Goal: Information Seeking & Learning: Learn about a topic

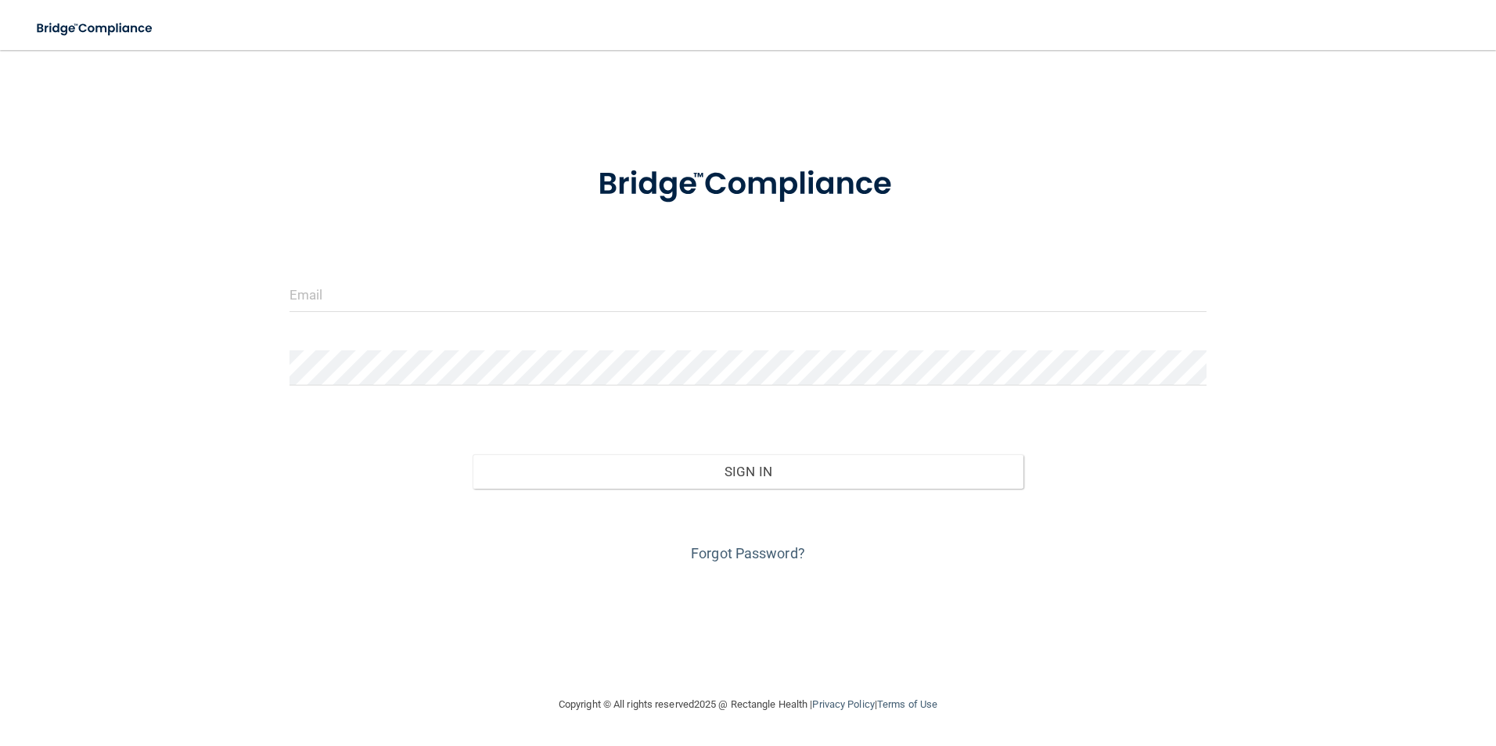
click at [436, 268] on form "Invalid email/password. You don't have permission to access that page. Sign In …" at bounding box center [748, 355] width 918 height 422
click at [384, 300] on input "email" at bounding box center [748, 294] width 918 height 35
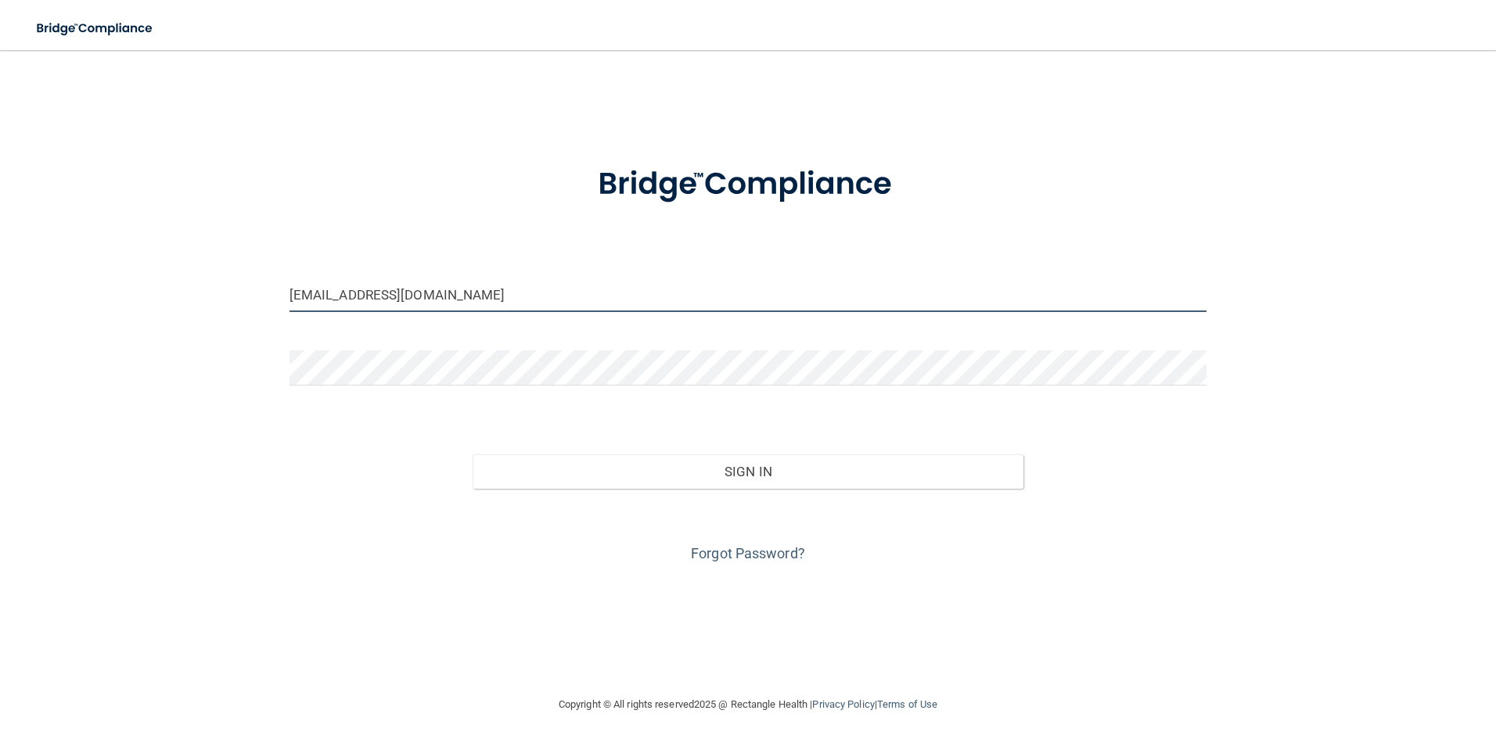
type input "bcamacho@co.somerset.nj.us"
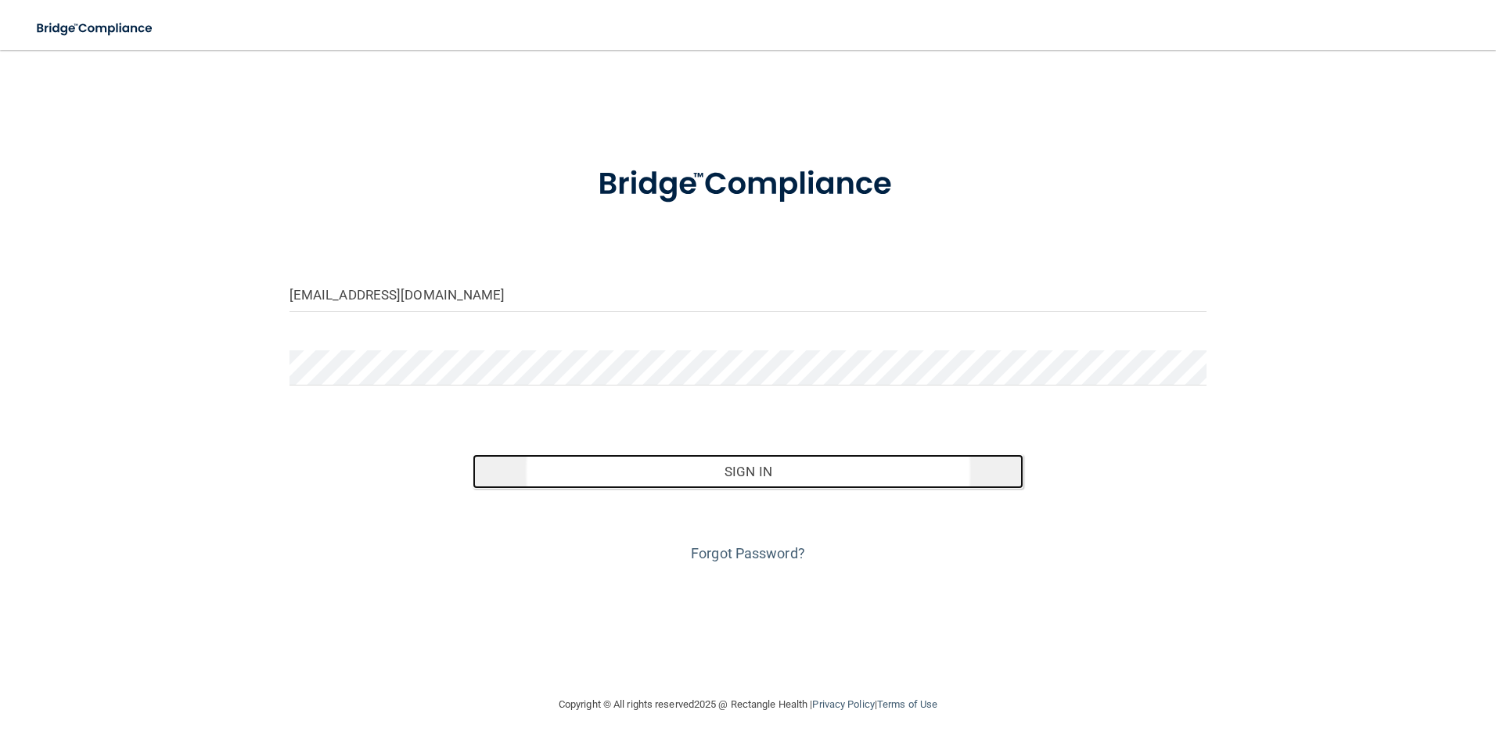
click at [764, 472] on button "Sign In" at bounding box center [748, 472] width 551 height 34
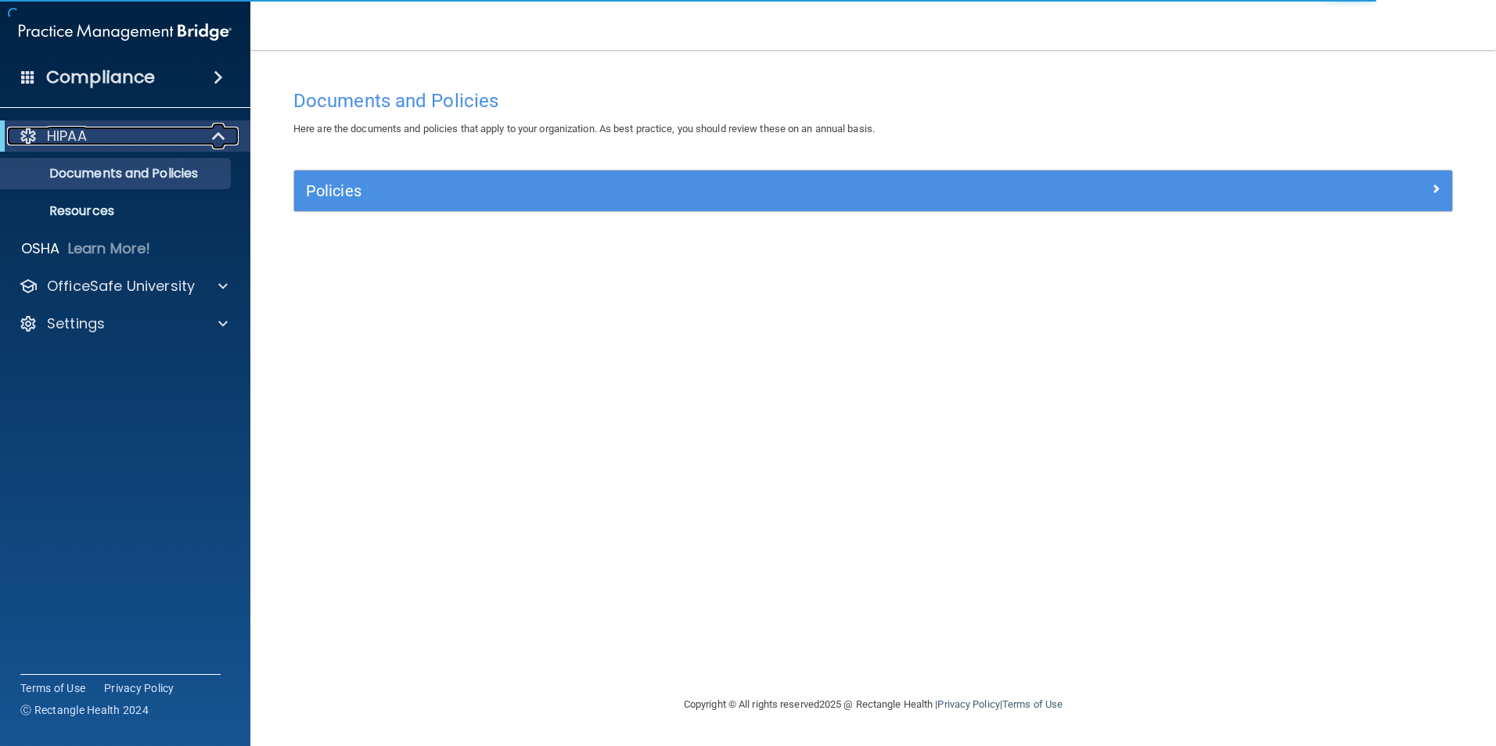
click at [145, 131] on div "HIPAA" at bounding box center [103, 136] width 193 height 19
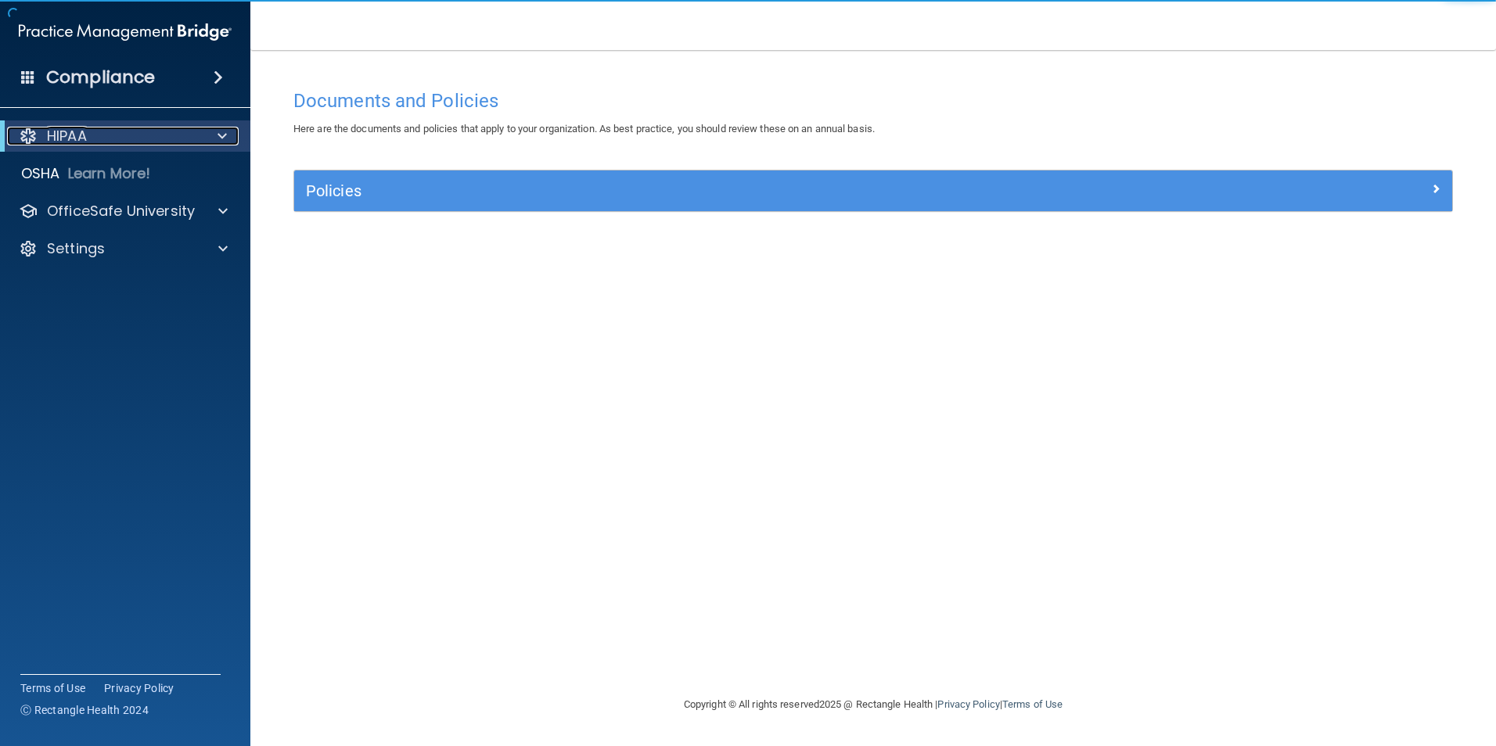
click at [225, 135] on span at bounding box center [221, 136] width 9 height 19
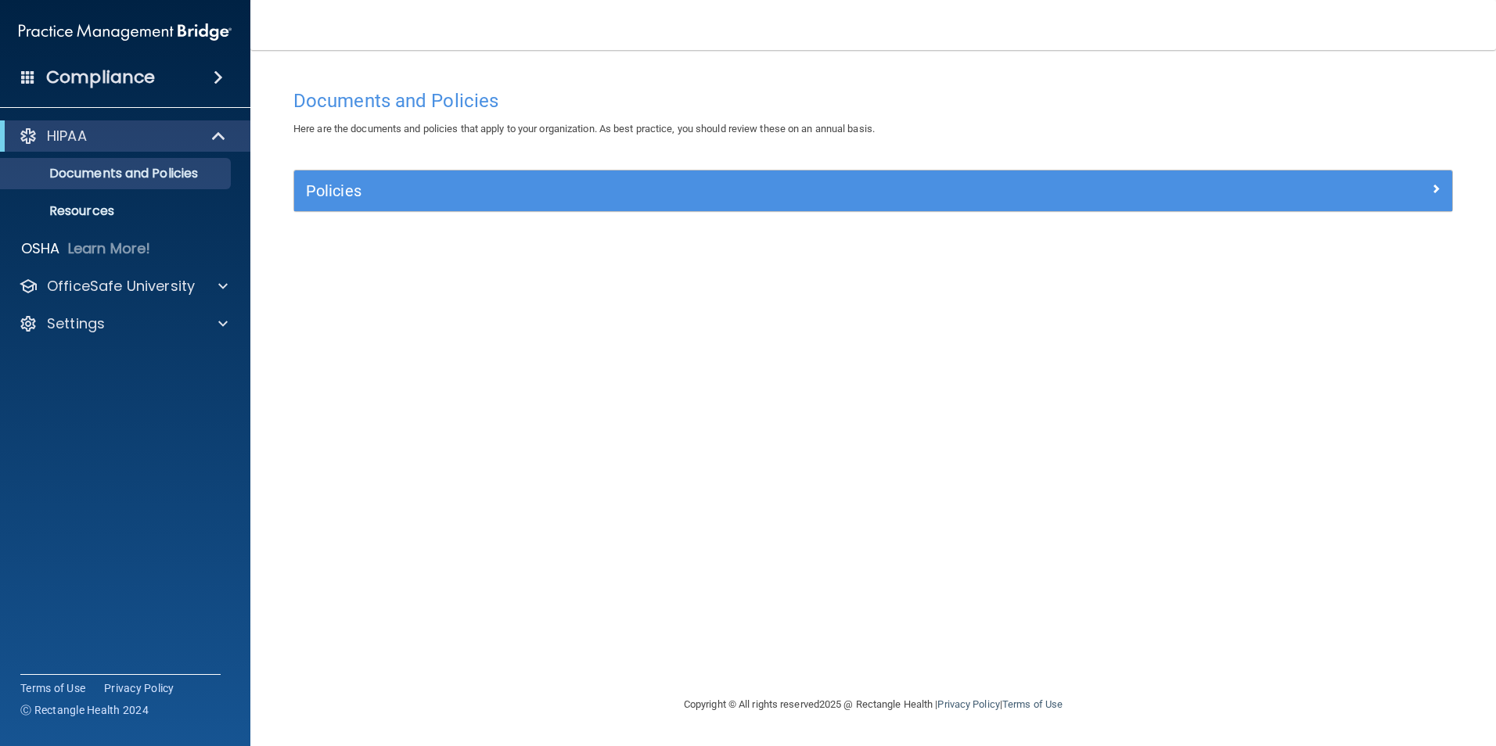
click at [141, 73] on h4 "Compliance" at bounding box center [100, 77] width 109 height 22
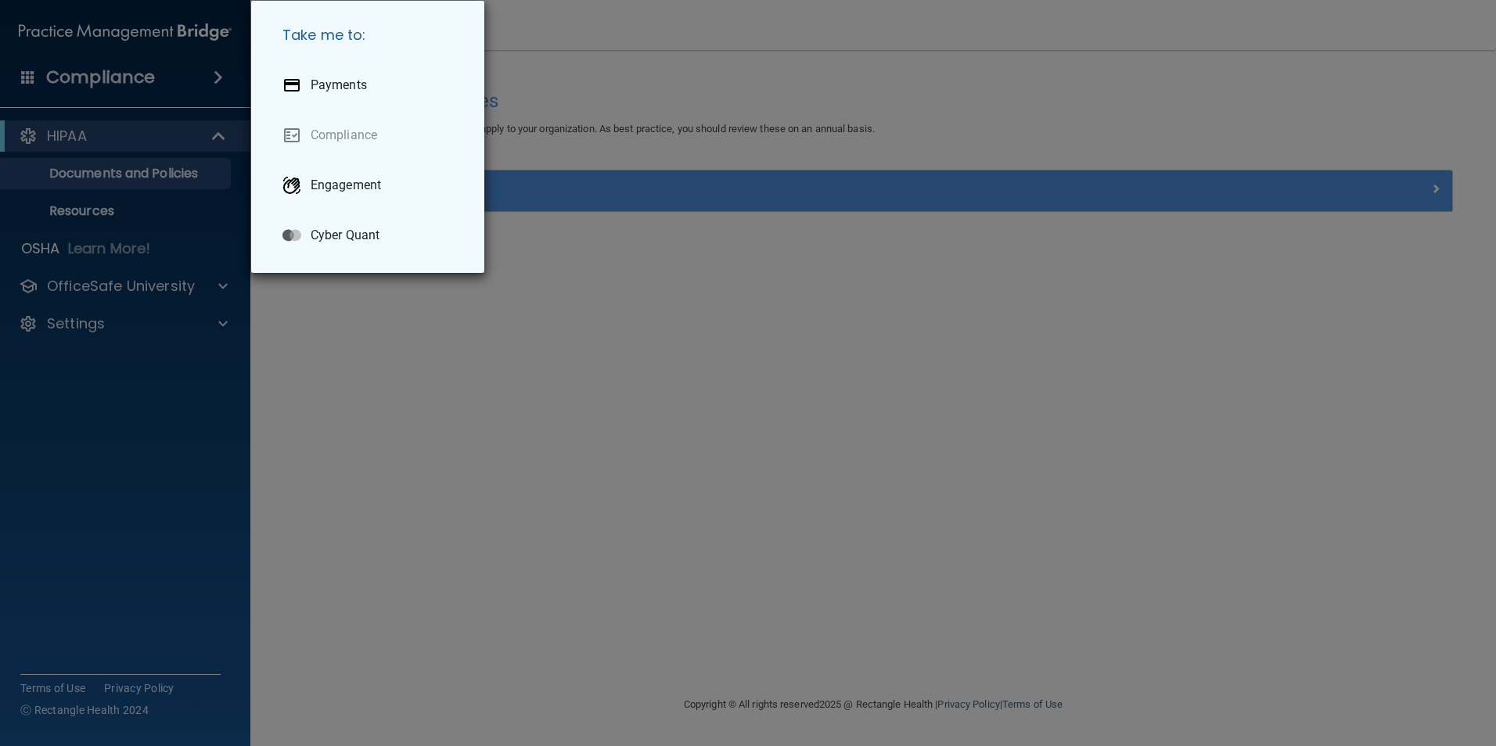
click at [641, 465] on div "Take me to: Payments Compliance Engagement Cyber Quant" at bounding box center [748, 373] width 1496 height 746
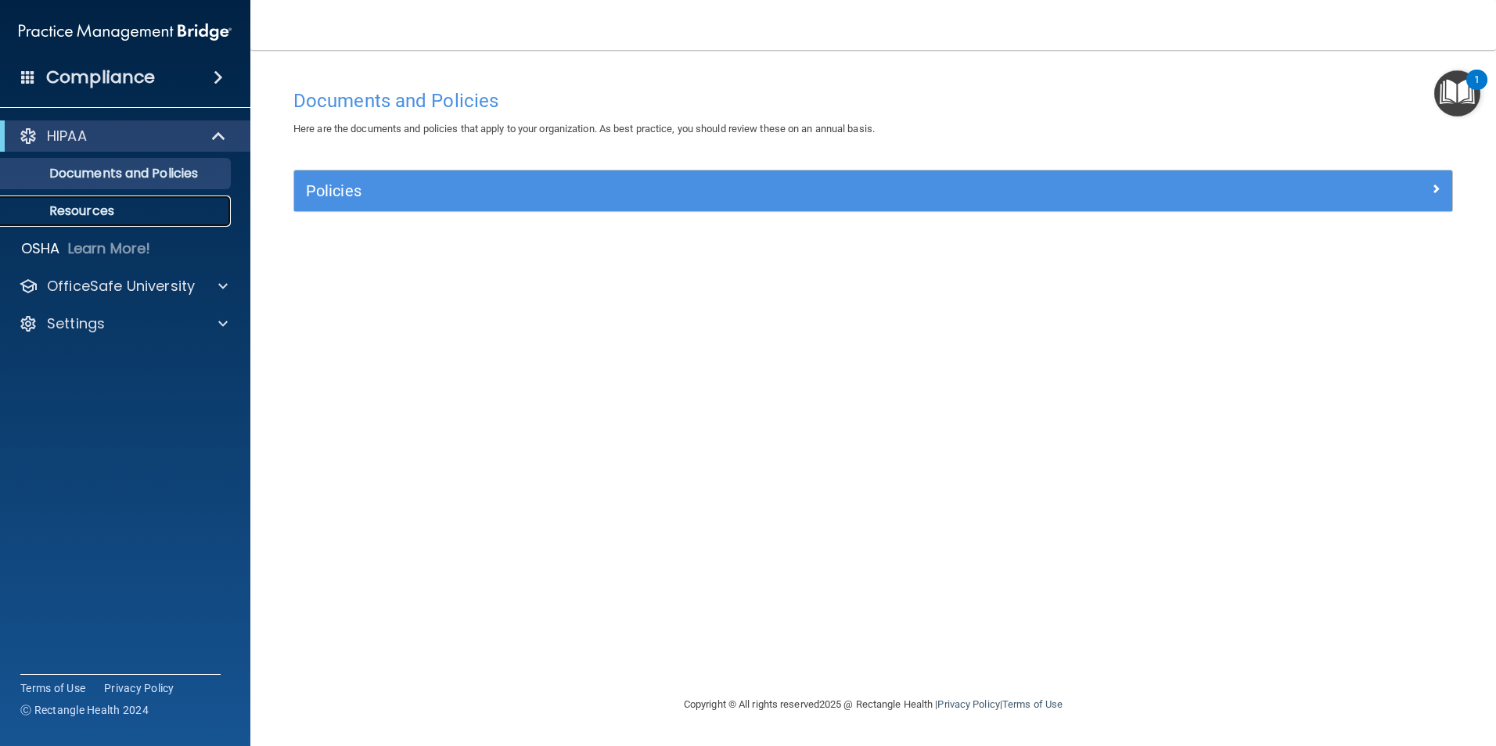
click at [102, 201] on link "Resources" at bounding box center [107, 211] width 246 height 31
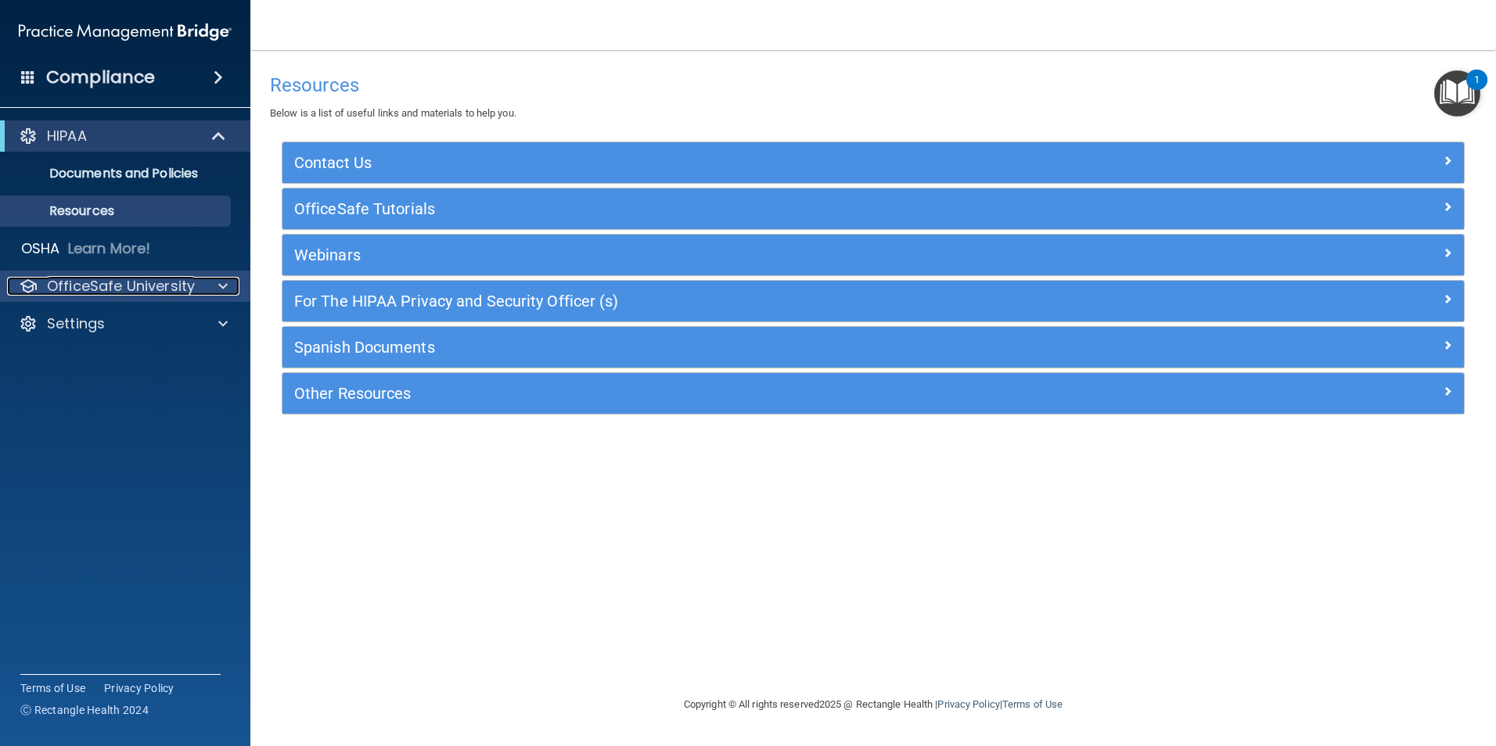
click at [193, 281] on div "OfficeSafe University" at bounding box center [104, 286] width 194 height 19
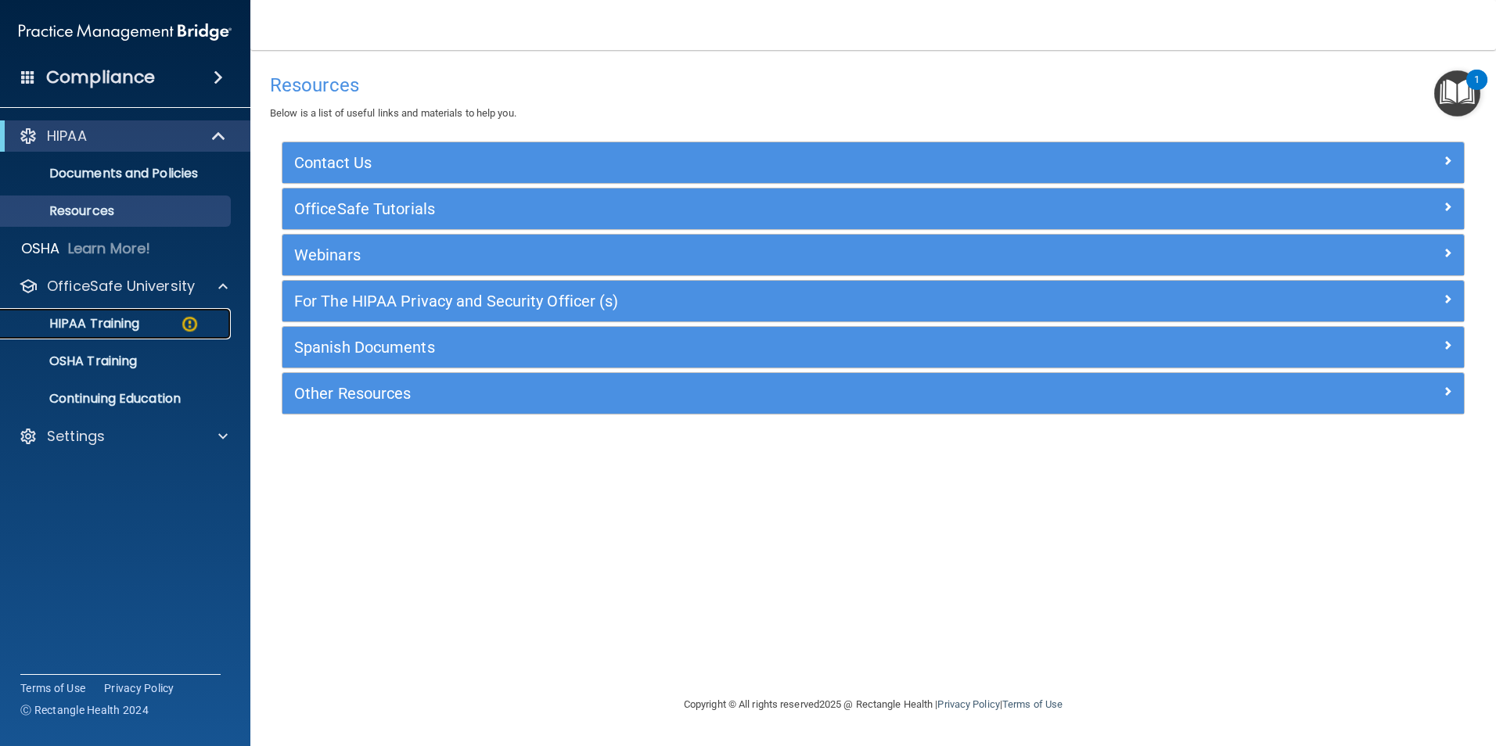
click at [138, 318] on p "HIPAA Training" at bounding box center [74, 324] width 129 height 16
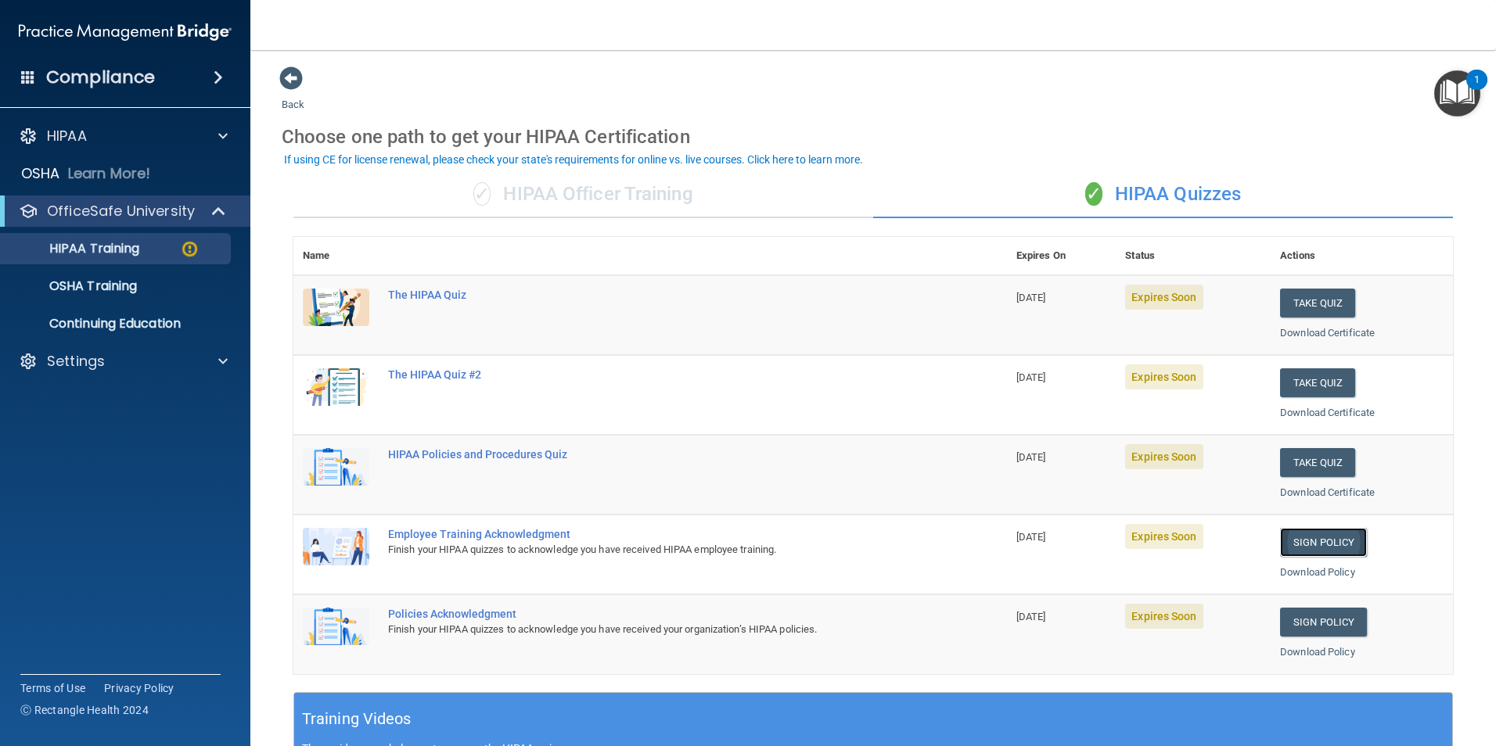
click at [1328, 541] on link "Sign Policy" at bounding box center [1323, 542] width 87 height 29
click at [1323, 533] on link "Sign Policy" at bounding box center [1323, 542] width 87 height 29
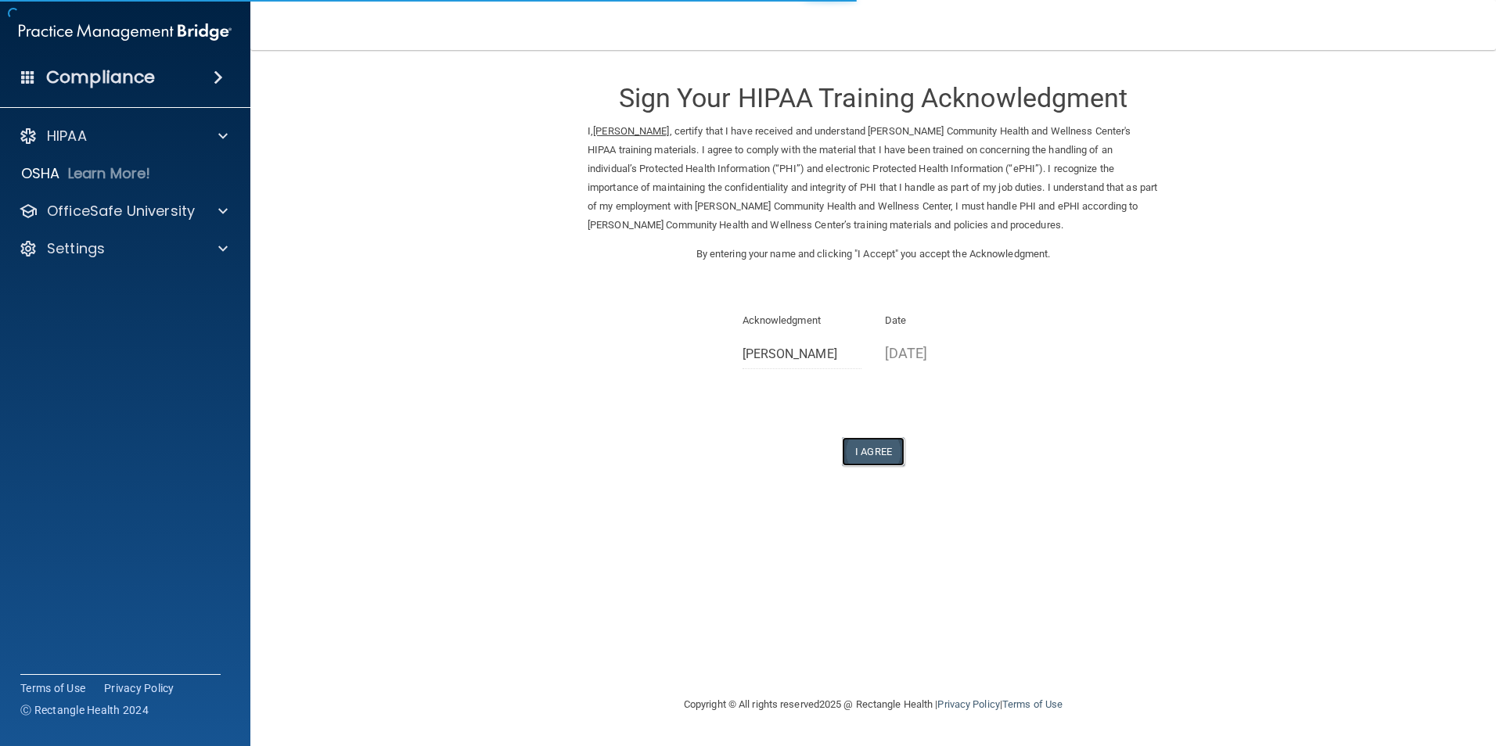
click at [889, 451] on button "I Agree" at bounding box center [873, 451] width 63 height 29
click at [879, 447] on button "I Agree" at bounding box center [873, 451] width 63 height 29
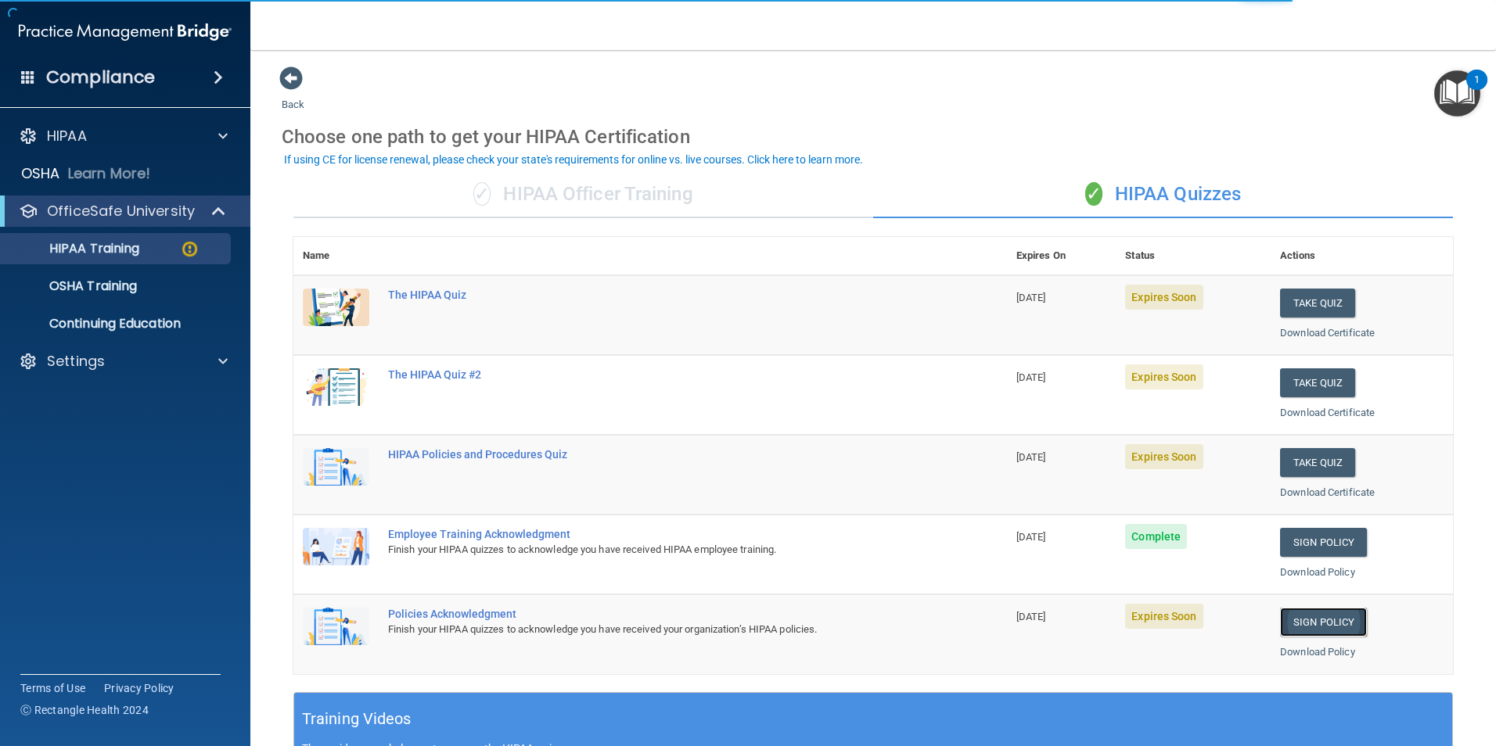
click at [1298, 626] on link "Sign Policy" at bounding box center [1323, 622] width 87 height 29
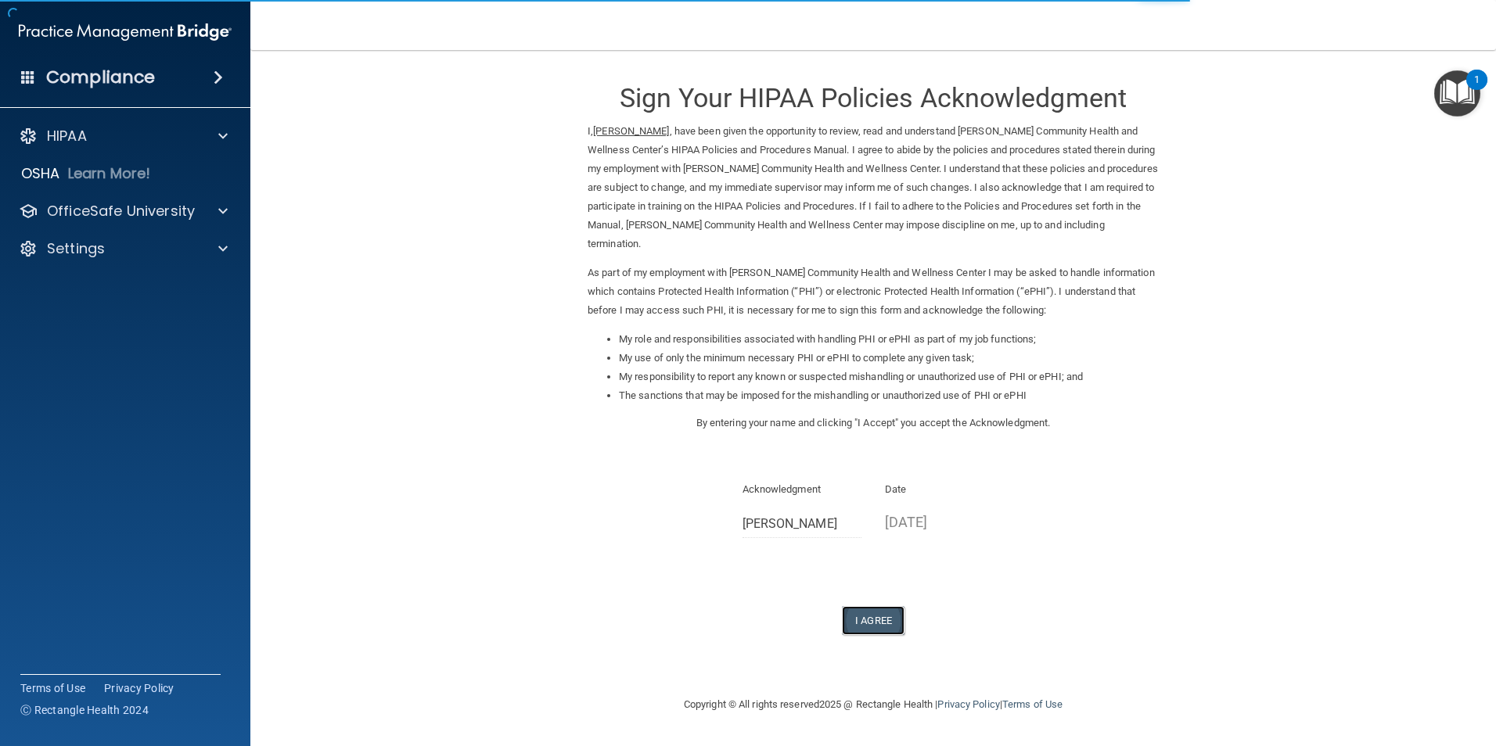
click at [875, 622] on button "I Agree" at bounding box center [873, 620] width 63 height 29
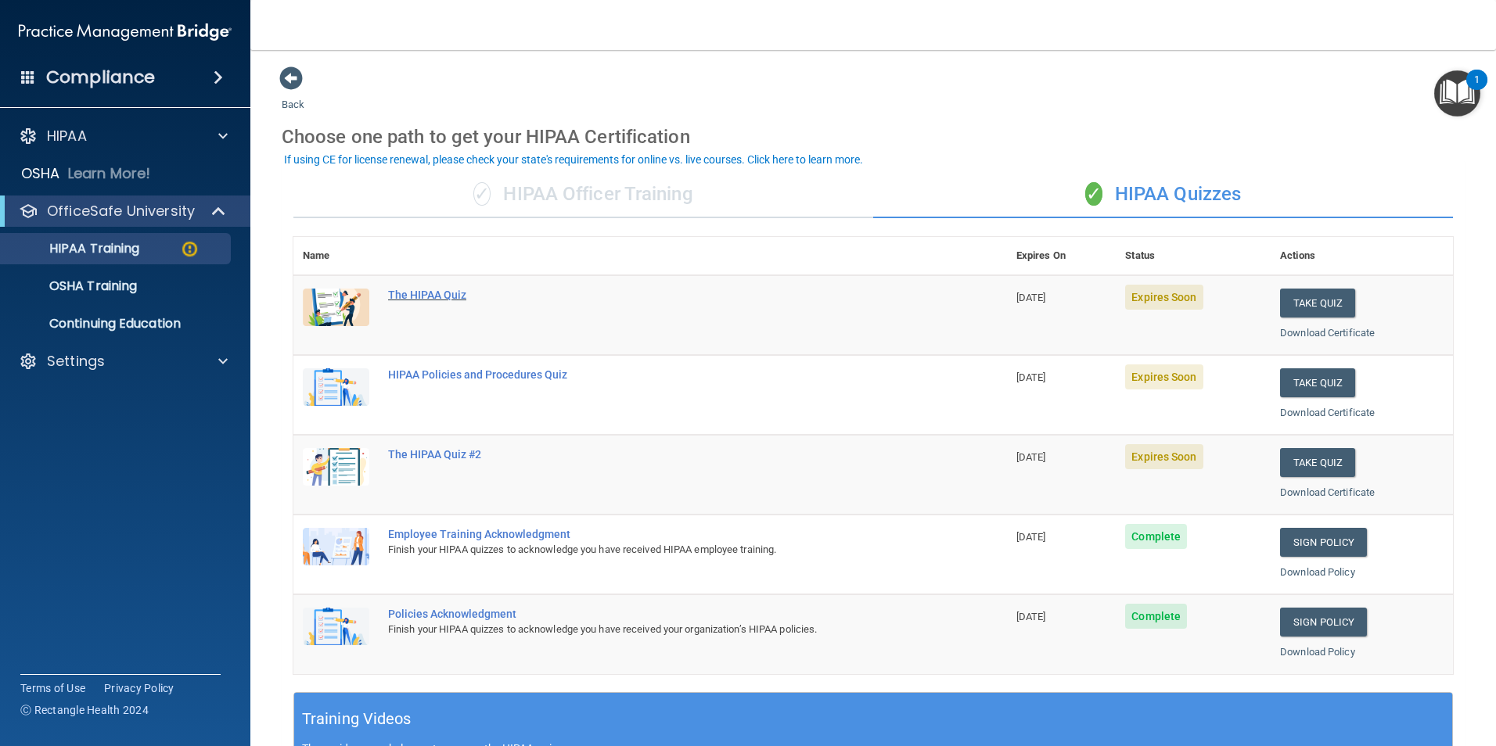
click at [431, 295] on div "The HIPAA Quiz" at bounding box center [658, 295] width 541 height 13
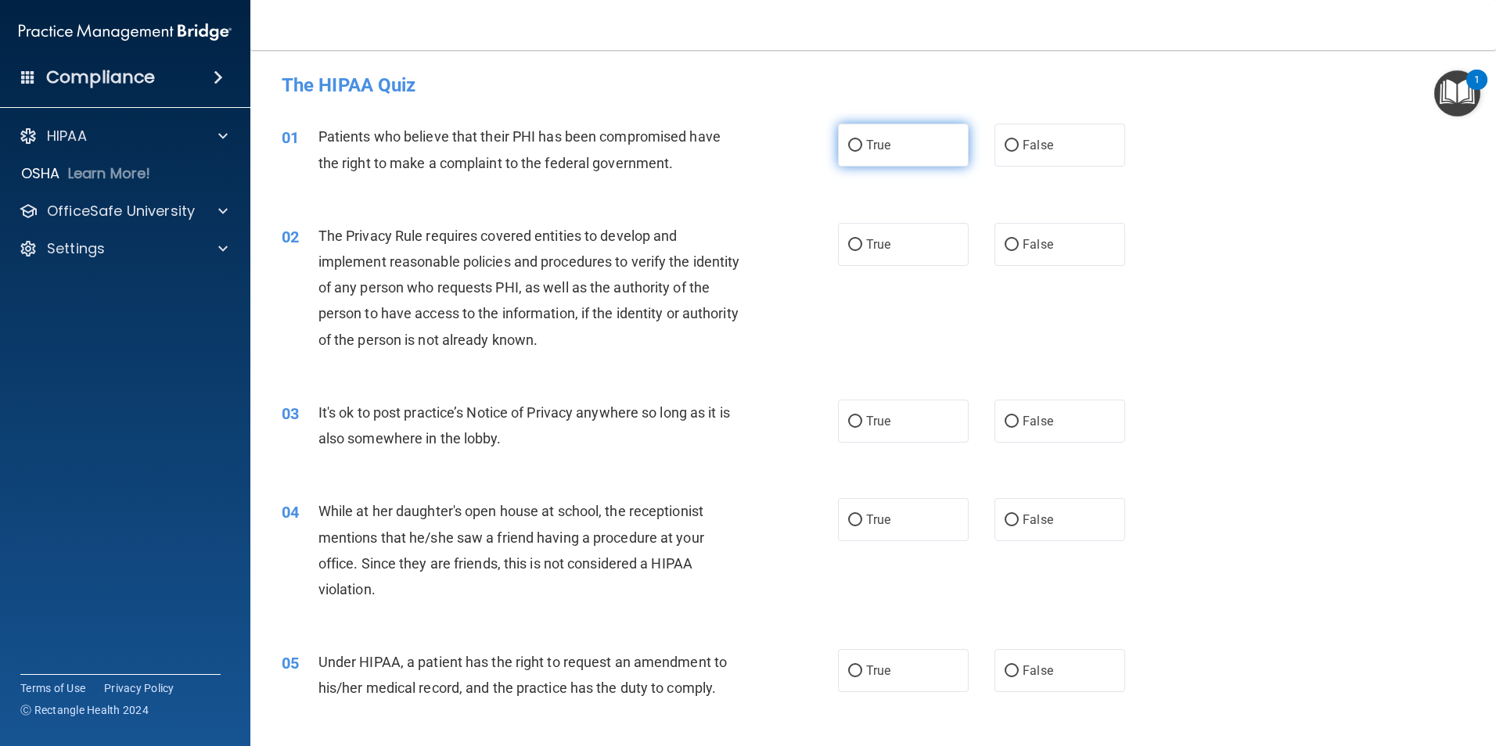
click at [850, 149] on input "True" at bounding box center [855, 146] width 14 height 12
radio input "true"
click at [848, 239] on input "True" at bounding box center [855, 245] width 14 height 12
radio input "true"
click at [849, 422] on input "True" at bounding box center [855, 422] width 14 height 12
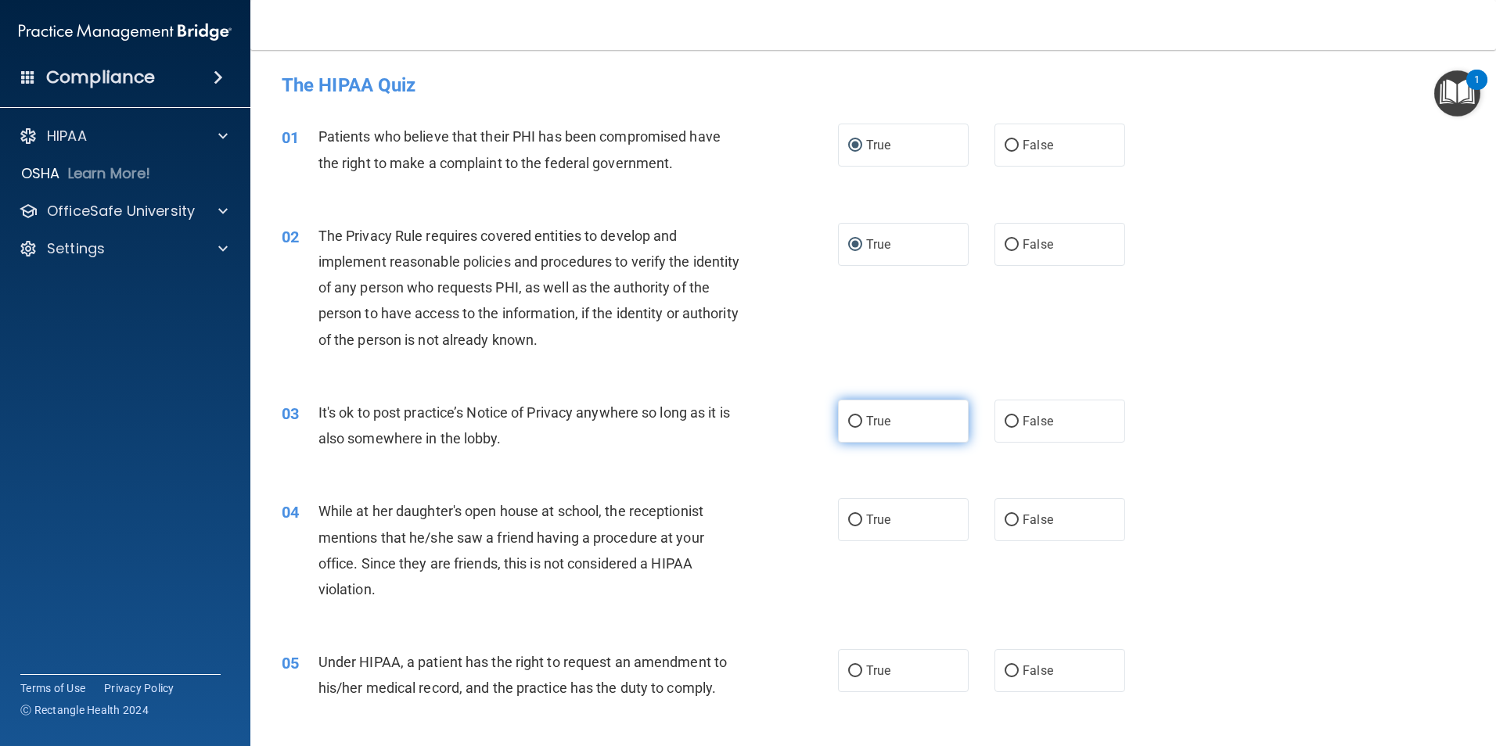
radio input "true"
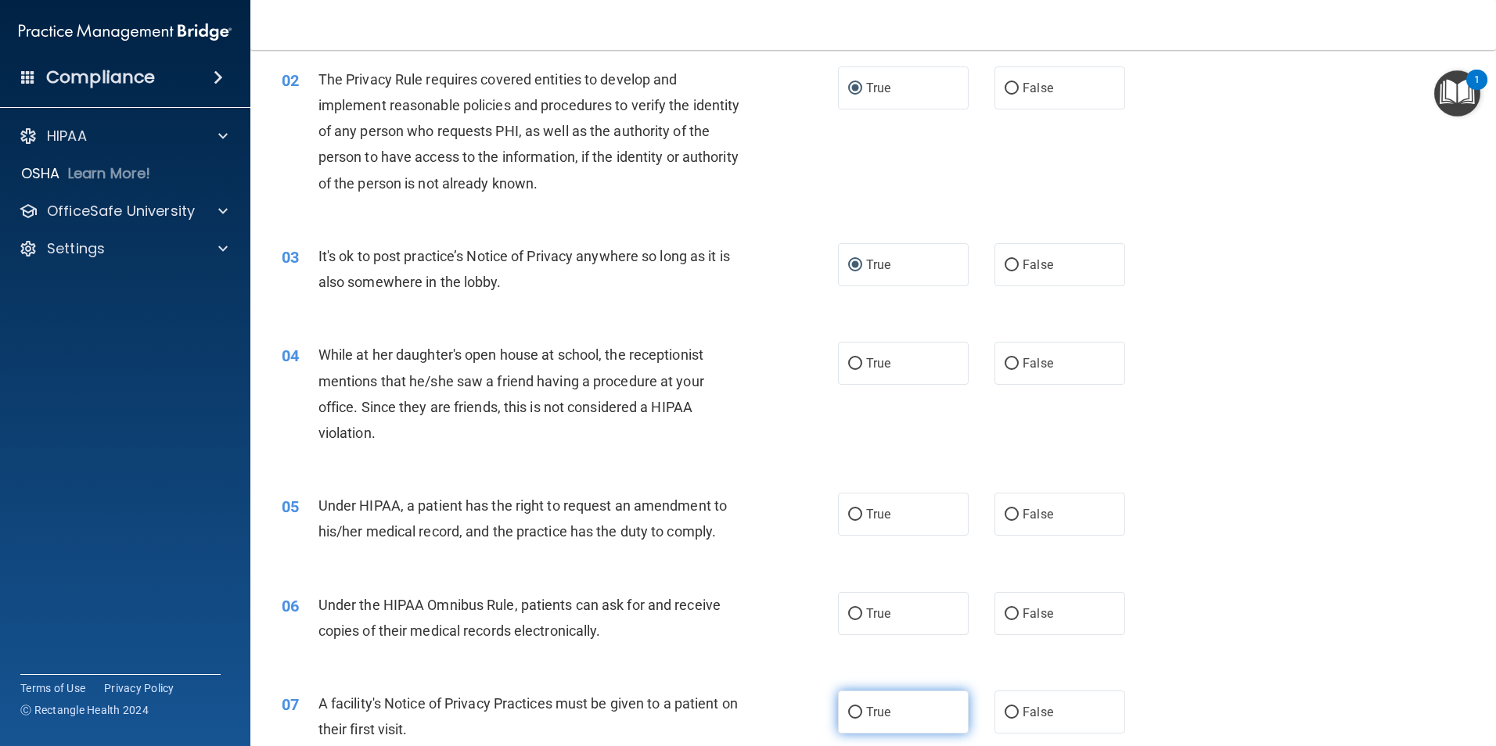
scroll to position [235, 0]
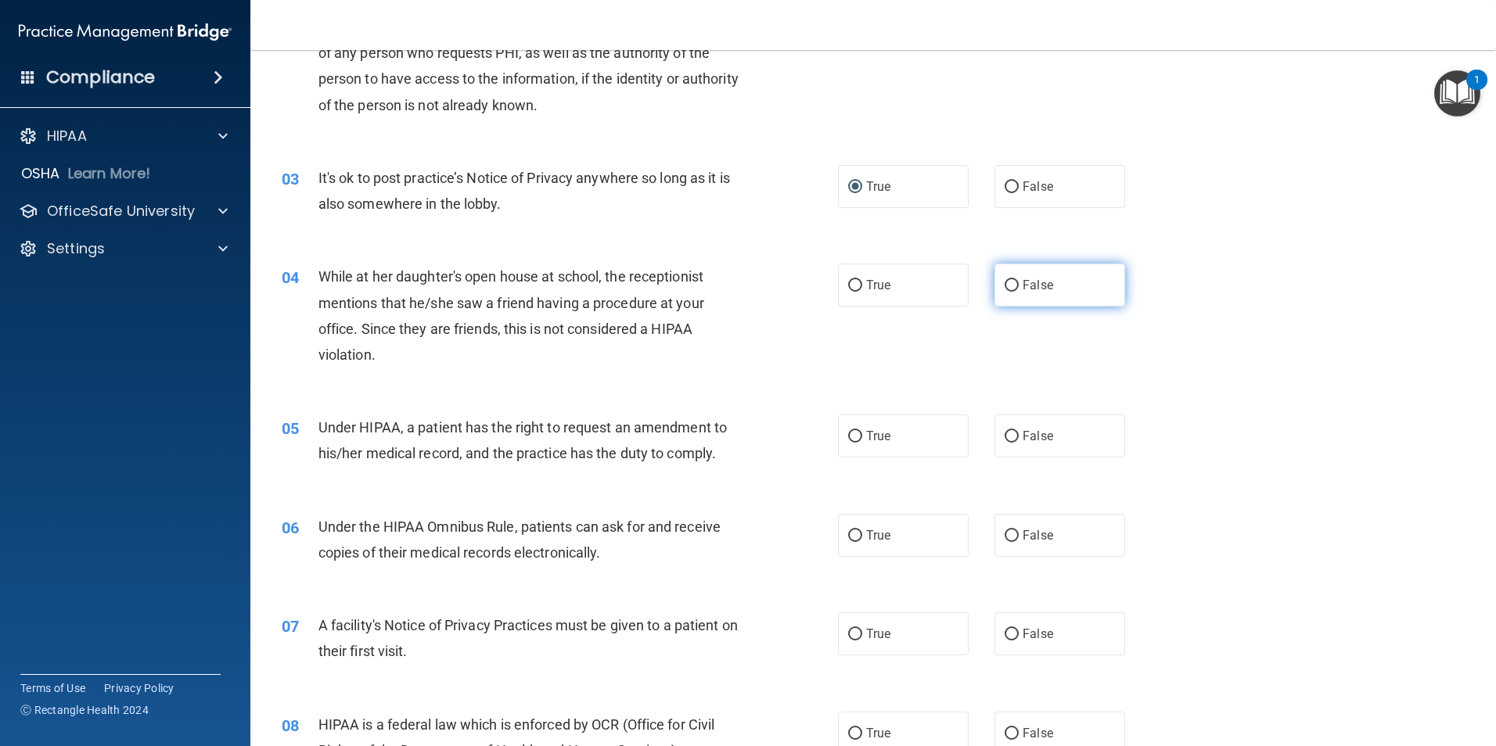
click at [1004, 286] on input "False" at bounding box center [1011, 286] width 14 height 12
radio input "true"
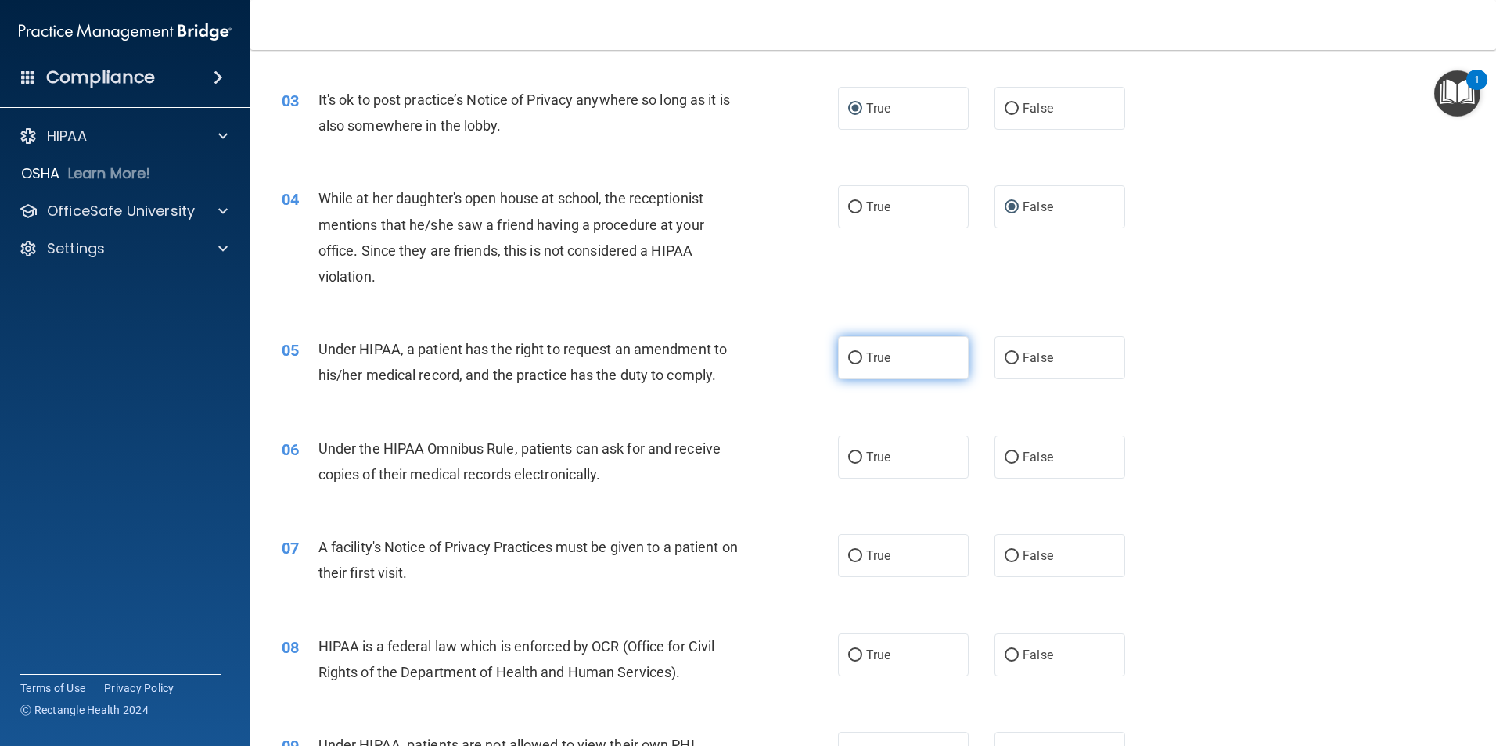
click at [856, 359] on input "True" at bounding box center [855, 359] width 14 height 12
radio input "true"
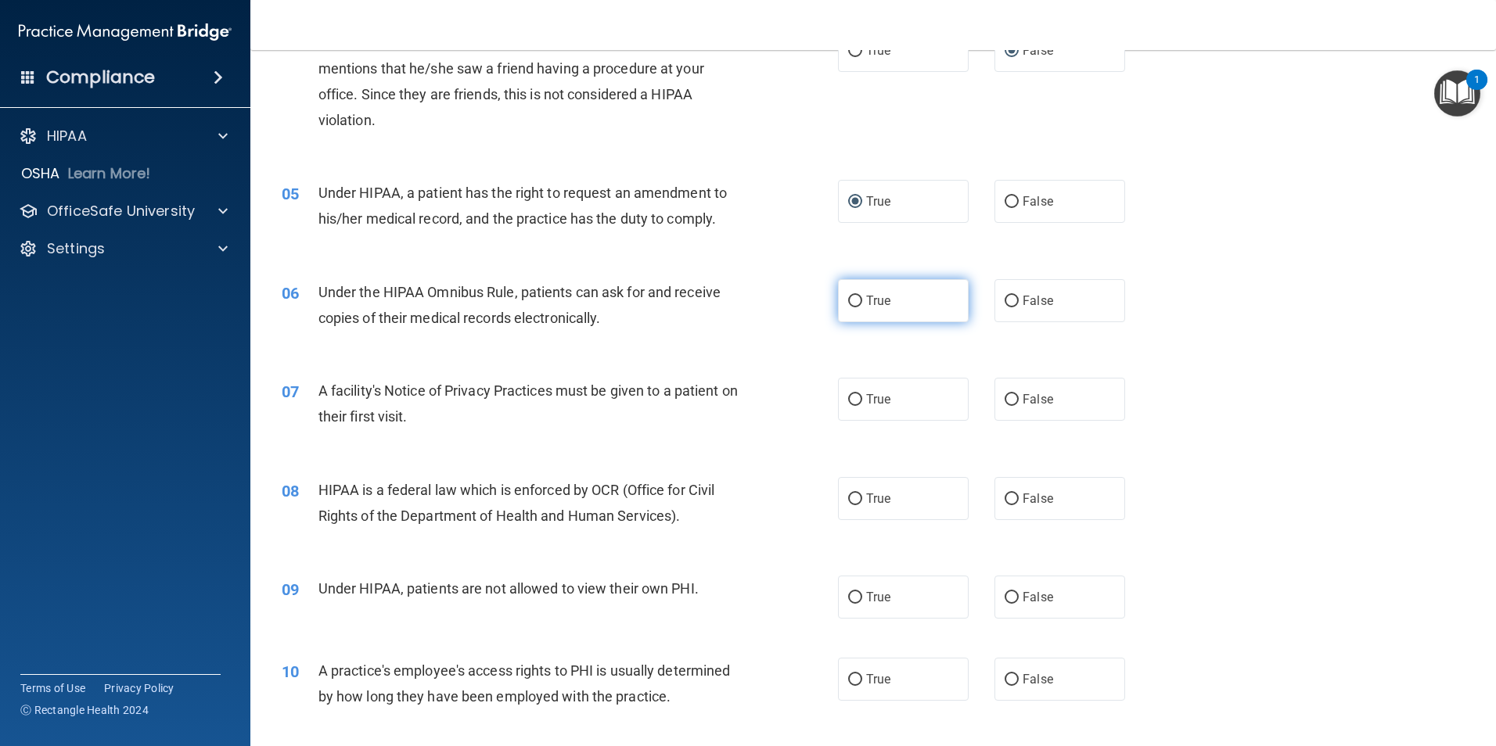
click at [851, 300] on input "True" at bounding box center [855, 302] width 14 height 12
radio input "true"
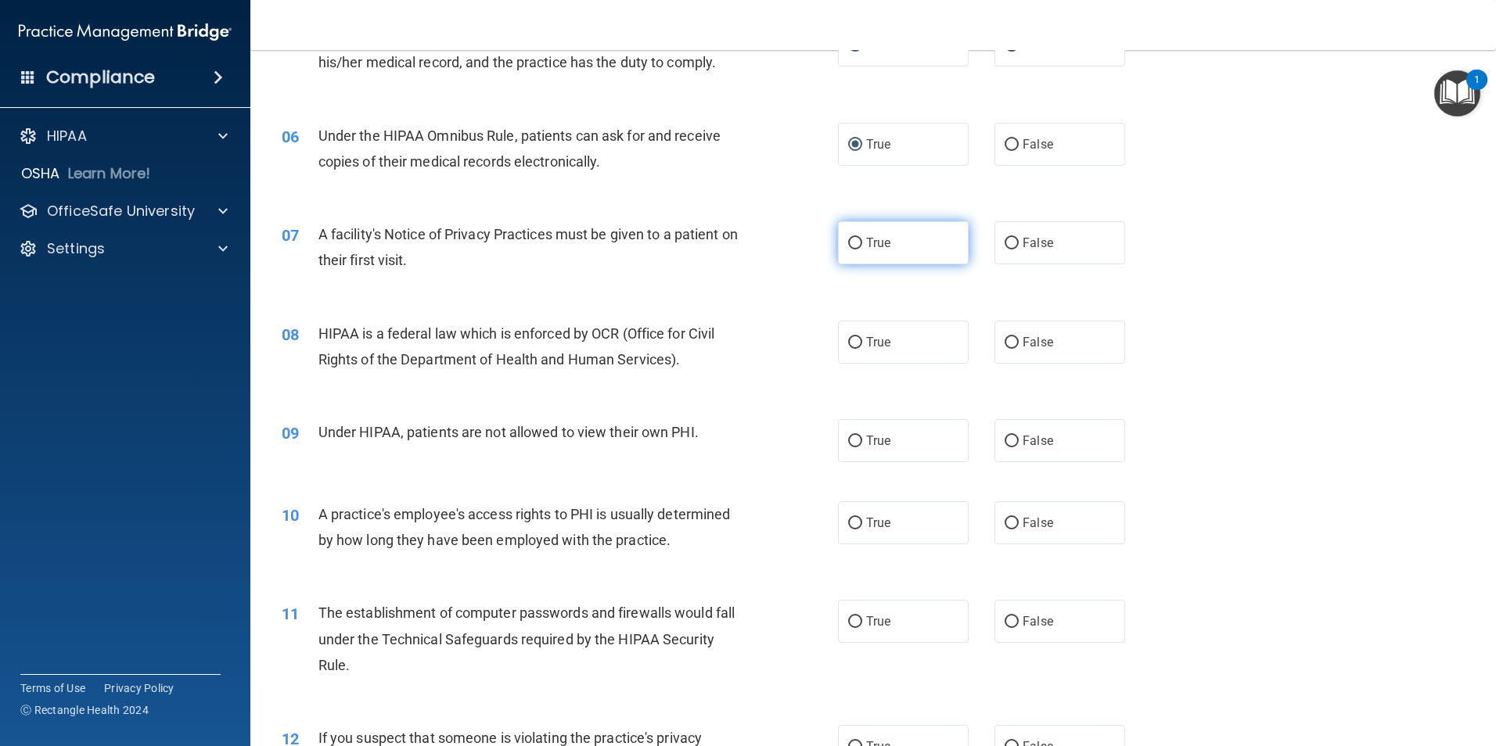
click at [855, 247] on input "True" at bounding box center [855, 244] width 14 height 12
radio input "true"
click at [848, 343] on input "True" at bounding box center [855, 343] width 14 height 12
radio input "true"
click at [1004, 436] on input "False" at bounding box center [1011, 442] width 14 height 12
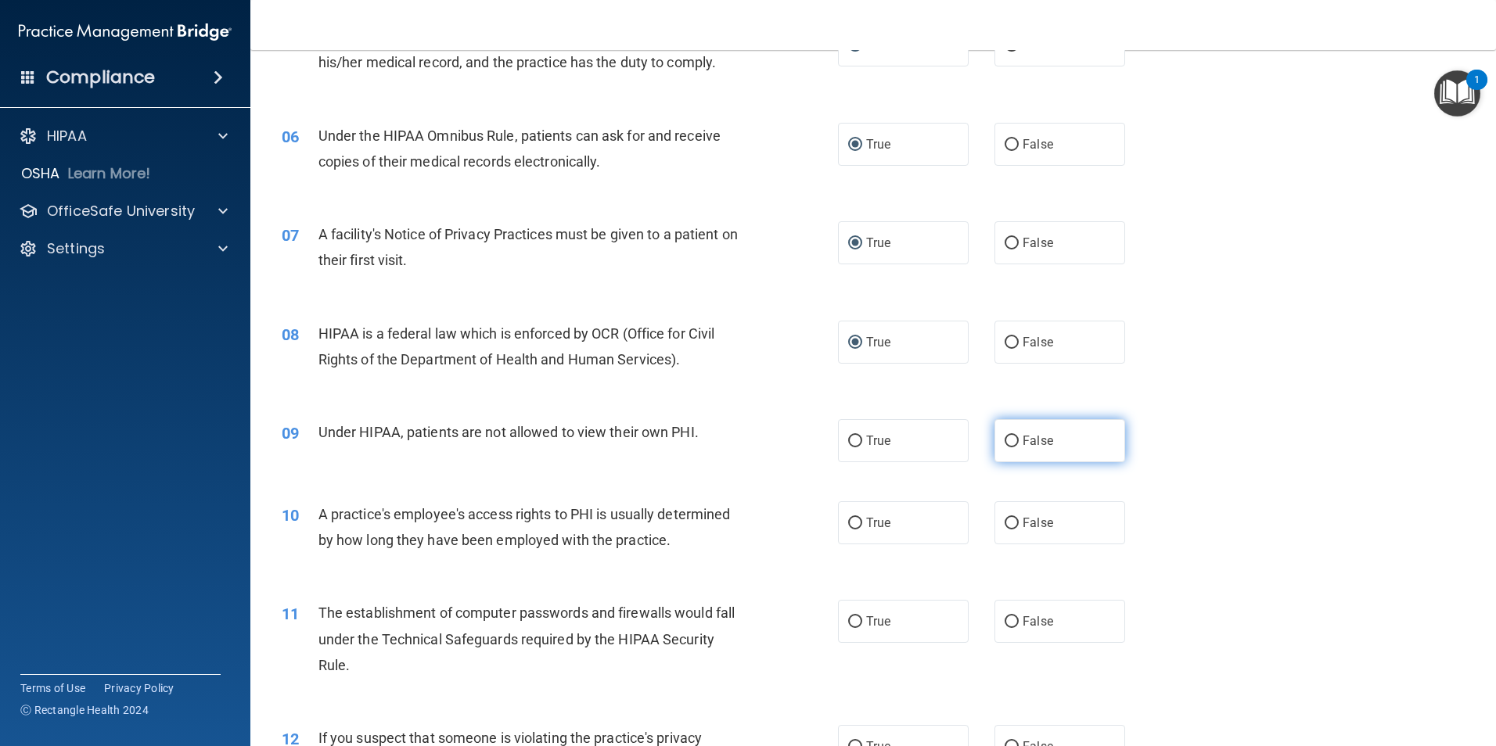
radio input "true"
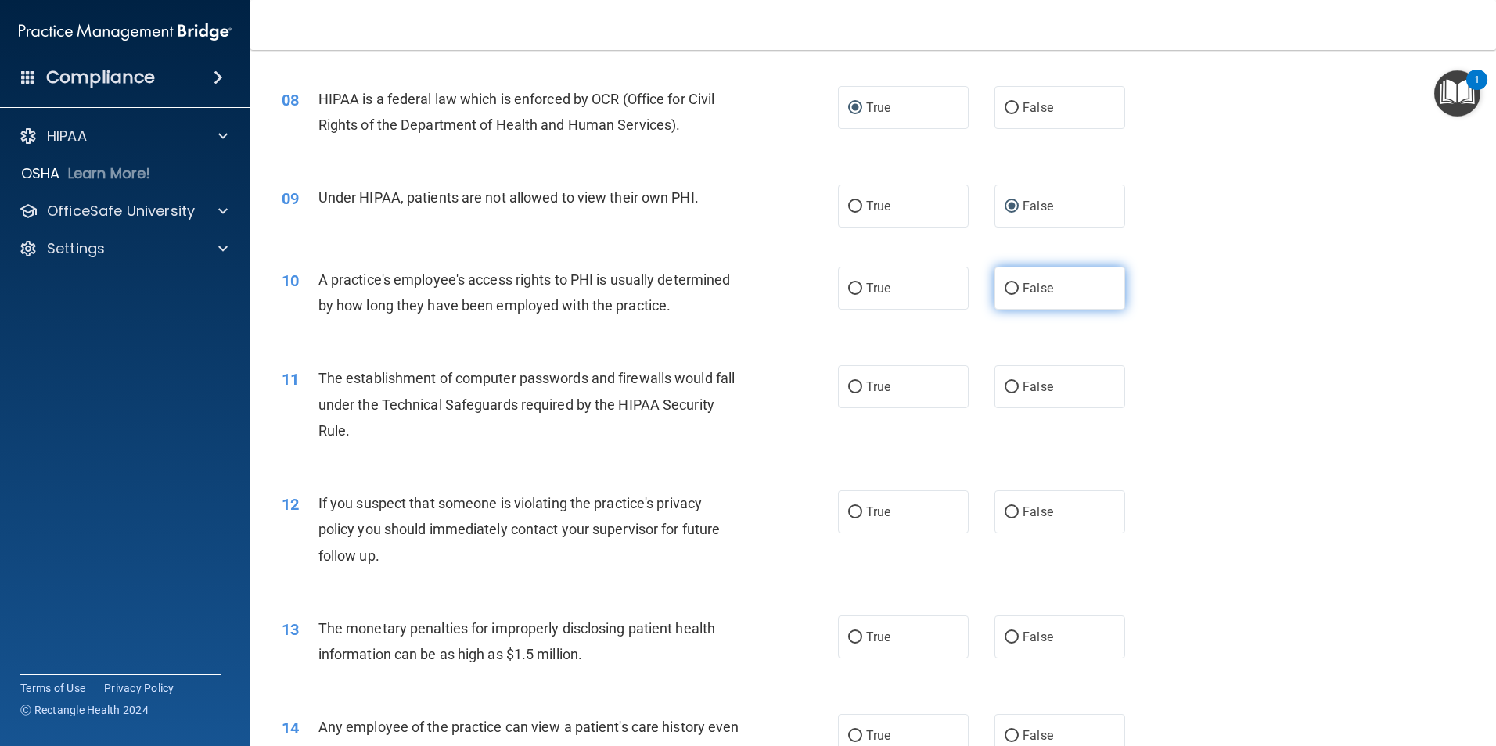
click at [1004, 291] on input "False" at bounding box center [1011, 289] width 14 height 12
radio input "true"
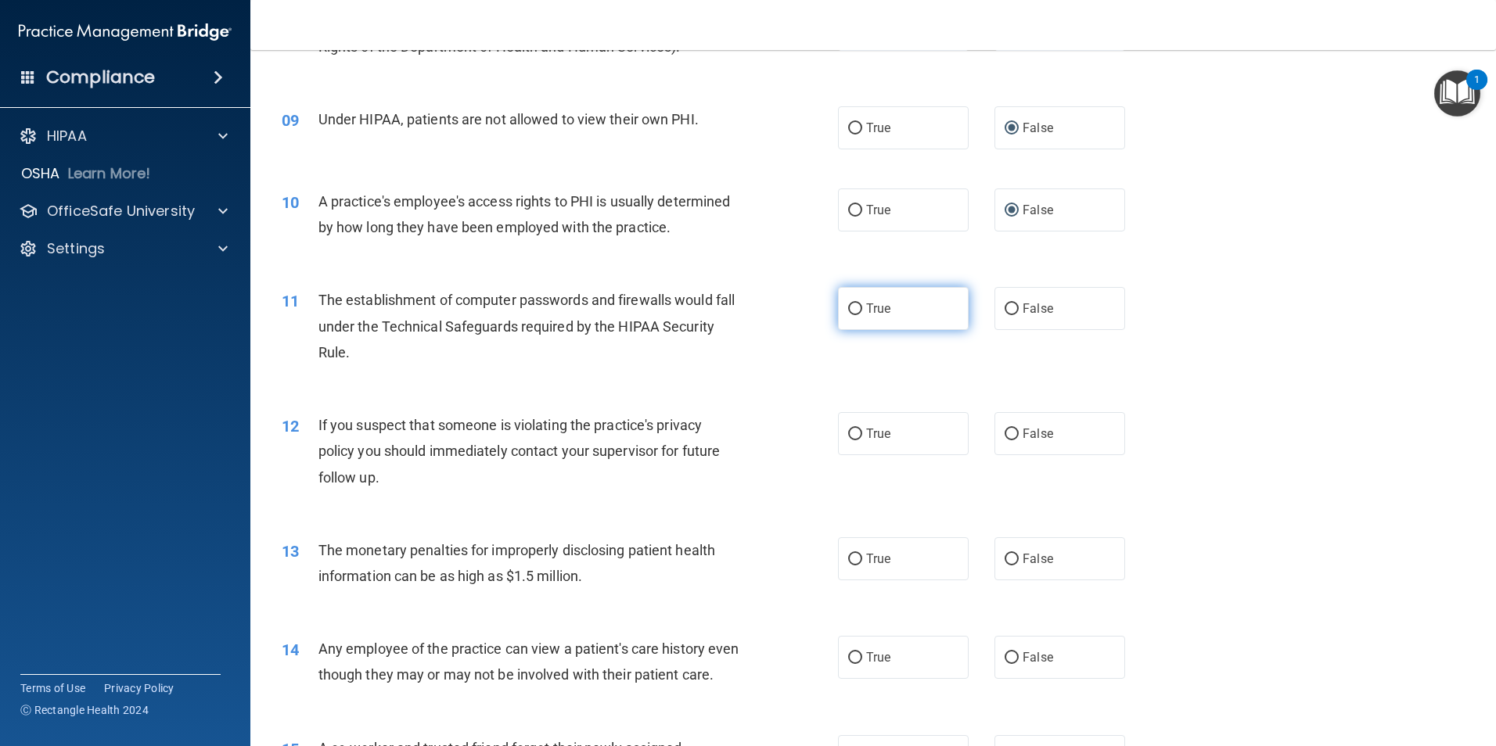
click at [848, 307] on input "True" at bounding box center [855, 310] width 14 height 12
radio input "true"
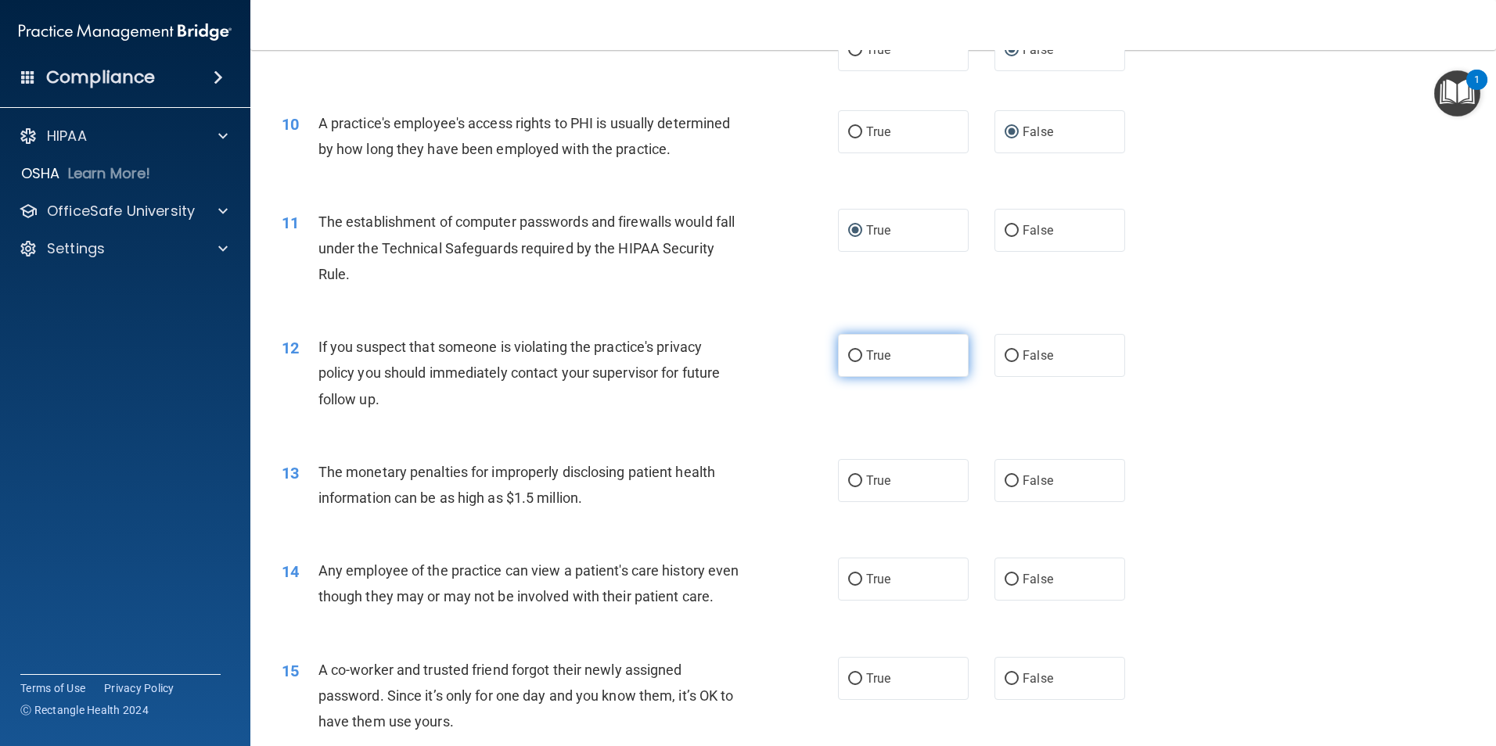
click at [850, 353] on input "True" at bounding box center [855, 356] width 14 height 12
radio input "true"
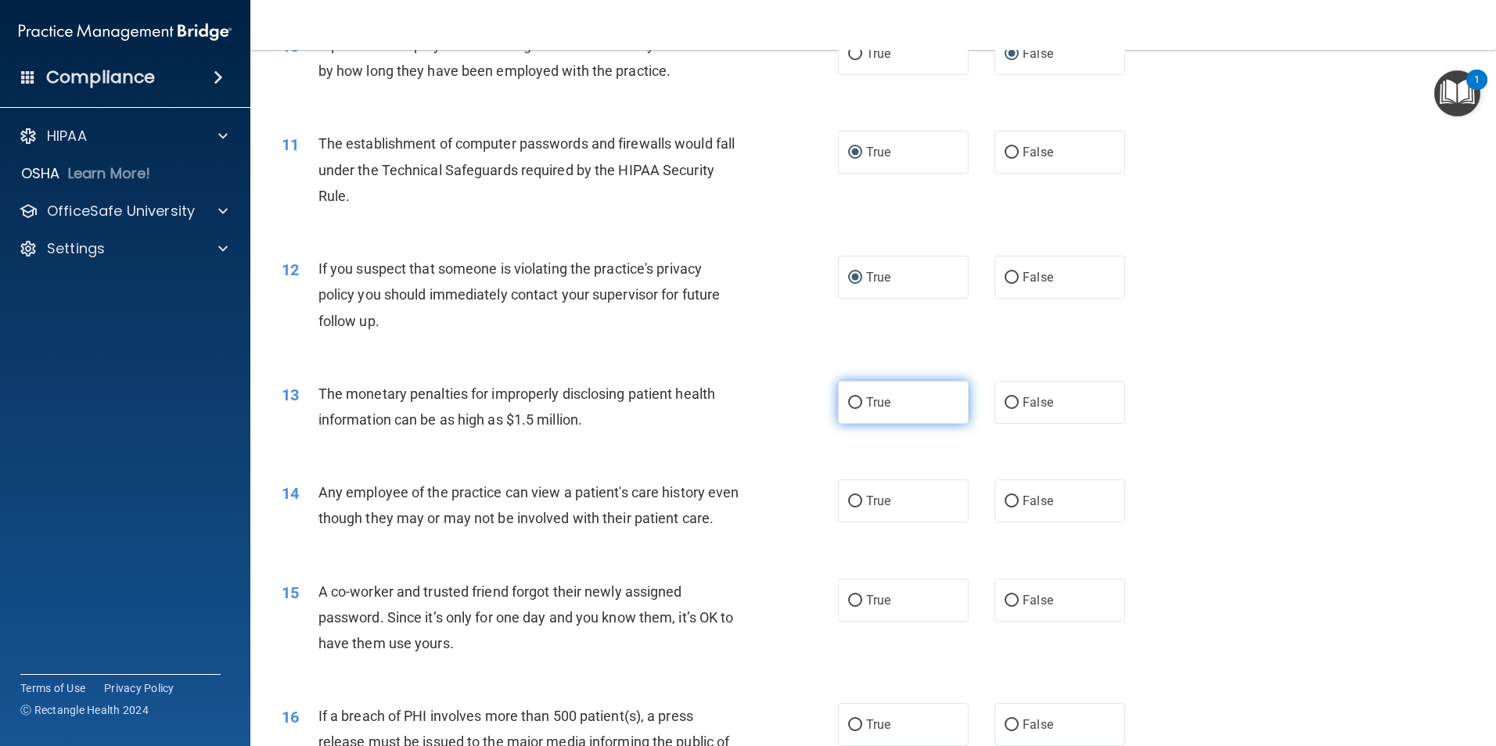
click at [850, 402] on input "True" at bounding box center [855, 403] width 14 height 12
radio input "true"
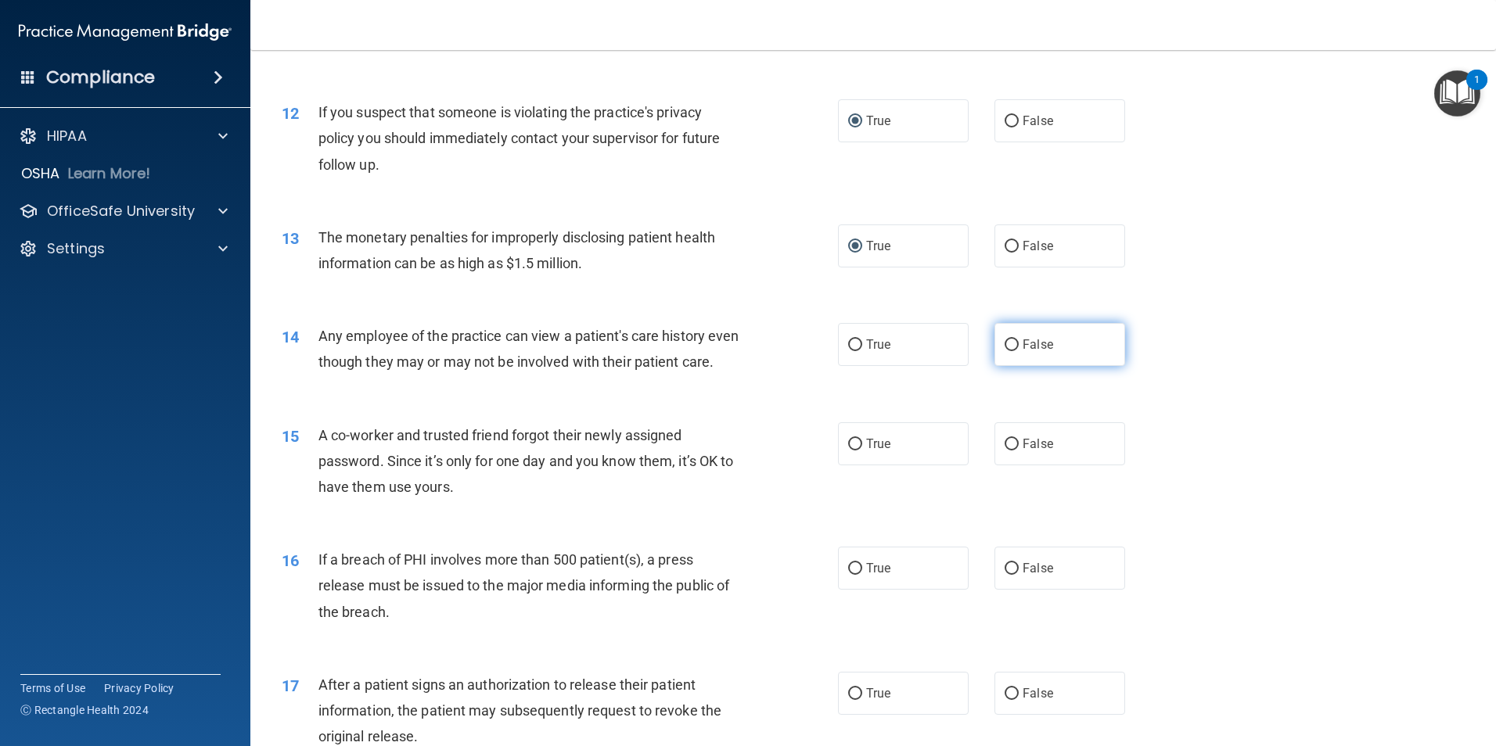
click at [1010, 347] on input "False" at bounding box center [1011, 346] width 14 height 12
radio input "true"
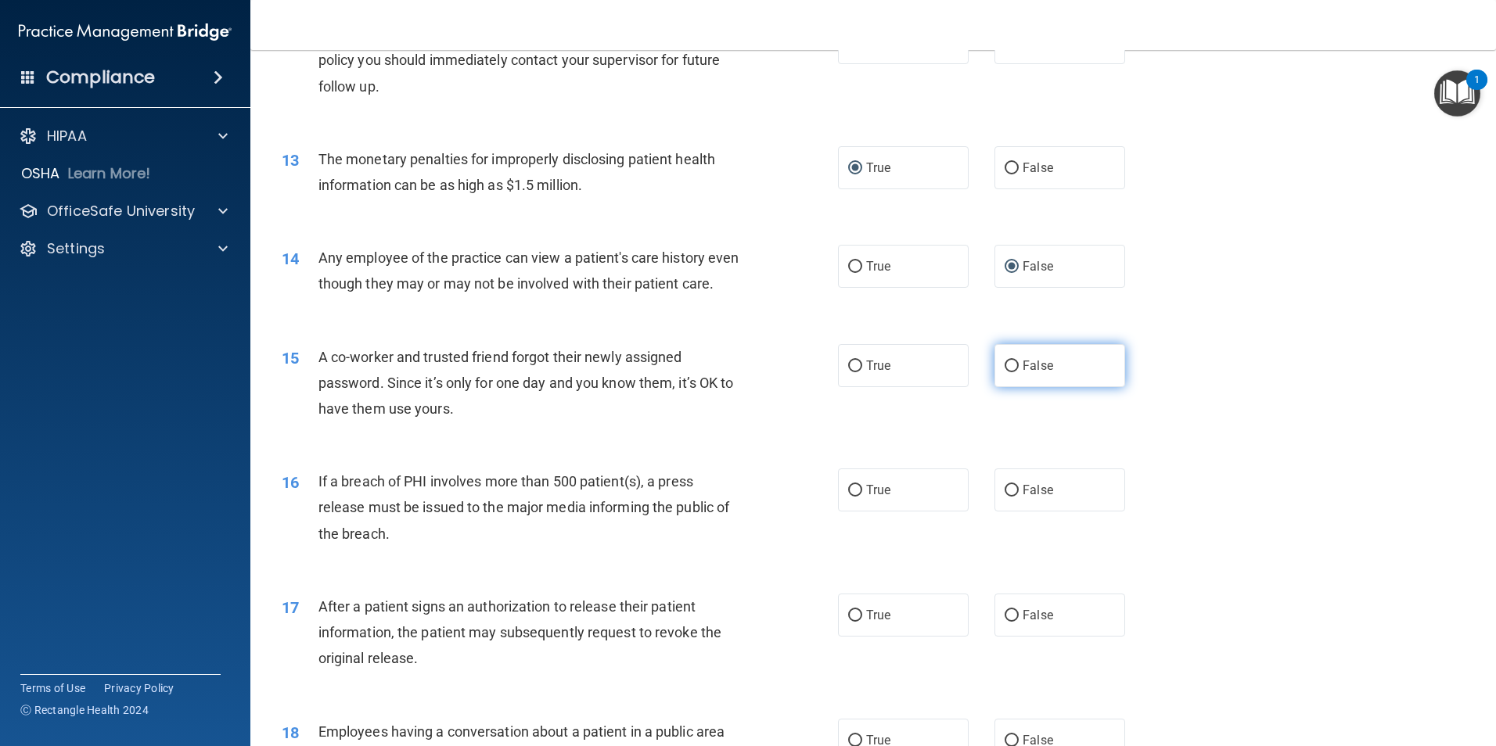
click at [1008, 372] on input "False" at bounding box center [1011, 367] width 14 height 12
radio input "true"
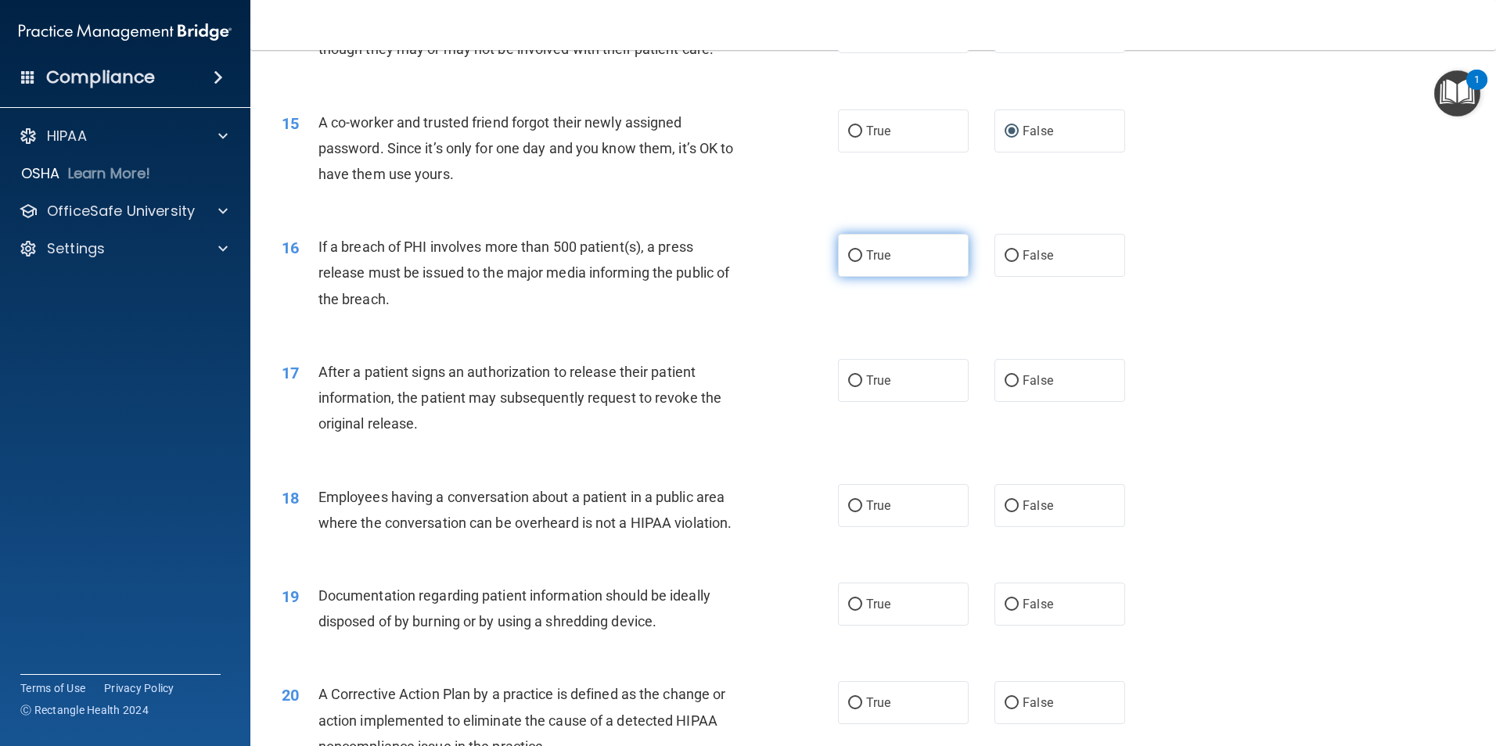
click at [850, 262] on input "True" at bounding box center [855, 256] width 14 height 12
radio input "true"
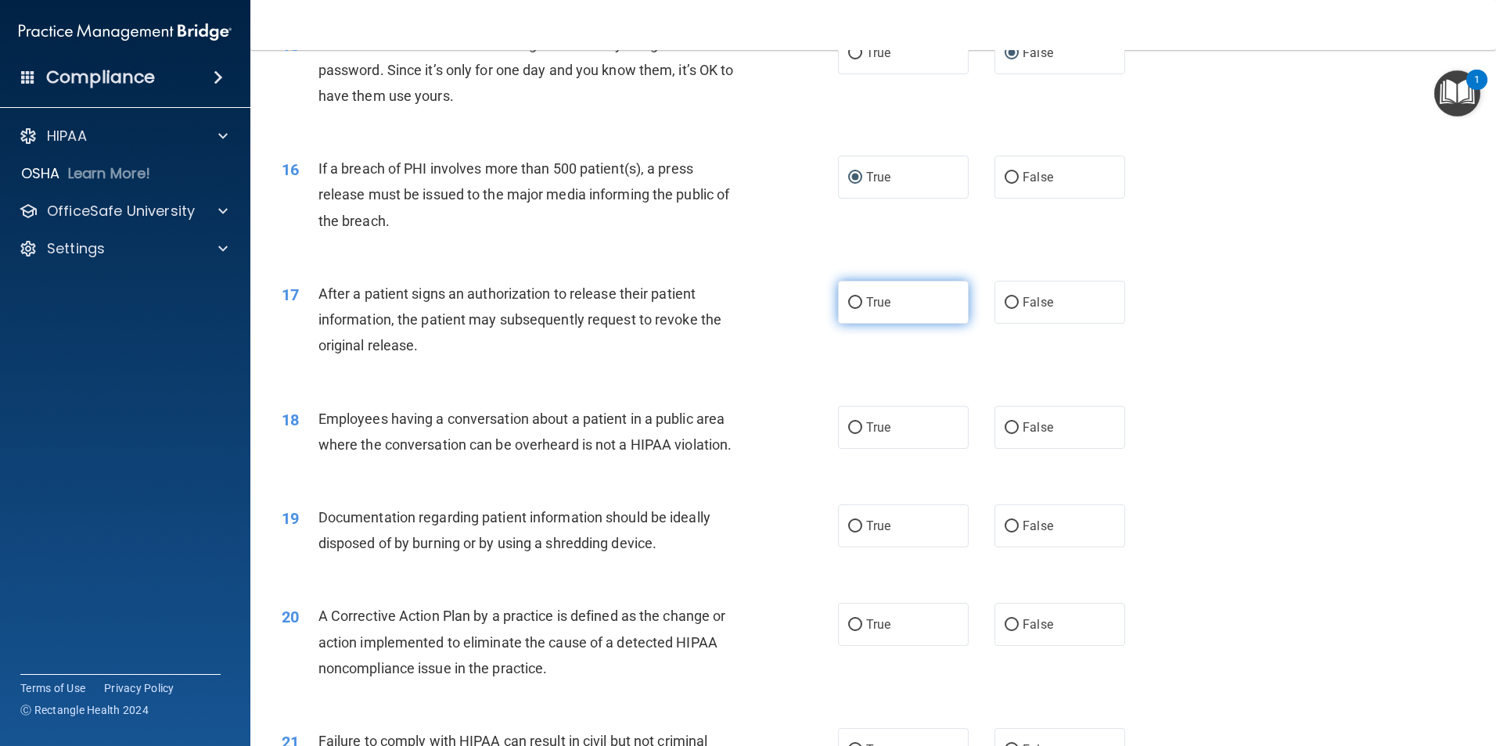
click at [852, 309] on input "True" at bounding box center [855, 303] width 14 height 12
radio input "true"
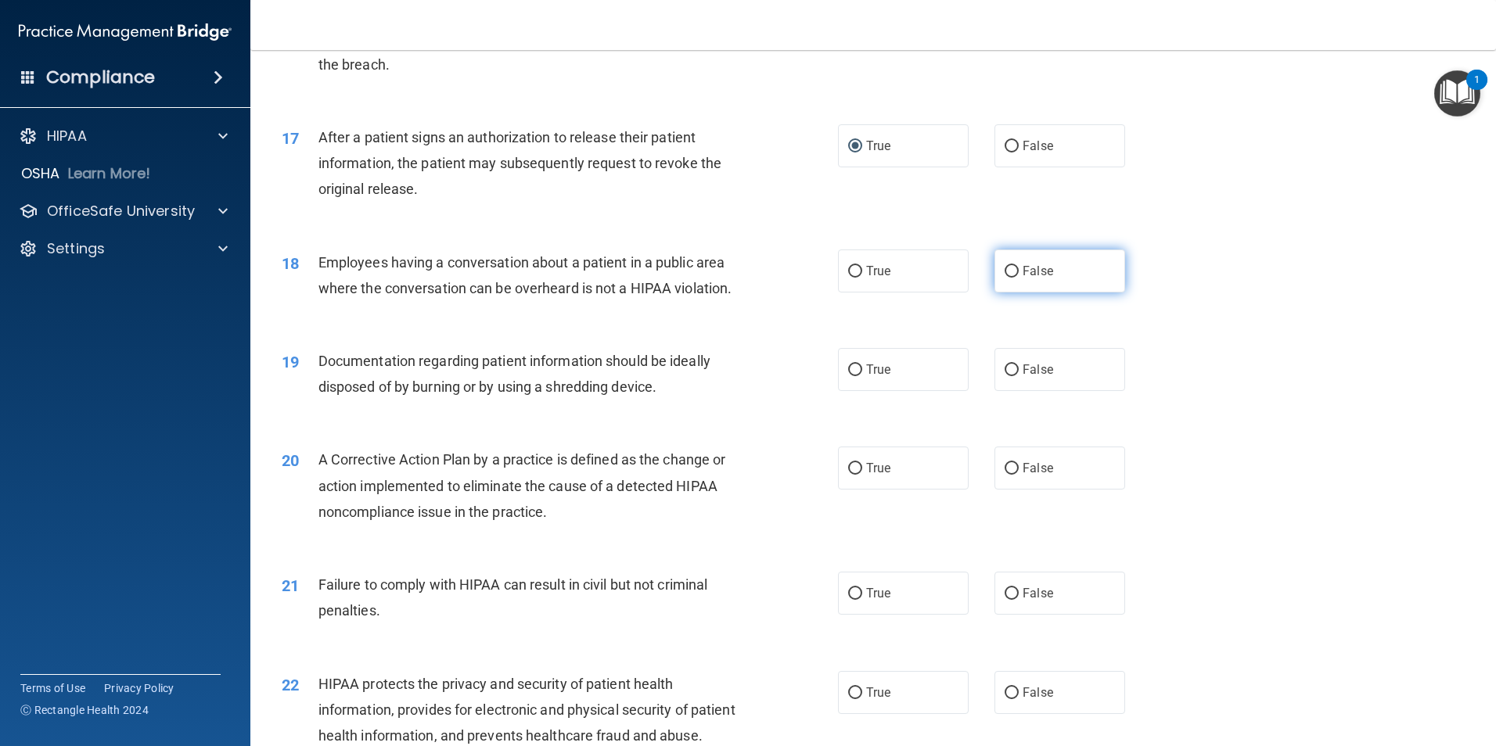
click at [1008, 278] on input "False" at bounding box center [1011, 272] width 14 height 12
radio input "true"
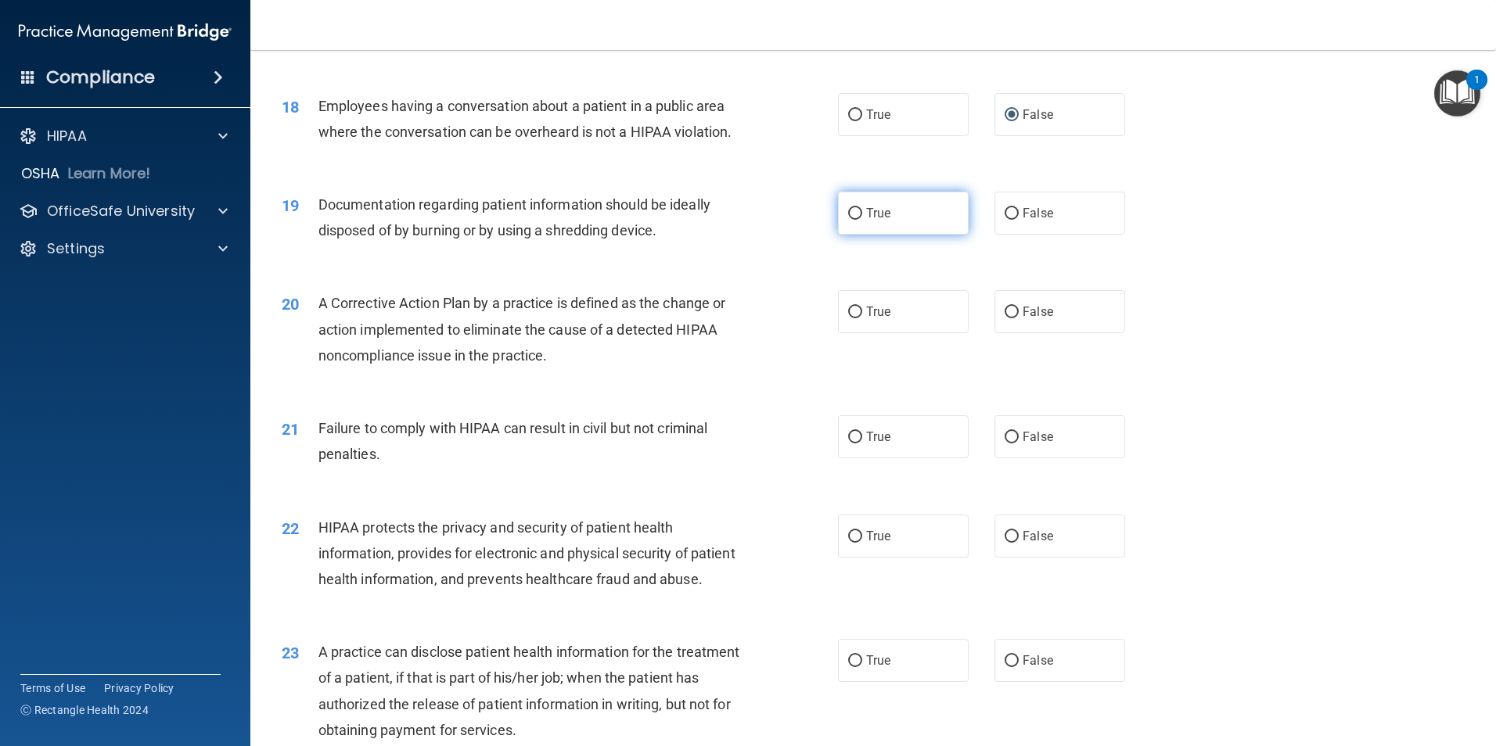
click at [850, 220] on input "True" at bounding box center [855, 214] width 14 height 12
radio input "true"
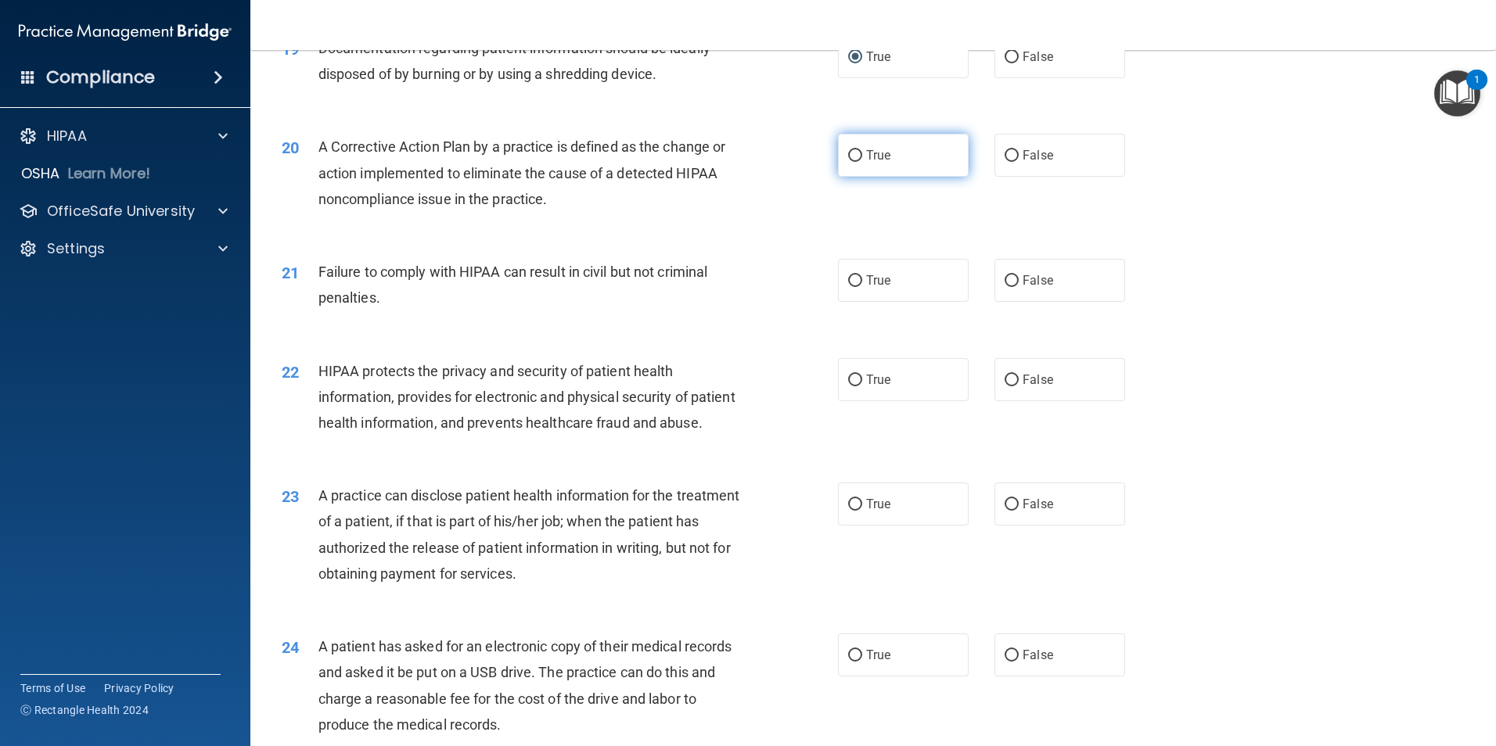
click at [848, 162] on input "True" at bounding box center [855, 156] width 14 height 12
radio input "true"
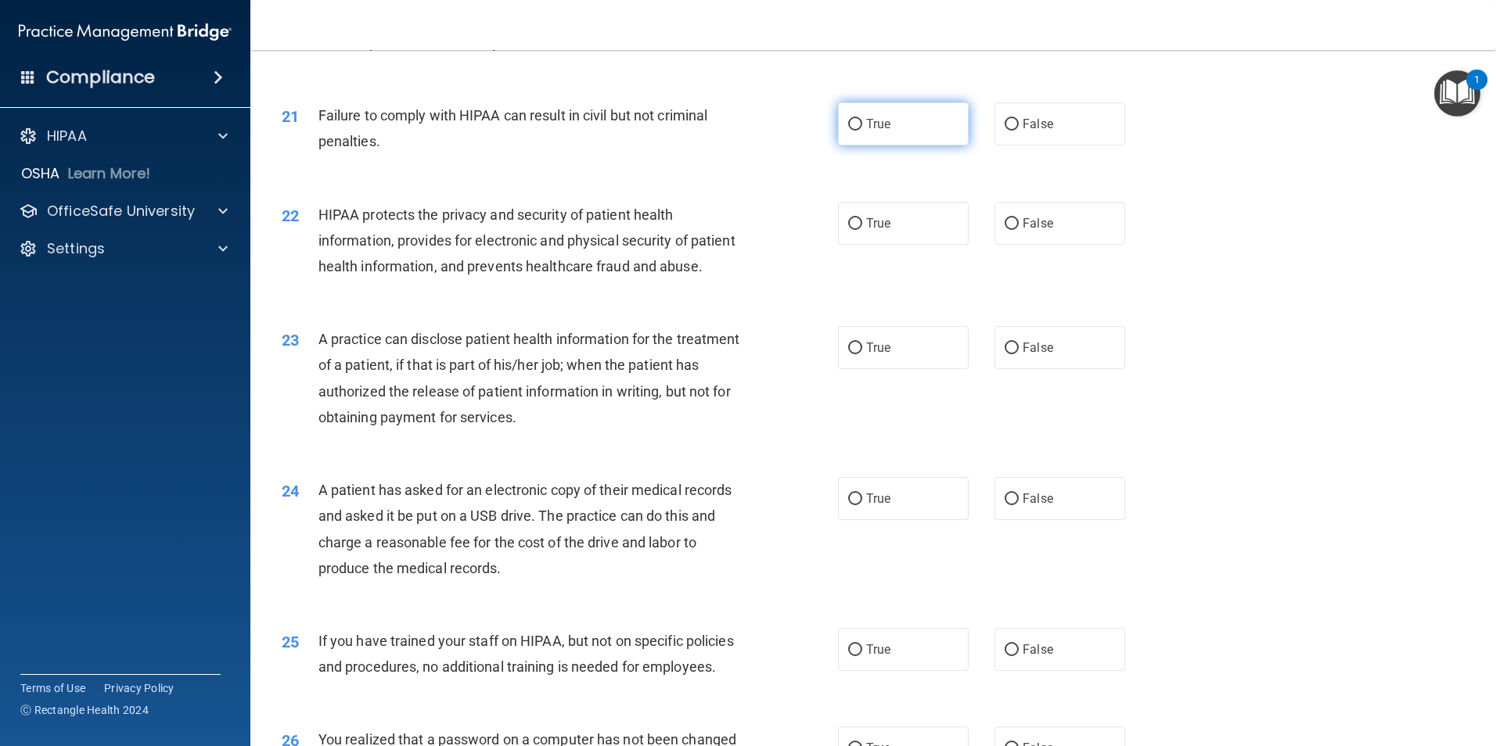
click at [848, 131] on input "True" at bounding box center [855, 125] width 14 height 12
radio input "true"
click at [1004, 131] on input "False" at bounding box center [1011, 125] width 14 height 12
radio input "true"
radio input "false"
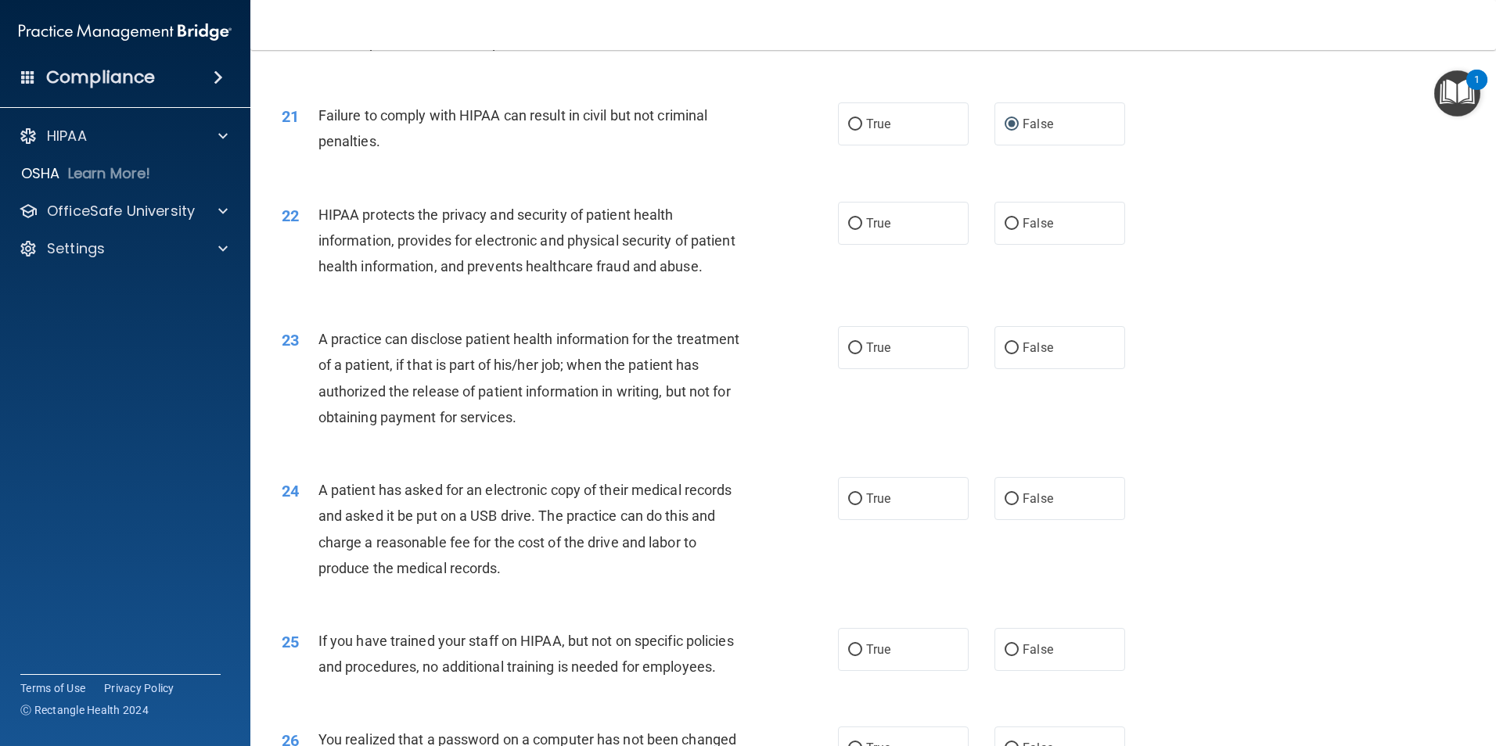
scroll to position [2347, 0]
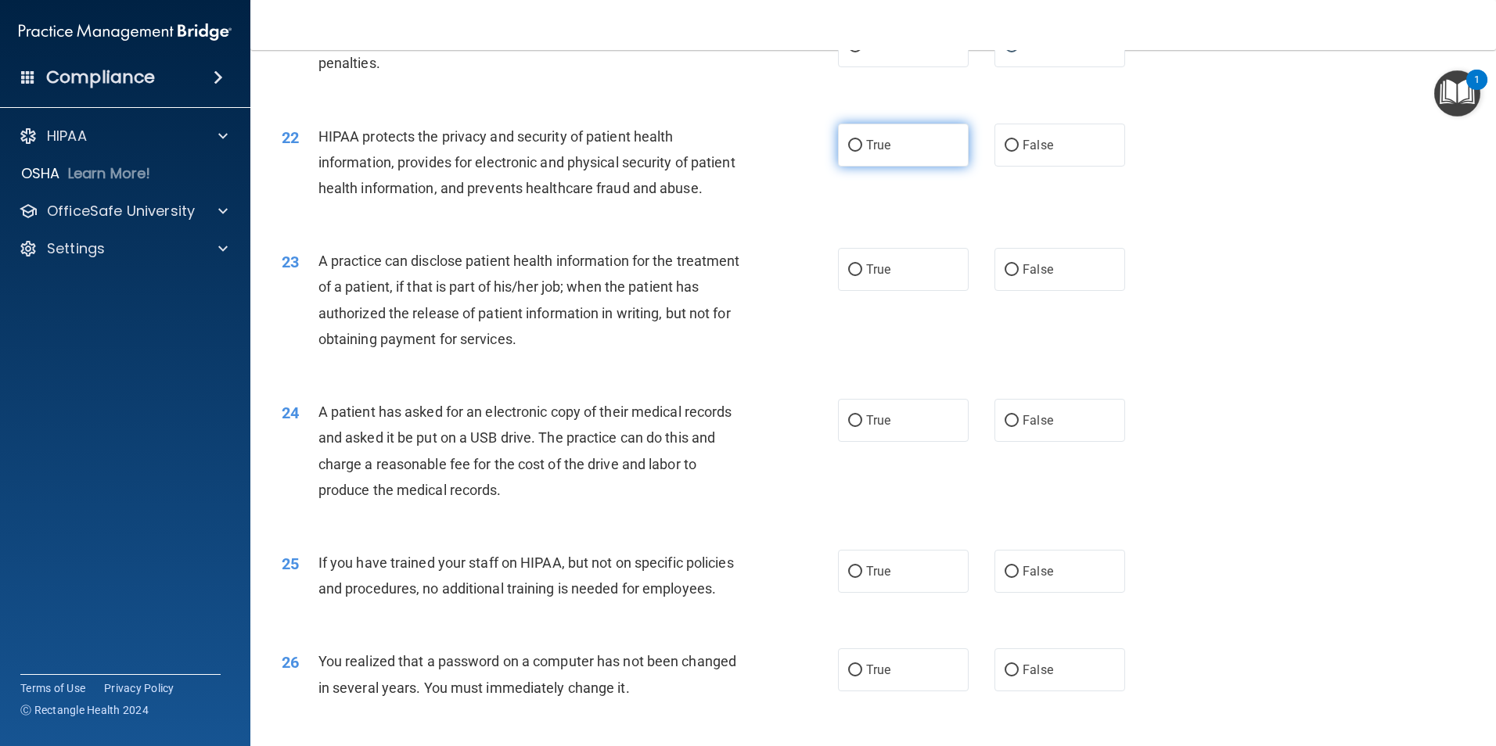
click at [857, 167] on label "True" at bounding box center [903, 145] width 131 height 43
click at [857, 152] on input "True" at bounding box center [855, 146] width 14 height 12
radio input "true"
click at [848, 276] on input "True" at bounding box center [855, 270] width 14 height 12
radio input "true"
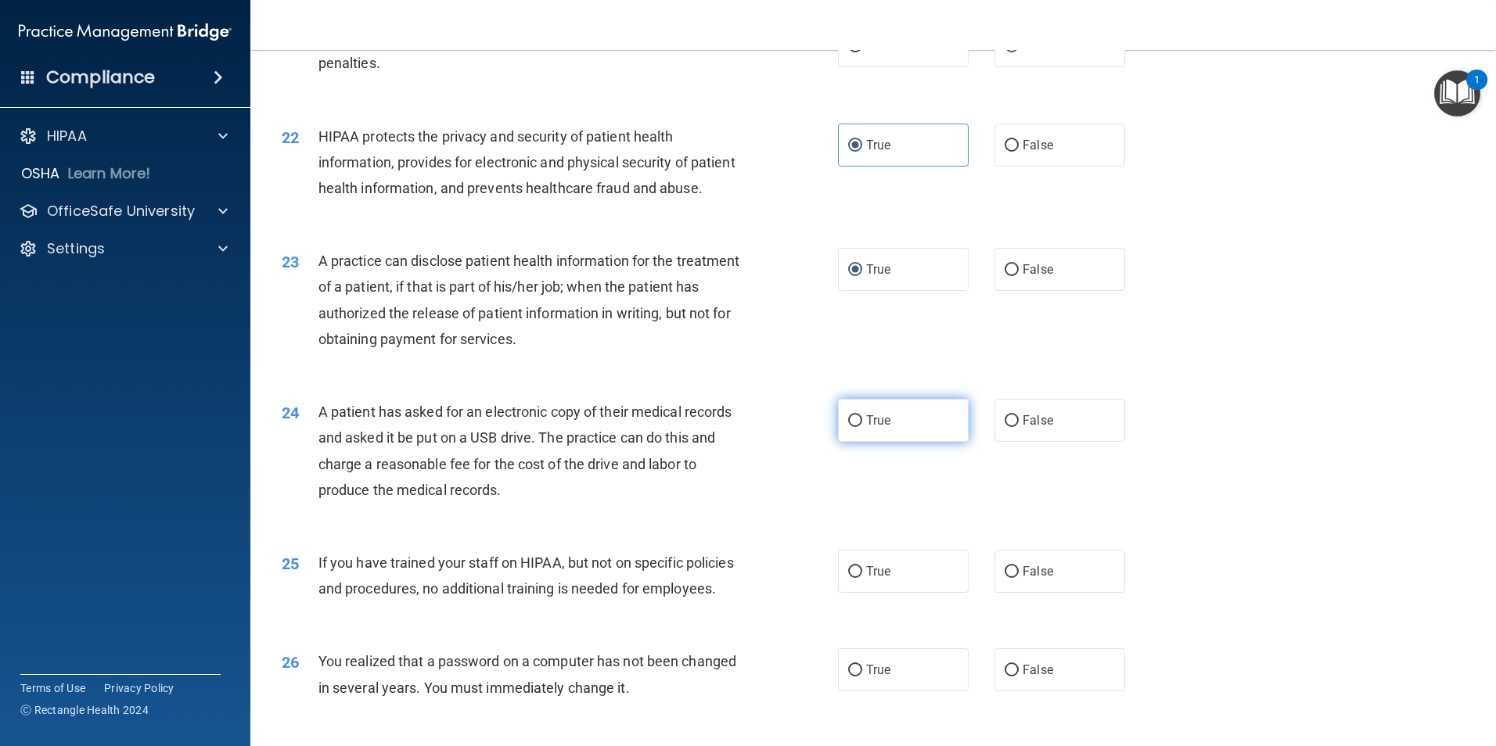
scroll to position [2503, 0]
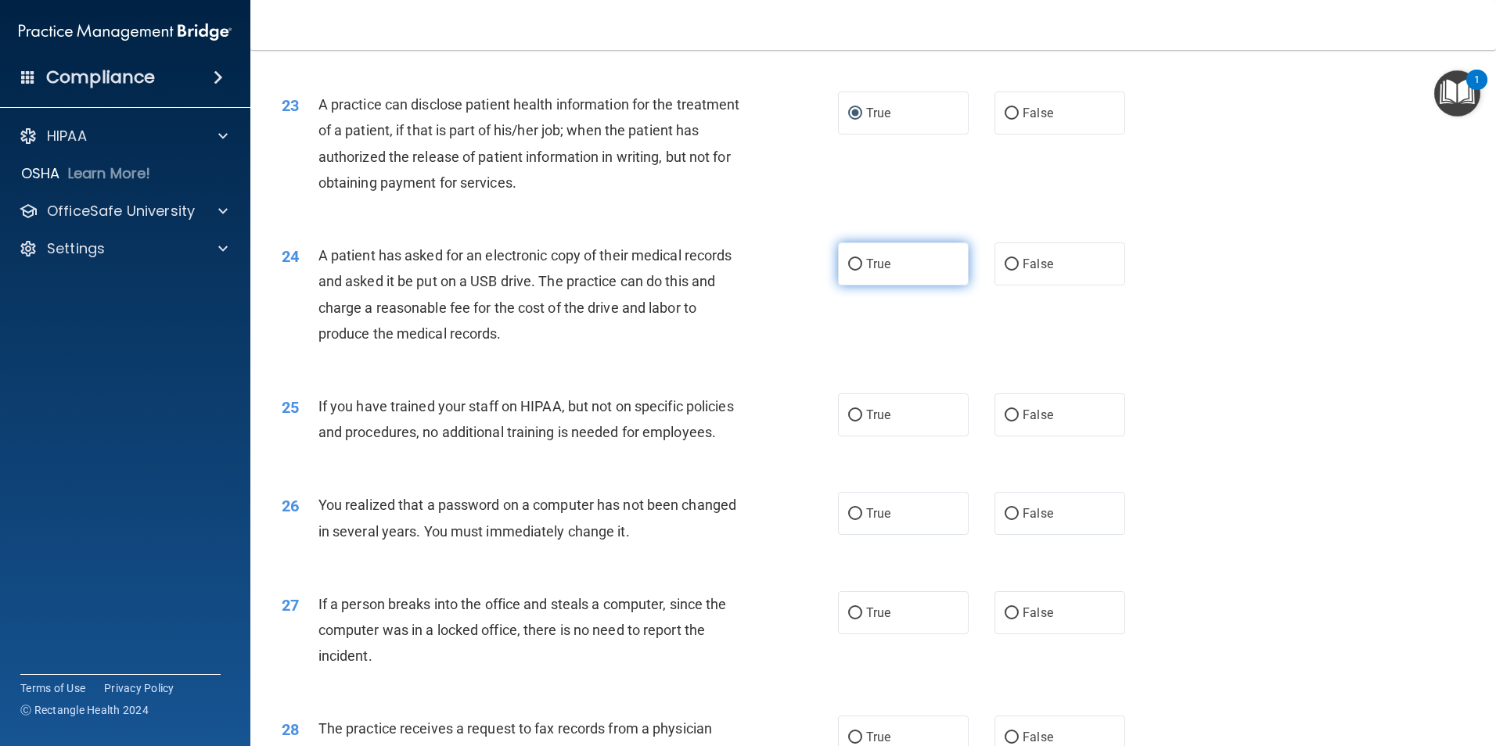
click at [855, 271] on input "True" at bounding box center [855, 265] width 14 height 12
radio input "true"
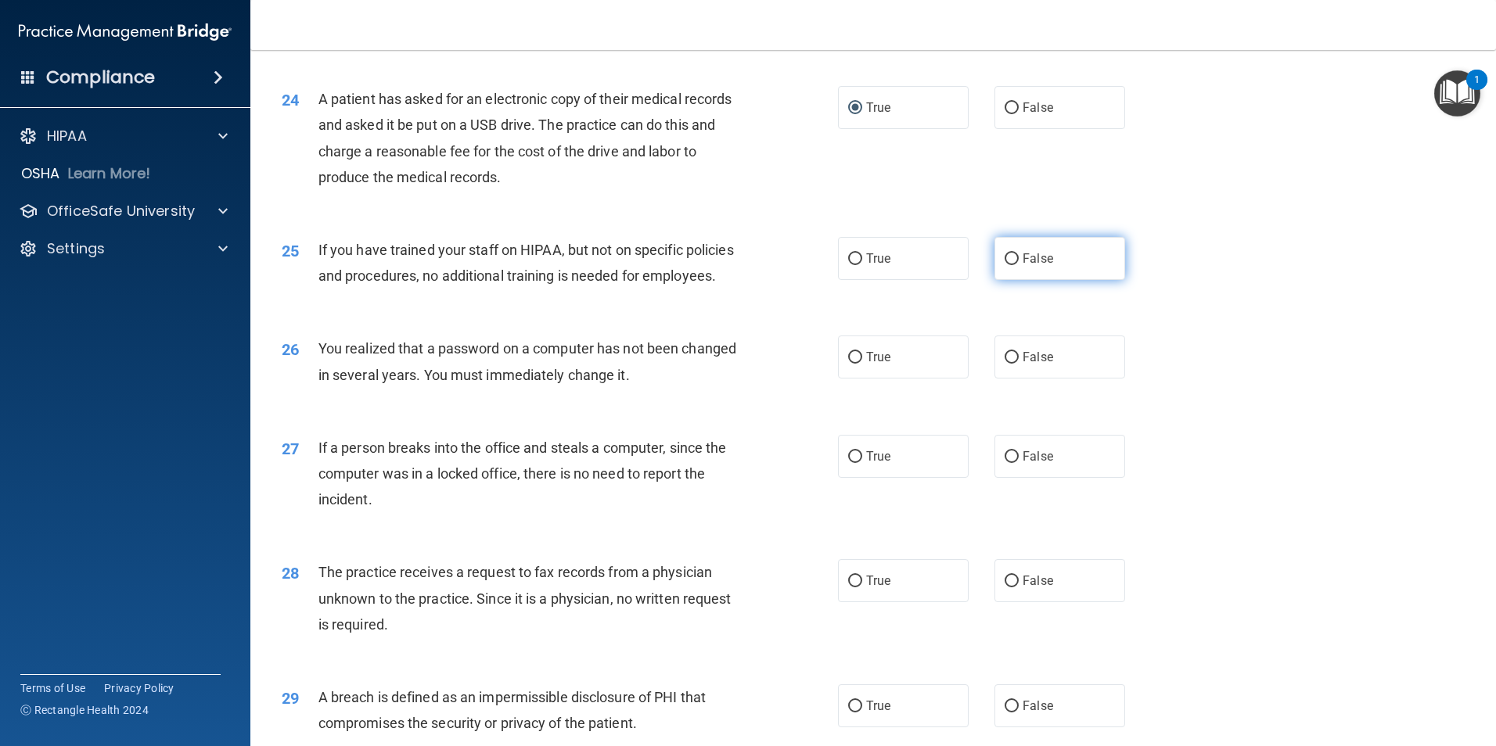
click at [1004, 265] on input "False" at bounding box center [1011, 259] width 14 height 12
radio input "true"
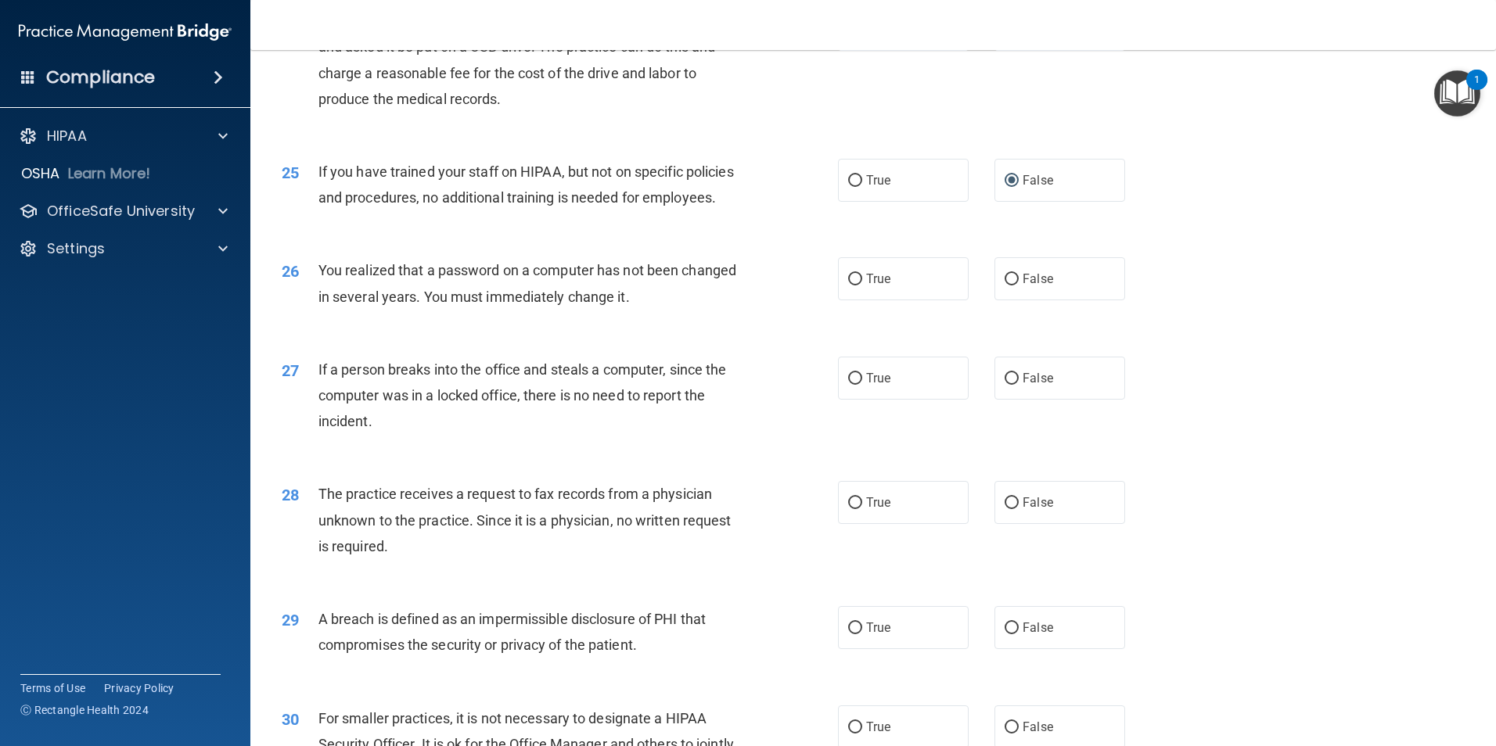
scroll to position [2895, 0]
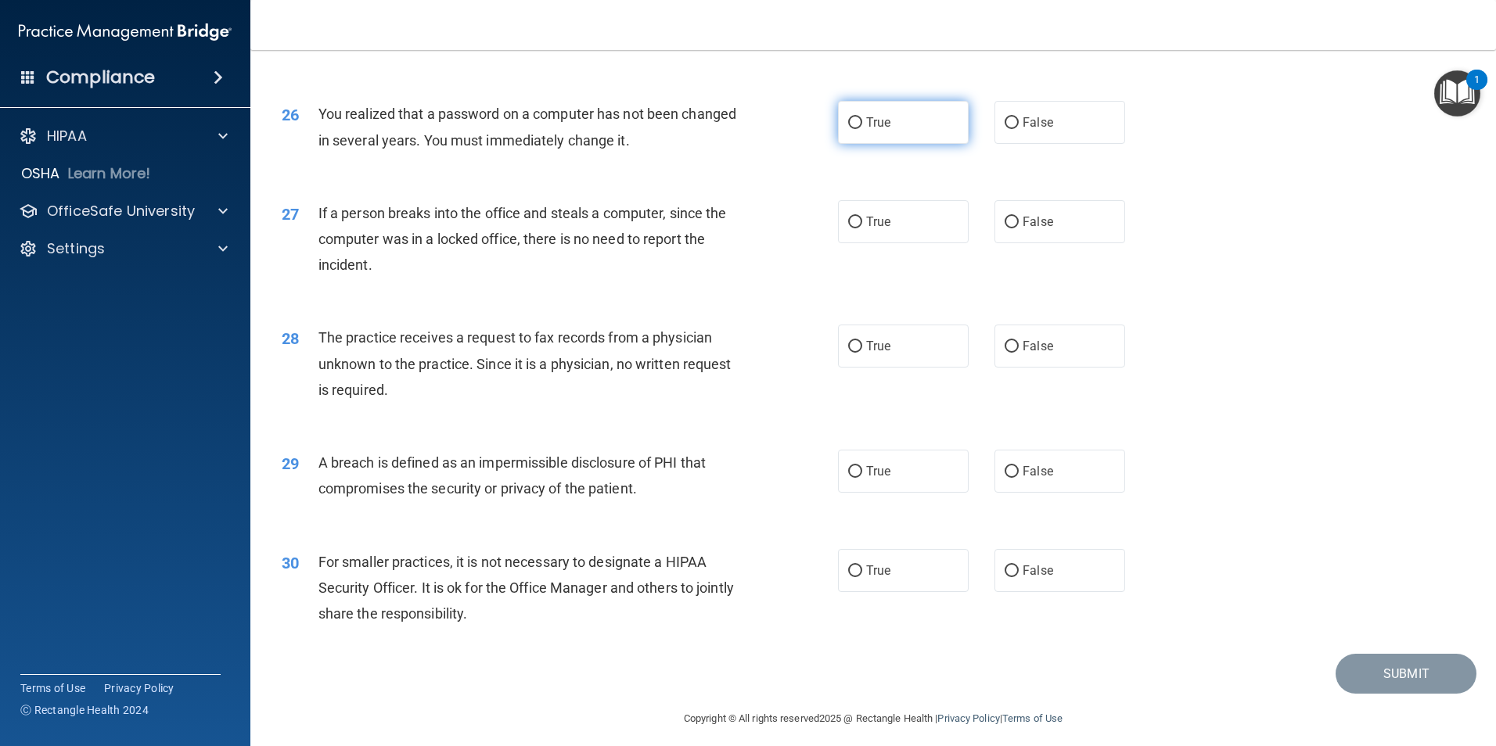
click at [857, 144] on label "True" at bounding box center [903, 122] width 131 height 43
click at [857, 129] on input "True" at bounding box center [855, 123] width 14 height 12
radio input "true"
click at [1009, 228] on input "False" at bounding box center [1011, 223] width 14 height 12
radio input "true"
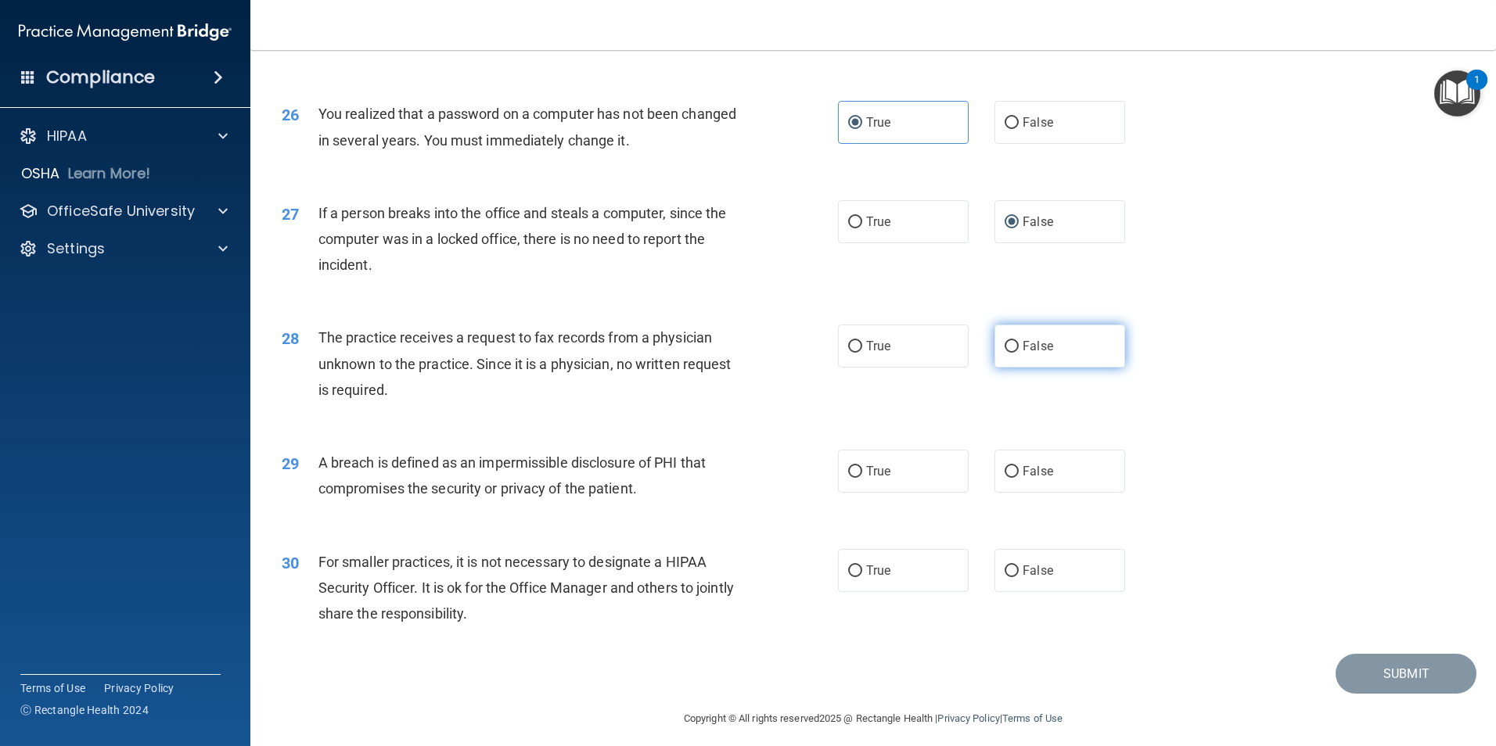
scroll to position [2982, 0]
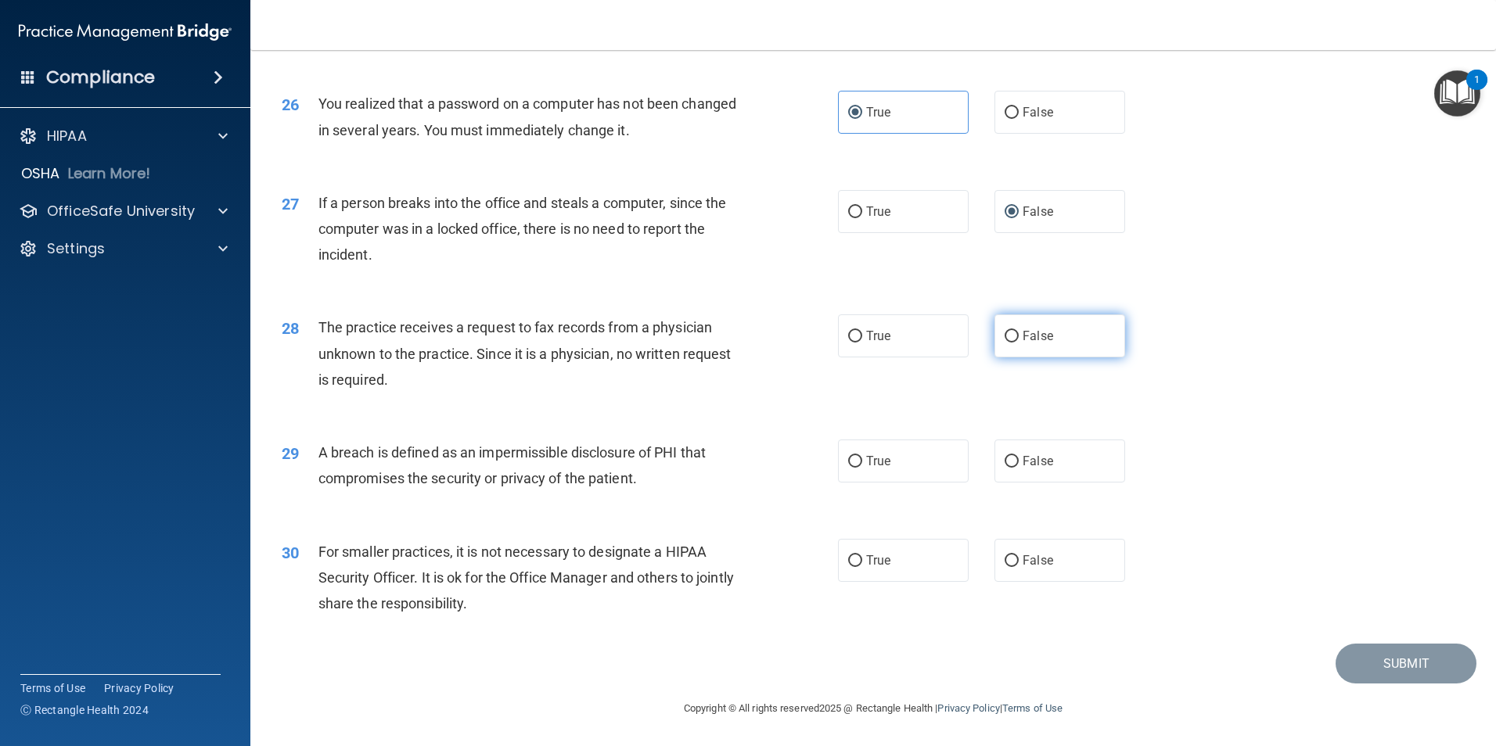
click at [1004, 339] on input "False" at bounding box center [1011, 337] width 14 height 12
radio input "true"
click at [848, 467] on input "True" at bounding box center [855, 462] width 14 height 12
radio input "true"
click at [1012, 567] on label "False" at bounding box center [1059, 560] width 131 height 43
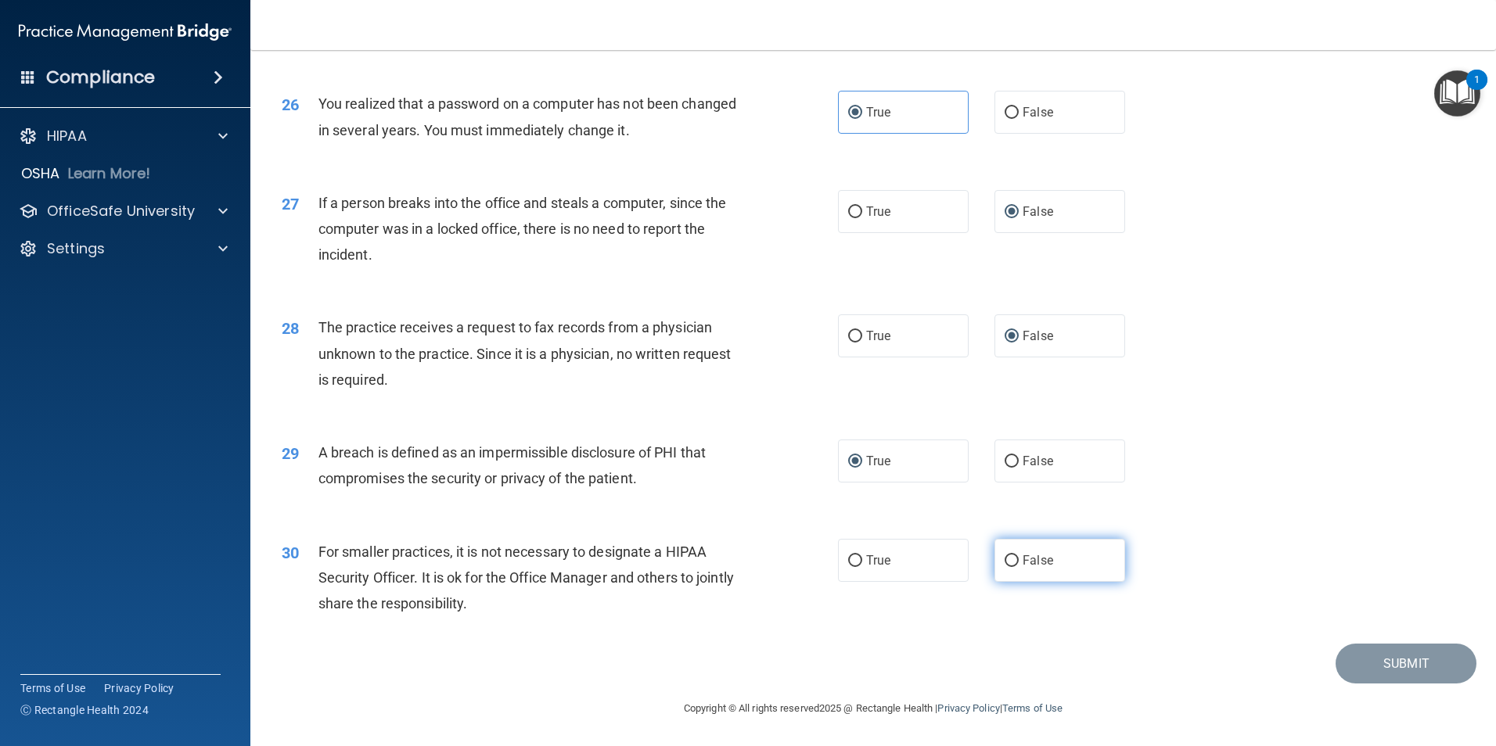
click at [1012, 567] on input "False" at bounding box center [1011, 561] width 14 height 12
radio input "true"
click at [1407, 681] on button "Submit" at bounding box center [1405, 664] width 141 height 40
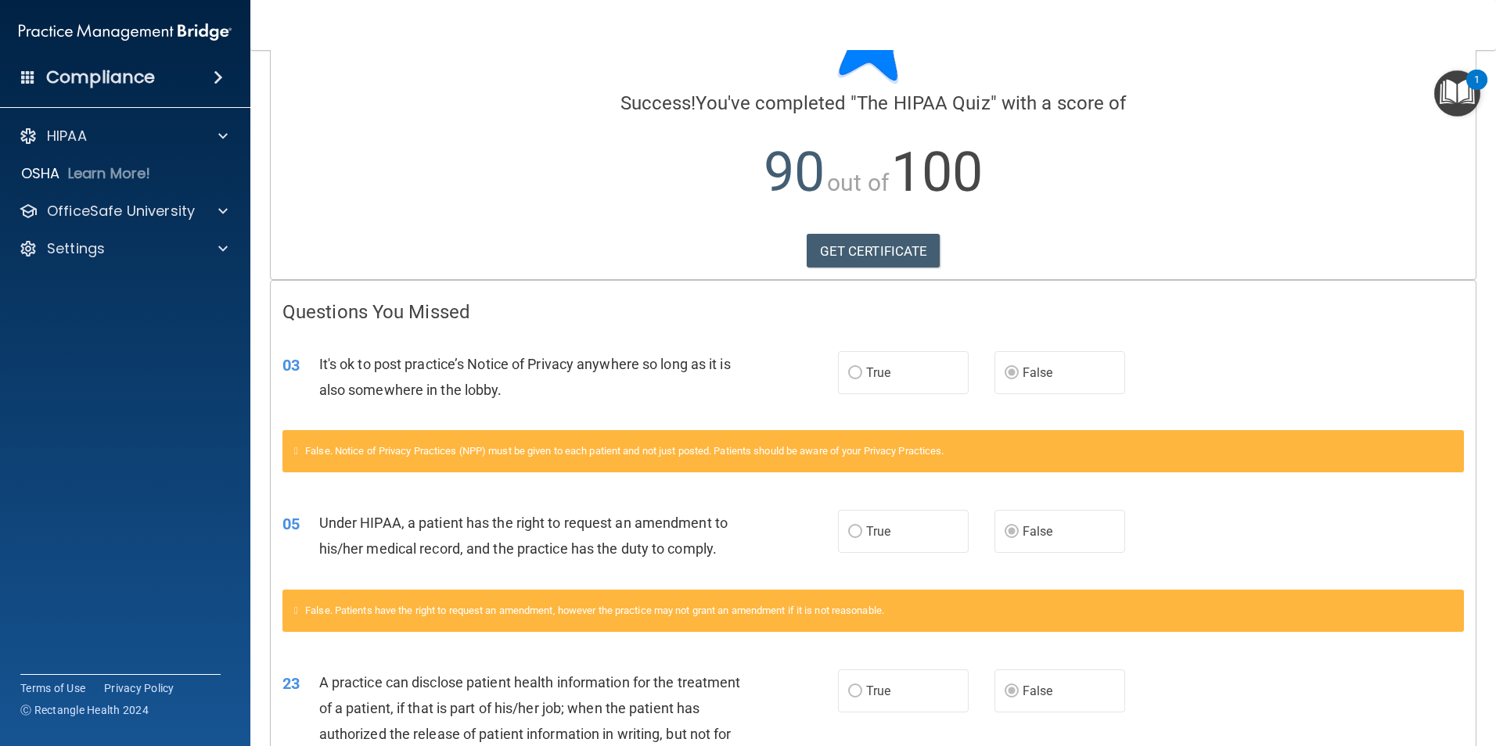
scroll to position [278, 0]
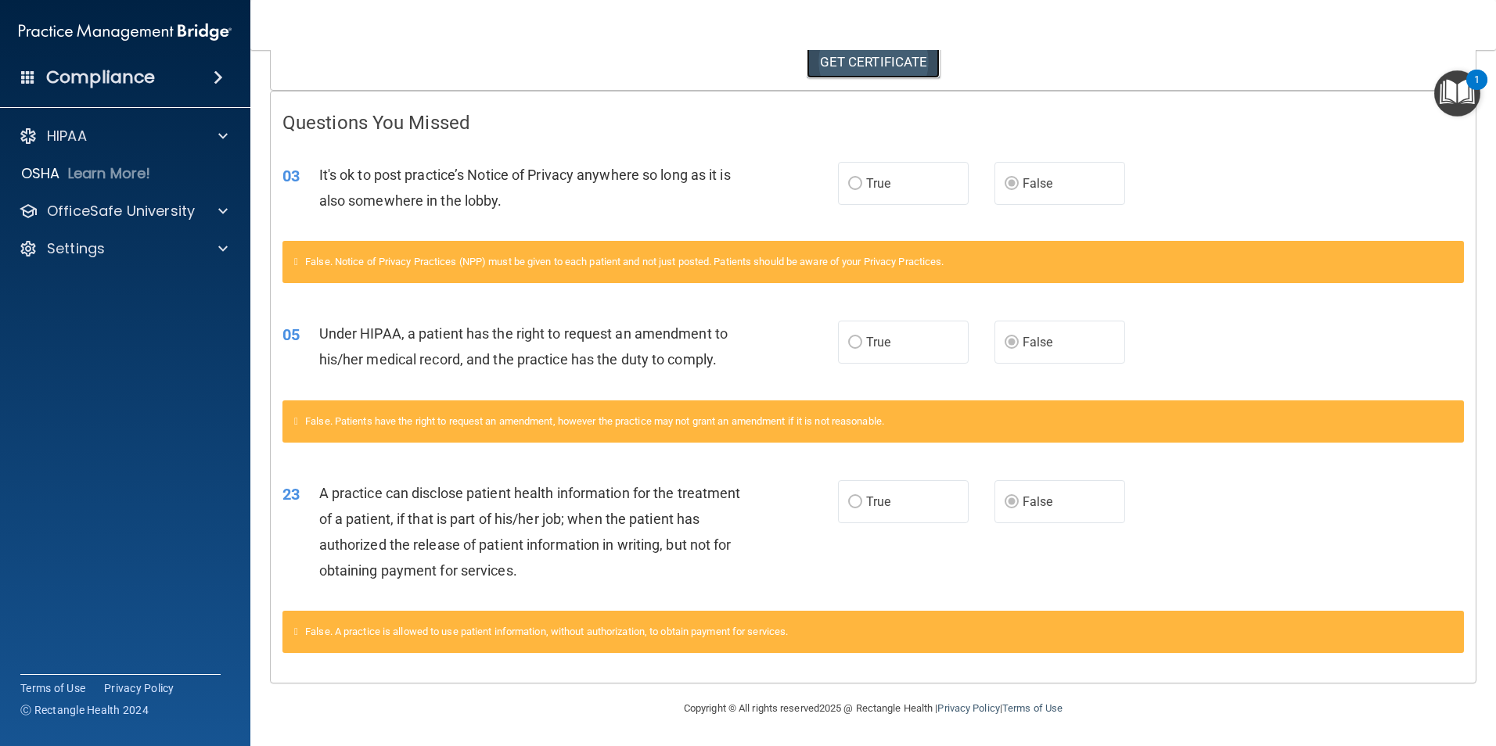
click at [842, 55] on link "GET CERTIFICATE" at bounding box center [874, 62] width 134 height 34
click at [65, 133] on p "HIPAA" at bounding box center [67, 136] width 40 height 19
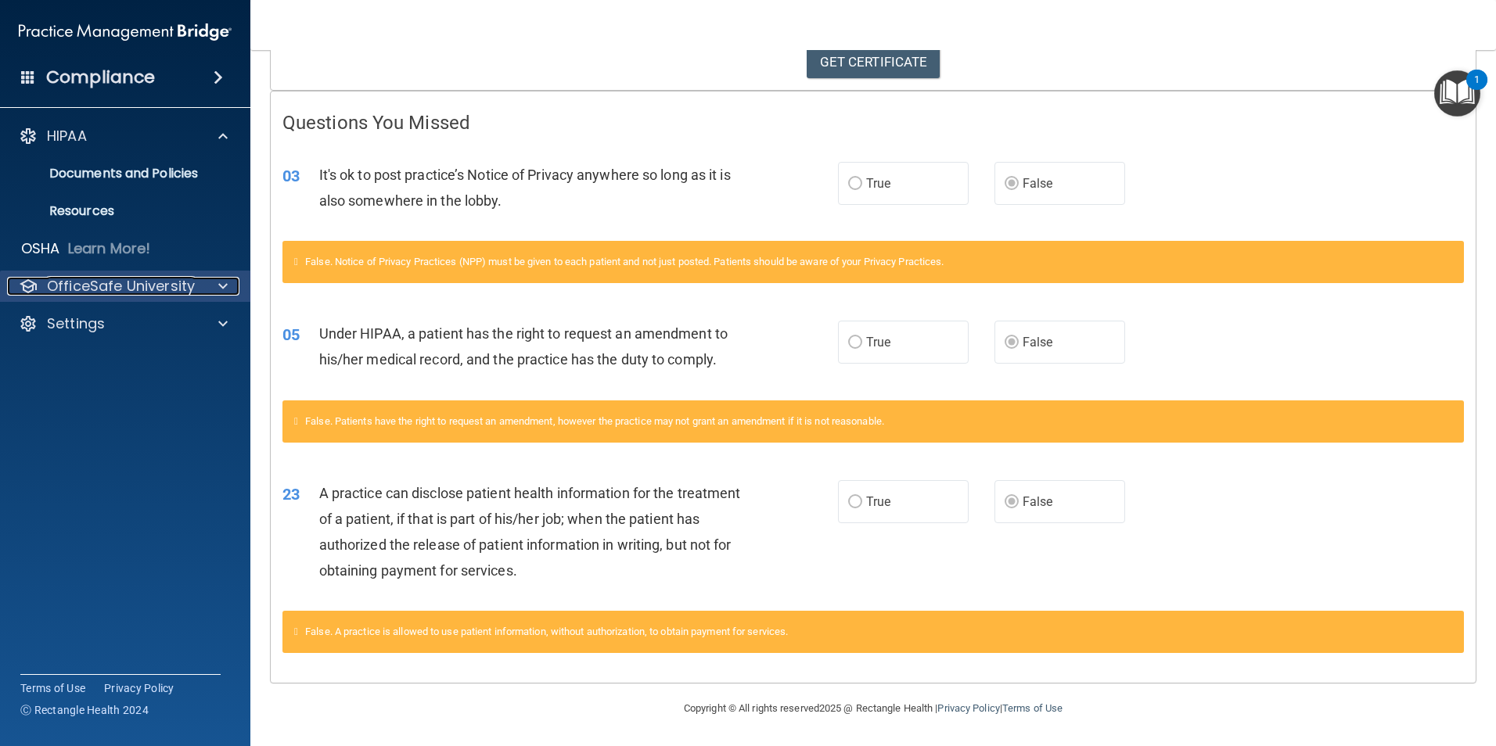
click at [107, 286] on p "OfficeSafe University" at bounding box center [121, 286] width 148 height 19
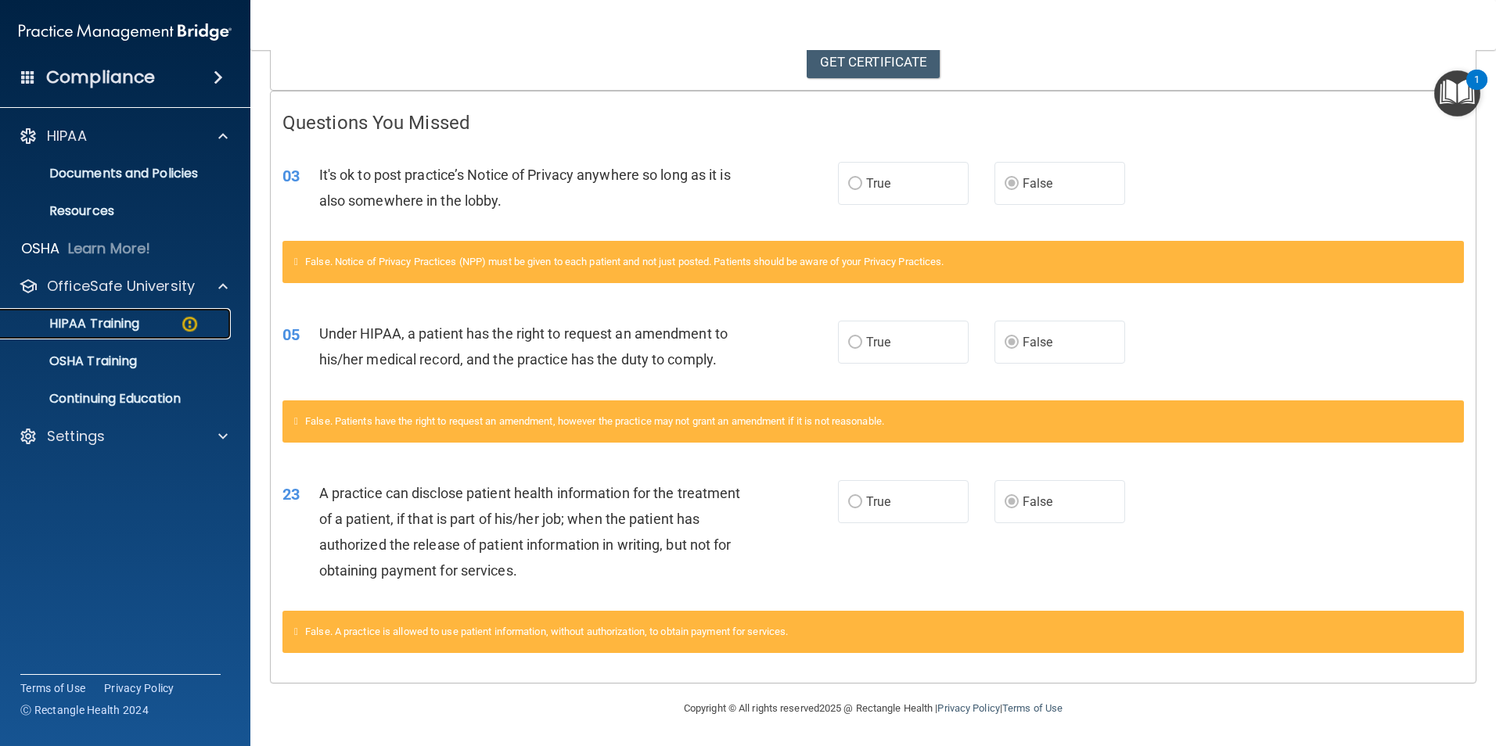
click at [102, 311] on link "HIPAA Training" at bounding box center [107, 323] width 246 height 31
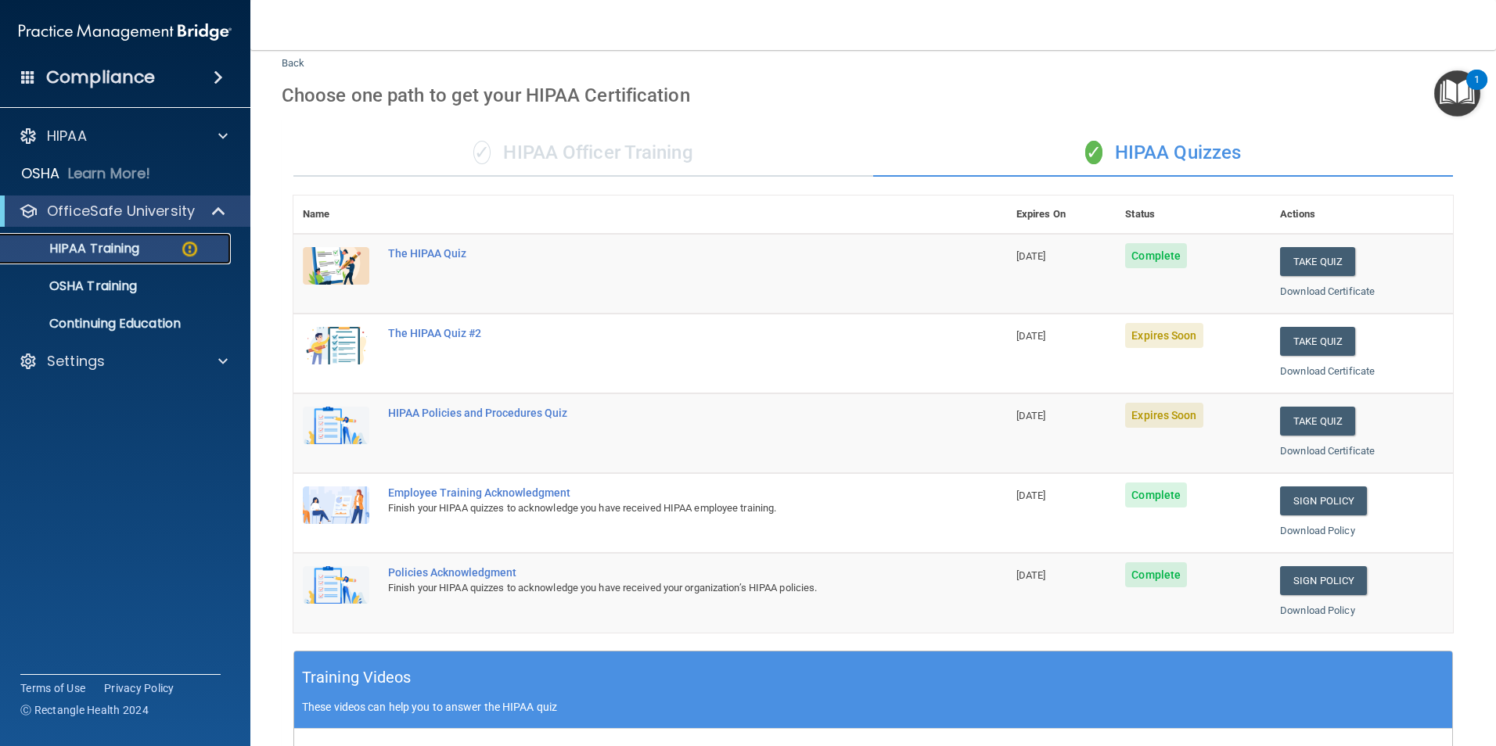
scroll to position [39, 0]
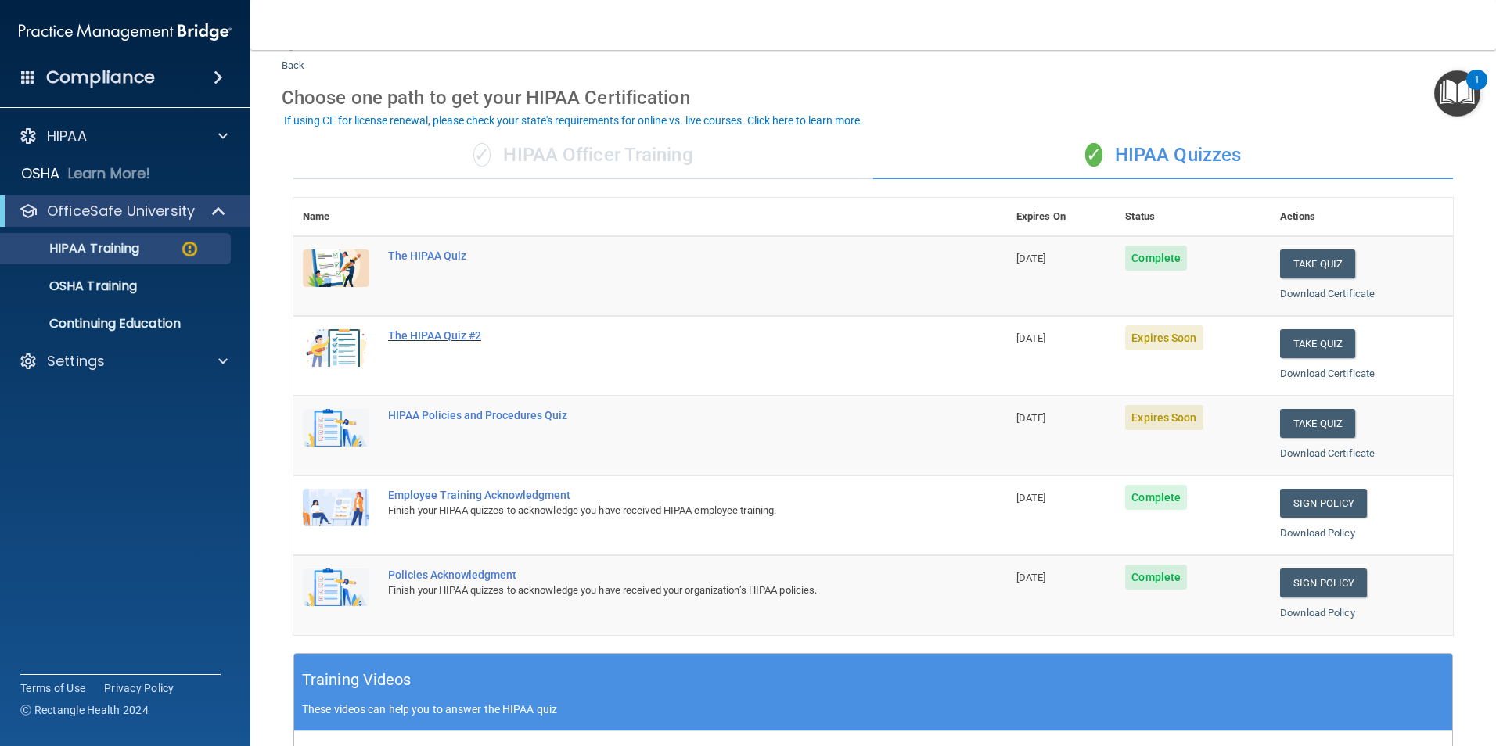
click at [460, 333] on div "The HIPAA Quiz #2" at bounding box center [658, 335] width 541 height 13
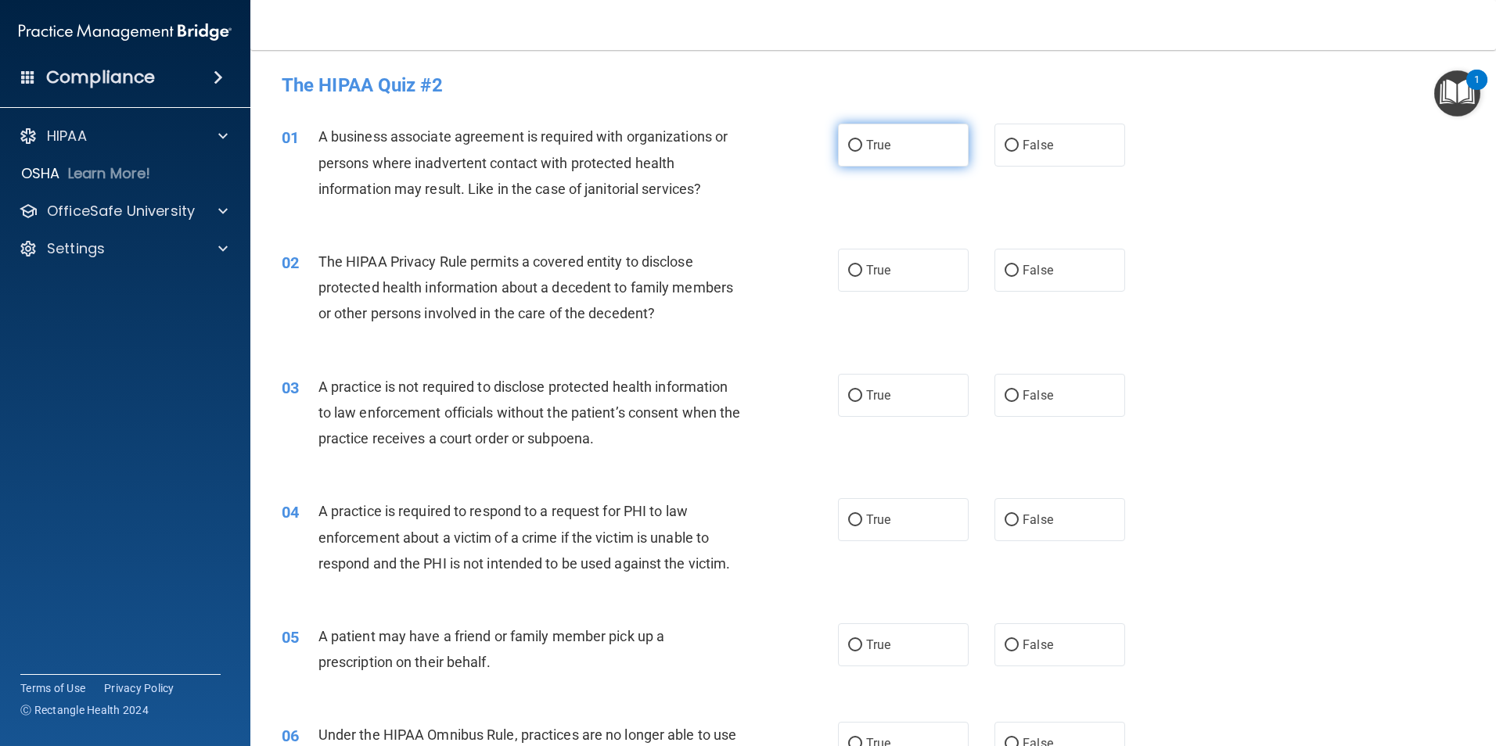
click at [852, 143] on input "True" at bounding box center [855, 146] width 14 height 12
radio input "true"
click at [1012, 270] on label "False" at bounding box center [1059, 270] width 131 height 43
click at [1012, 270] on input "False" at bounding box center [1011, 271] width 14 height 12
radio input "true"
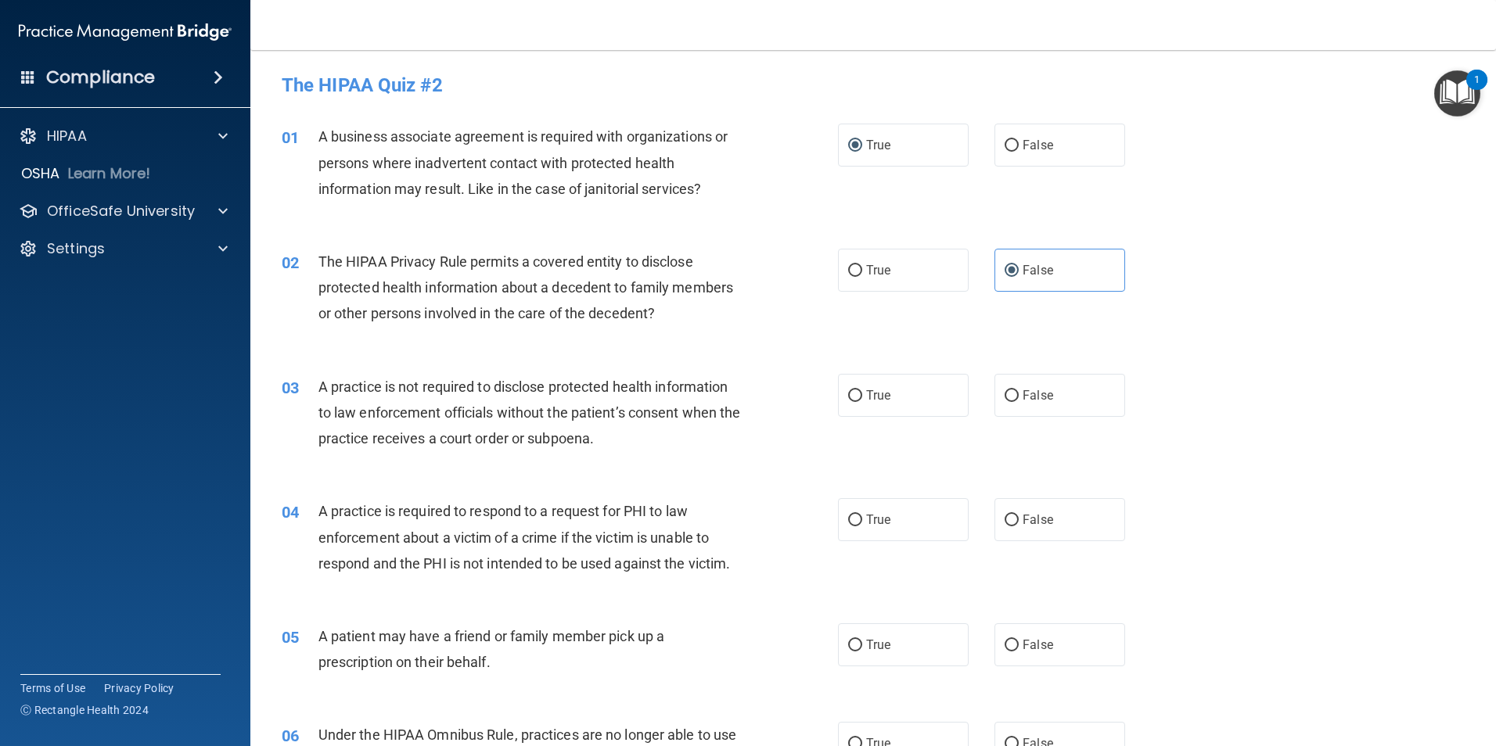
scroll to position [78, 0]
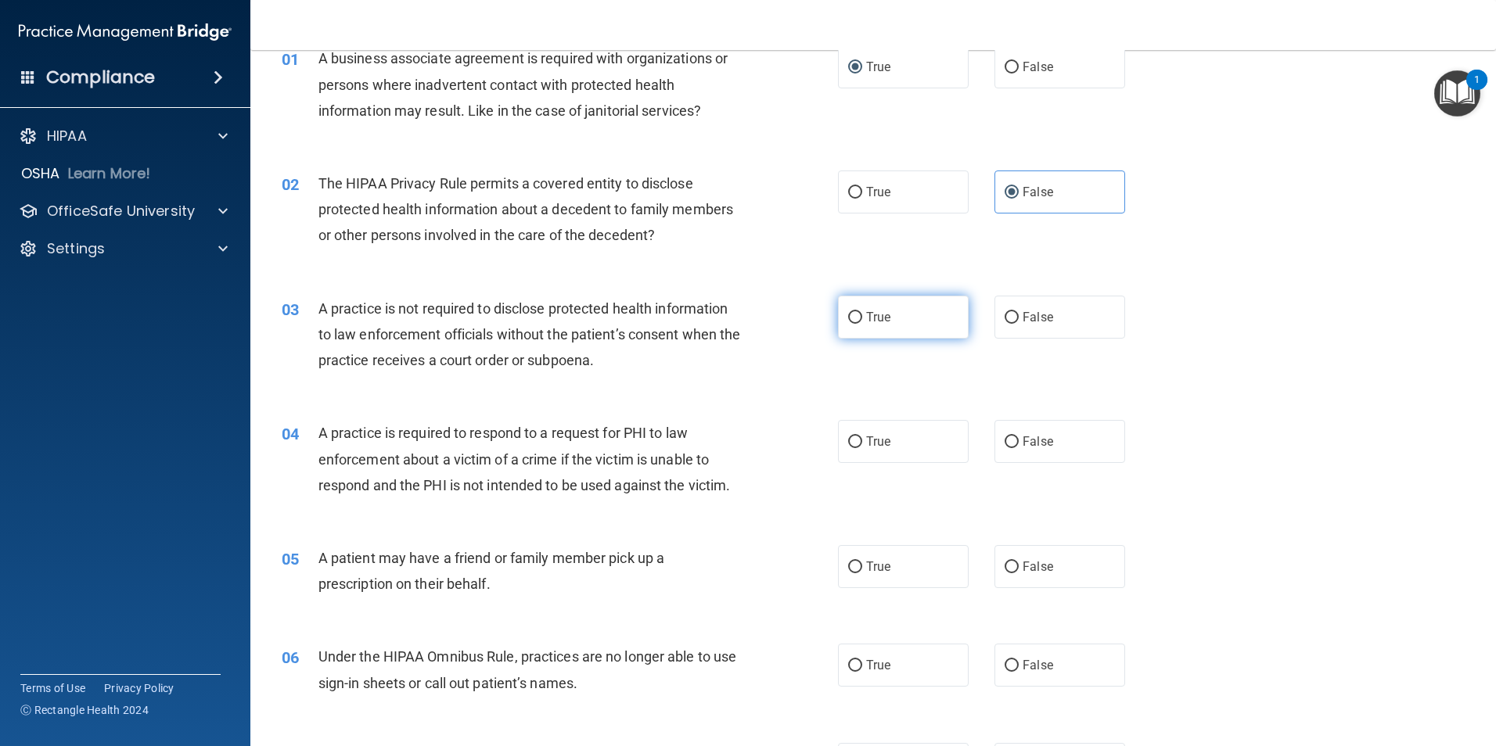
click at [853, 322] on input "True" at bounding box center [855, 318] width 14 height 12
radio input "true"
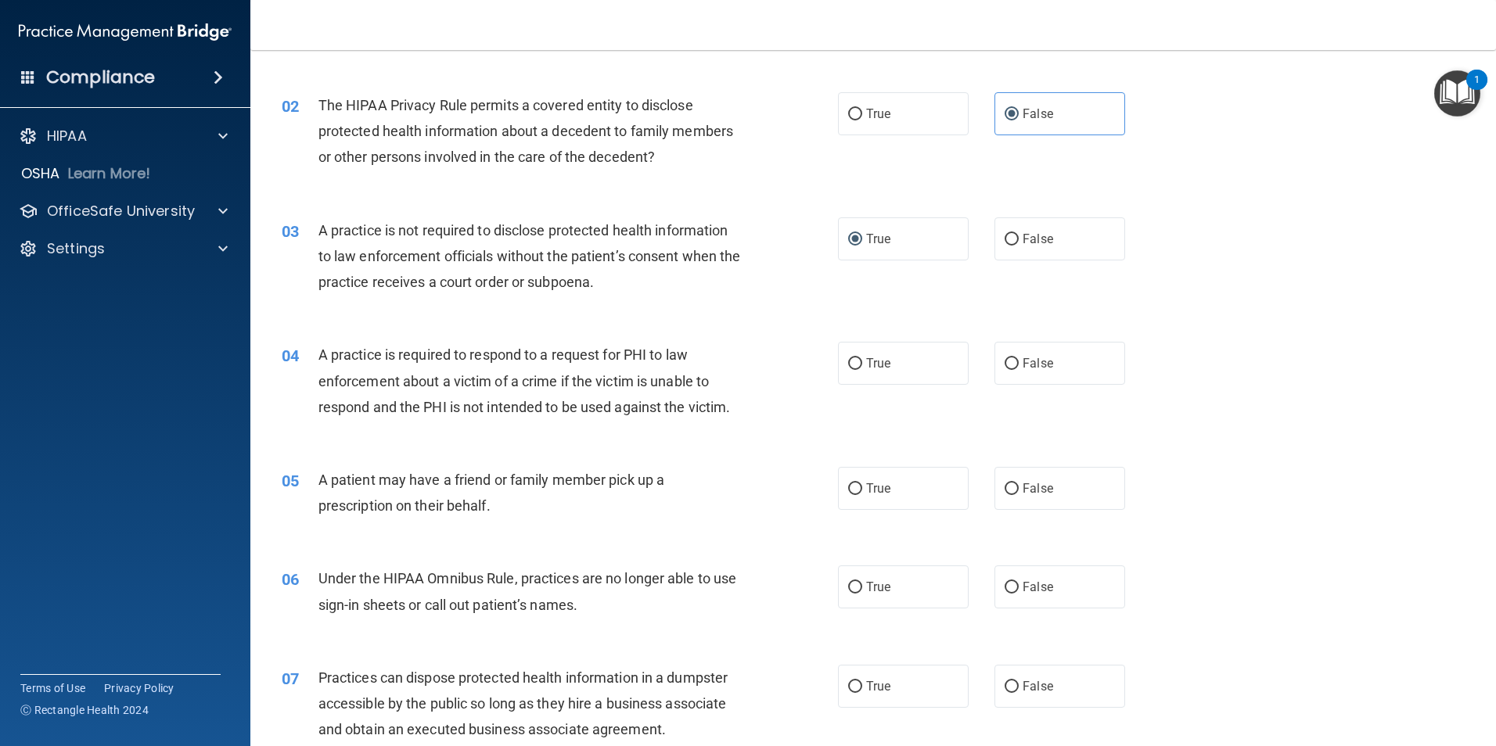
scroll to position [235, 0]
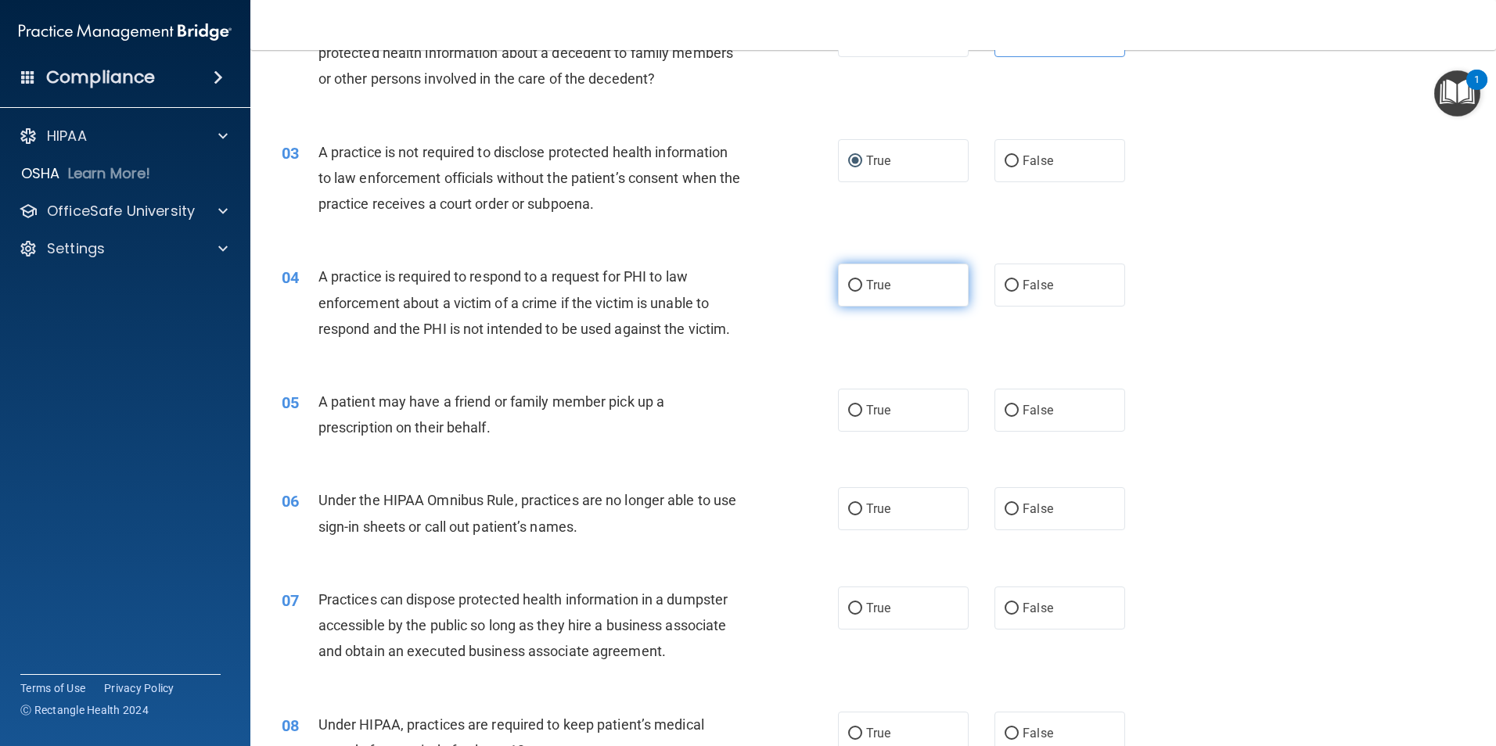
click at [852, 286] on input "True" at bounding box center [855, 286] width 14 height 12
radio input "true"
click at [1011, 282] on input "False" at bounding box center [1011, 286] width 14 height 12
radio input "true"
radio input "false"
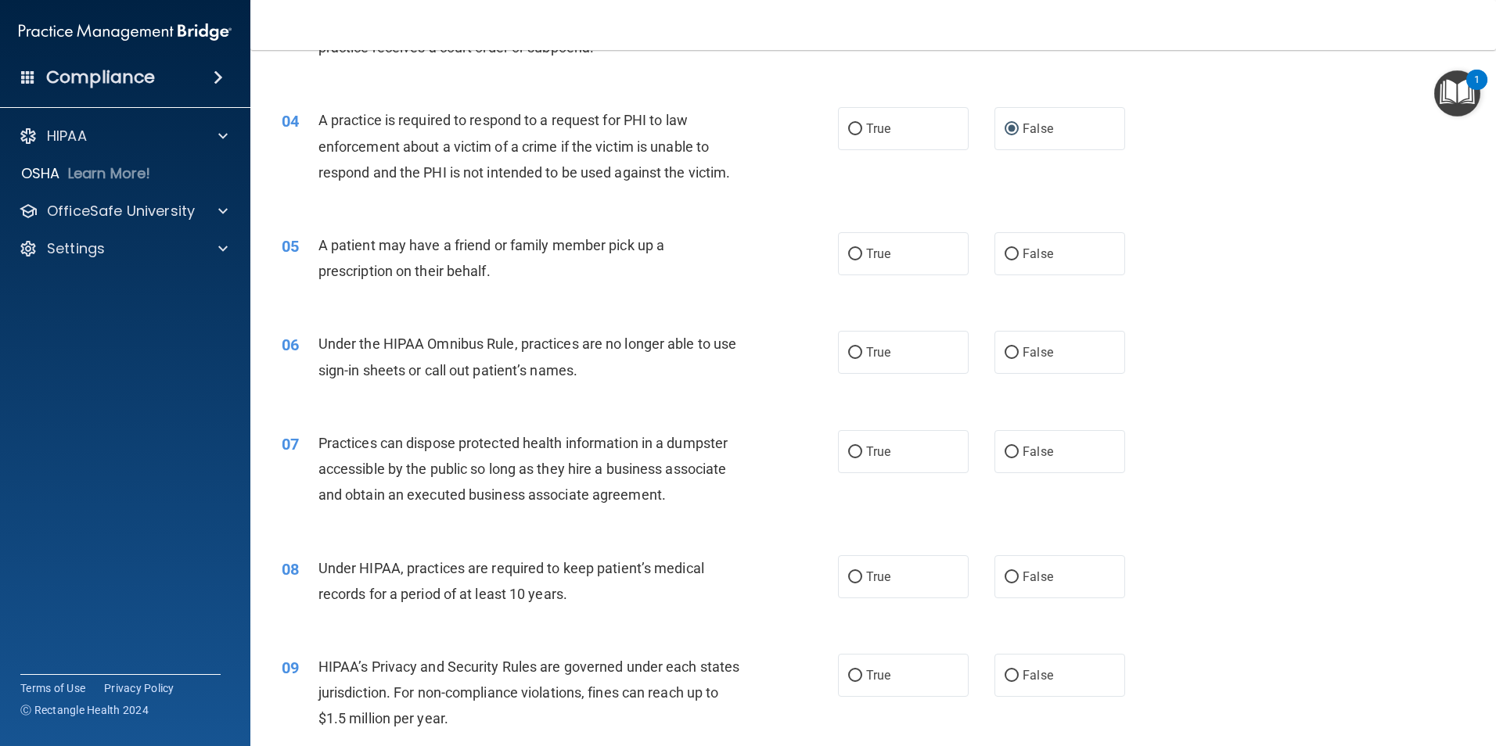
scroll to position [469, 0]
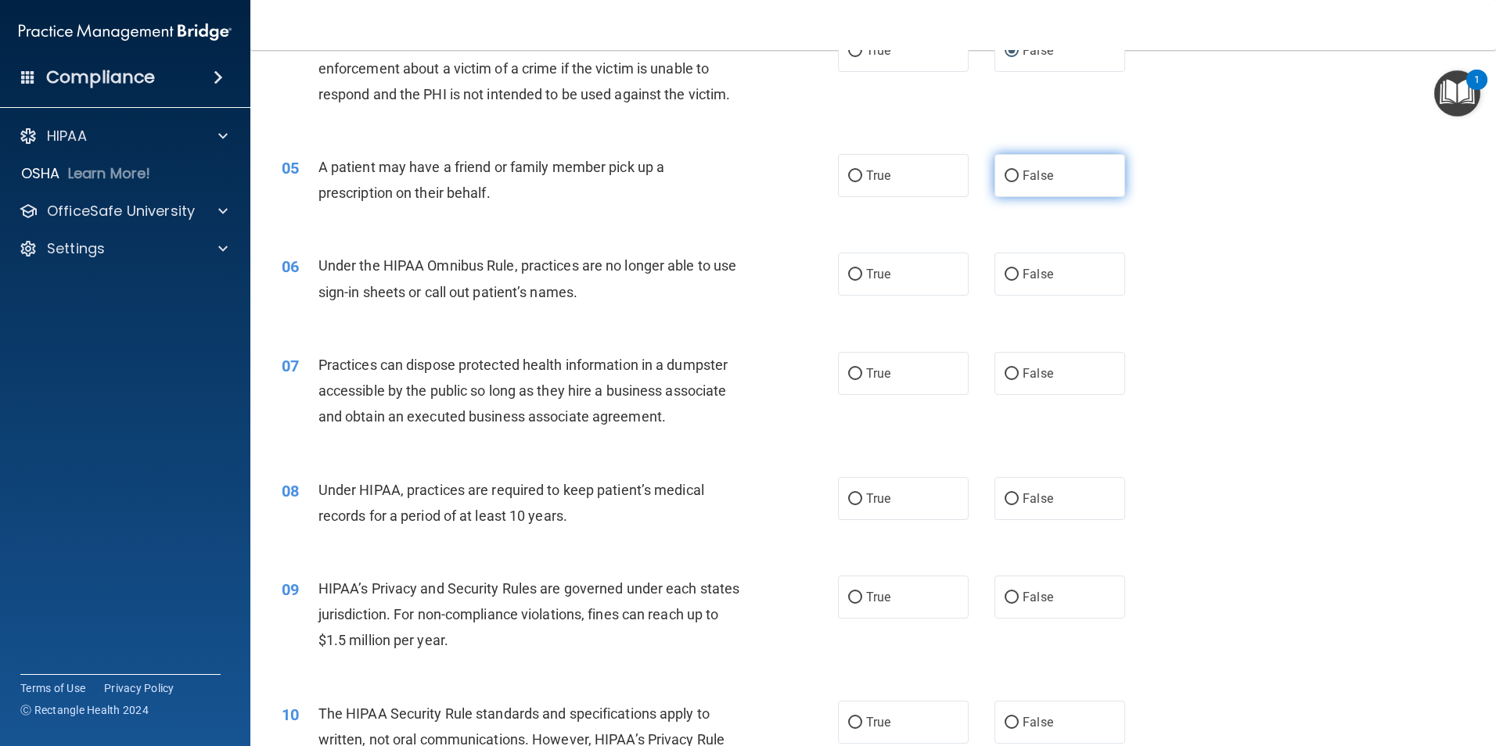
click at [1006, 177] on input "False" at bounding box center [1011, 177] width 14 height 12
radio input "true"
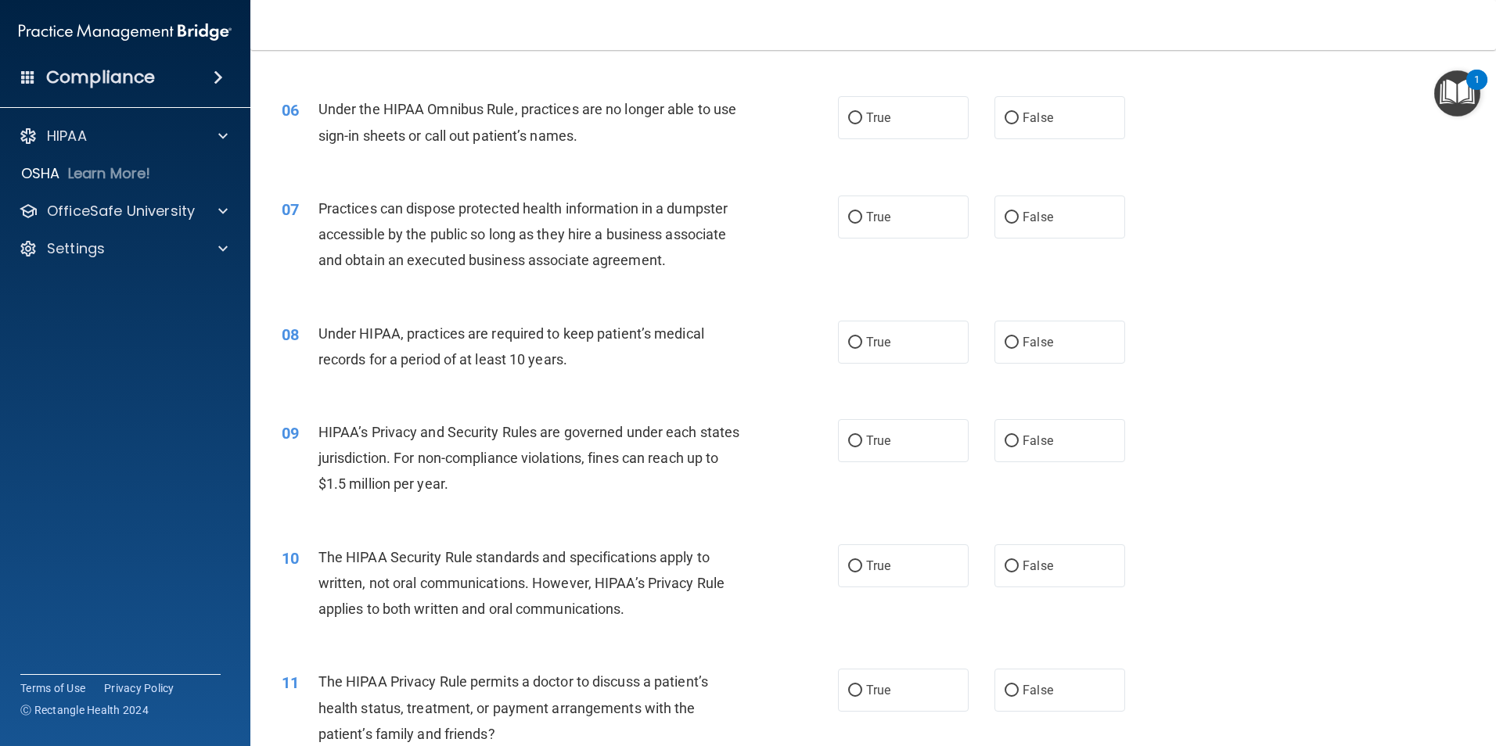
scroll to position [548, 0]
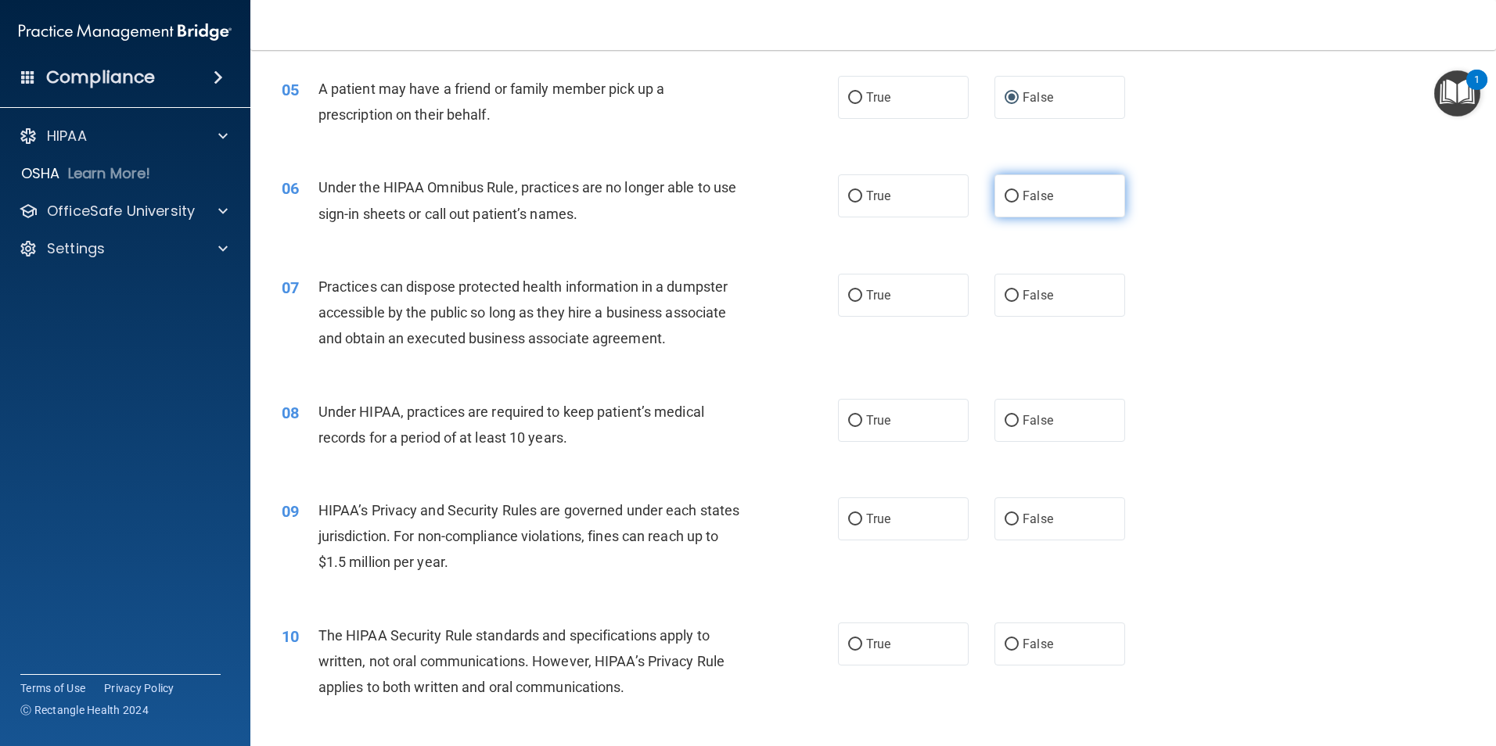
click at [1013, 196] on label "False" at bounding box center [1059, 195] width 131 height 43
click at [1013, 196] on input "False" at bounding box center [1011, 197] width 14 height 12
radio input "true"
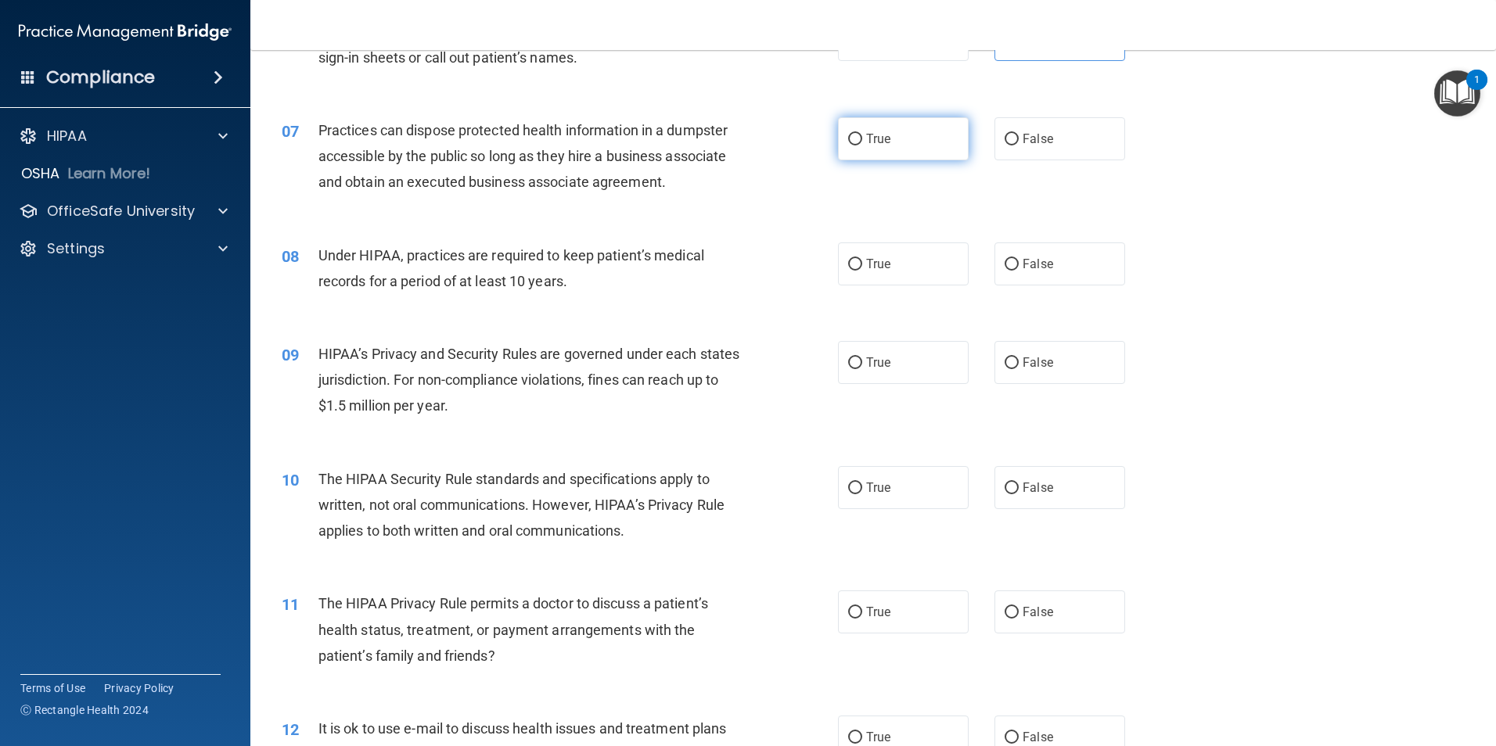
click at [854, 138] on input "True" at bounding box center [855, 140] width 14 height 12
radio input "true"
click at [849, 264] on input "True" at bounding box center [855, 265] width 14 height 12
radio input "true"
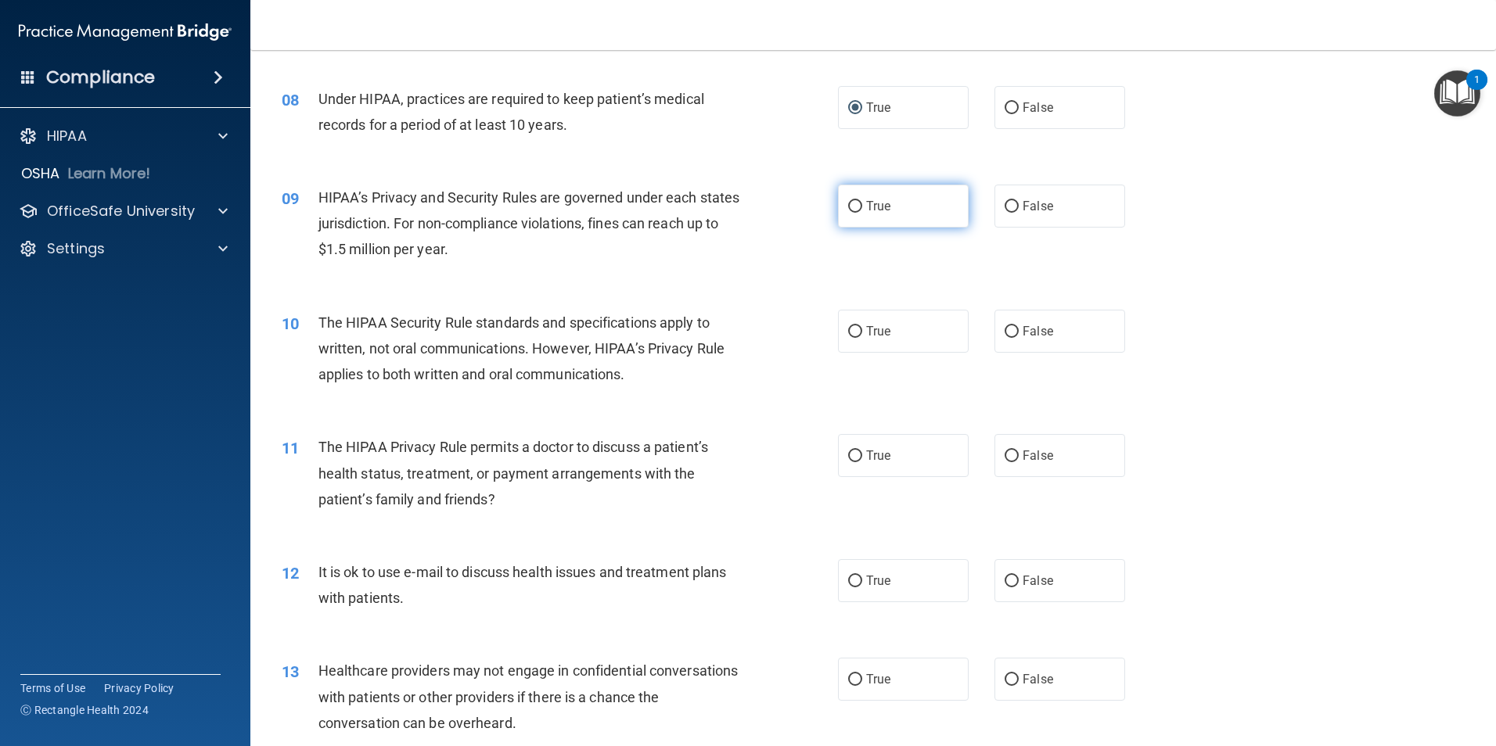
click at [848, 208] on input "True" at bounding box center [855, 207] width 14 height 12
radio input "true"
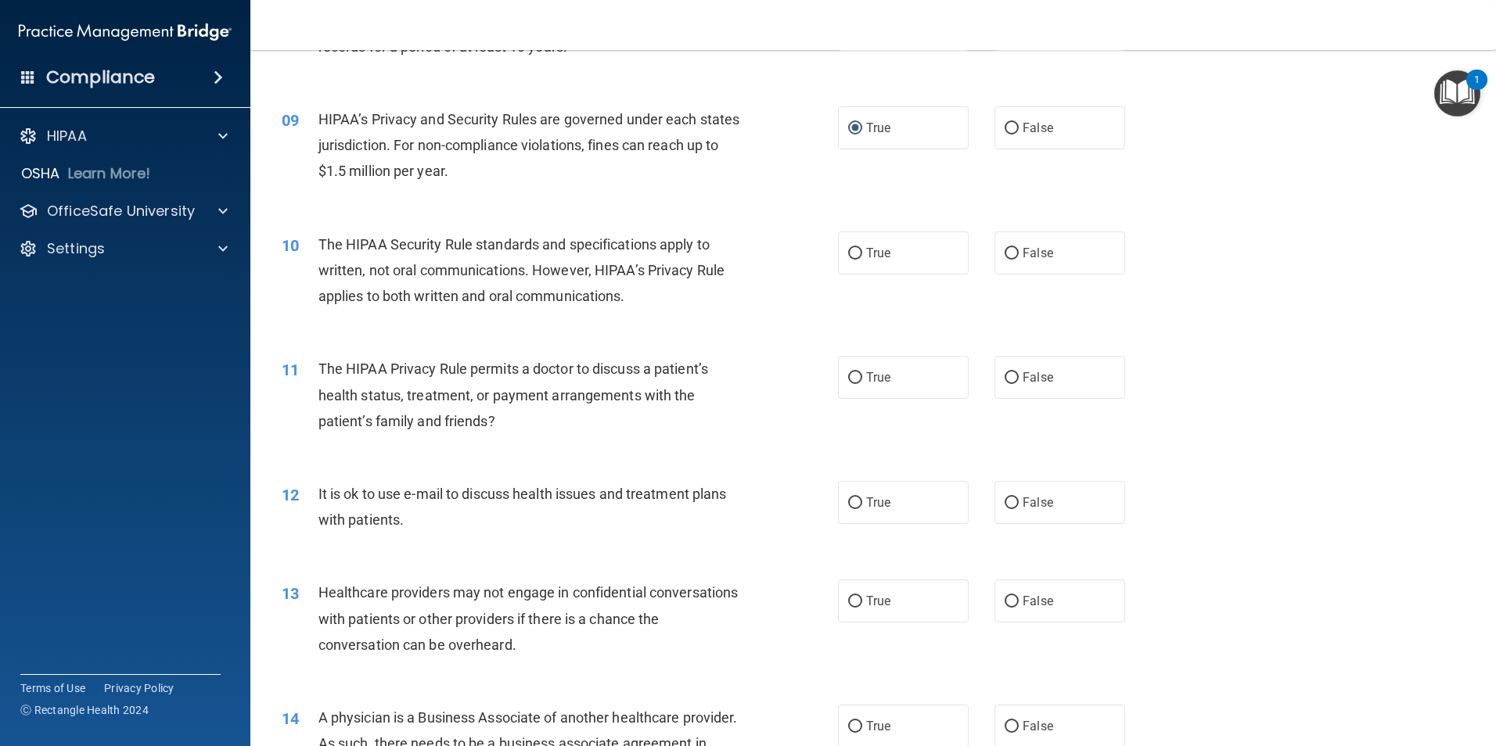
scroll to position [1017, 0]
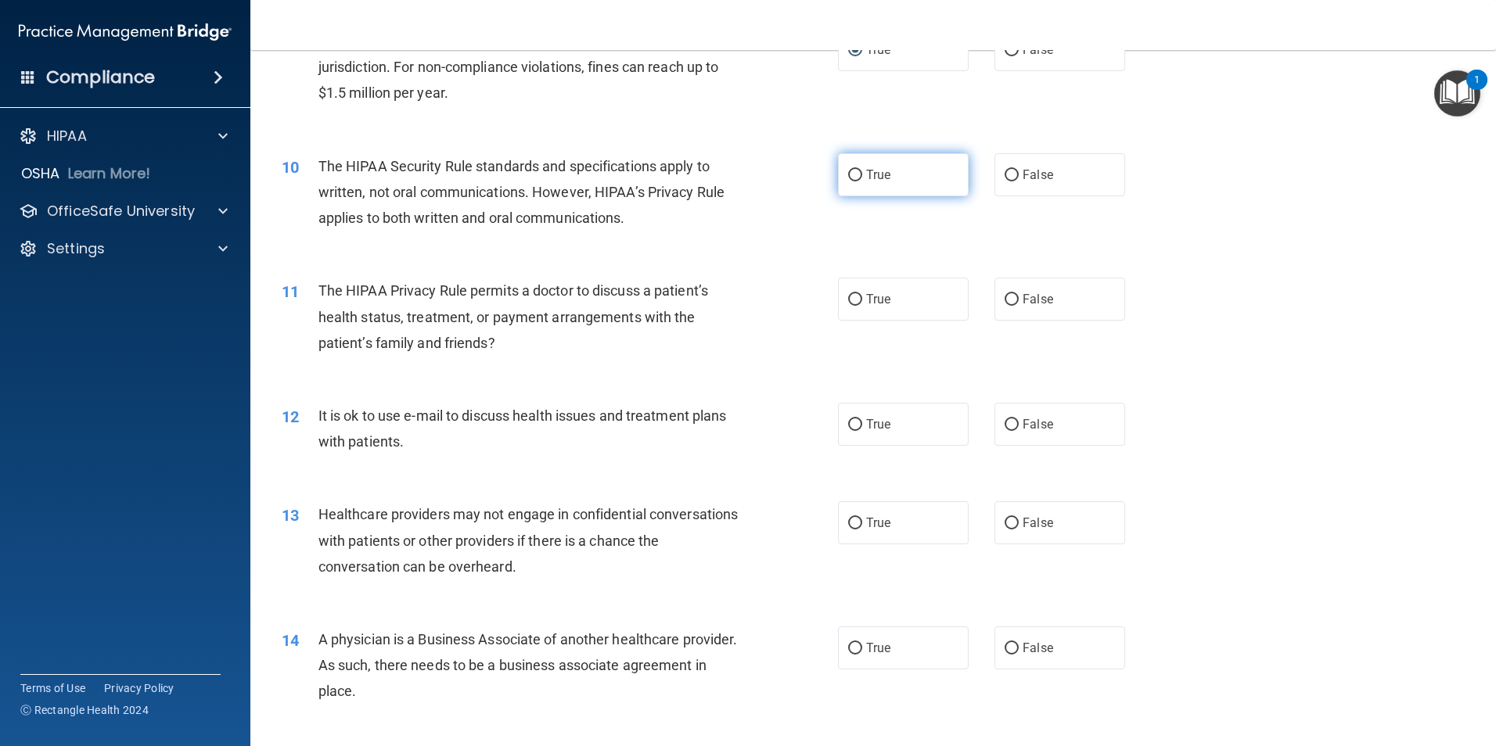
click at [849, 174] on input "True" at bounding box center [855, 176] width 14 height 12
radio input "true"
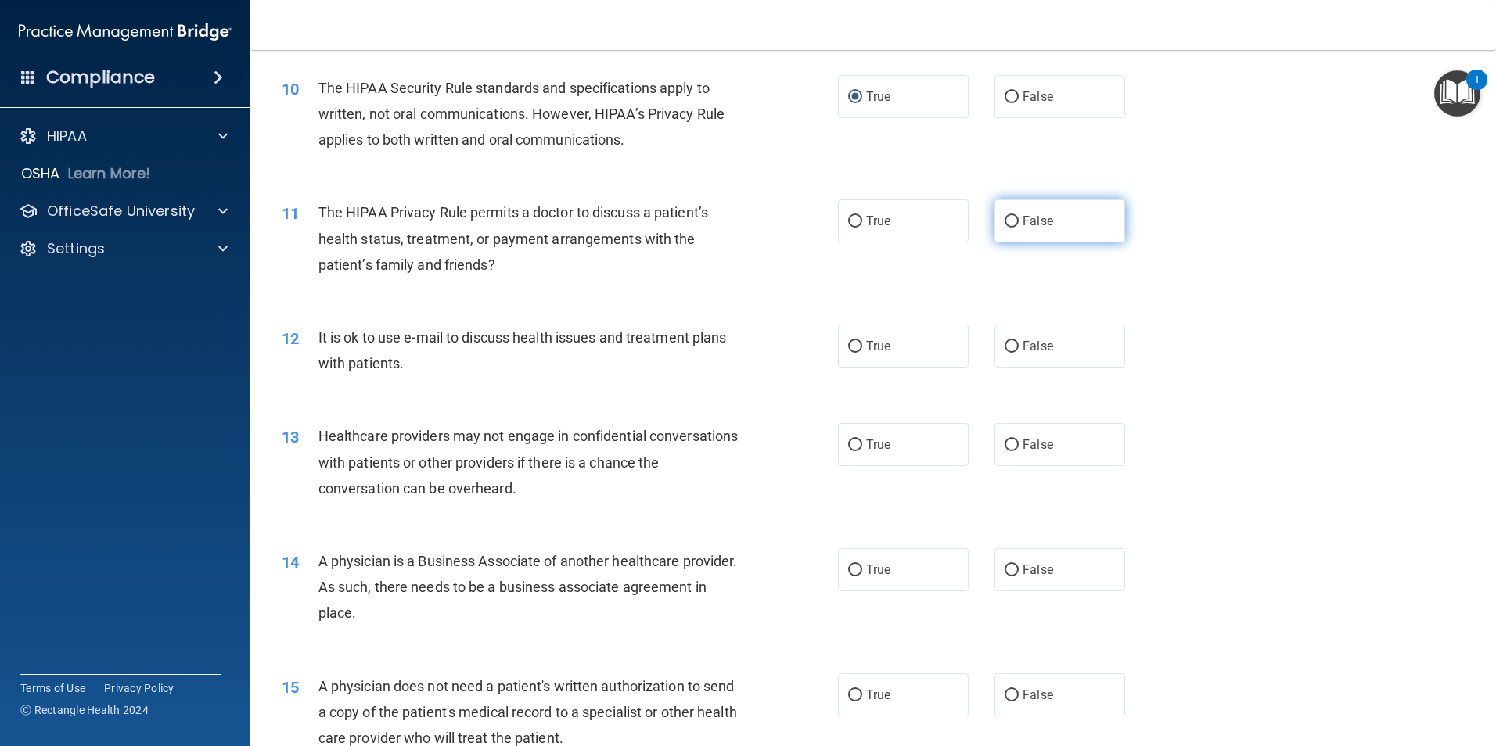
click at [1004, 226] on input "False" at bounding box center [1011, 222] width 14 height 12
radio input "true"
click at [1009, 348] on input "False" at bounding box center [1011, 347] width 14 height 12
radio input "true"
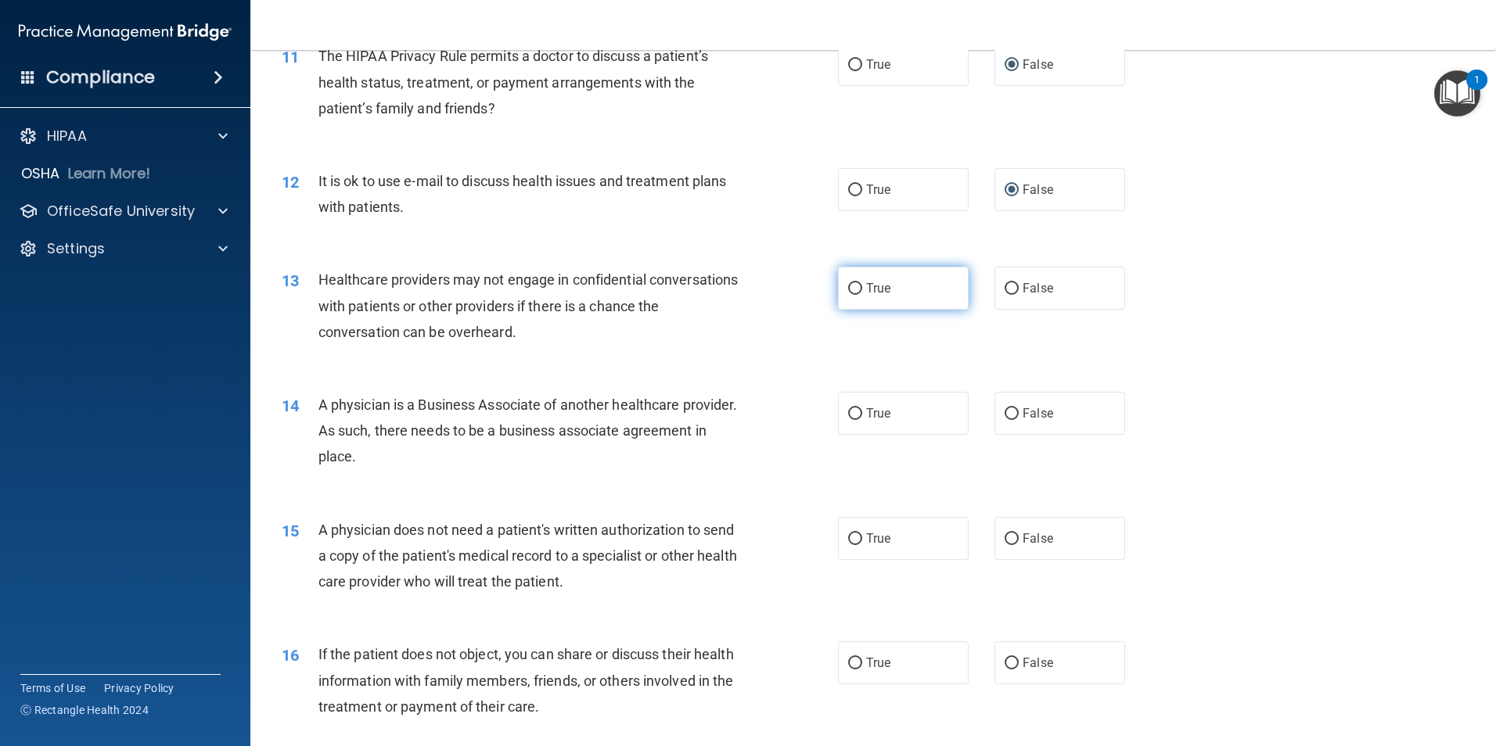
click at [856, 288] on input "True" at bounding box center [855, 289] width 14 height 12
radio input "true"
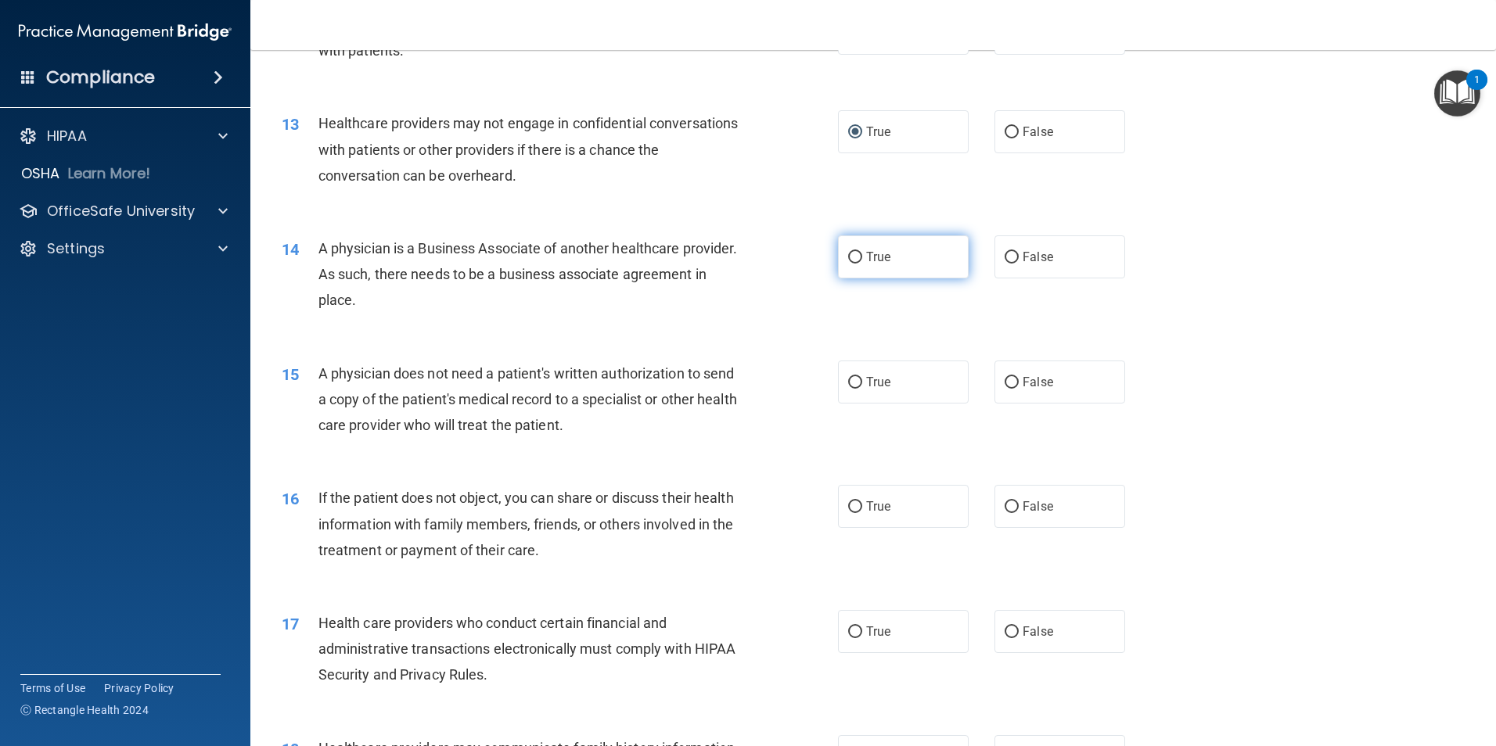
click at [848, 255] on input "True" at bounding box center [855, 258] width 14 height 12
radio input "true"
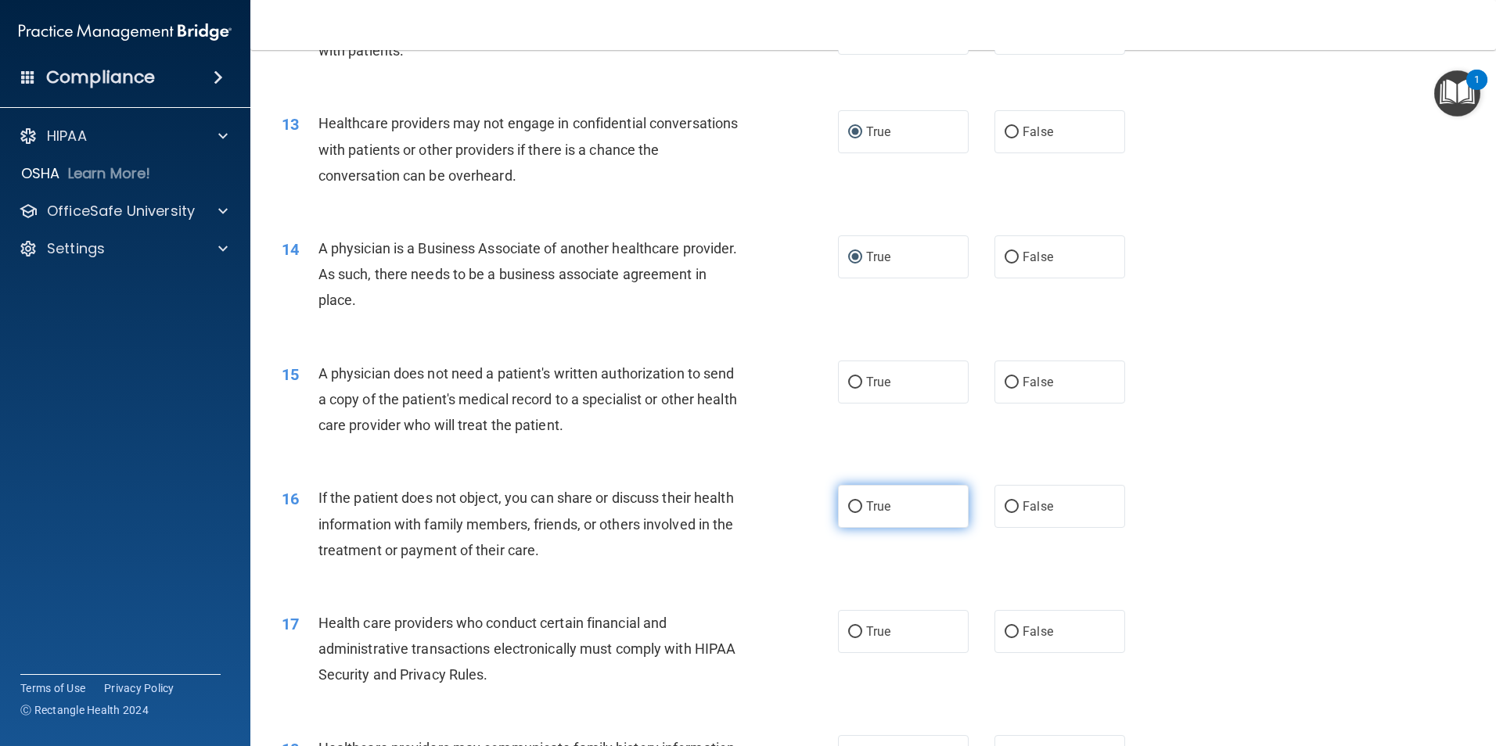
scroll to position [1565, 0]
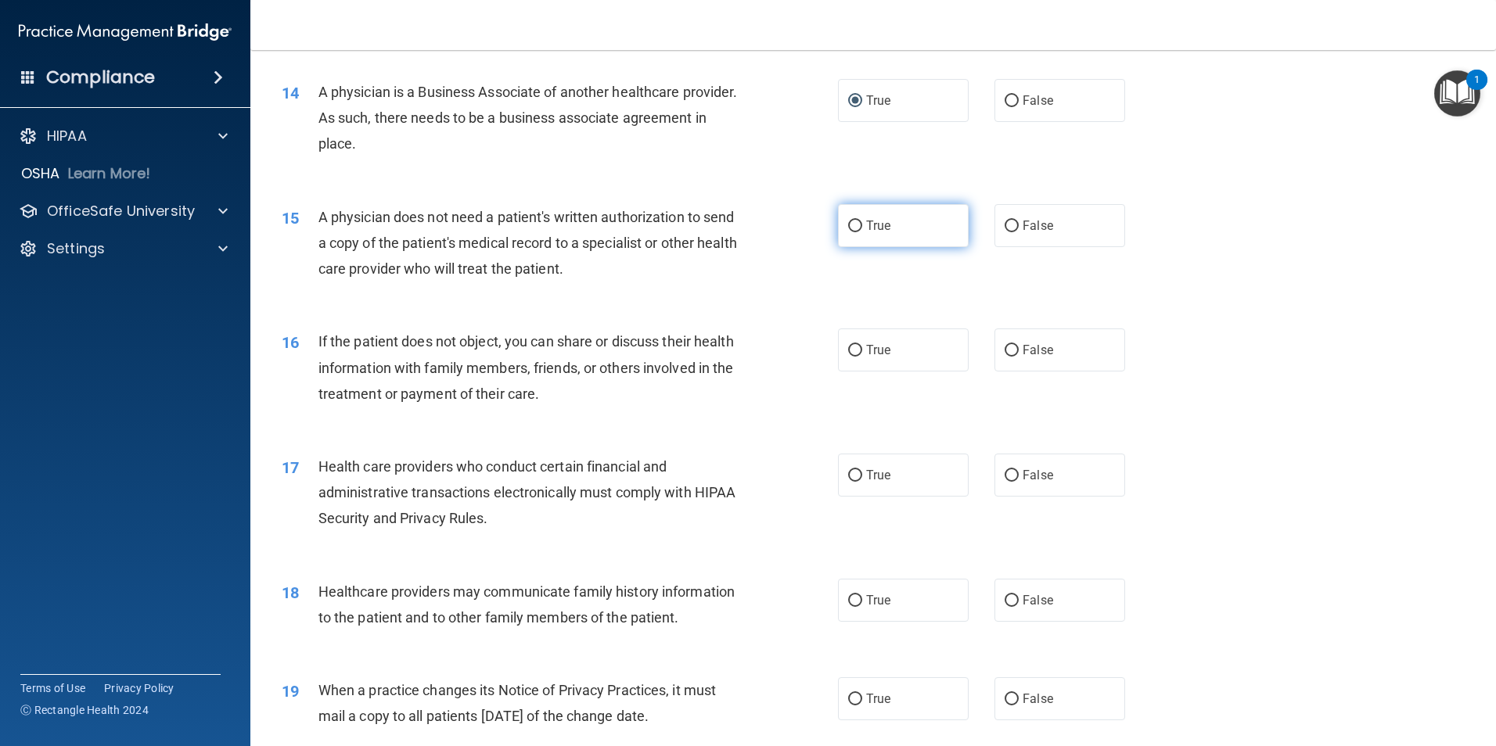
click at [866, 225] on span "True" at bounding box center [878, 225] width 24 height 15
click at [861, 225] on input "True" at bounding box center [855, 227] width 14 height 12
radio input "true"
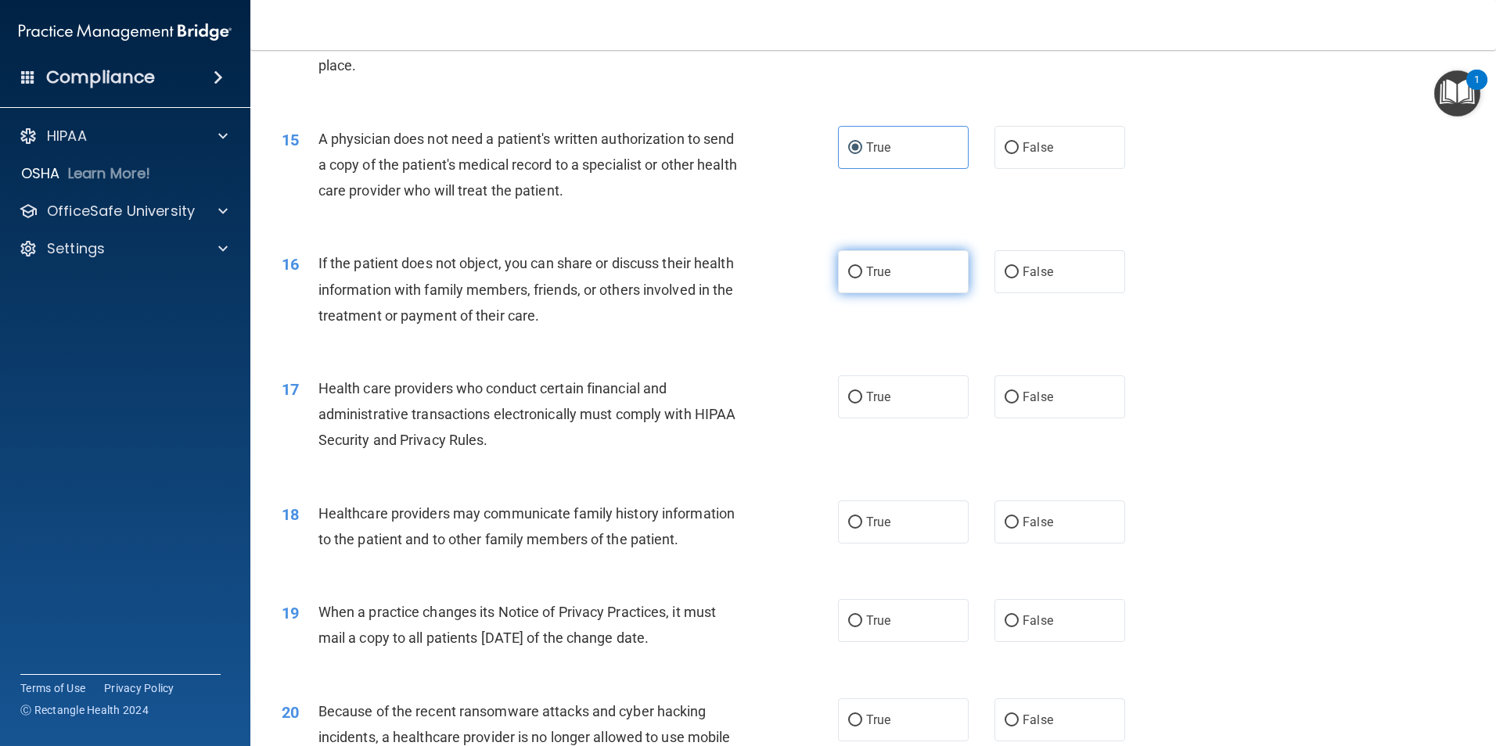
click at [850, 271] on input "True" at bounding box center [855, 273] width 14 height 12
radio input "true"
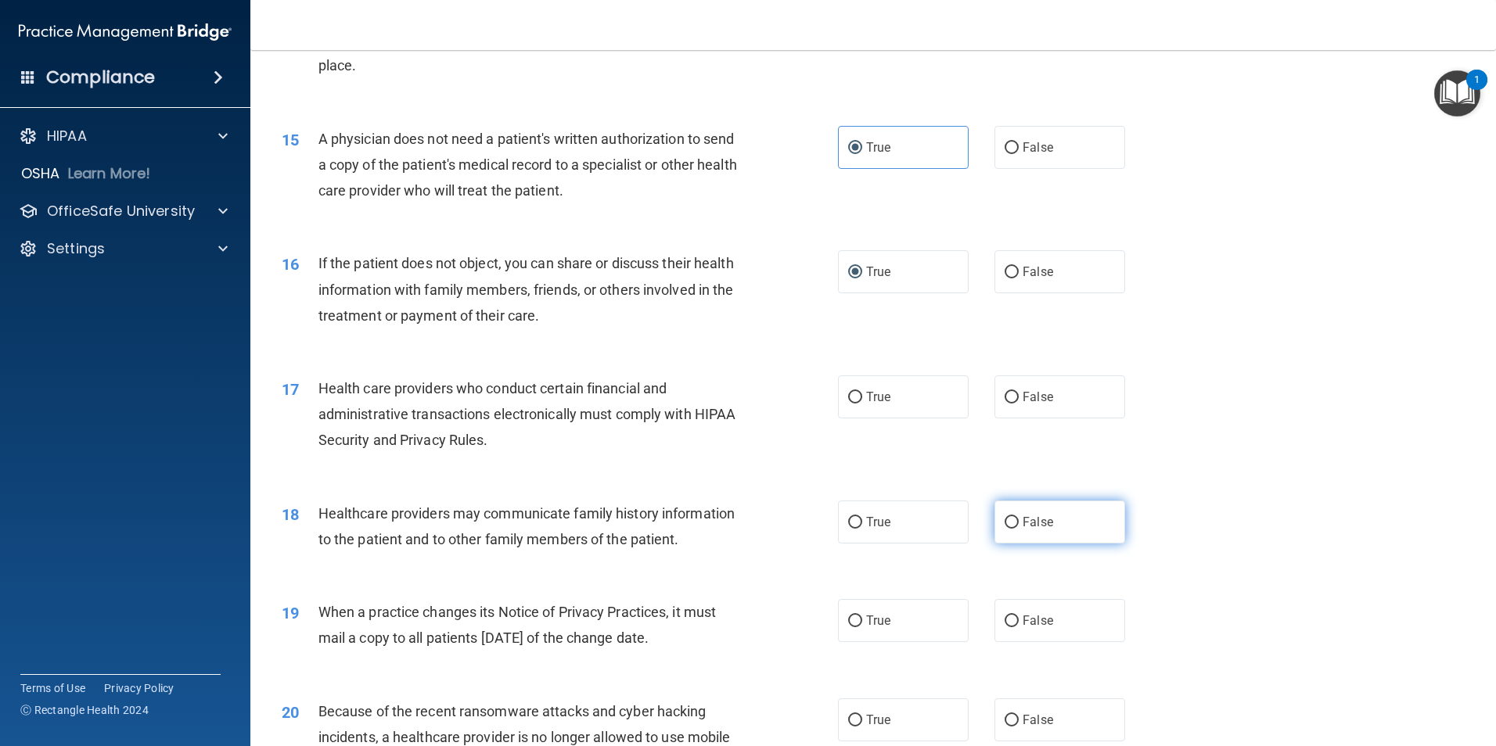
scroll to position [1799, 0]
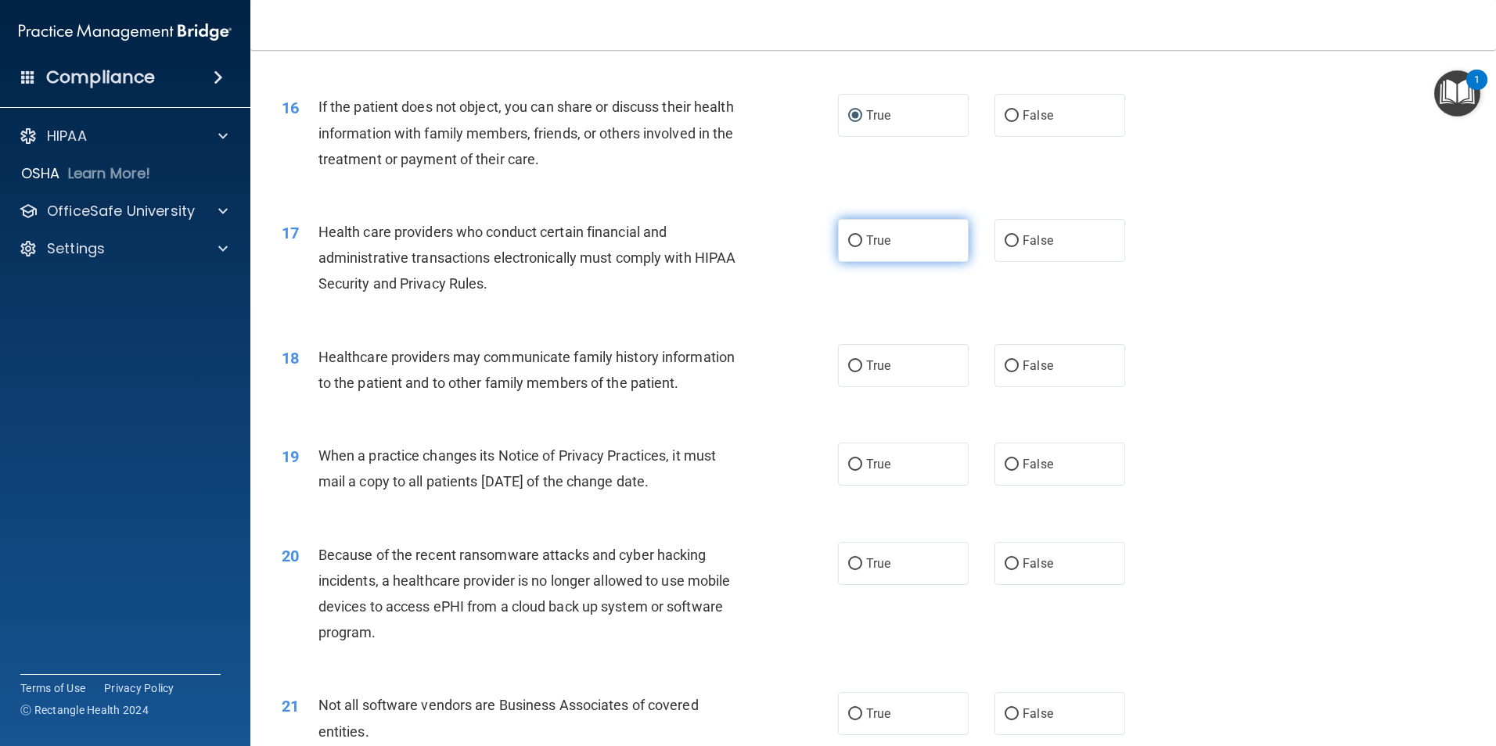
click at [851, 242] on input "True" at bounding box center [855, 241] width 14 height 12
radio input "true"
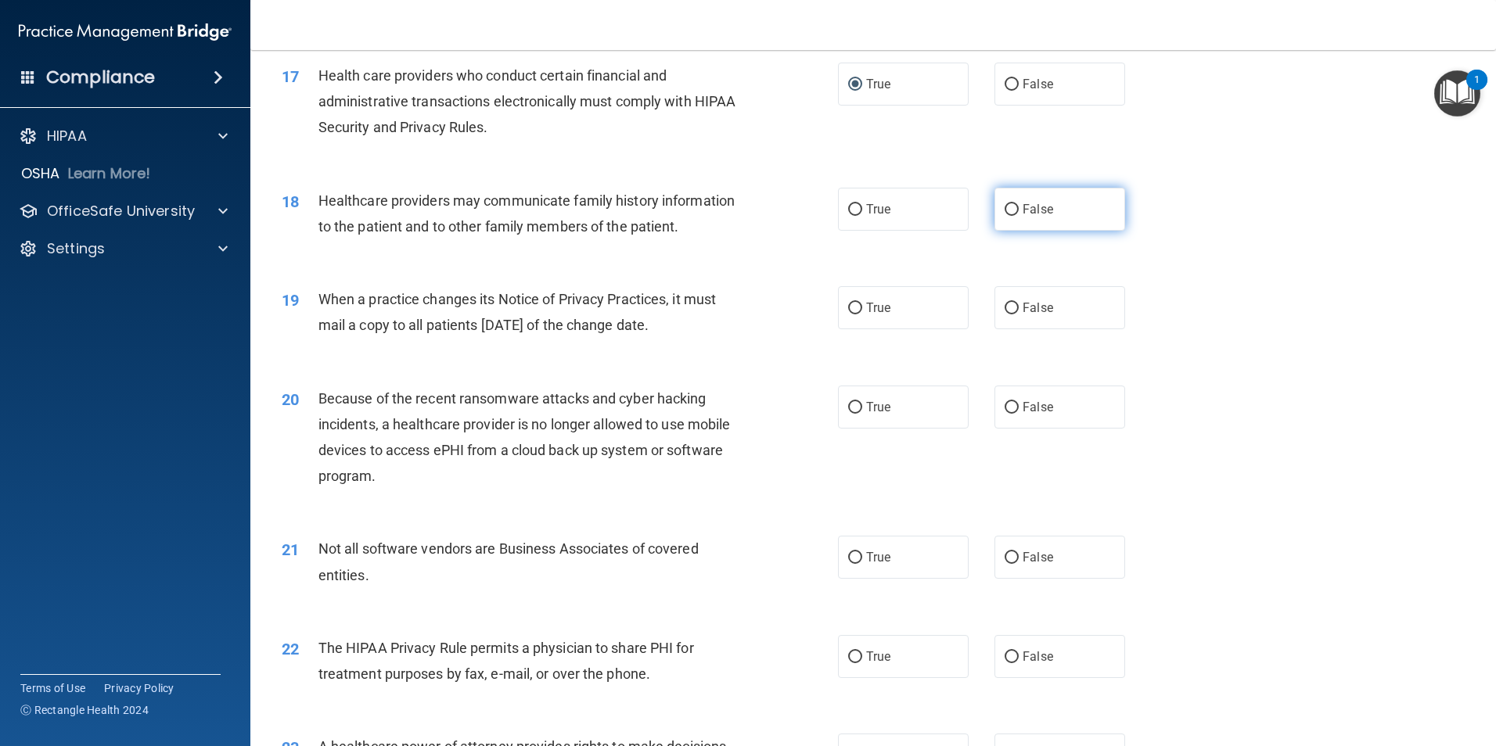
click at [1007, 207] on input "False" at bounding box center [1011, 210] width 14 height 12
radio input "true"
click at [848, 307] on input "True" at bounding box center [855, 309] width 14 height 12
radio input "true"
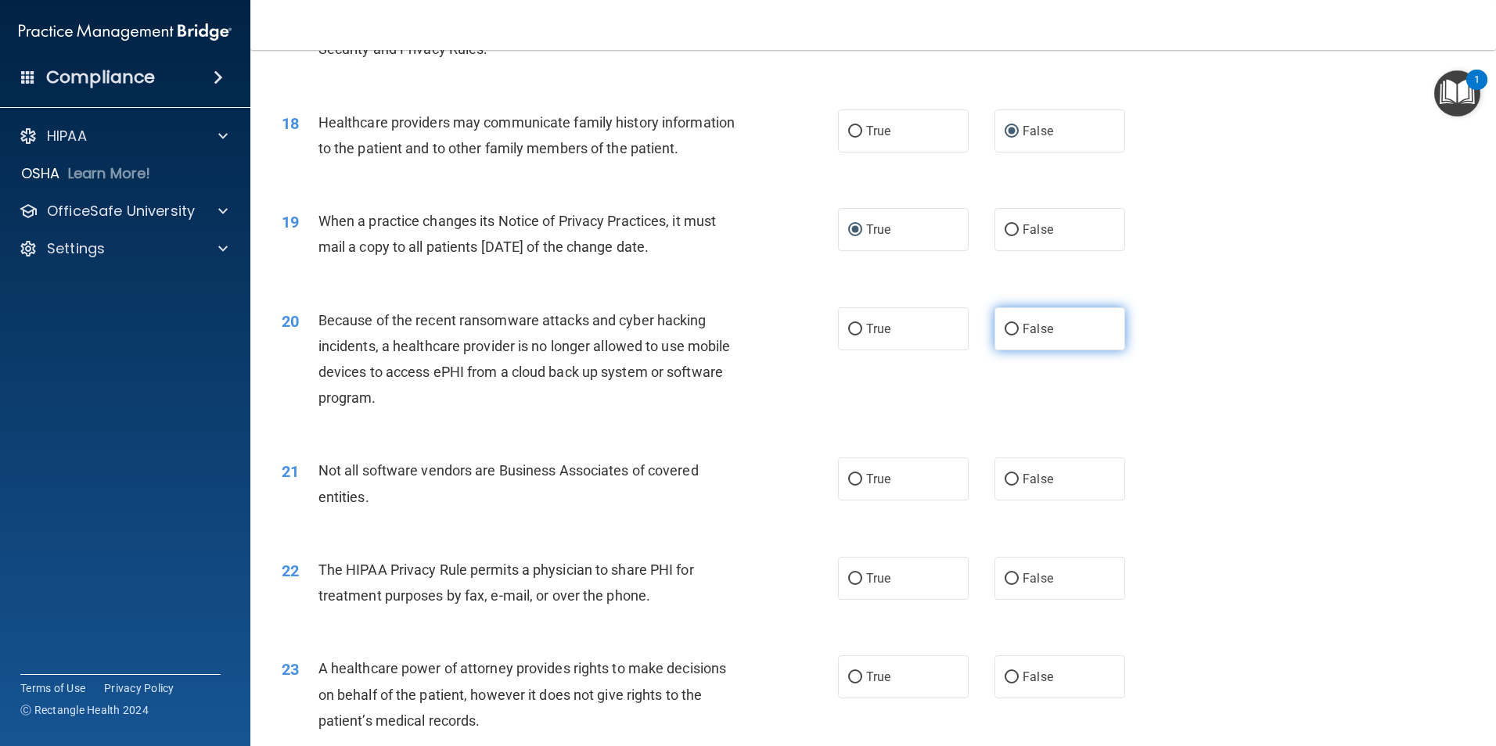
click at [1008, 331] on input "False" at bounding box center [1011, 330] width 14 height 12
radio input "true"
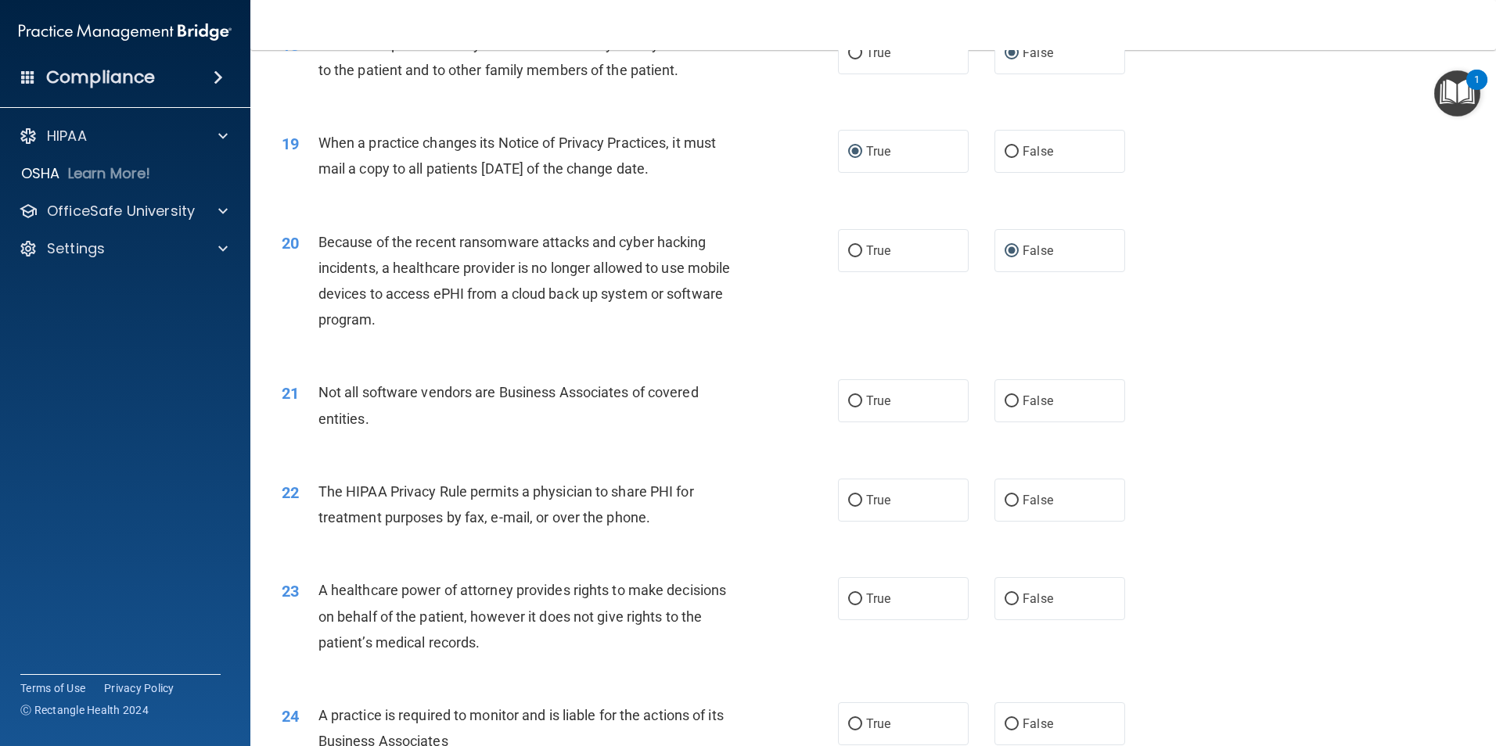
scroll to position [2190, 0]
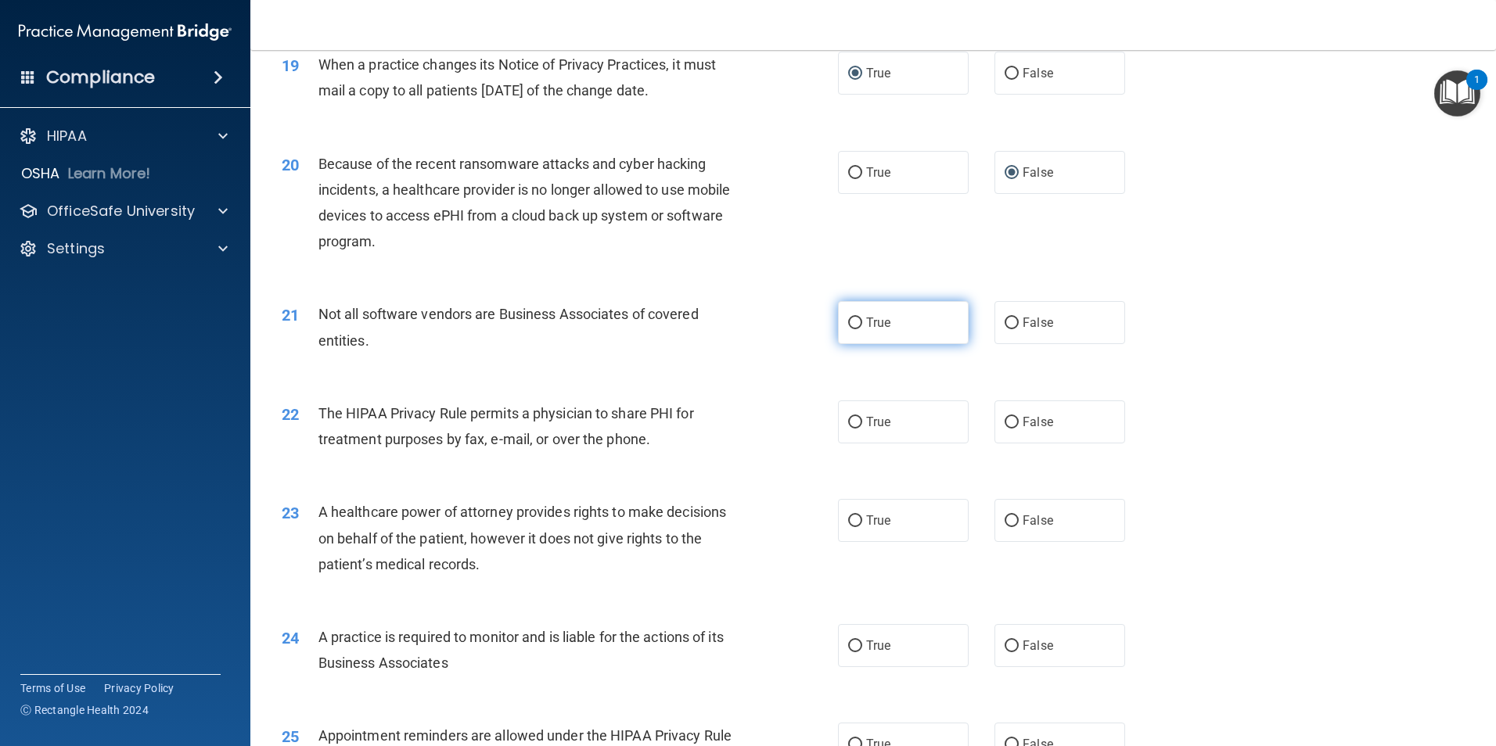
click at [850, 322] on input "True" at bounding box center [855, 324] width 14 height 12
radio input "true"
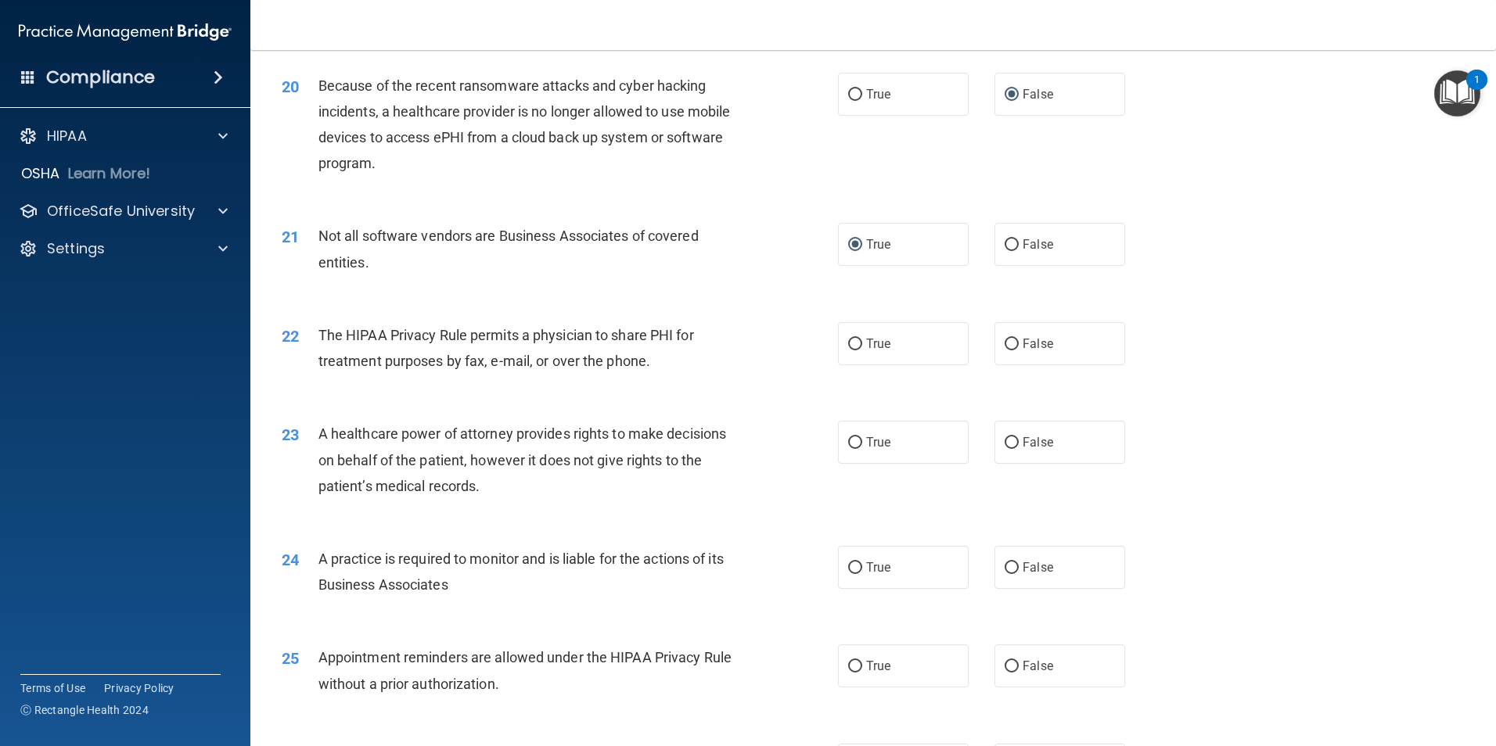
scroll to position [2425, 0]
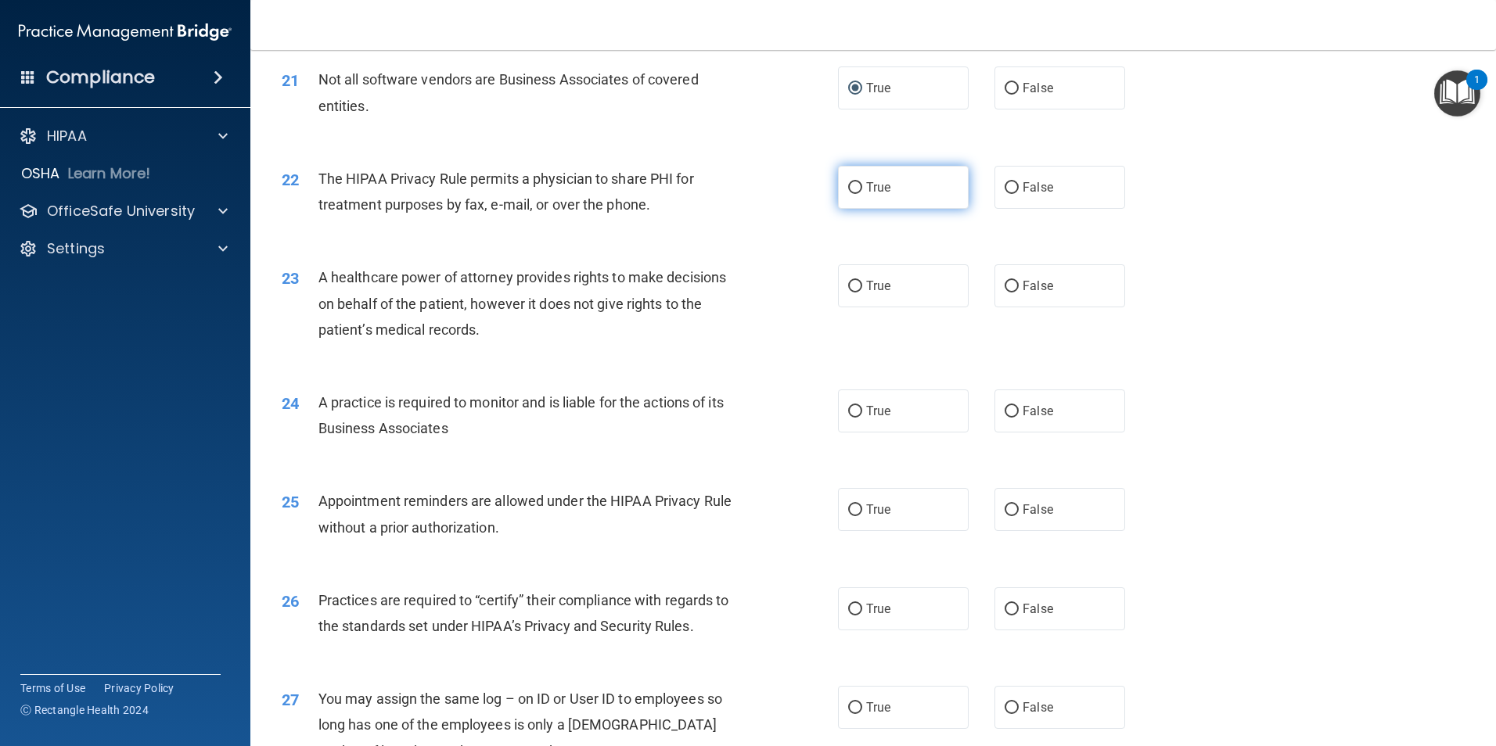
click at [848, 187] on input "True" at bounding box center [855, 188] width 14 height 12
radio input "true"
click at [1007, 284] on input "False" at bounding box center [1011, 287] width 14 height 12
radio input "true"
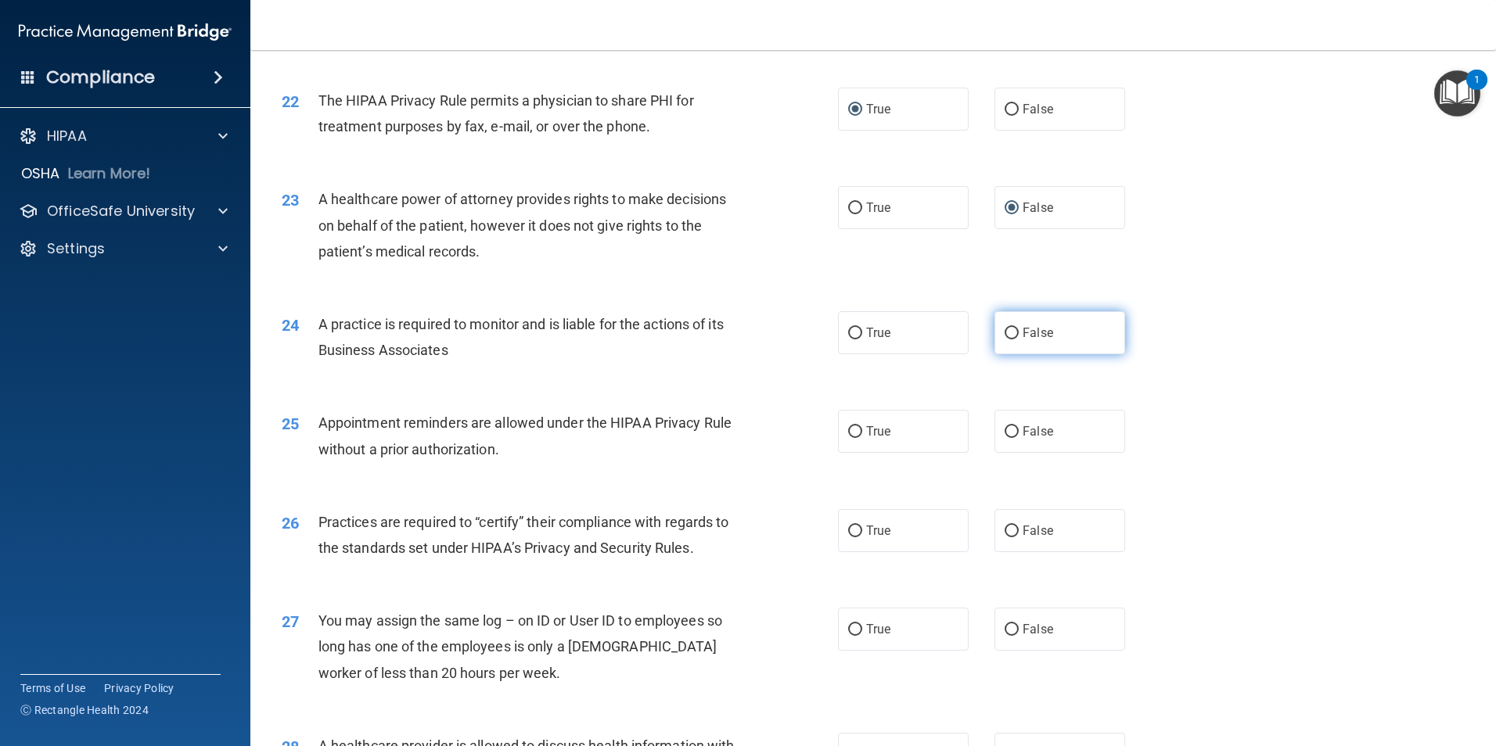
click at [1004, 335] on input "False" at bounding box center [1011, 334] width 14 height 12
radio input "true"
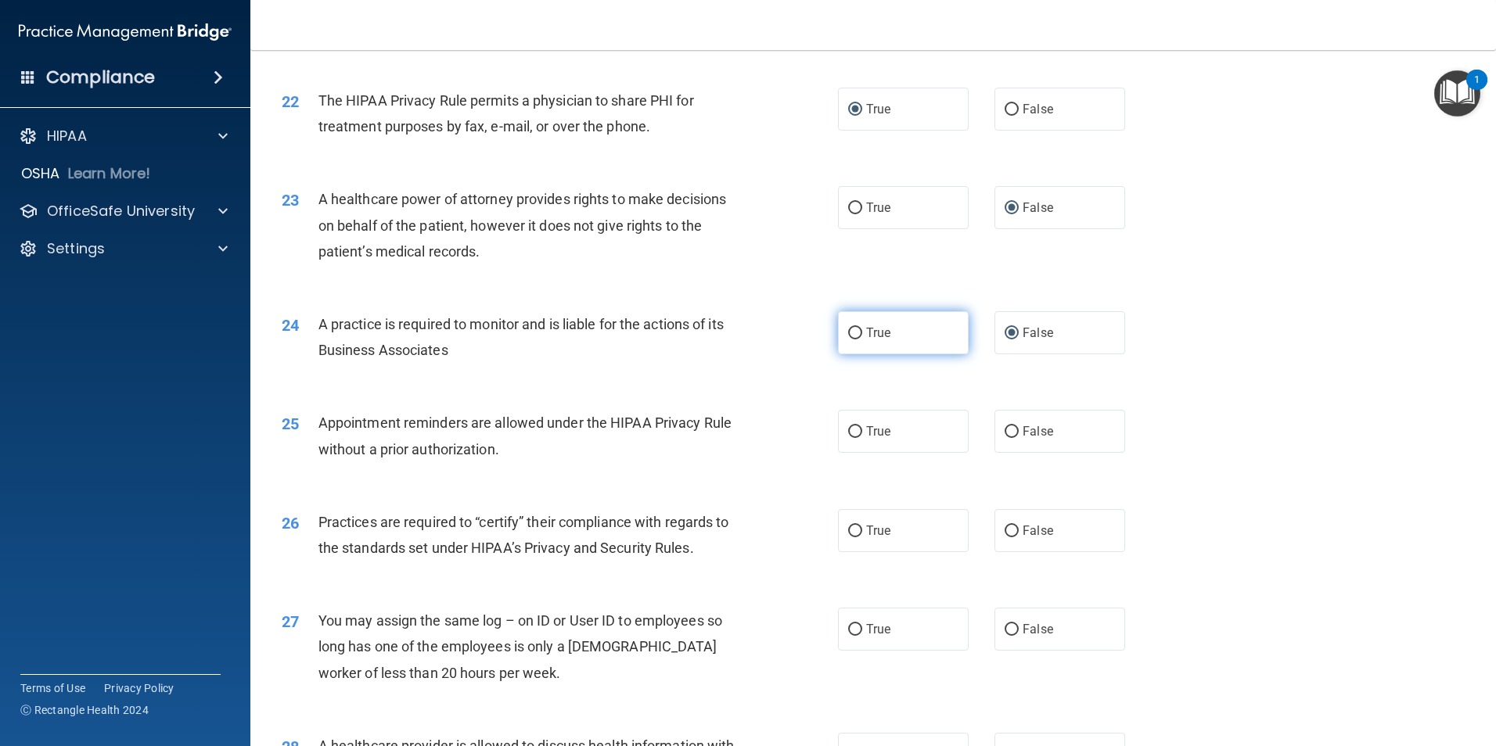
click at [850, 337] on input "True" at bounding box center [855, 334] width 14 height 12
radio input "true"
radio input "false"
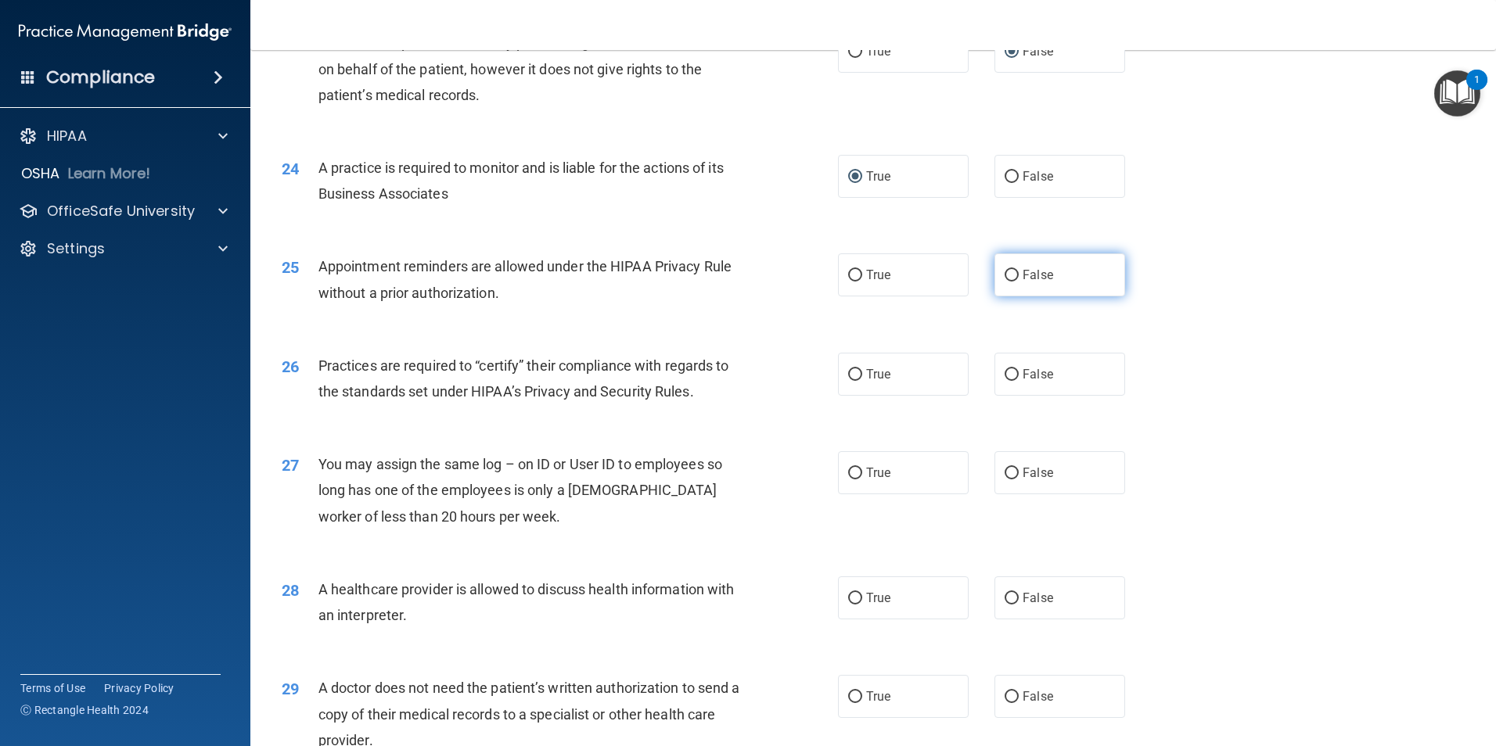
click at [1012, 275] on label "False" at bounding box center [1059, 274] width 131 height 43
click at [1012, 275] on input "False" at bounding box center [1011, 276] width 14 height 12
radio input "true"
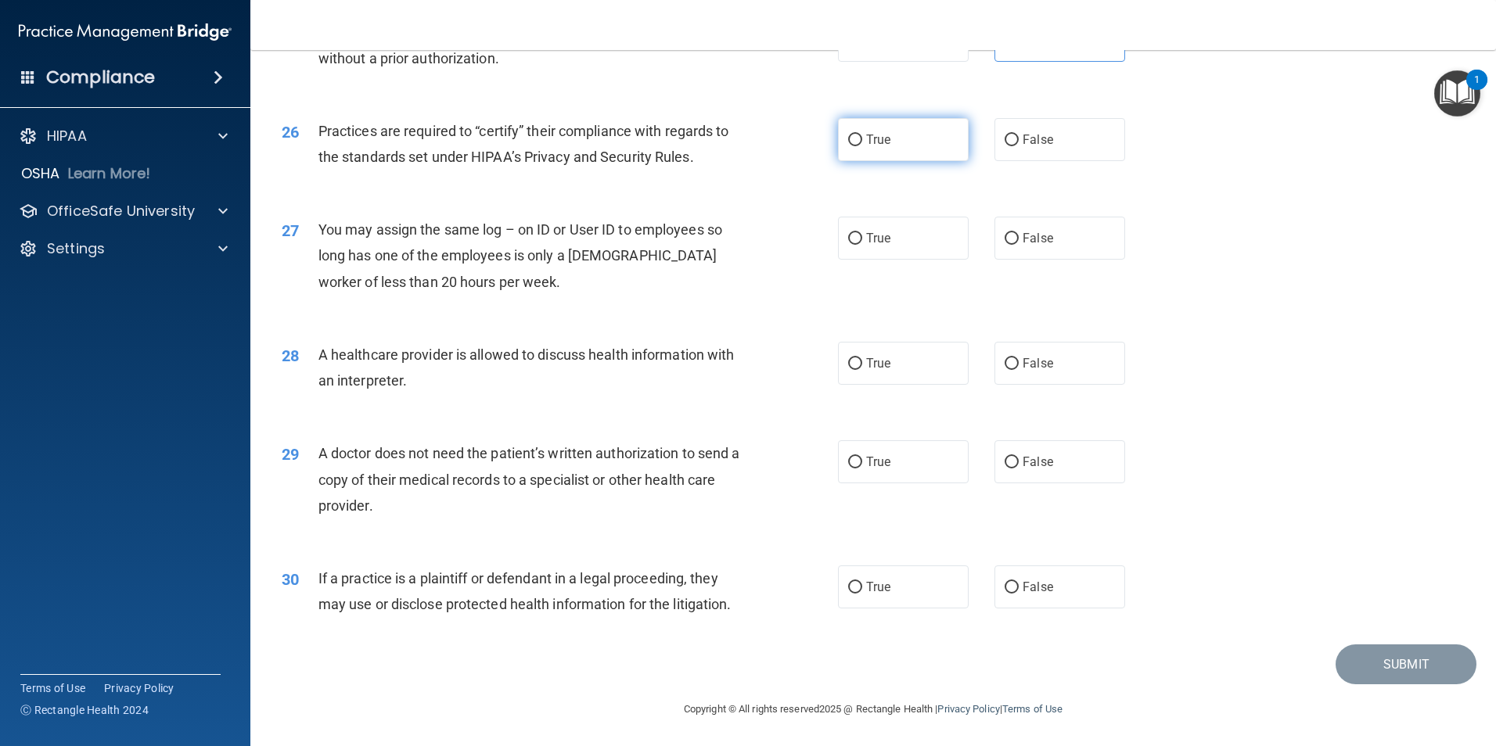
click at [854, 135] on input "True" at bounding box center [855, 141] width 14 height 12
radio input "true"
drag, startPoint x: 1015, startPoint y: 239, endPoint x: 1007, endPoint y: 242, distance: 8.2
click at [1008, 242] on label "False" at bounding box center [1059, 238] width 131 height 43
click at [1005, 239] on input "False" at bounding box center [1011, 239] width 14 height 12
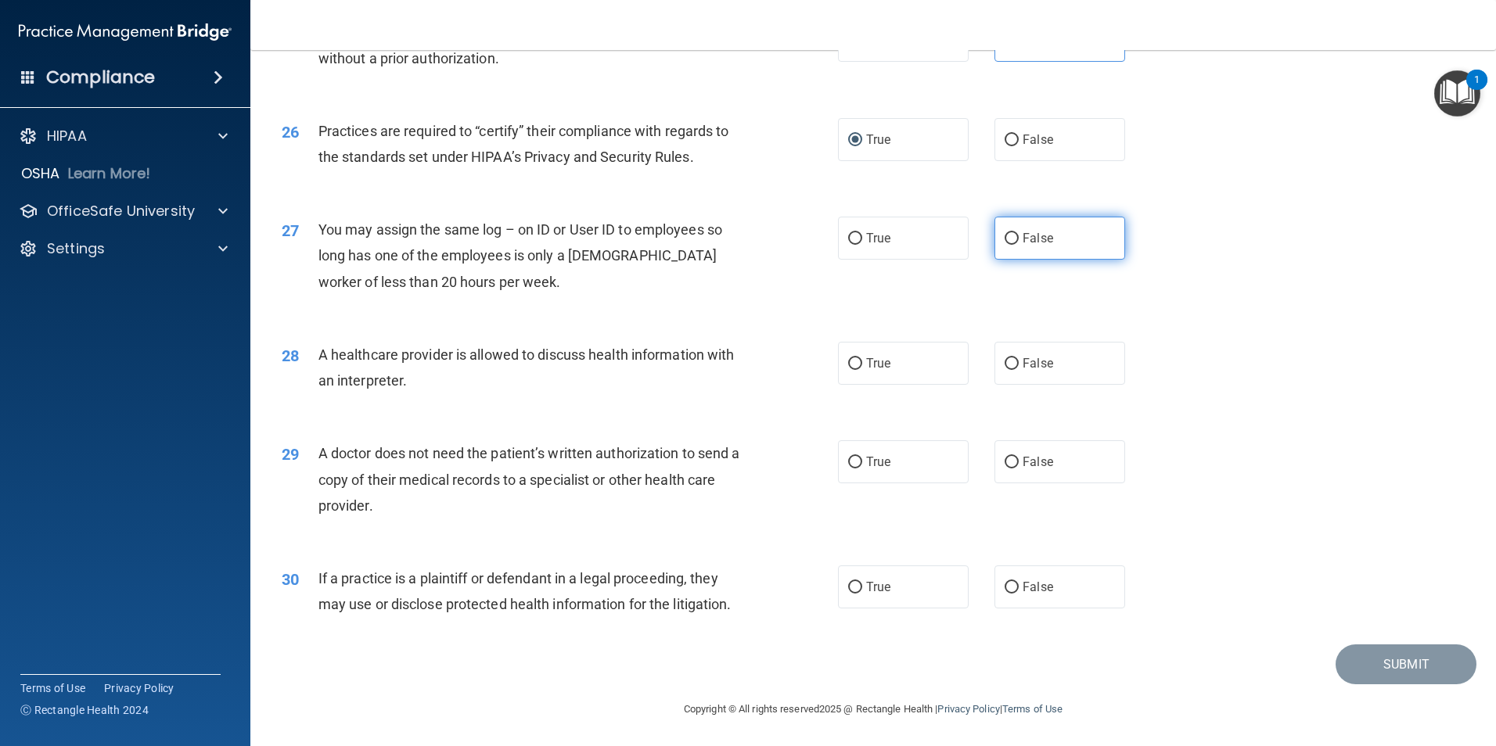
radio input "true"
click at [848, 358] on input "True" at bounding box center [855, 364] width 14 height 12
radio input "true"
click at [852, 458] on input "True" at bounding box center [855, 462] width 14 height 12
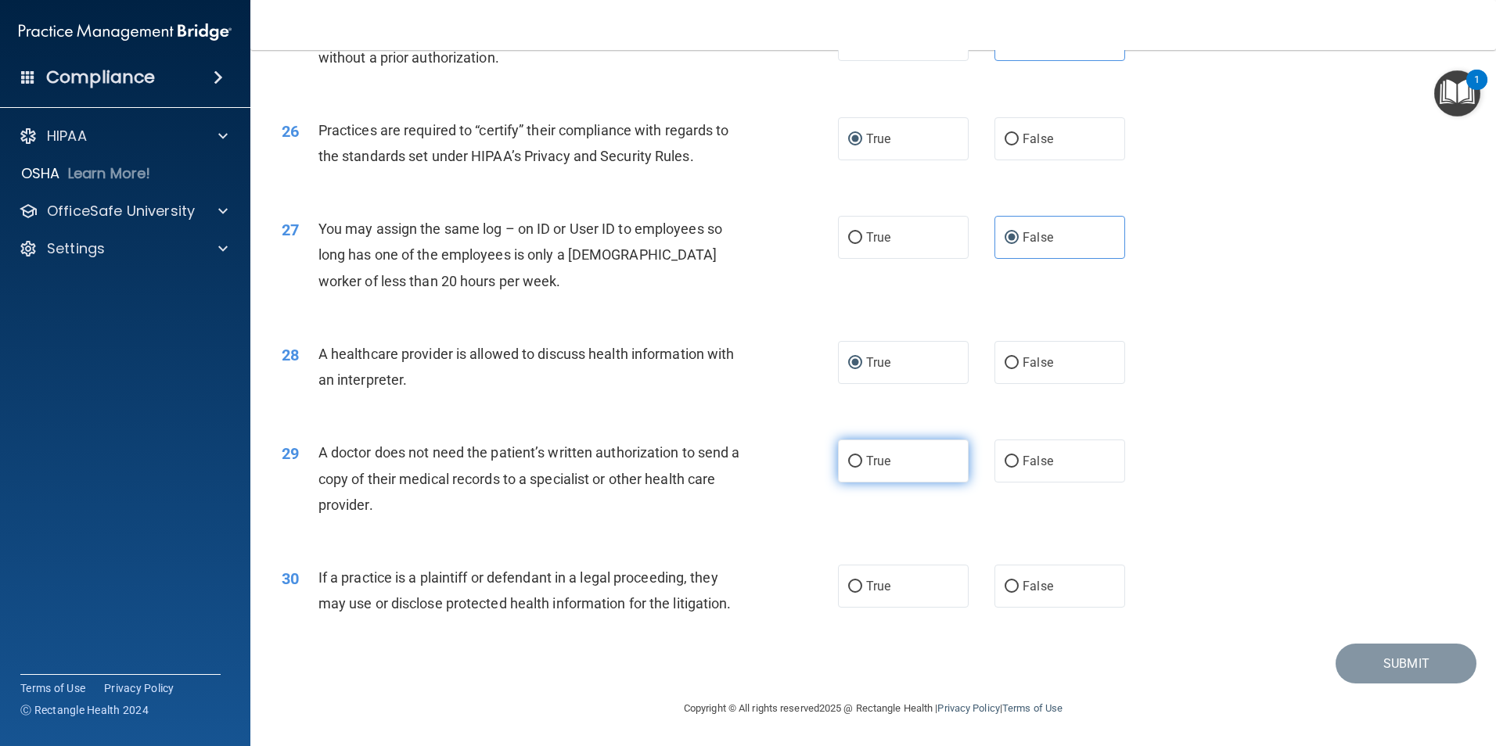
radio input "true"
click at [1004, 584] on input "False" at bounding box center [1011, 587] width 14 height 12
radio input "true"
click at [1383, 667] on button "Submit" at bounding box center [1405, 664] width 141 height 40
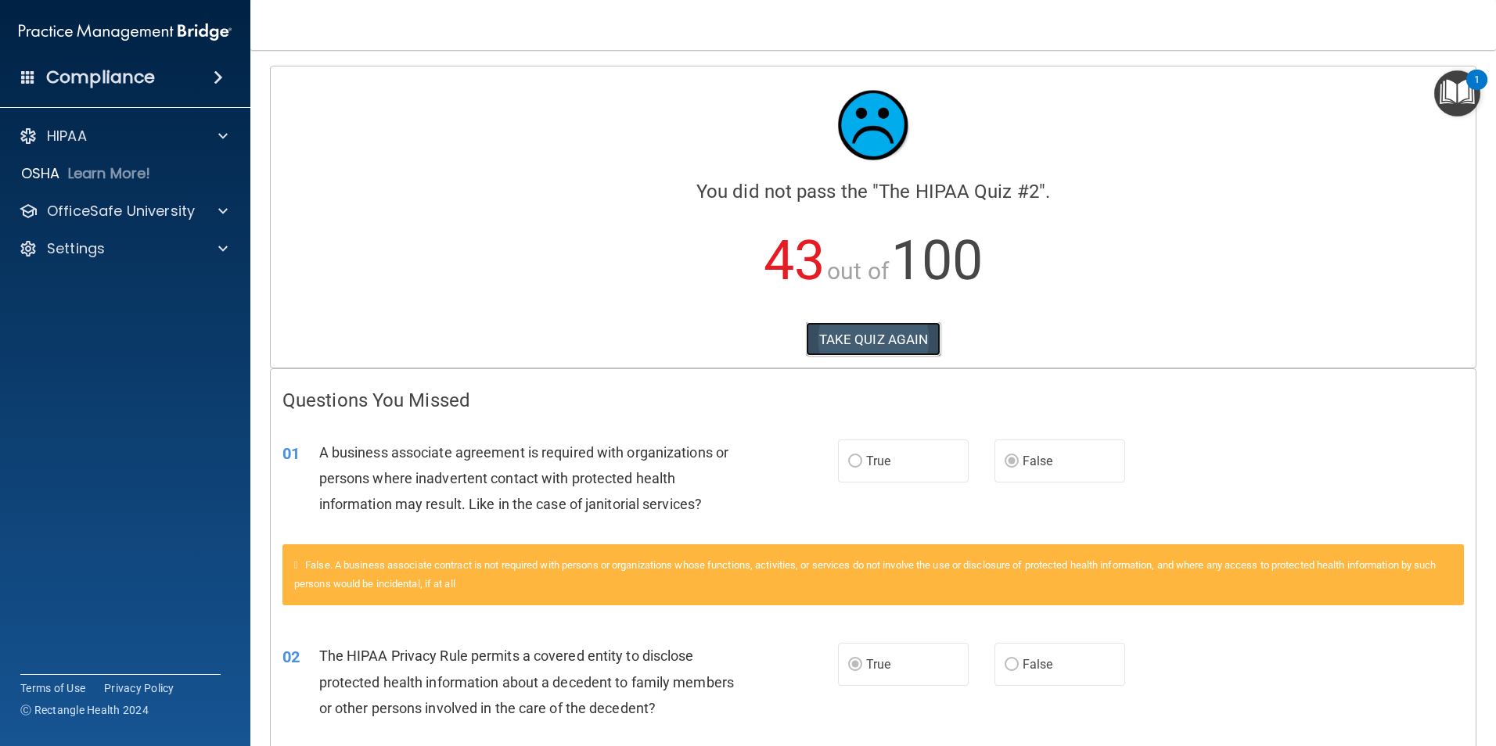
click at [847, 325] on button "TAKE QUIZ AGAIN" at bounding box center [873, 339] width 135 height 34
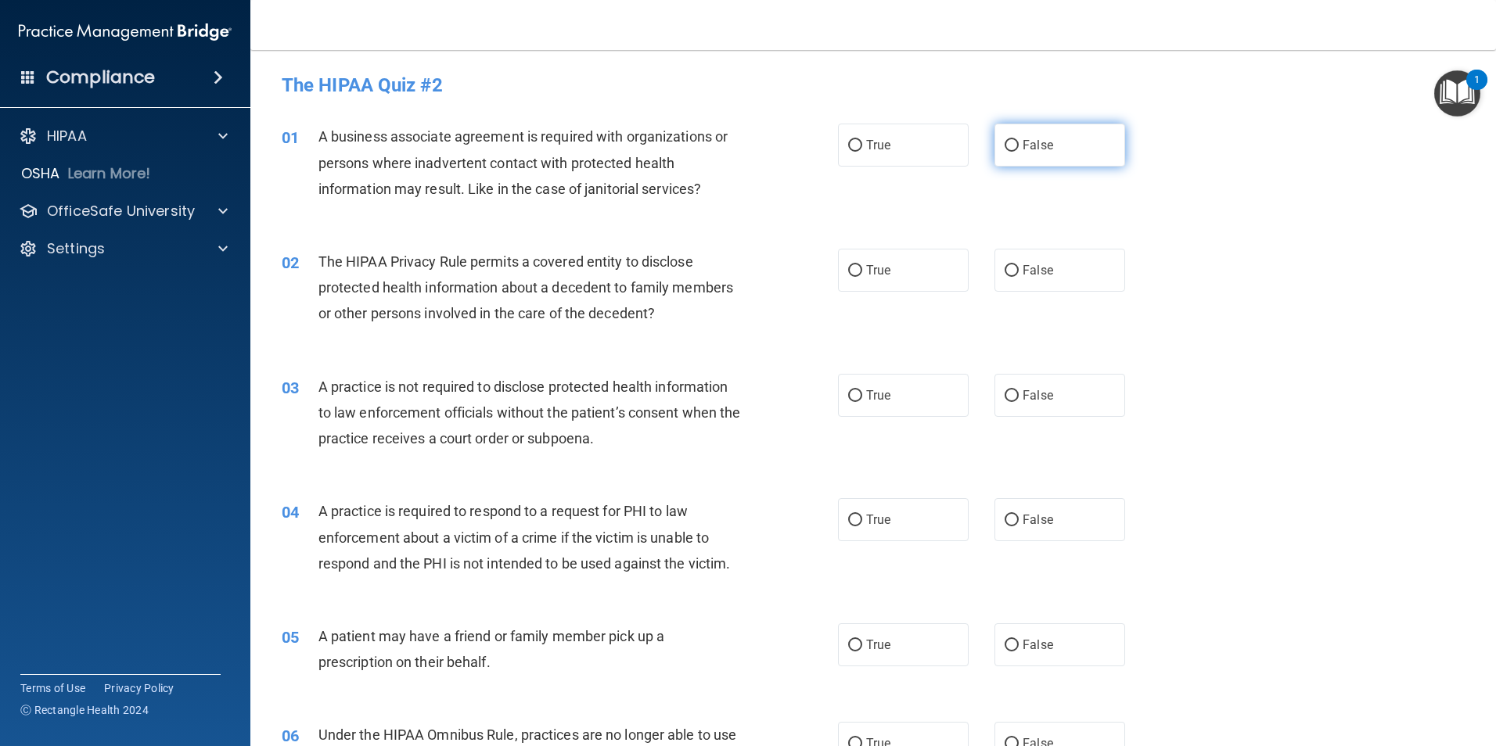
click at [1004, 142] on input "False" at bounding box center [1011, 146] width 14 height 12
radio input "true"
click at [853, 270] on input "True" at bounding box center [855, 271] width 14 height 12
radio input "true"
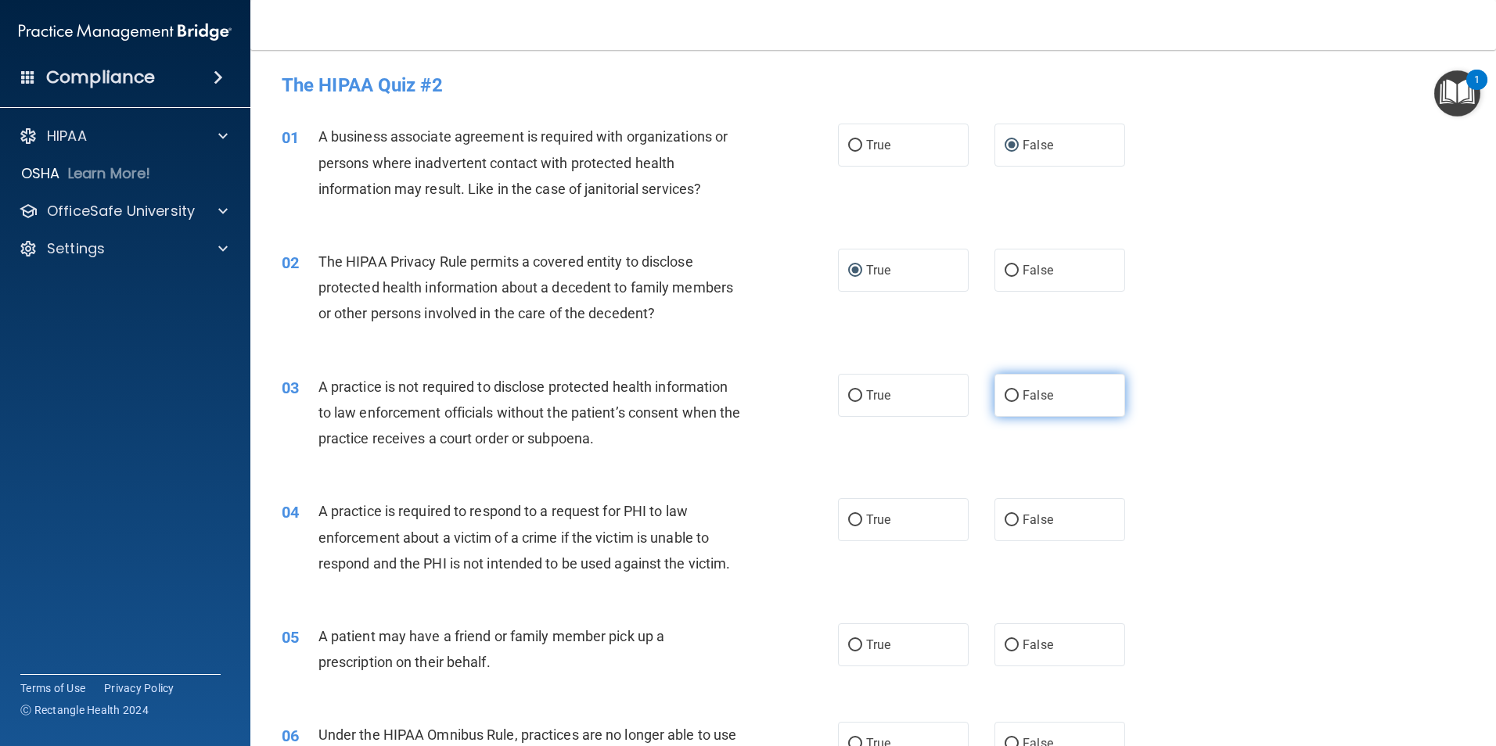
click at [1011, 394] on input "False" at bounding box center [1011, 396] width 14 height 12
radio input "true"
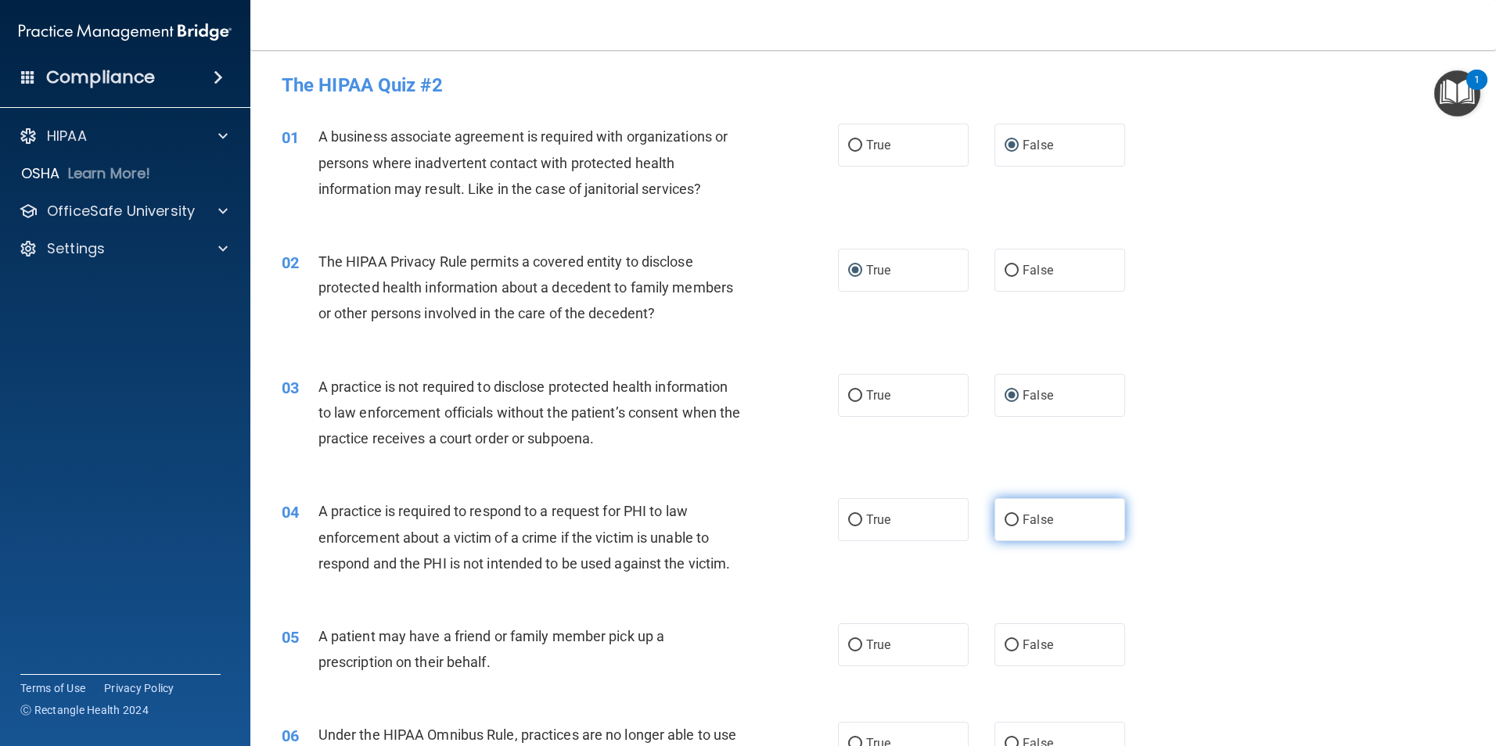
click at [1010, 523] on input "False" at bounding box center [1011, 521] width 14 height 12
radio input "true"
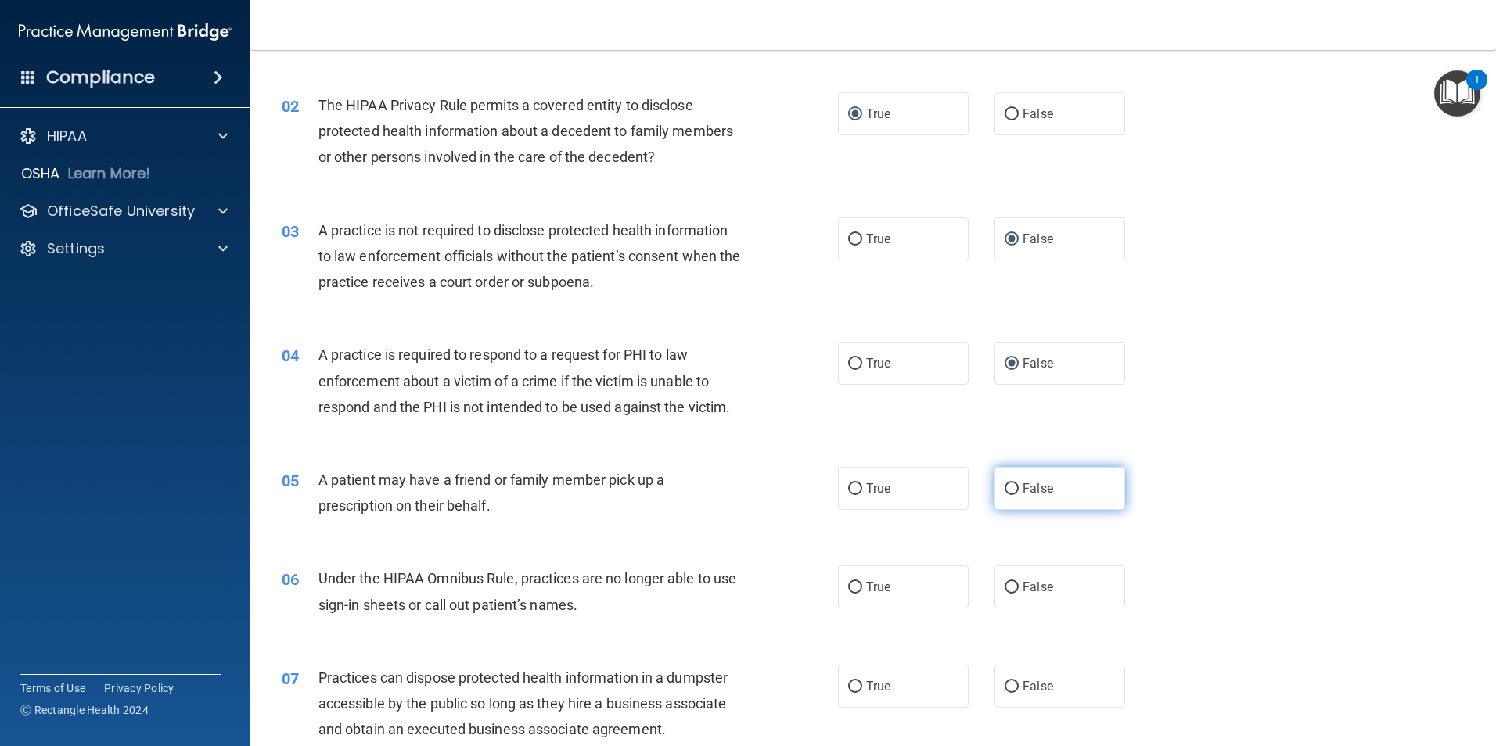
scroll to position [78, 0]
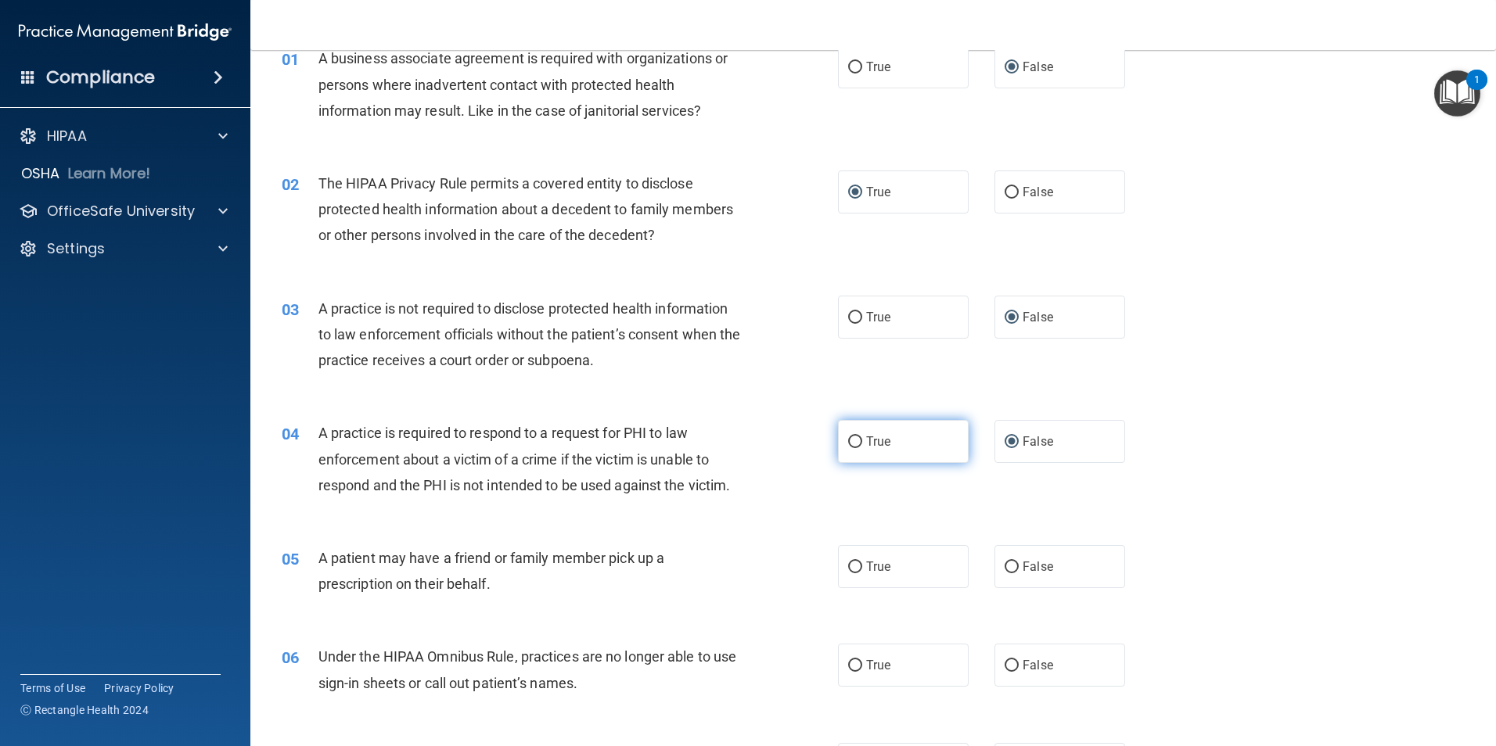
click at [854, 444] on input "True" at bounding box center [855, 443] width 14 height 12
radio input "true"
radio input "false"
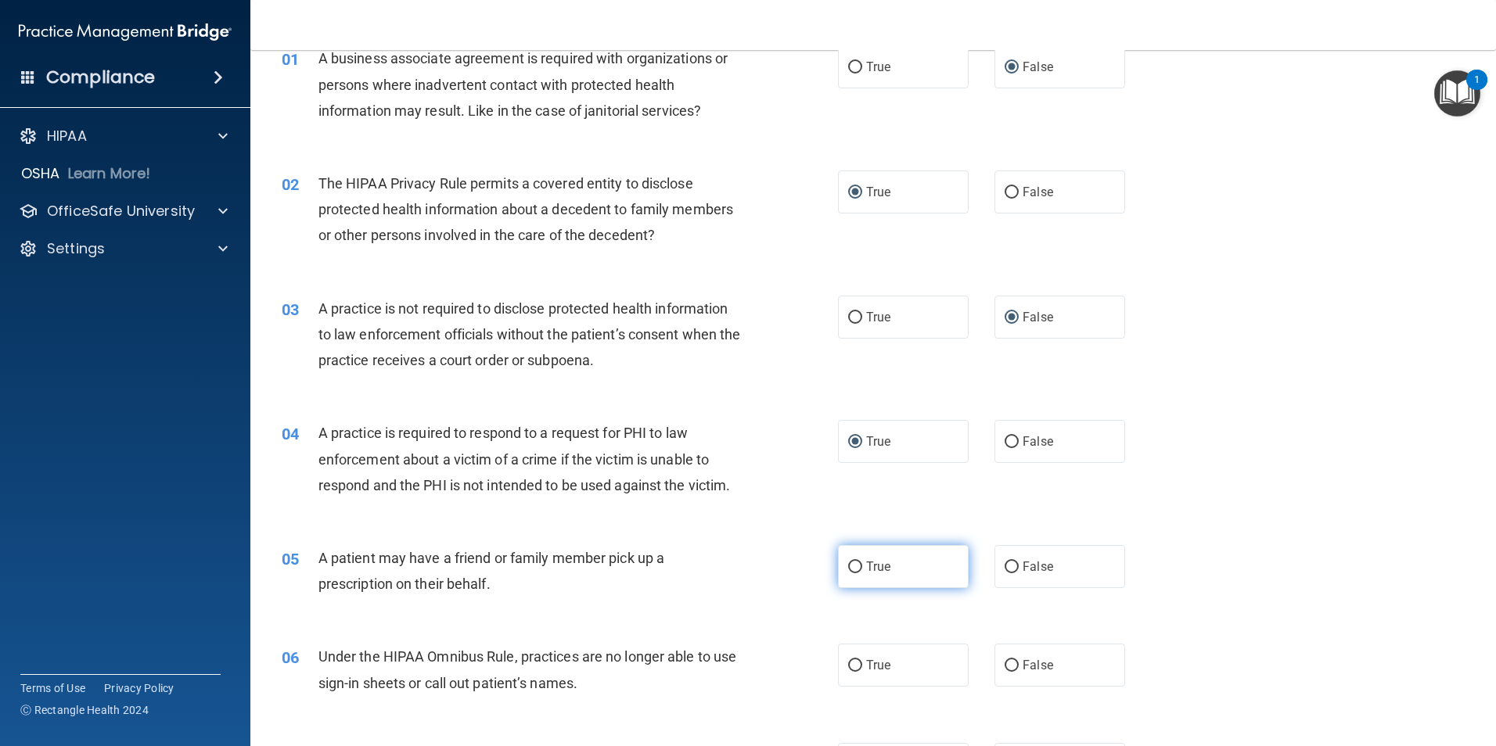
click at [850, 563] on input "True" at bounding box center [855, 568] width 14 height 12
radio input "true"
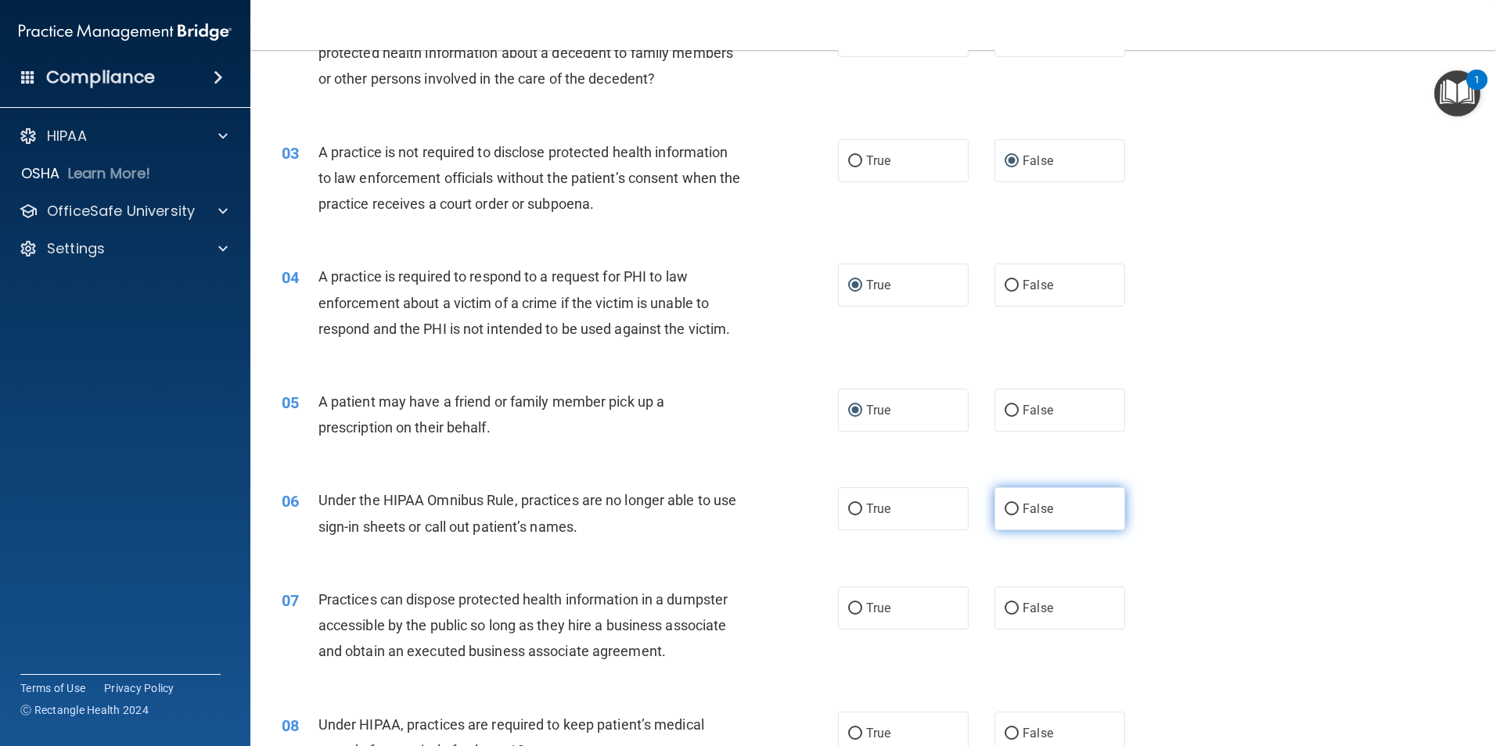
click at [1011, 511] on input "False" at bounding box center [1011, 510] width 14 height 12
radio input "true"
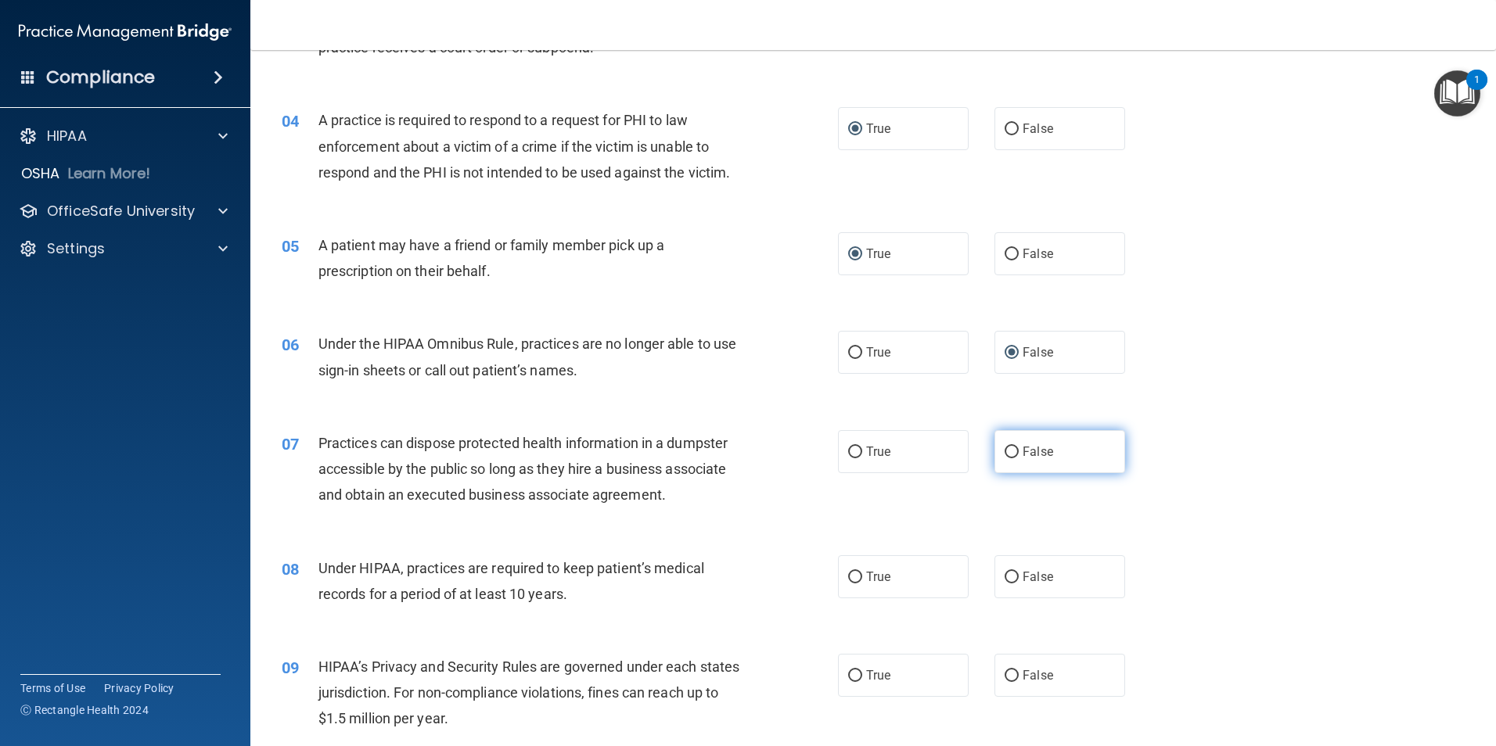
click at [1007, 453] on input "False" at bounding box center [1011, 453] width 14 height 12
radio input "true"
drag, startPoint x: 1011, startPoint y: 578, endPoint x: 1033, endPoint y: 576, distance: 22.0
click at [1012, 577] on label "False" at bounding box center [1059, 576] width 131 height 43
click at [1012, 577] on input "False" at bounding box center [1011, 578] width 14 height 12
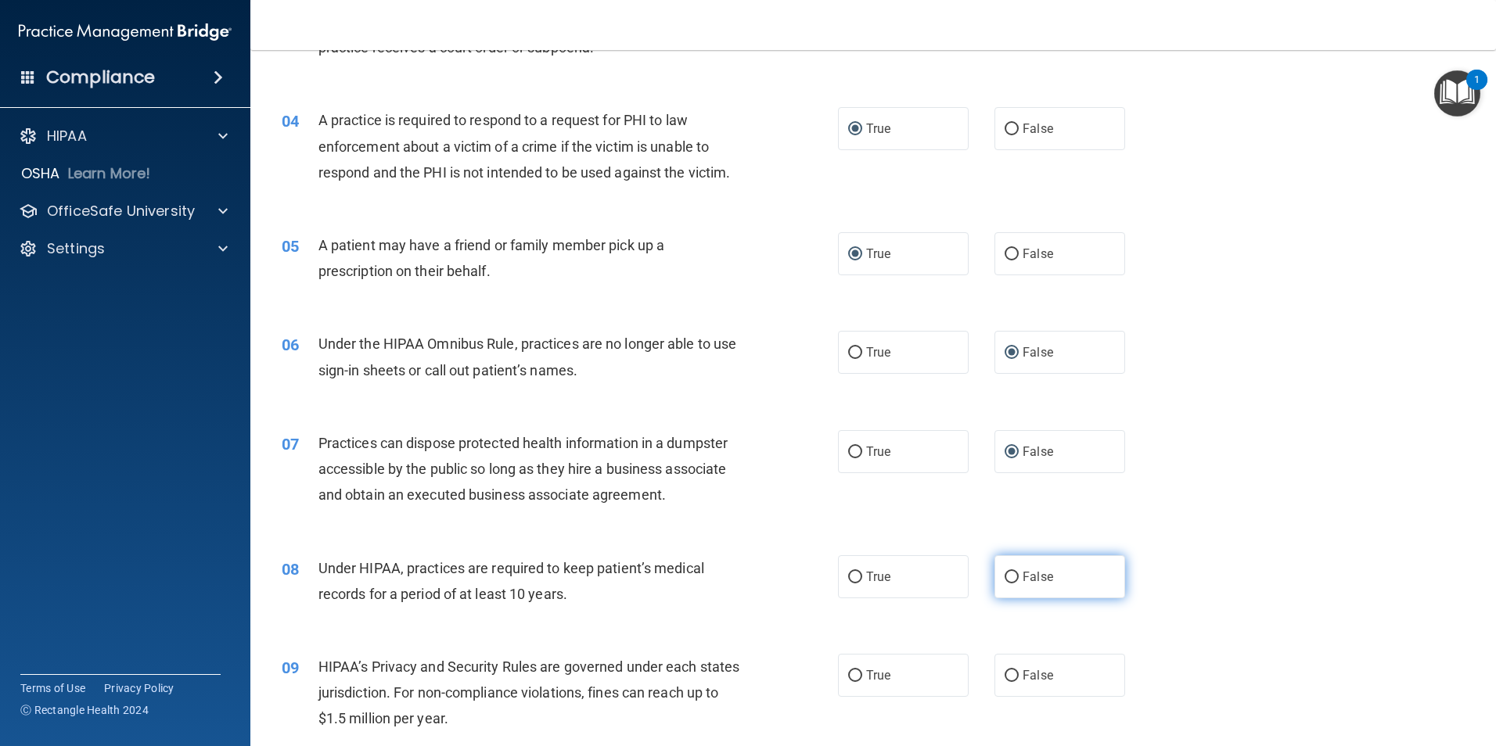
radio input "true"
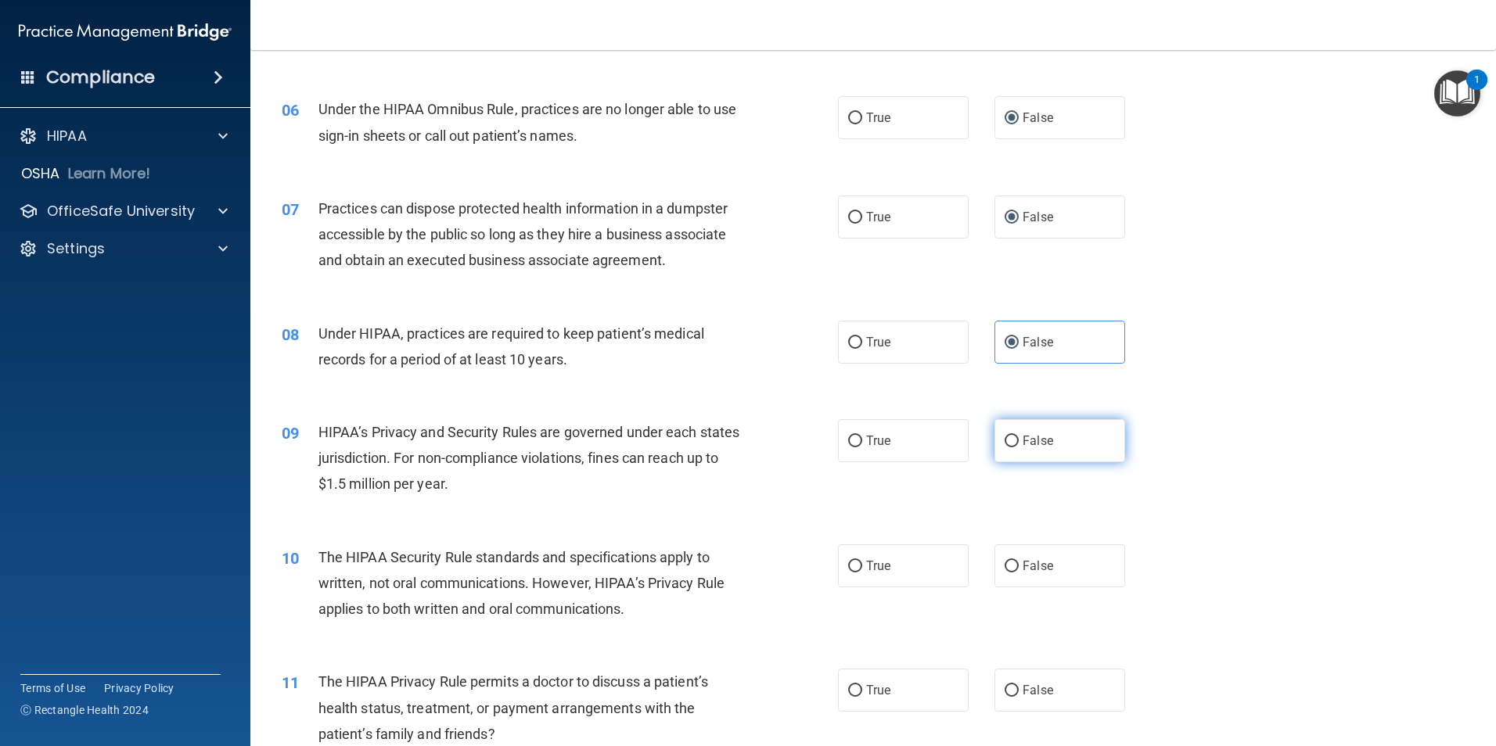
click at [1004, 444] on input "False" at bounding box center [1011, 442] width 14 height 12
radio input "true"
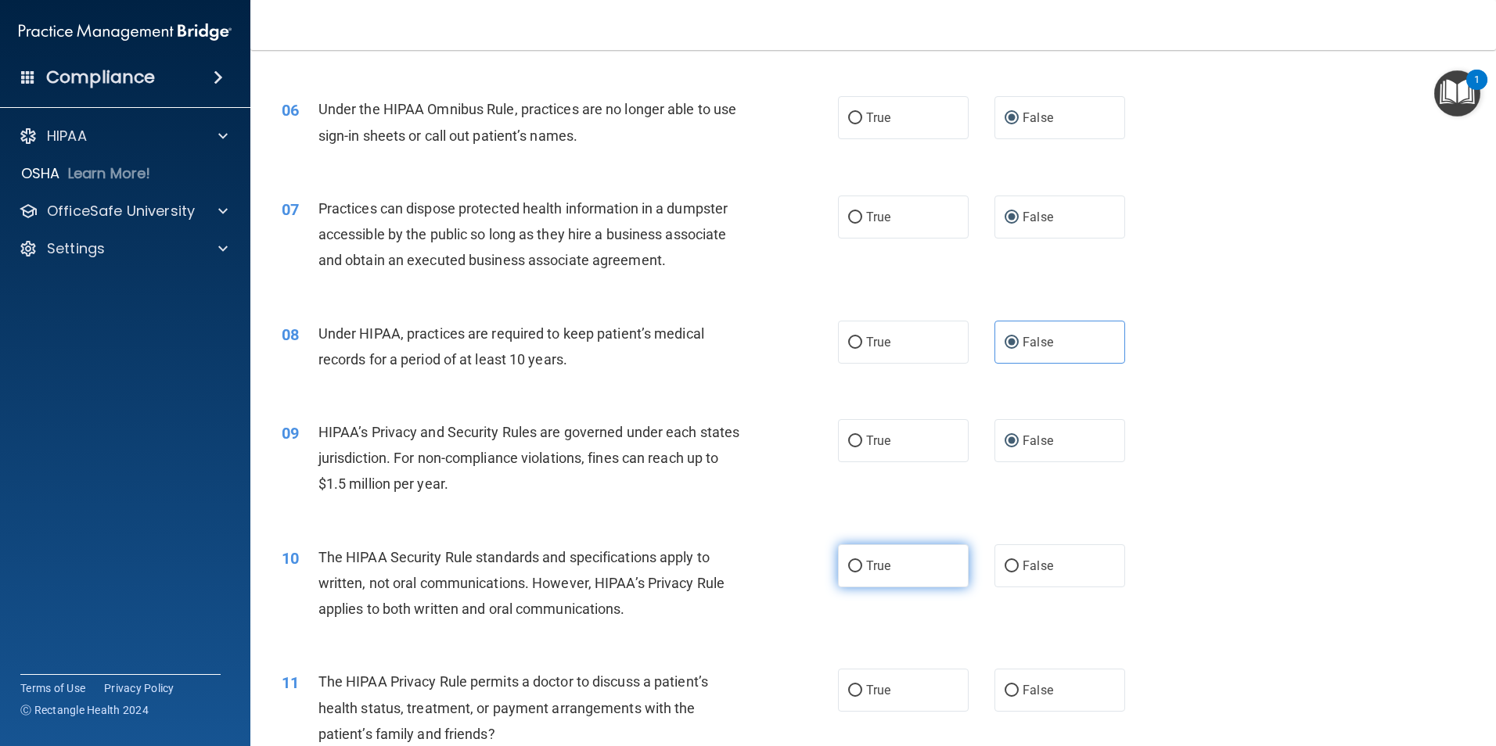
drag, startPoint x: 850, startPoint y: 565, endPoint x: 863, endPoint y: 559, distance: 14.4
click at [850, 566] on input "True" at bounding box center [855, 567] width 14 height 12
radio input "true"
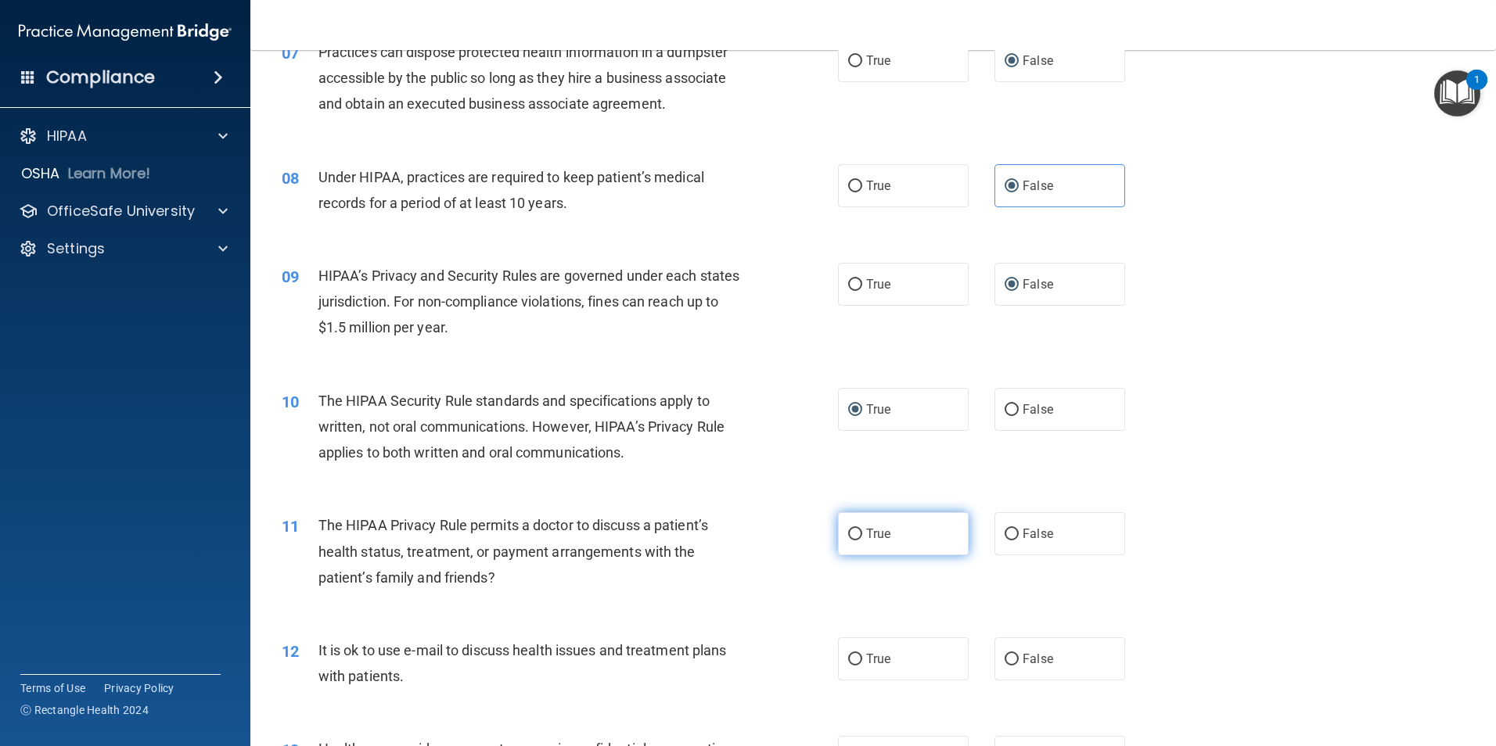
click at [853, 531] on input "True" at bounding box center [855, 535] width 14 height 12
radio input "true"
click at [848, 659] on input "True" at bounding box center [855, 660] width 14 height 12
radio input "true"
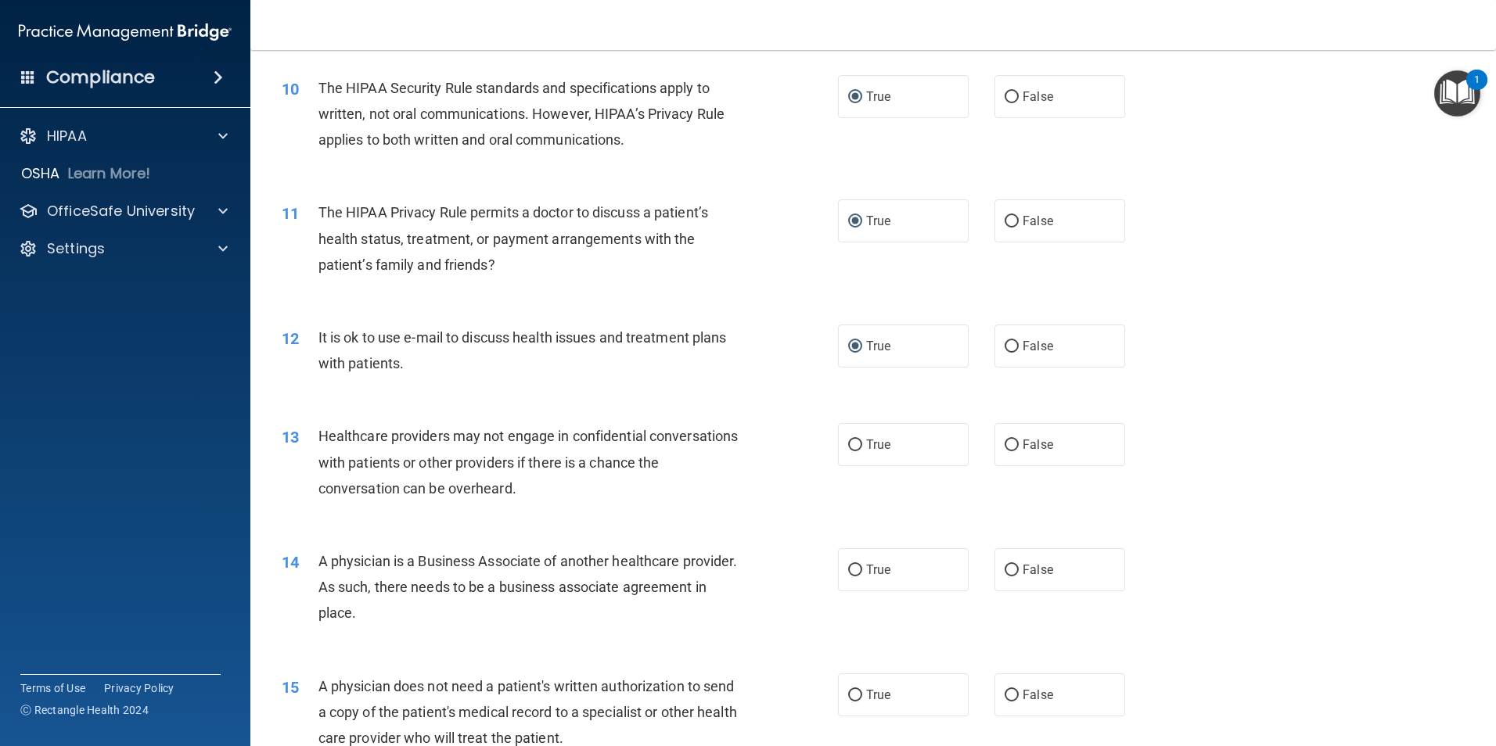
scroll to position [1252, 0]
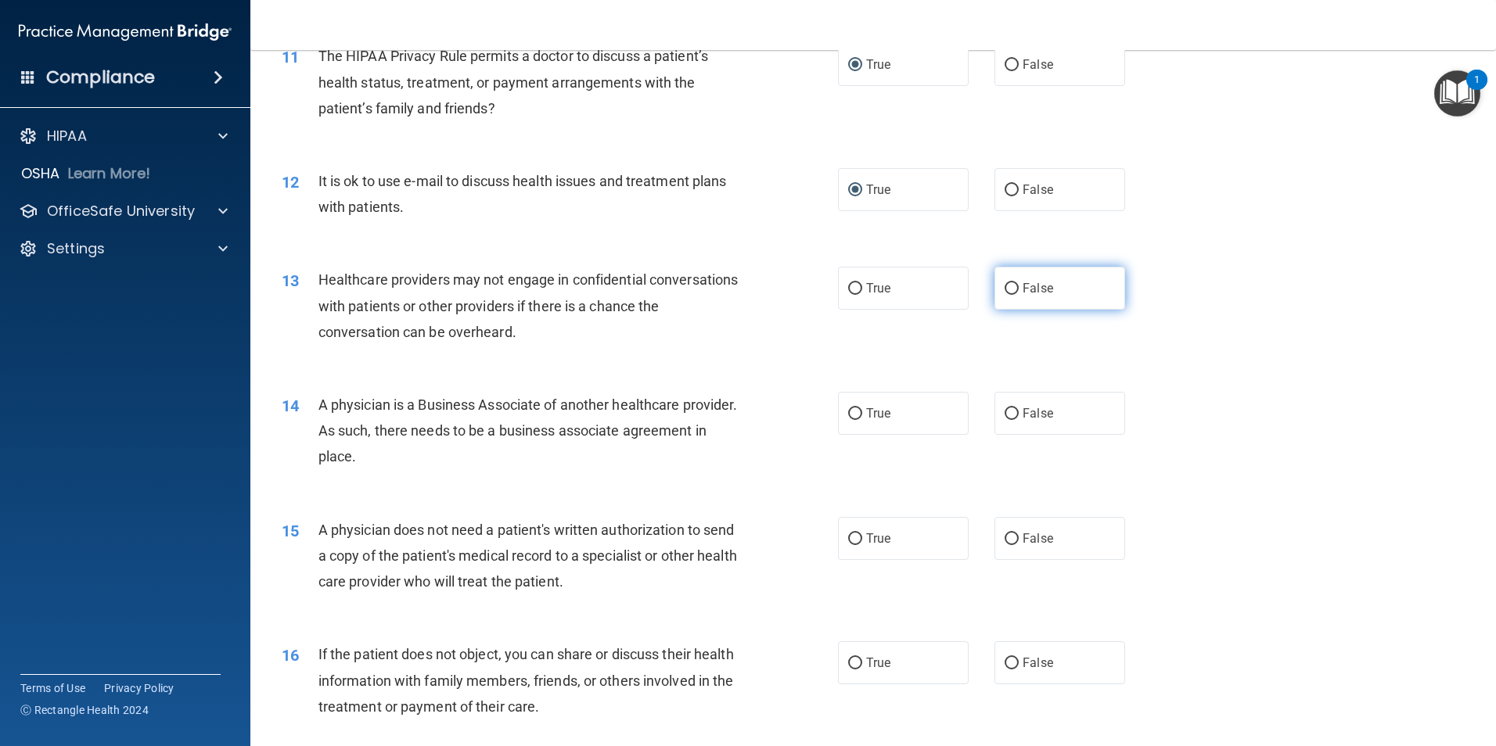
click at [1008, 289] on input "False" at bounding box center [1011, 289] width 14 height 12
radio input "true"
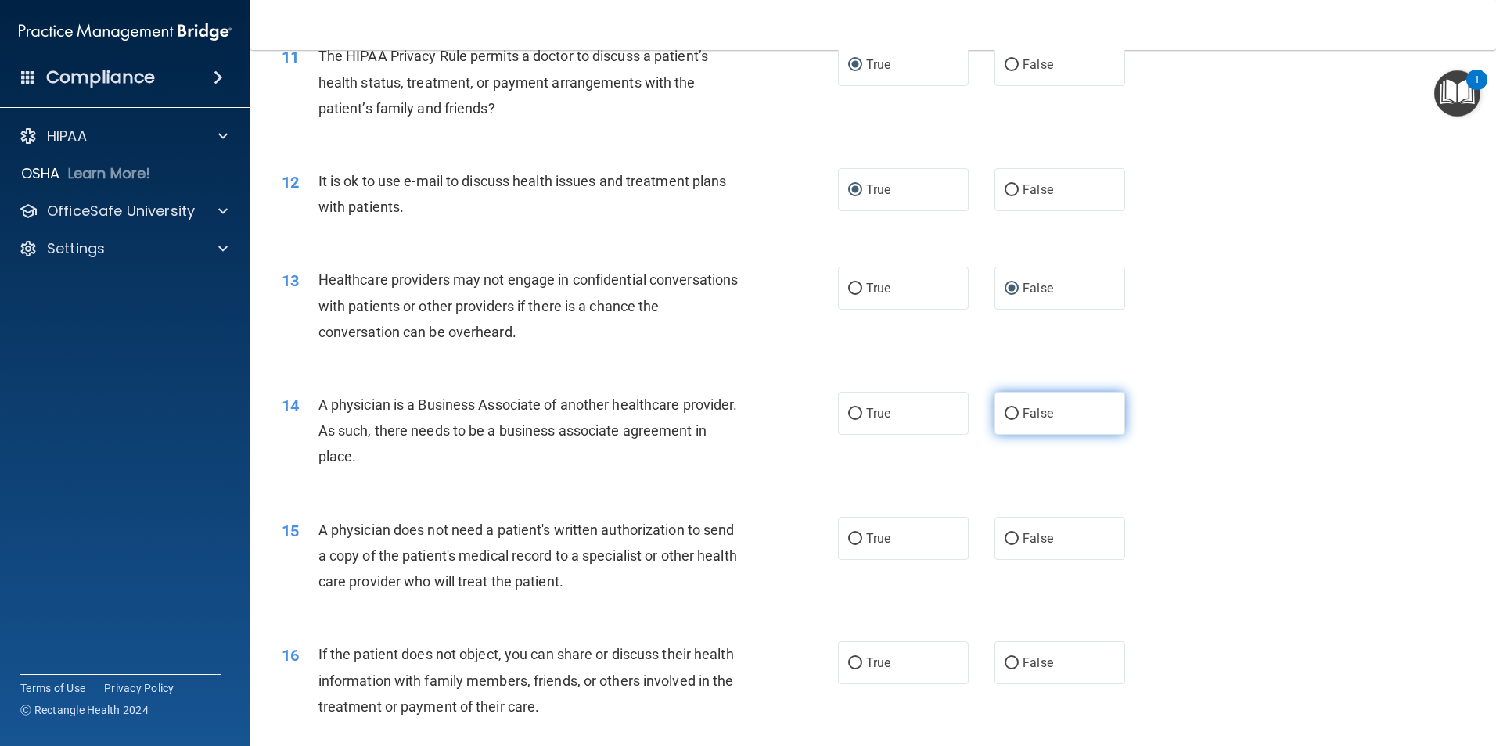
click at [1006, 415] on input "False" at bounding box center [1011, 414] width 14 height 12
radio input "true"
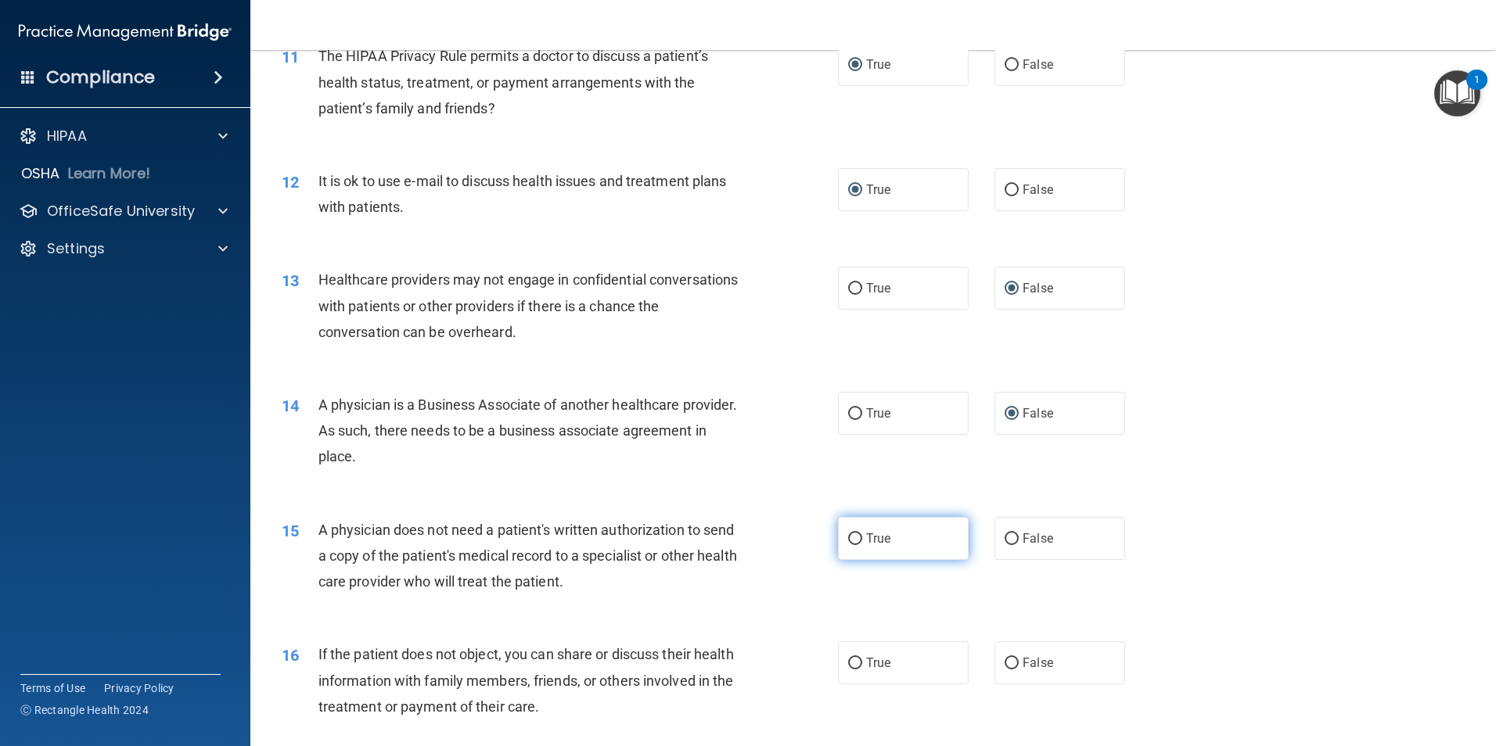
click at [848, 540] on input "True" at bounding box center [855, 540] width 14 height 12
radio input "true"
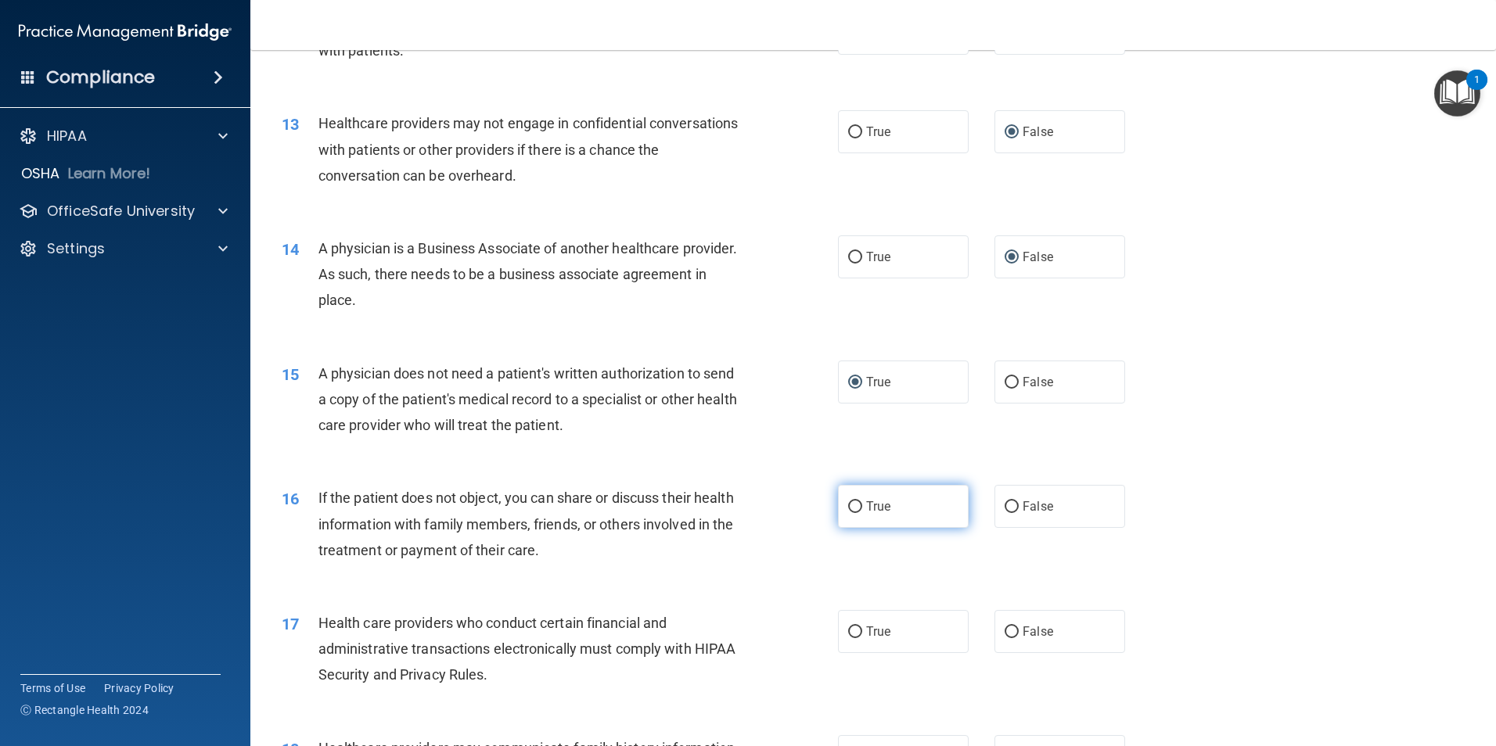
click at [848, 505] on input "True" at bounding box center [855, 507] width 14 height 12
radio input "true"
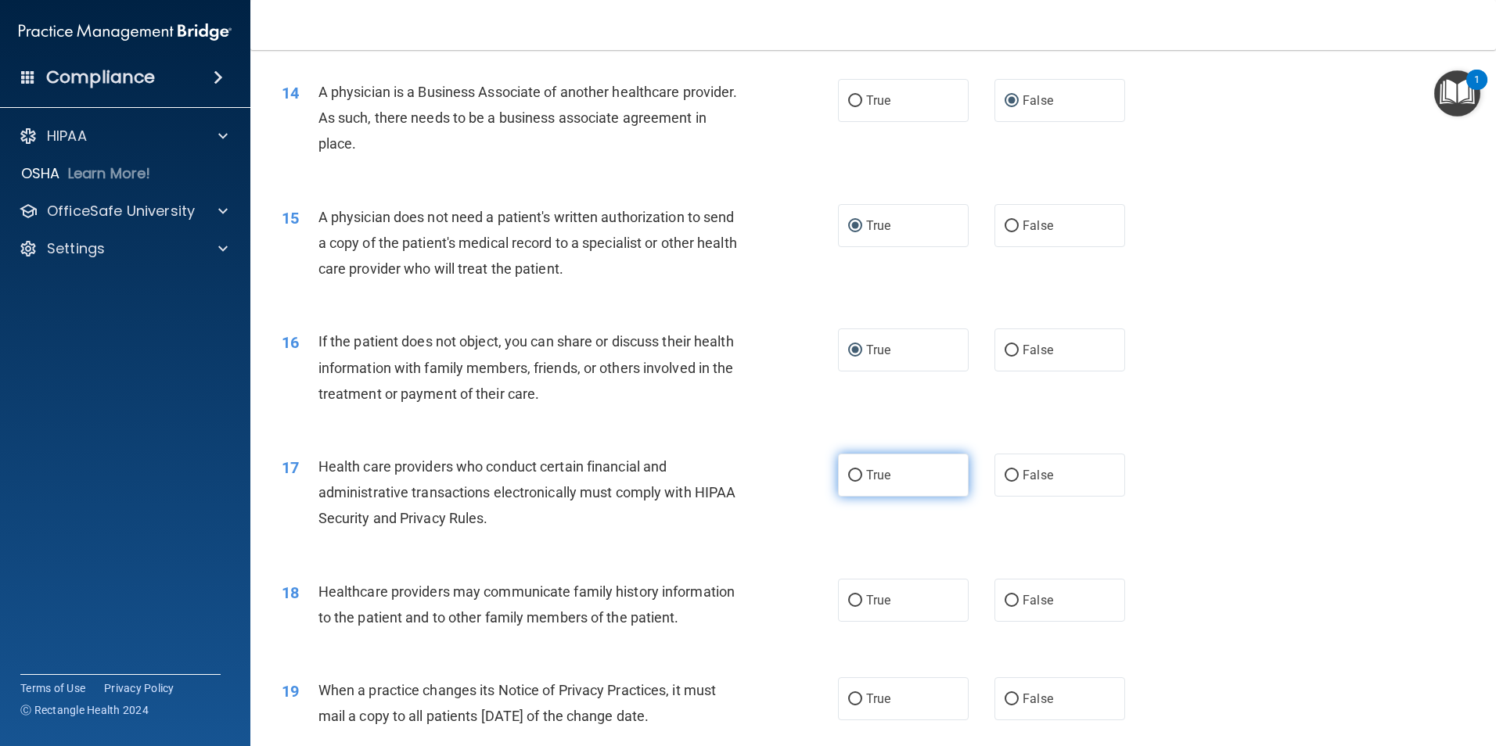
click at [848, 477] on input "True" at bounding box center [855, 476] width 14 height 12
radio input "true"
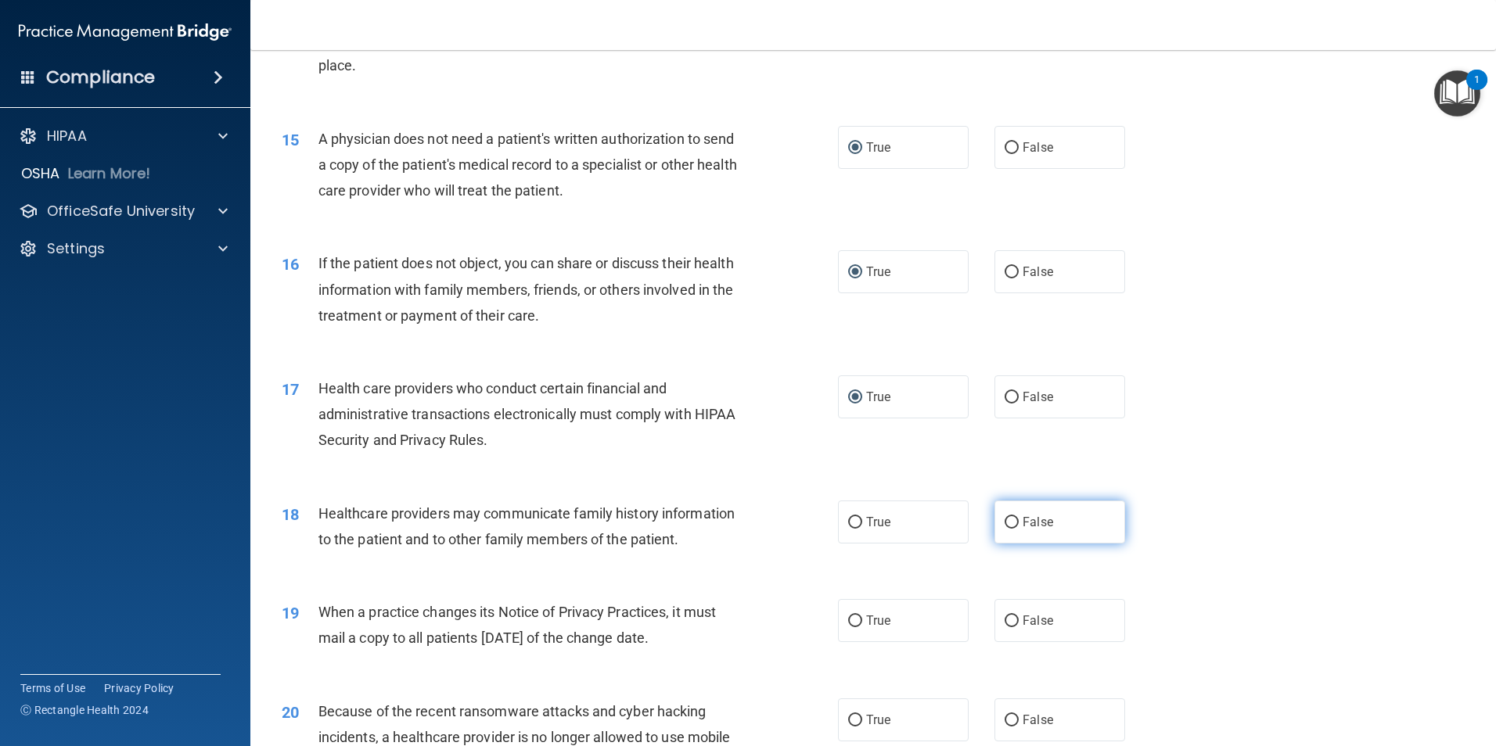
click at [1011, 523] on input "False" at bounding box center [1011, 523] width 14 height 12
radio input "true"
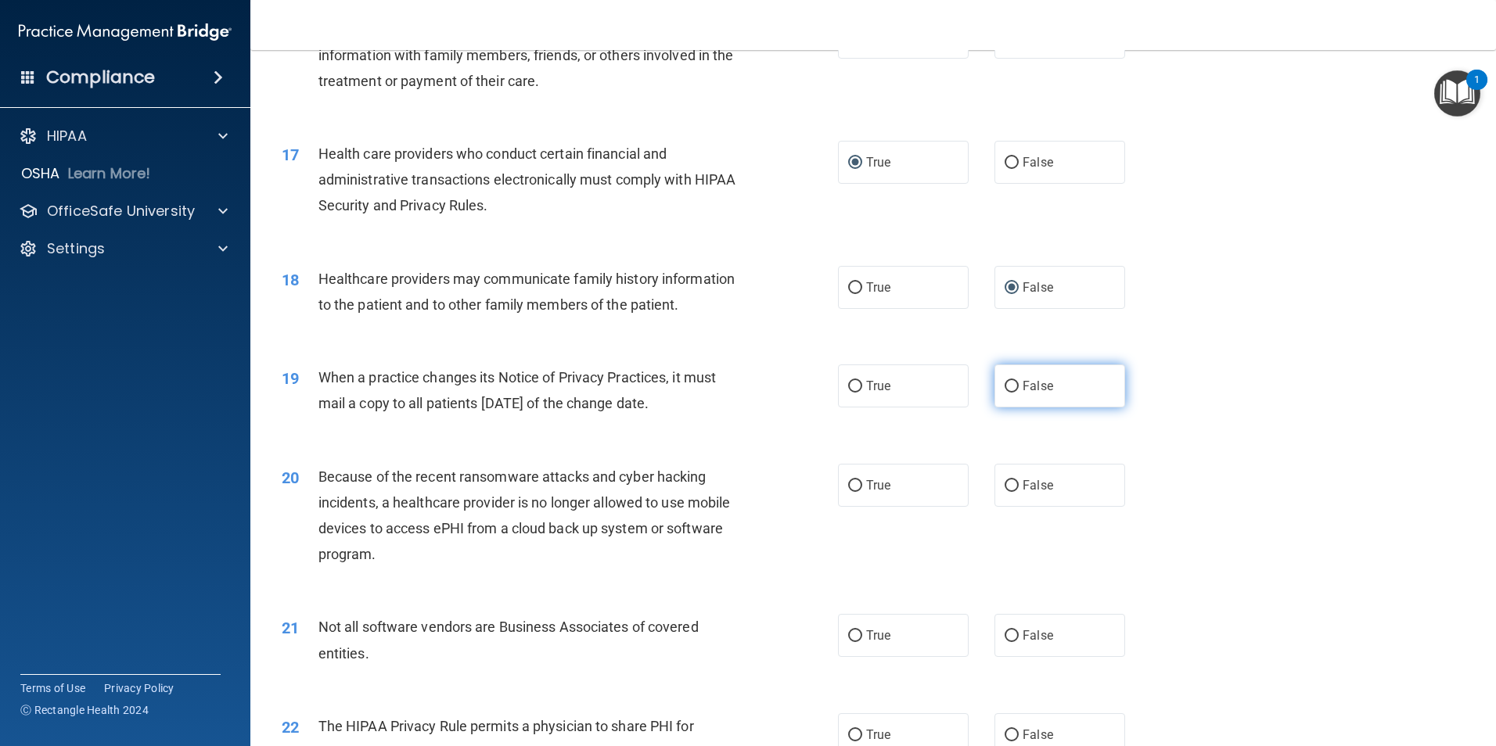
click at [1012, 385] on label "False" at bounding box center [1059, 386] width 131 height 43
click at [1012, 385] on input "False" at bounding box center [1011, 387] width 14 height 12
radio input "true"
click at [1008, 482] on input "False" at bounding box center [1011, 486] width 14 height 12
radio input "true"
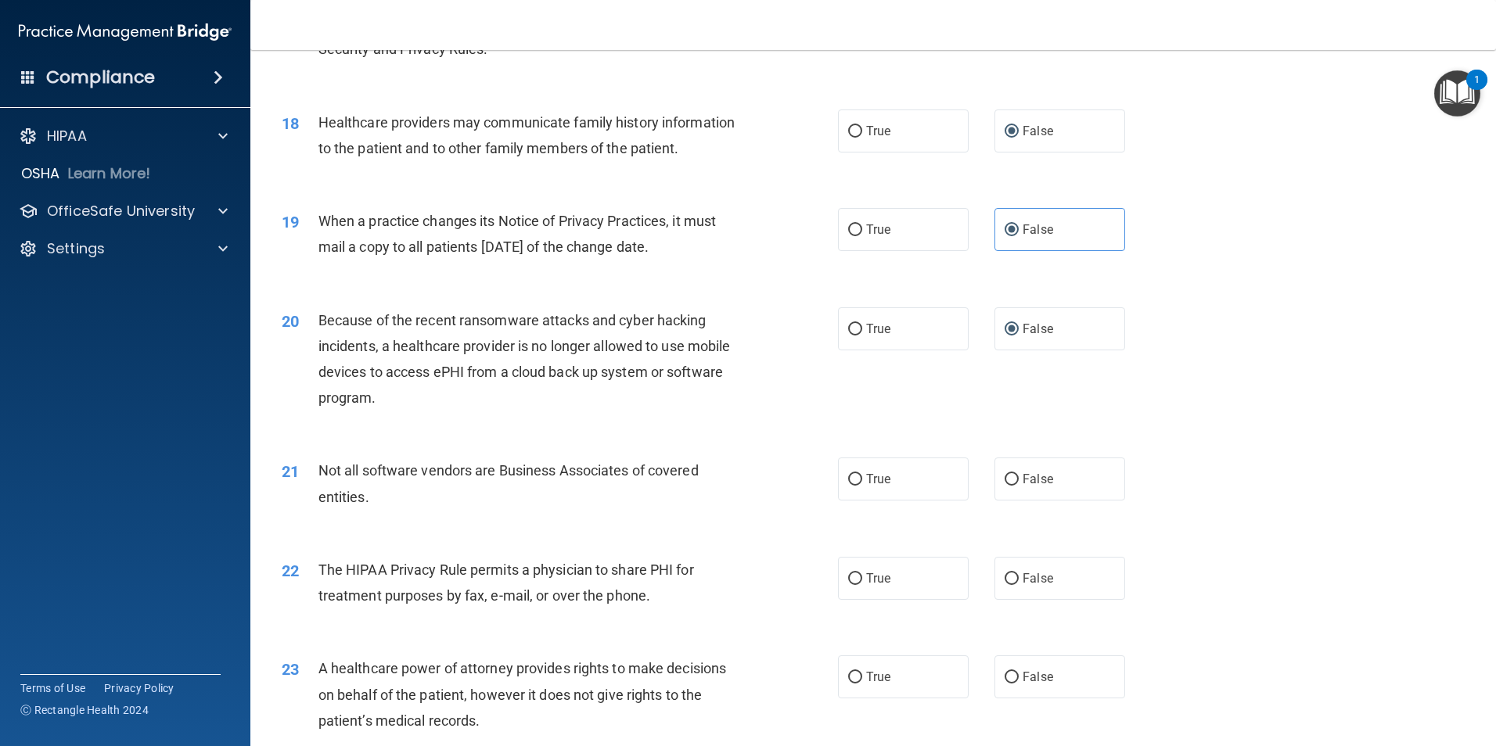
scroll to position [2190, 0]
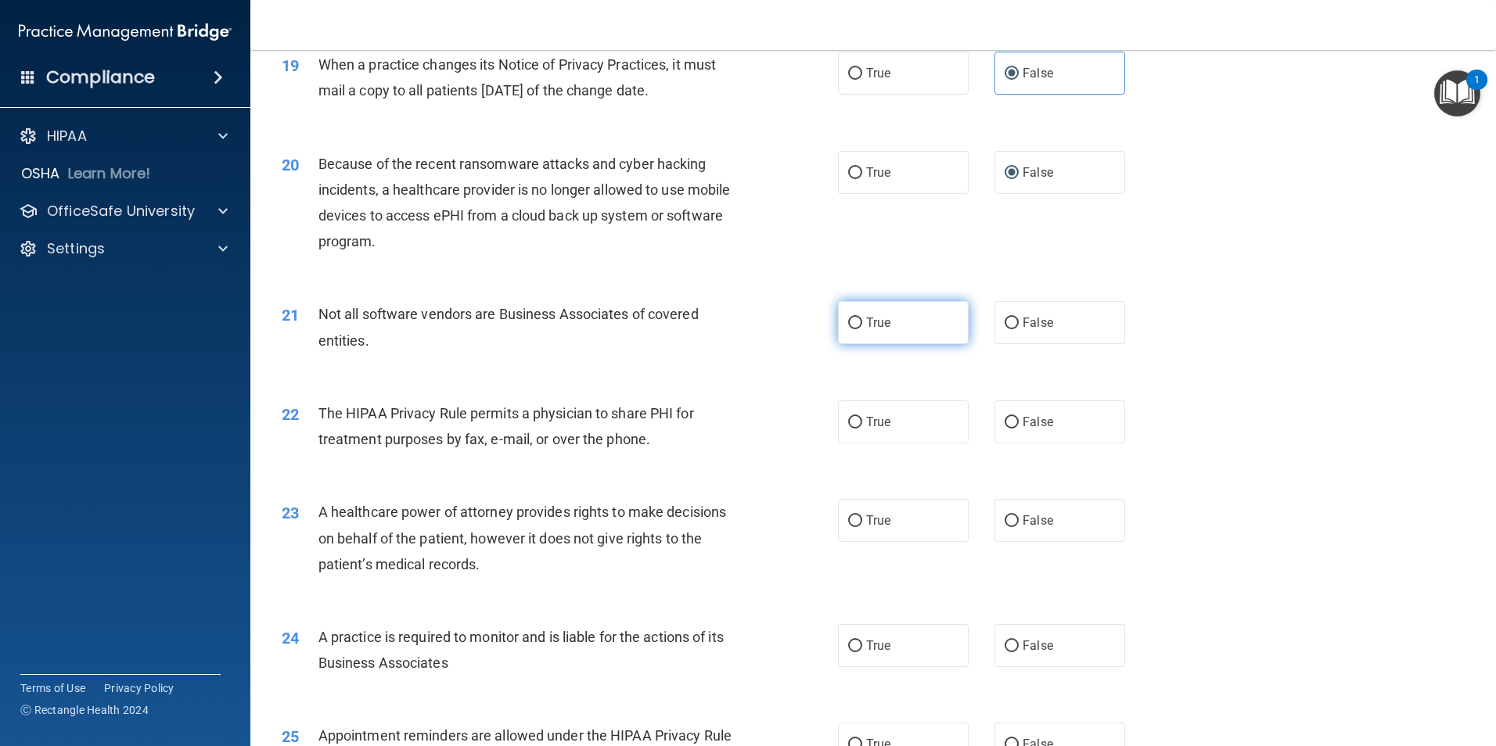
click at [850, 321] on input "True" at bounding box center [855, 324] width 14 height 12
radio input "true"
click at [852, 422] on input "True" at bounding box center [855, 423] width 14 height 12
radio input "true"
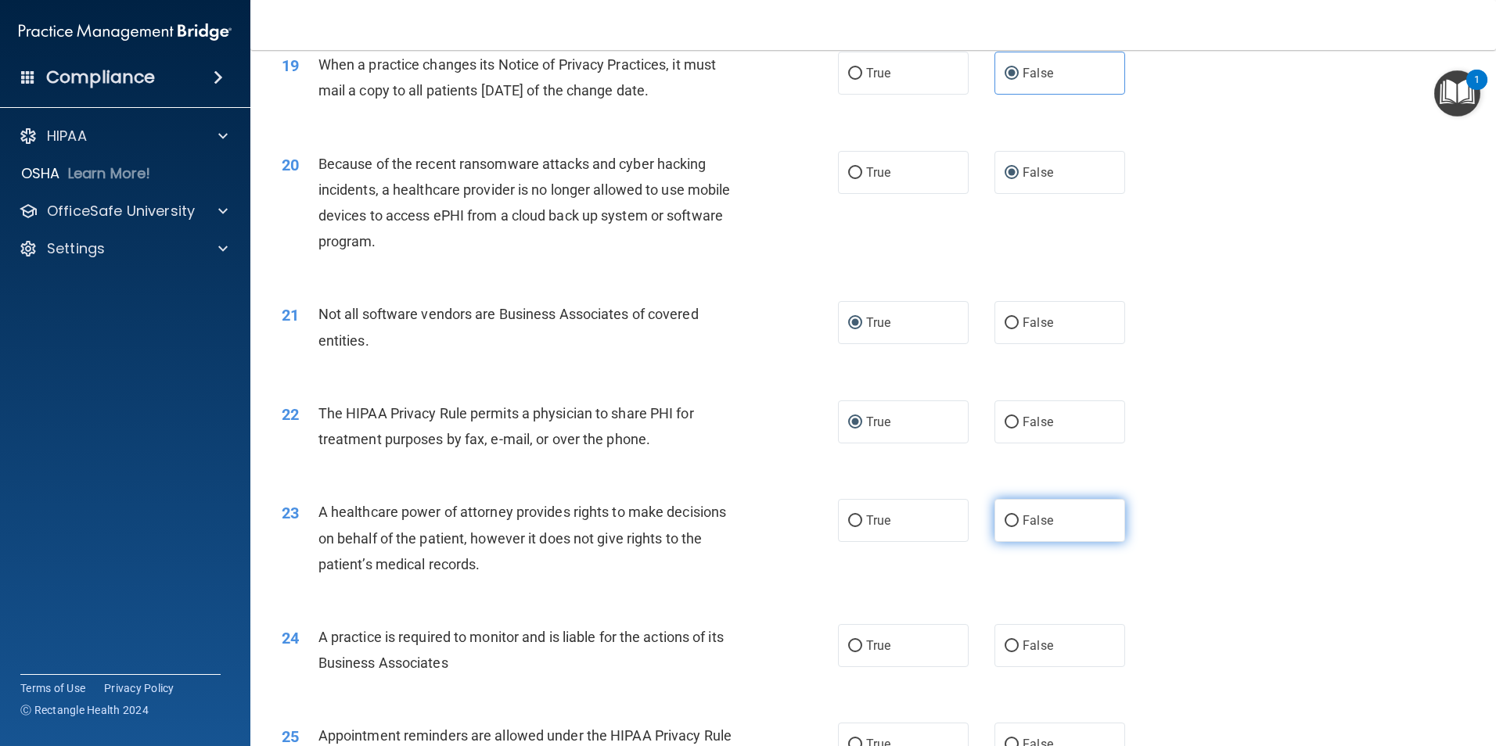
click at [1008, 523] on input "False" at bounding box center [1011, 522] width 14 height 12
radio input "true"
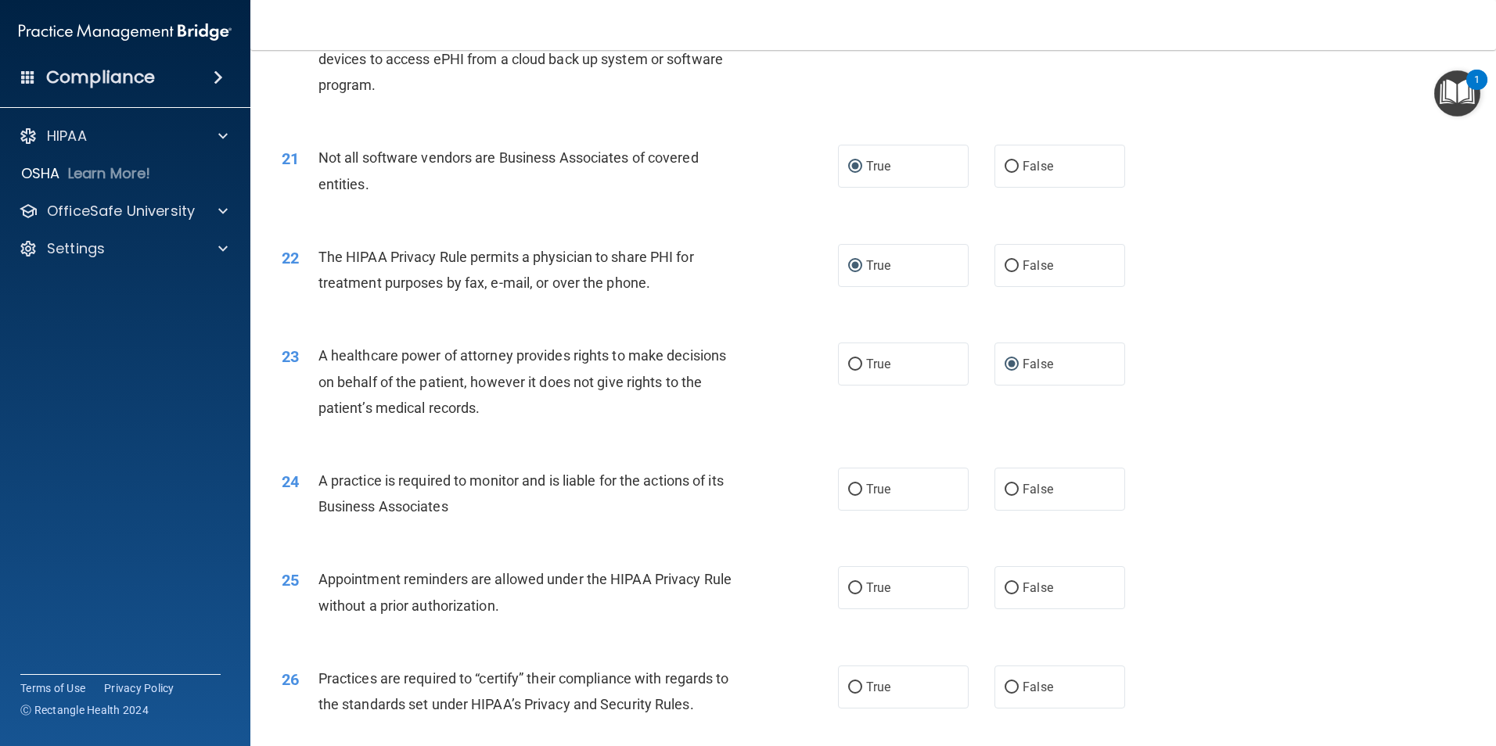
scroll to position [2425, 0]
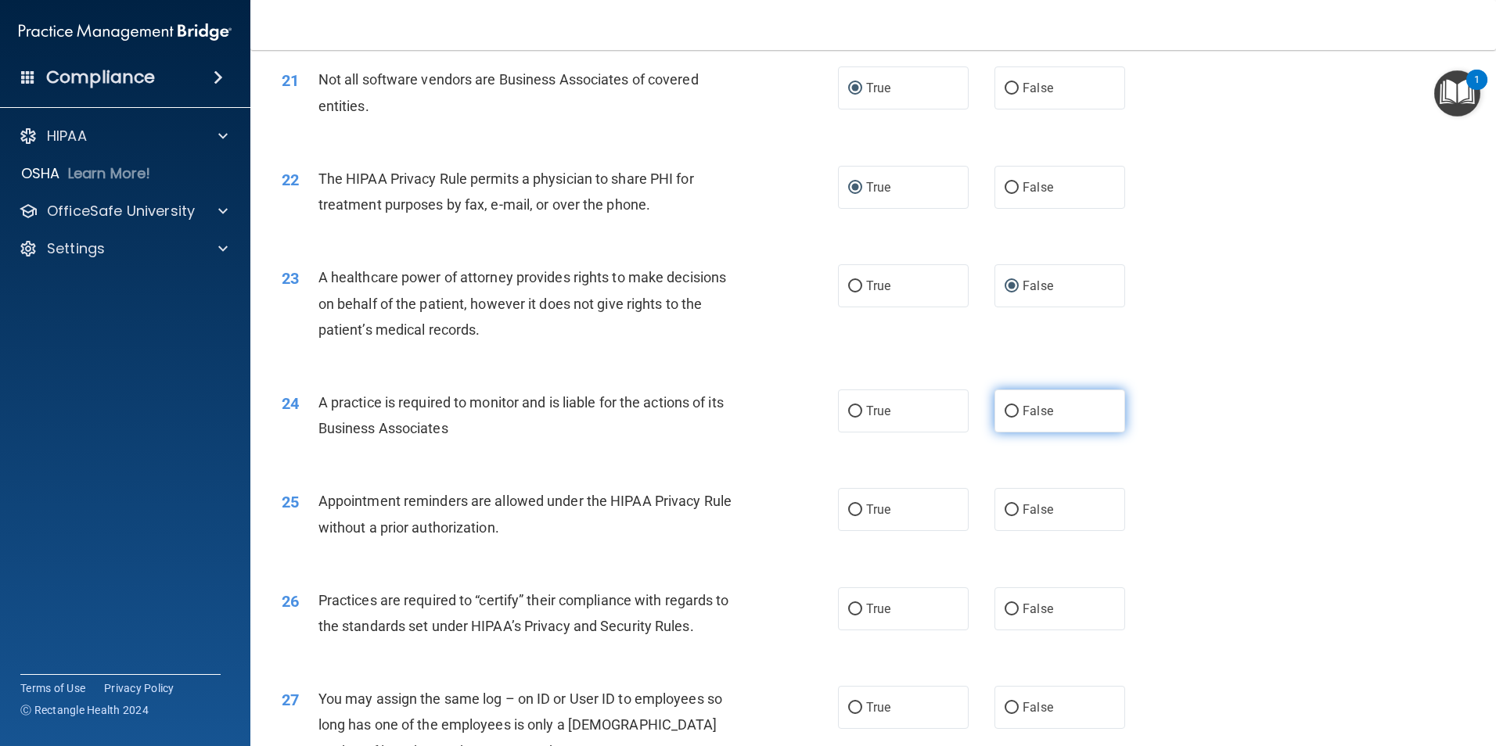
click at [1004, 408] on input "False" at bounding box center [1011, 412] width 14 height 12
radio input "true"
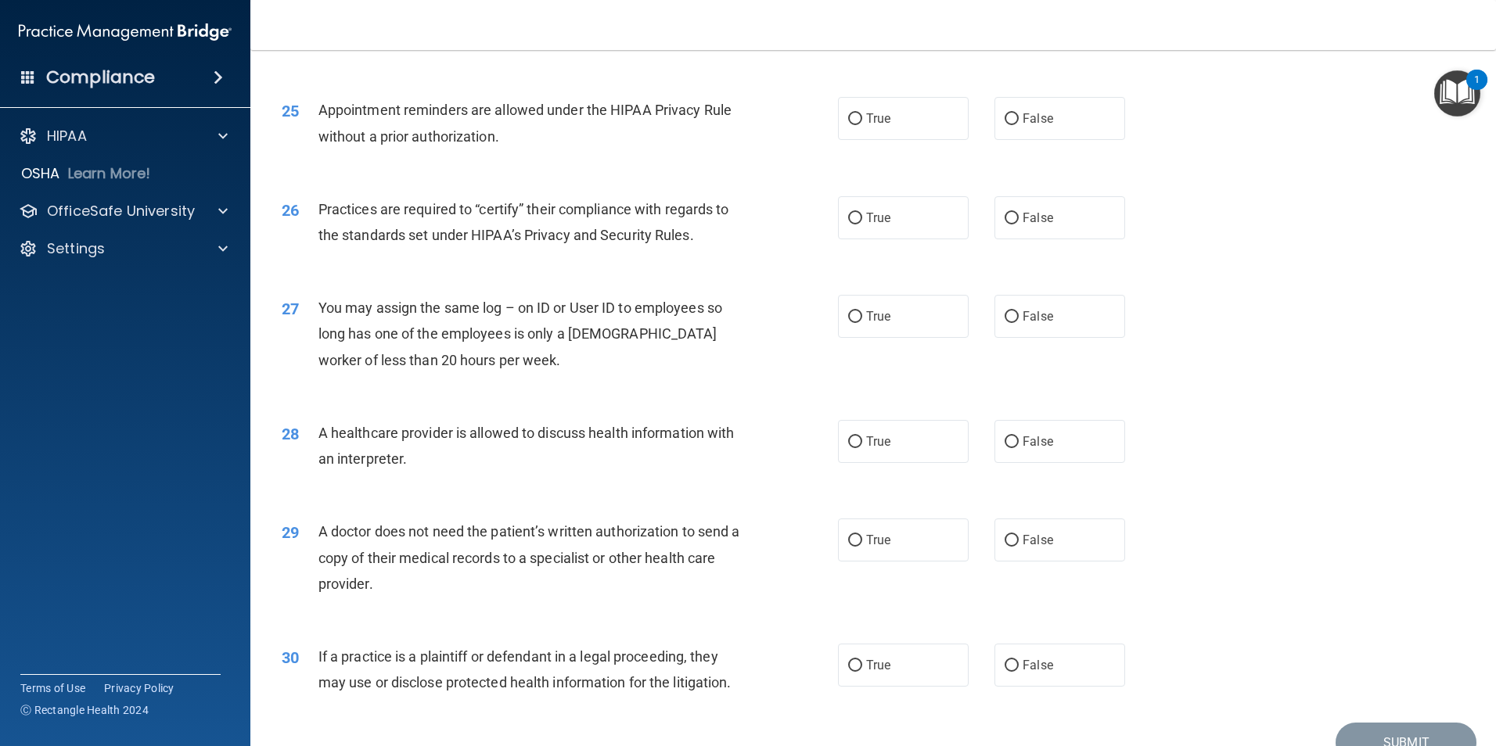
scroll to position [2895, 0]
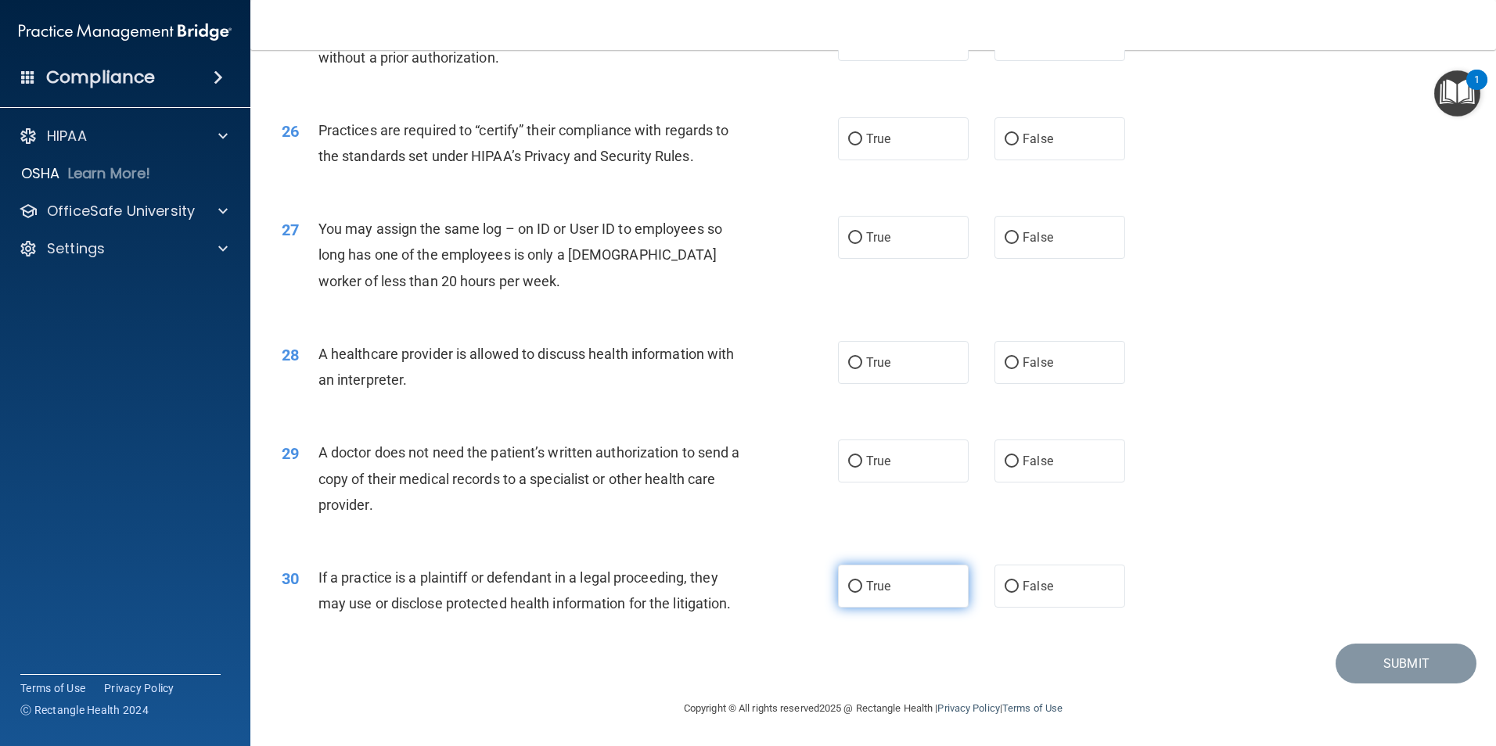
click at [851, 586] on input "True" at bounding box center [855, 587] width 14 height 12
radio input "true"
click at [854, 465] on input "True" at bounding box center [855, 462] width 14 height 12
radio input "true"
click at [853, 358] on input "True" at bounding box center [855, 364] width 14 height 12
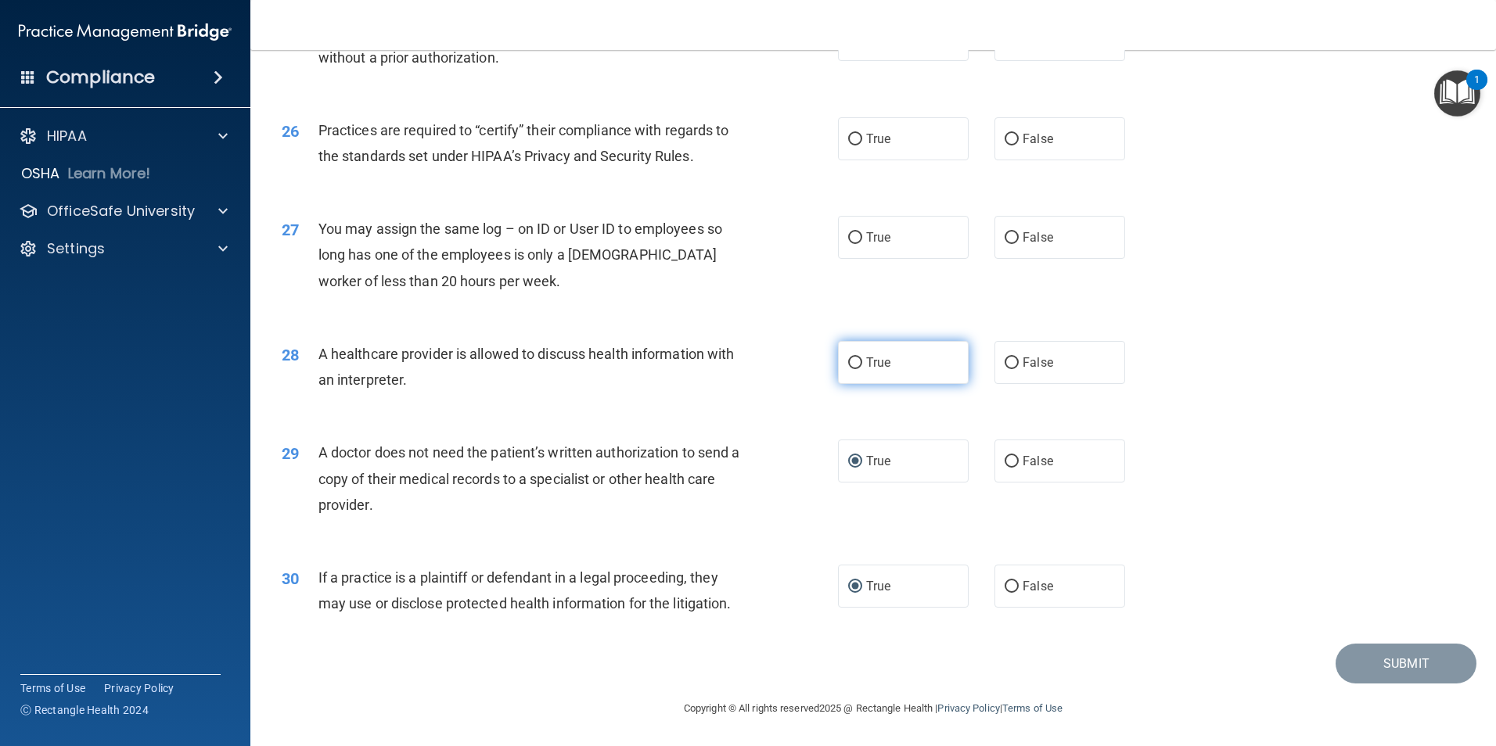
radio input "true"
click at [1010, 233] on input "False" at bounding box center [1011, 238] width 14 height 12
radio input "true"
click at [1004, 140] on input "False" at bounding box center [1011, 140] width 14 height 12
radio input "true"
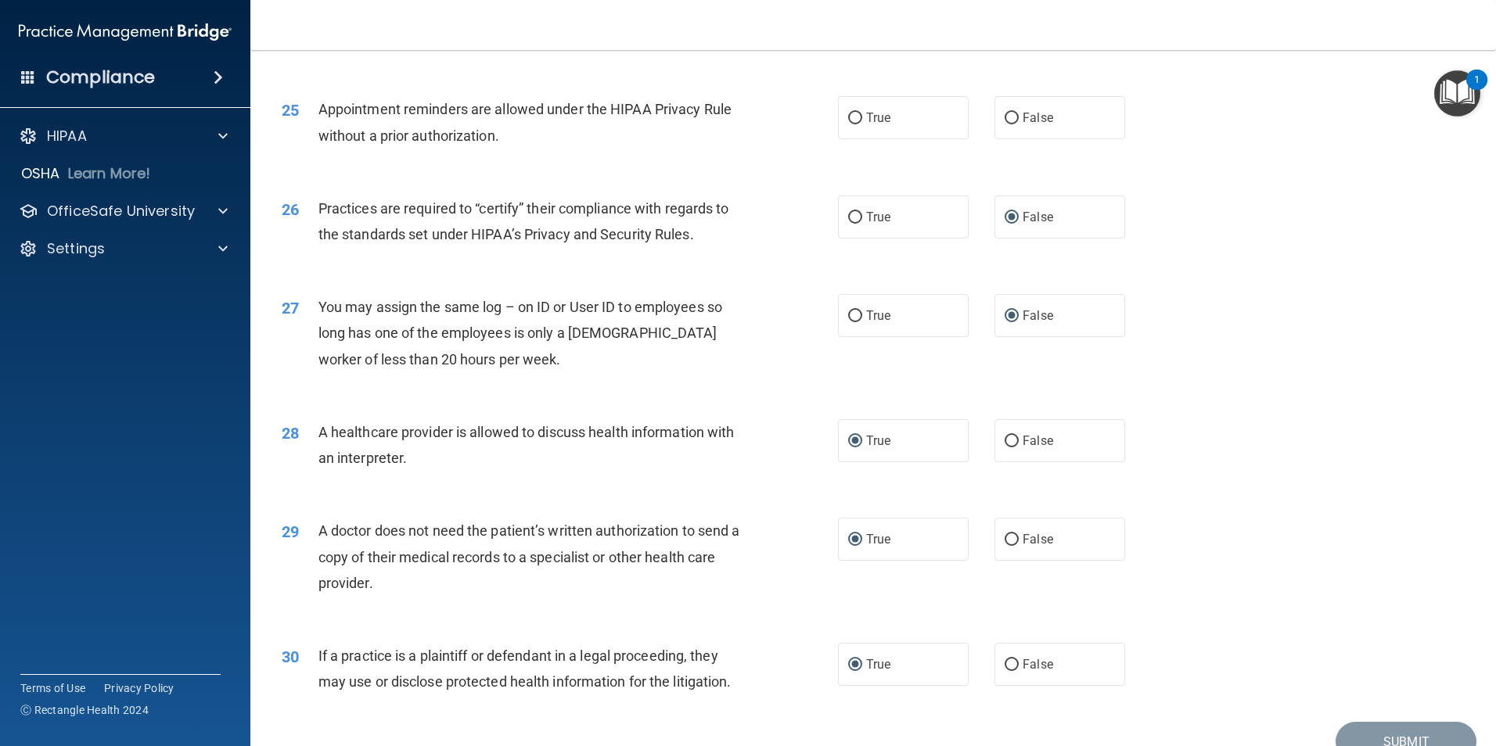
scroll to position [2739, 0]
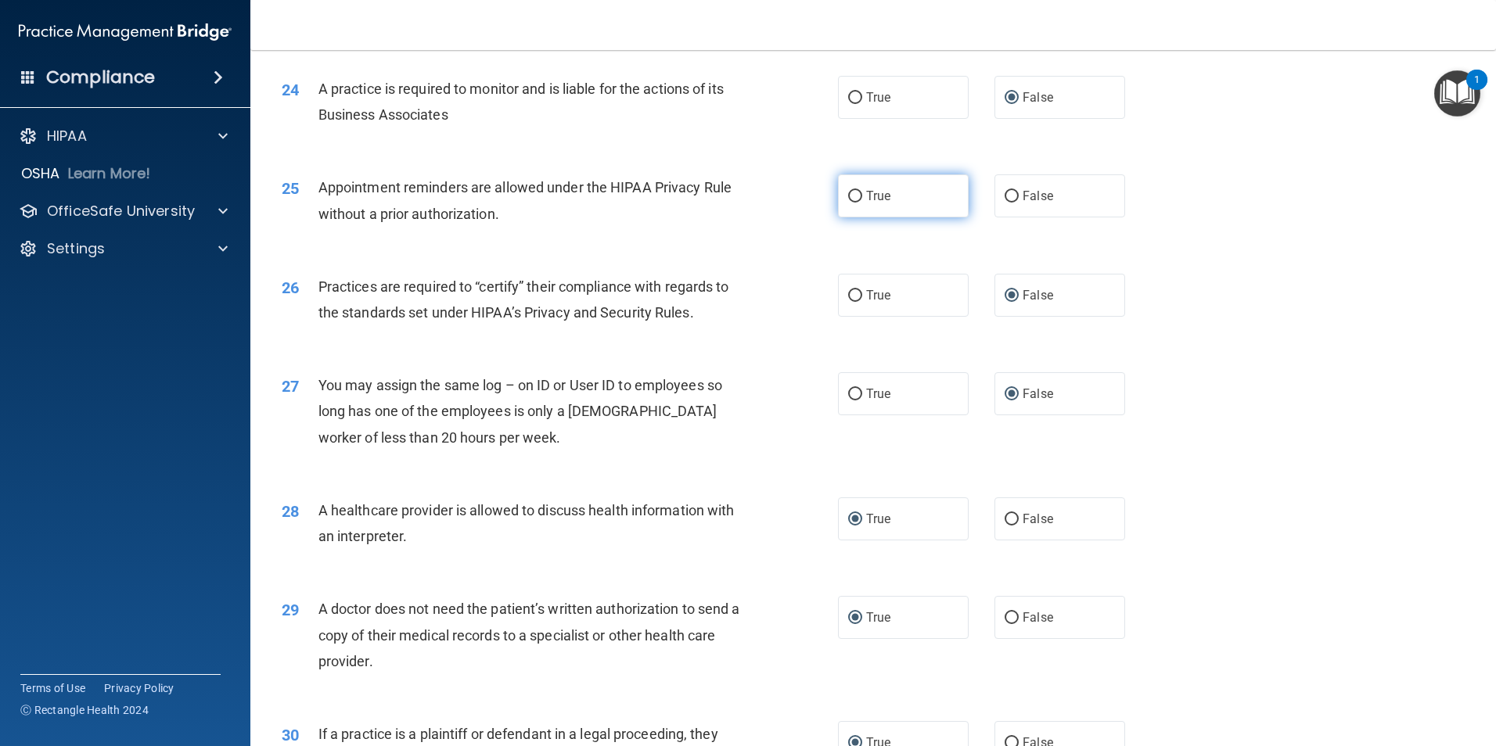
click at [856, 194] on input "True" at bounding box center [855, 197] width 14 height 12
radio input "true"
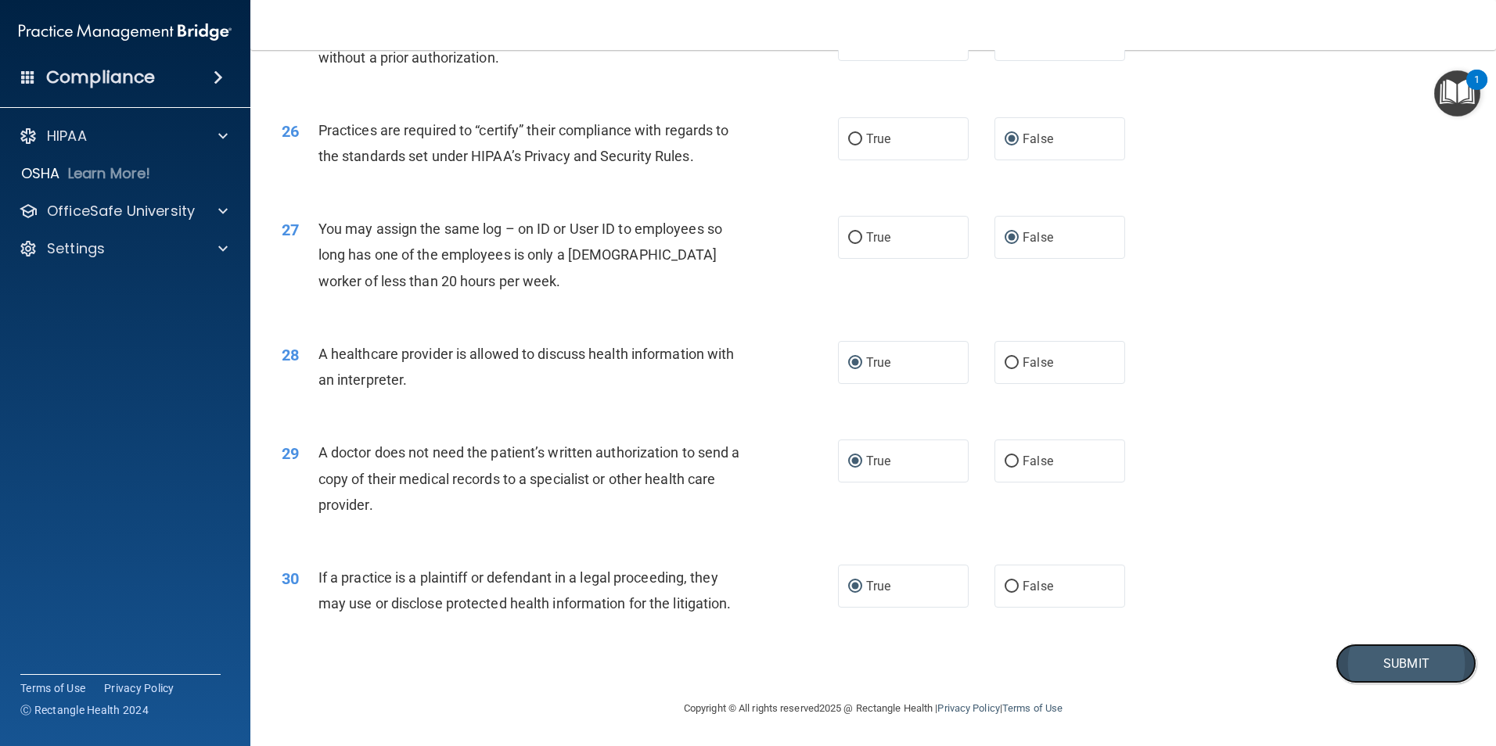
click at [1419, 680] on button "Submit" at bounding box center [1405, 664] width 141 height 40
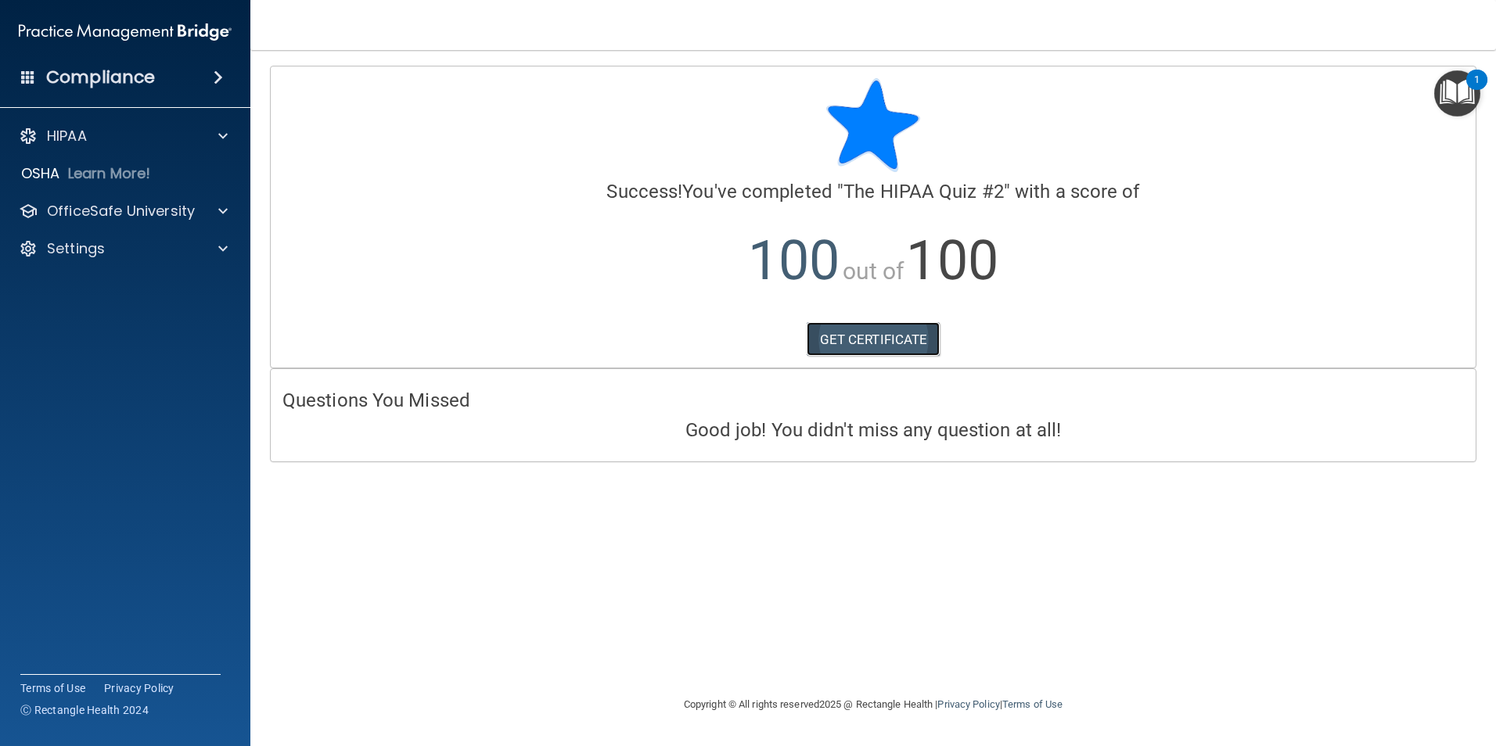
click at [853, 343] on link "GET CERTIFICATE" at bounding box center [874, 339] width 134 height 34
click at [83, 205] on p "OfficeSafe University" at bounding box center [121, 211] width 148 height 19
click at [86, 241] on p "HIPAA Training" at bounding box center [74, 249] width 129 height 16
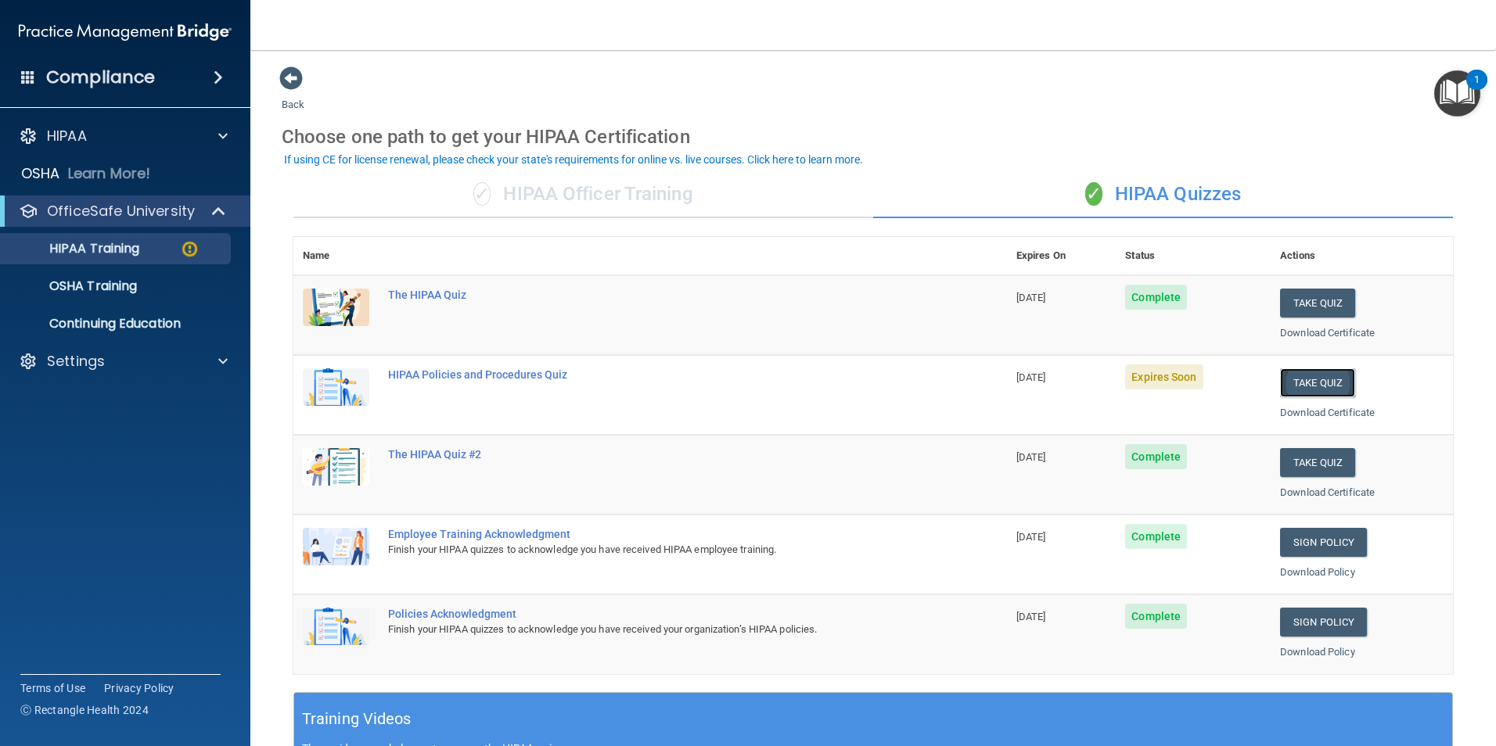
click at [1313, 383] on button "Take Quiz" at bounding box center [1317, 382] width 75 height 29
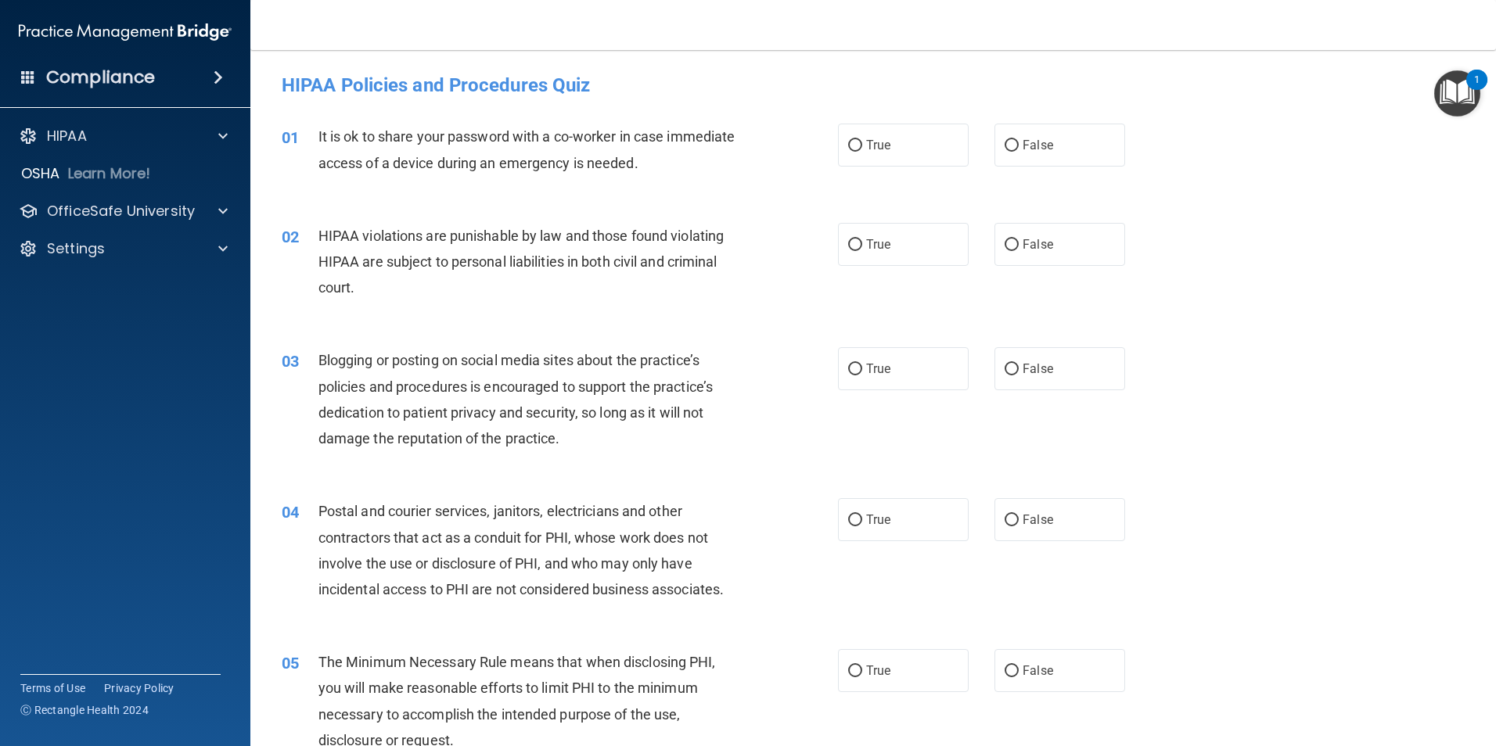
drag, startPoint x: 1293, startPoint y: 311, endPoint x: 1285, endPoint y: 313, distance: 8.2
click at [1293, 311] on div "02 HIPAA violations are punishable by law and those found violating HIPAA are s…" at bounding box center [873, 265] width 1206 height 125
click at [1008, 143] on input "False" at bounding box center [1011, 146] width 14 height 12
radio input "true"
click at [848, 243] on input "True" at bounding box center [855, 245] width 14 height 12
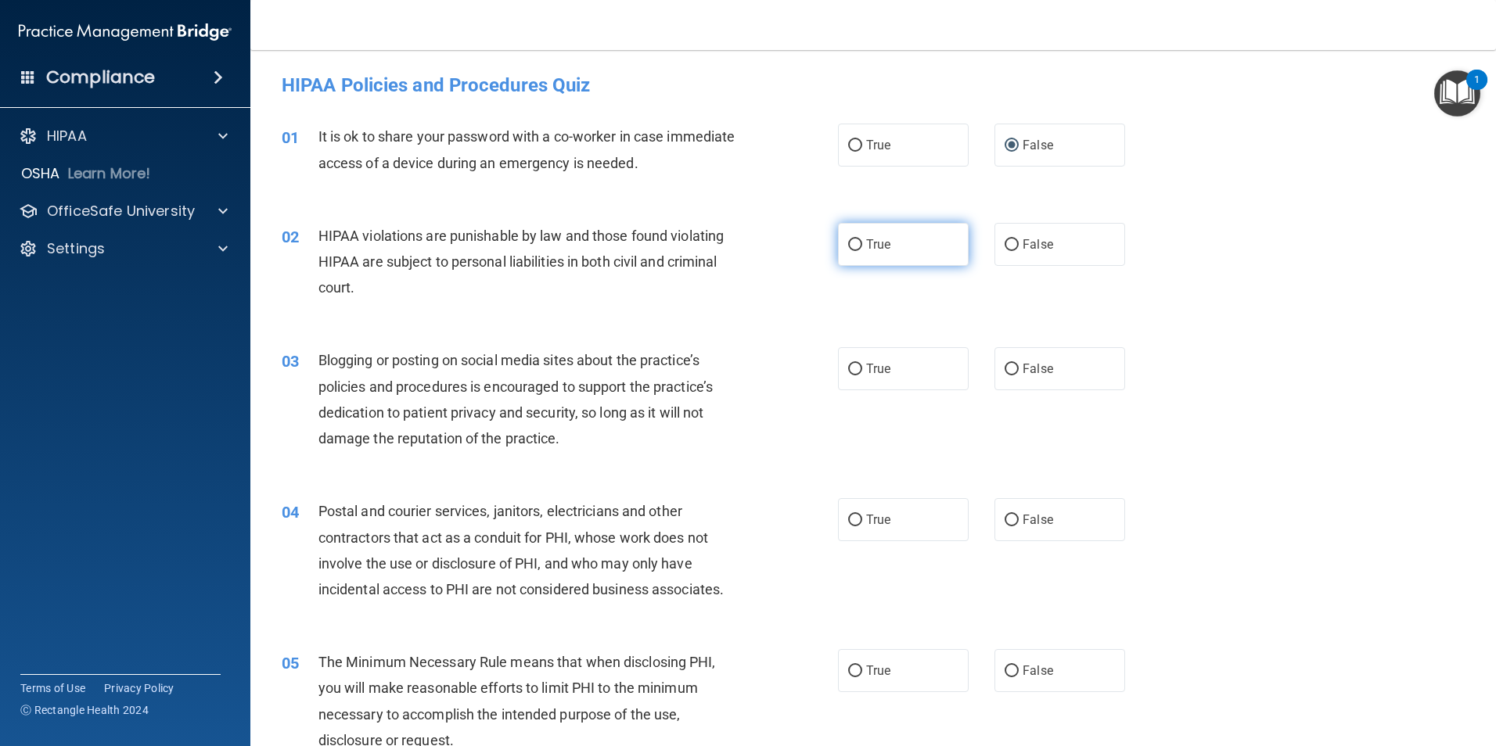
radio input "true"
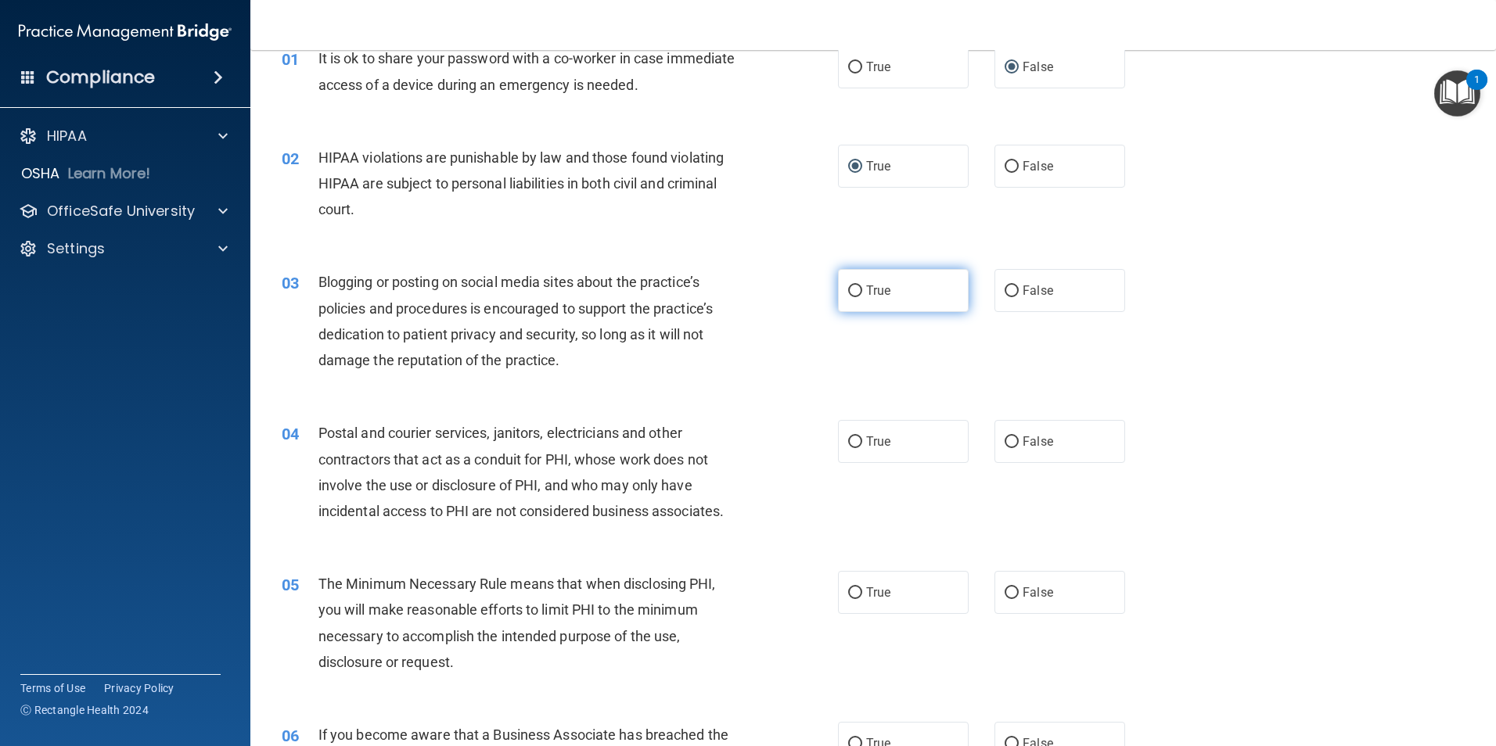
click at [850, 289] on input "True" at bounding box center [855, 292] width 14 height 12
radio input "true"
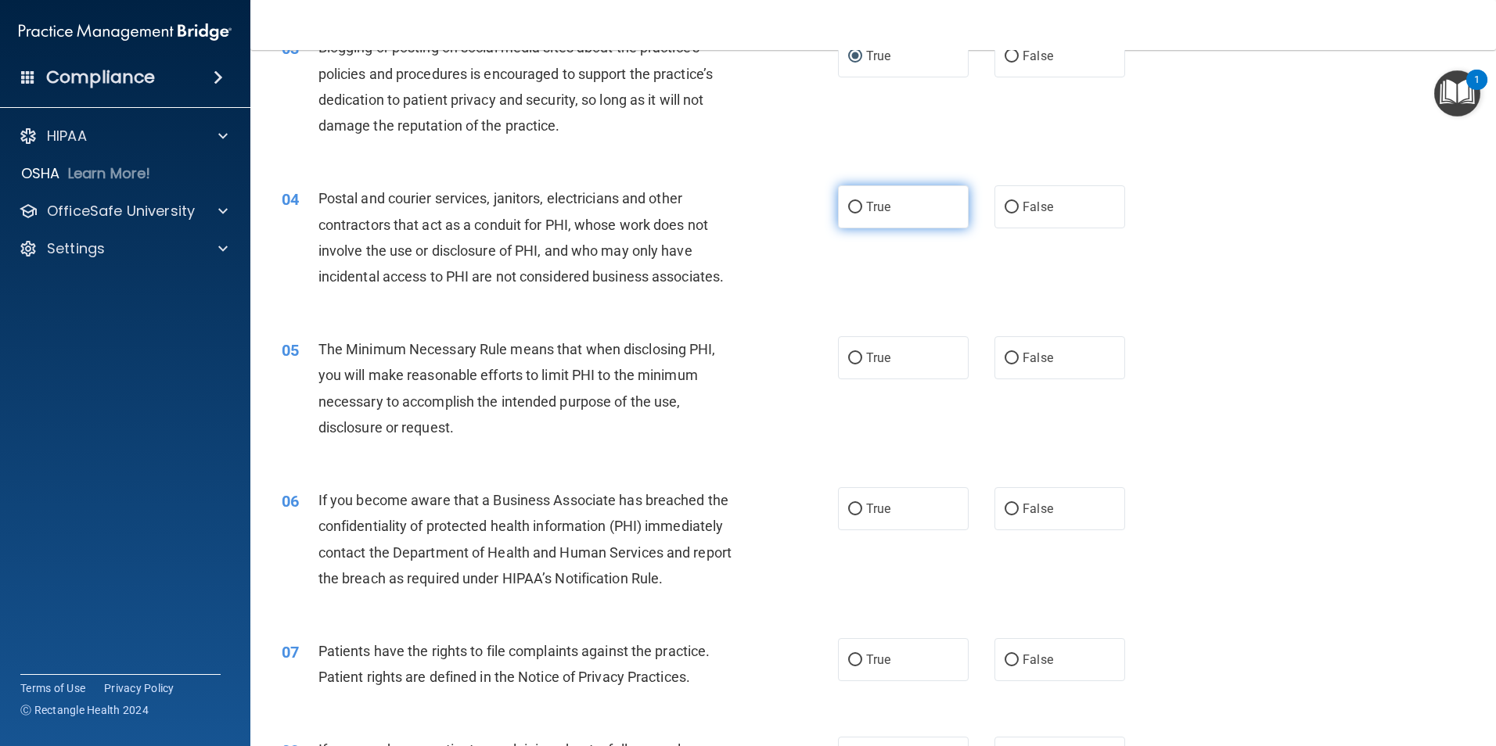
click at [839, 205] on label "True" at bounding box center [903, 206] width 131 height 43
click at [848, 205] on input "True" at bounding box center [855, 208] width 14 height 12
radio input "true"
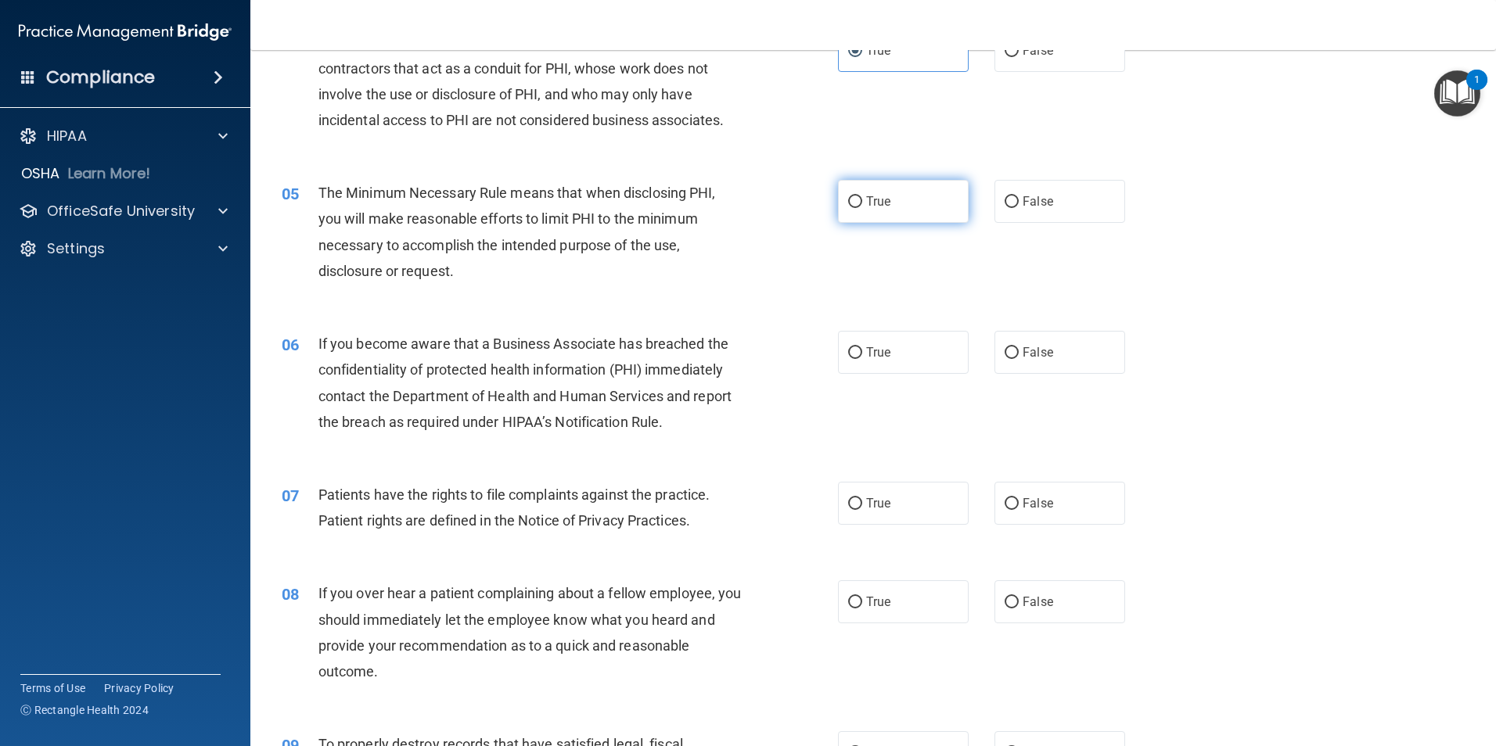
click at [848, 200] on input "True" at bounding box center [855, 202] width 14 height 12
radio input "true"
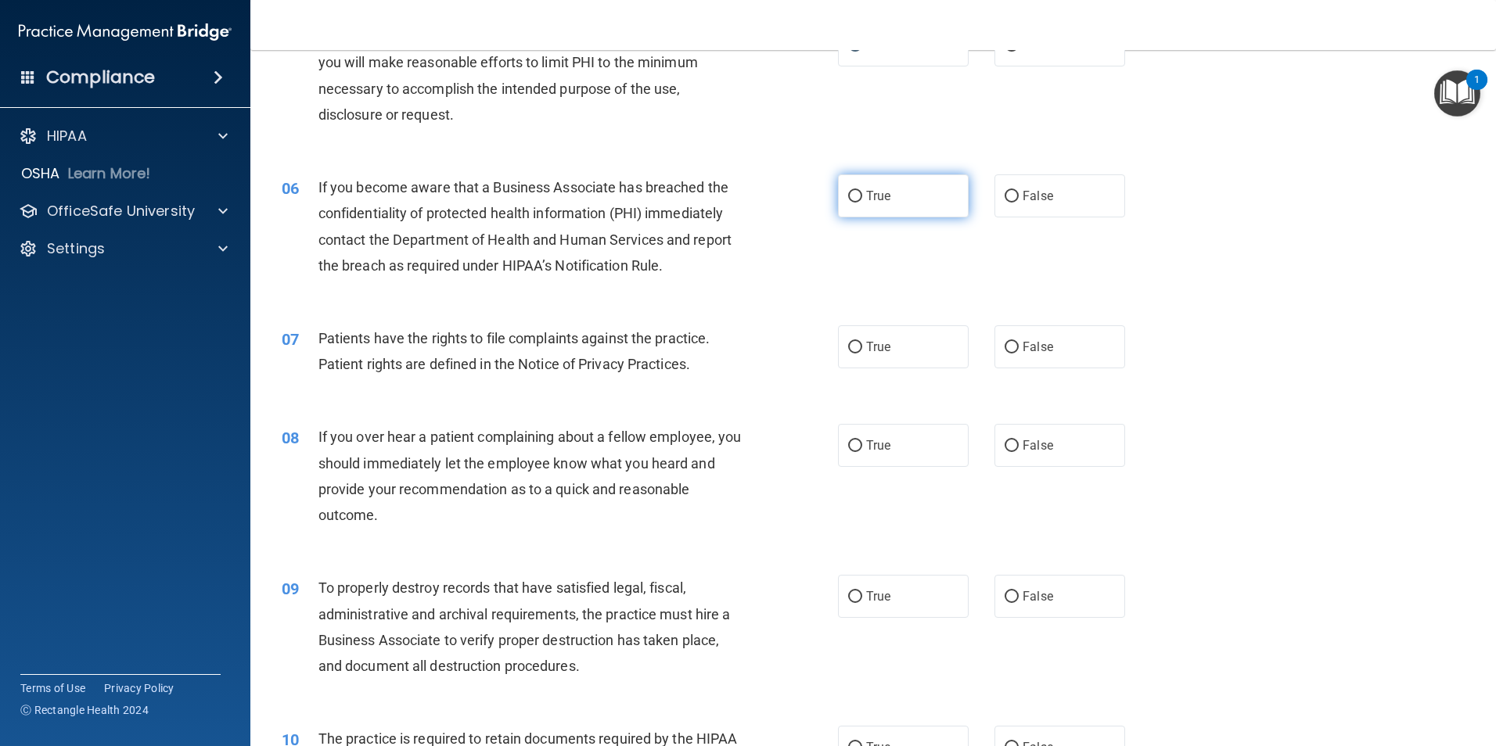
click at [848, 196] on input "True" at bounding box center [855, 197] width 14 height 12
radio input "true"
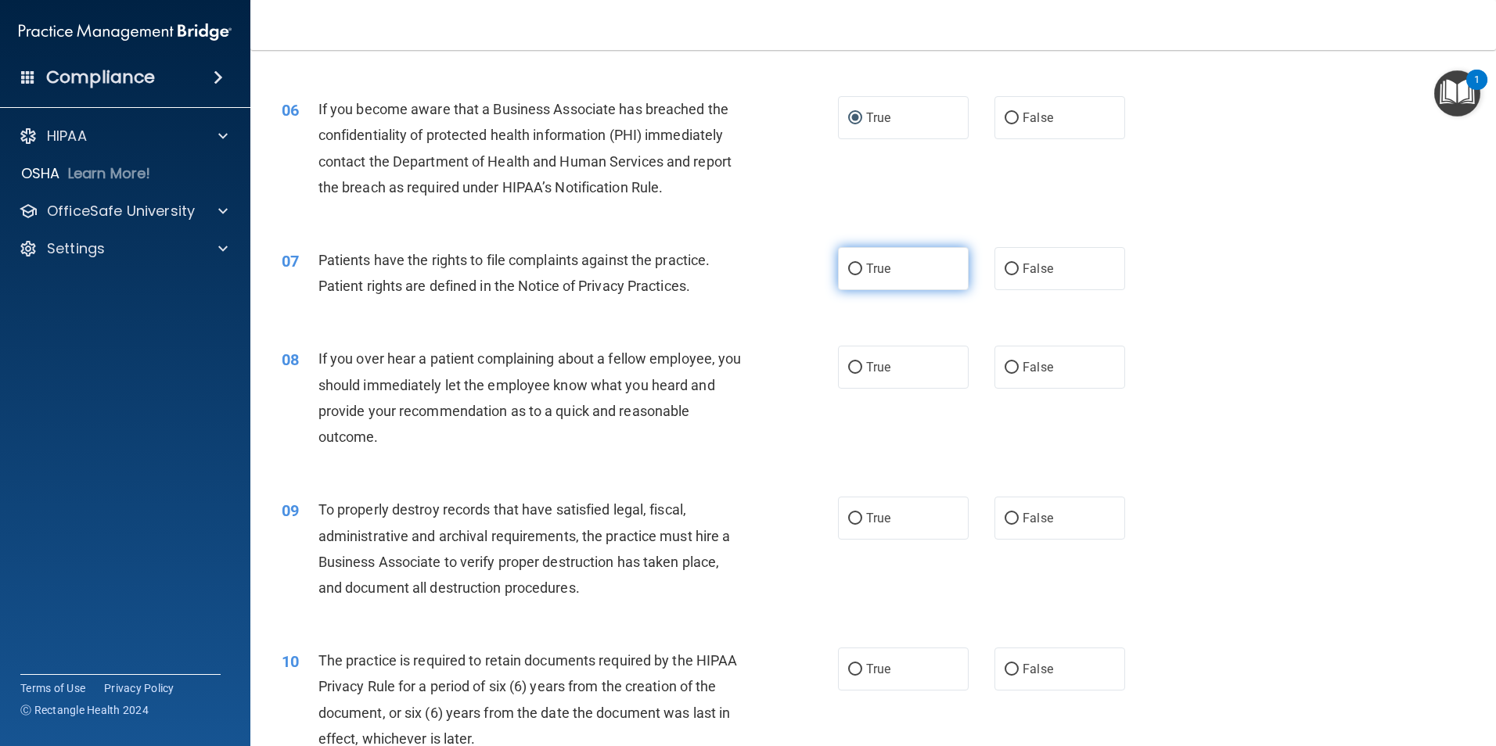
click at [848, 266] on input "True" at bounding box center [855, 270] width 14 height 12
radio input "true"
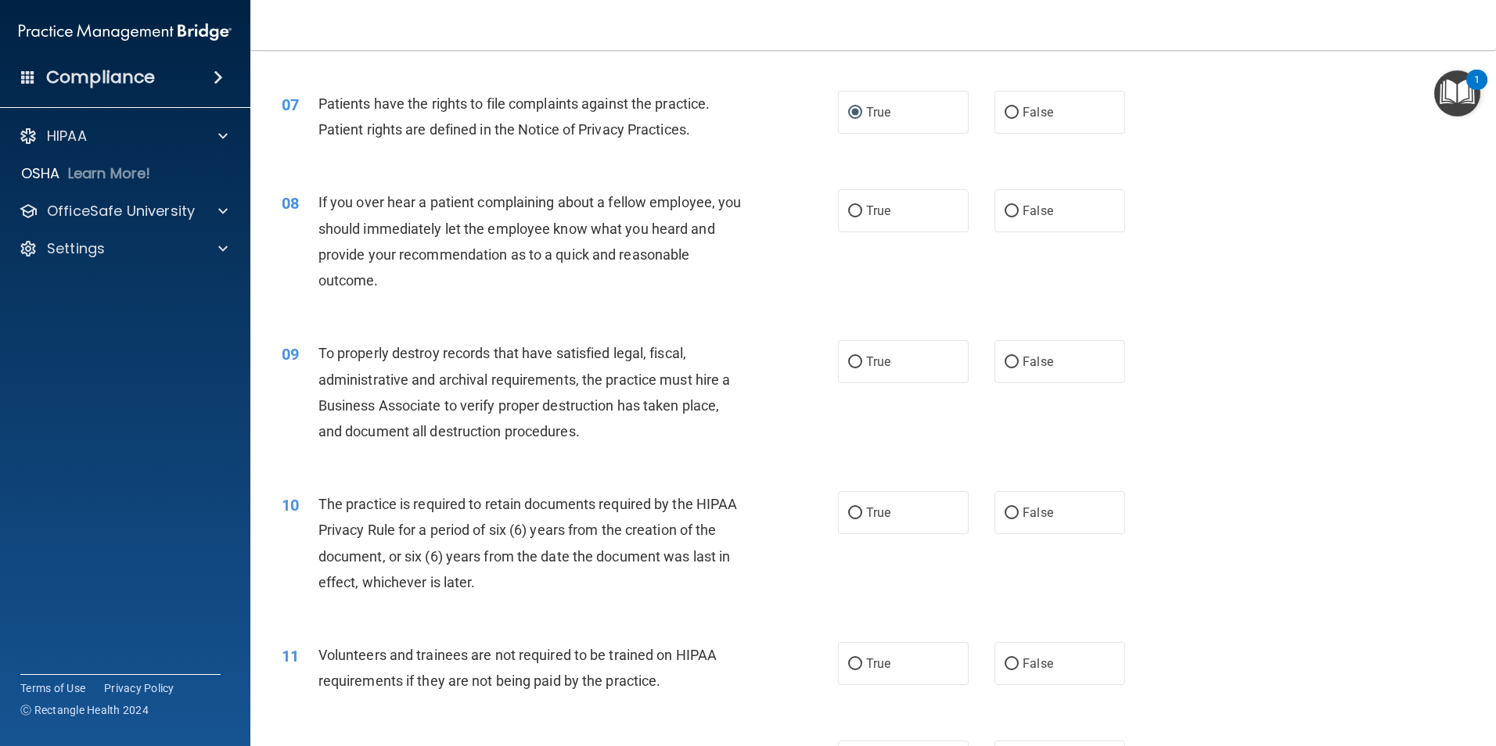
scroll to position [939, 0]
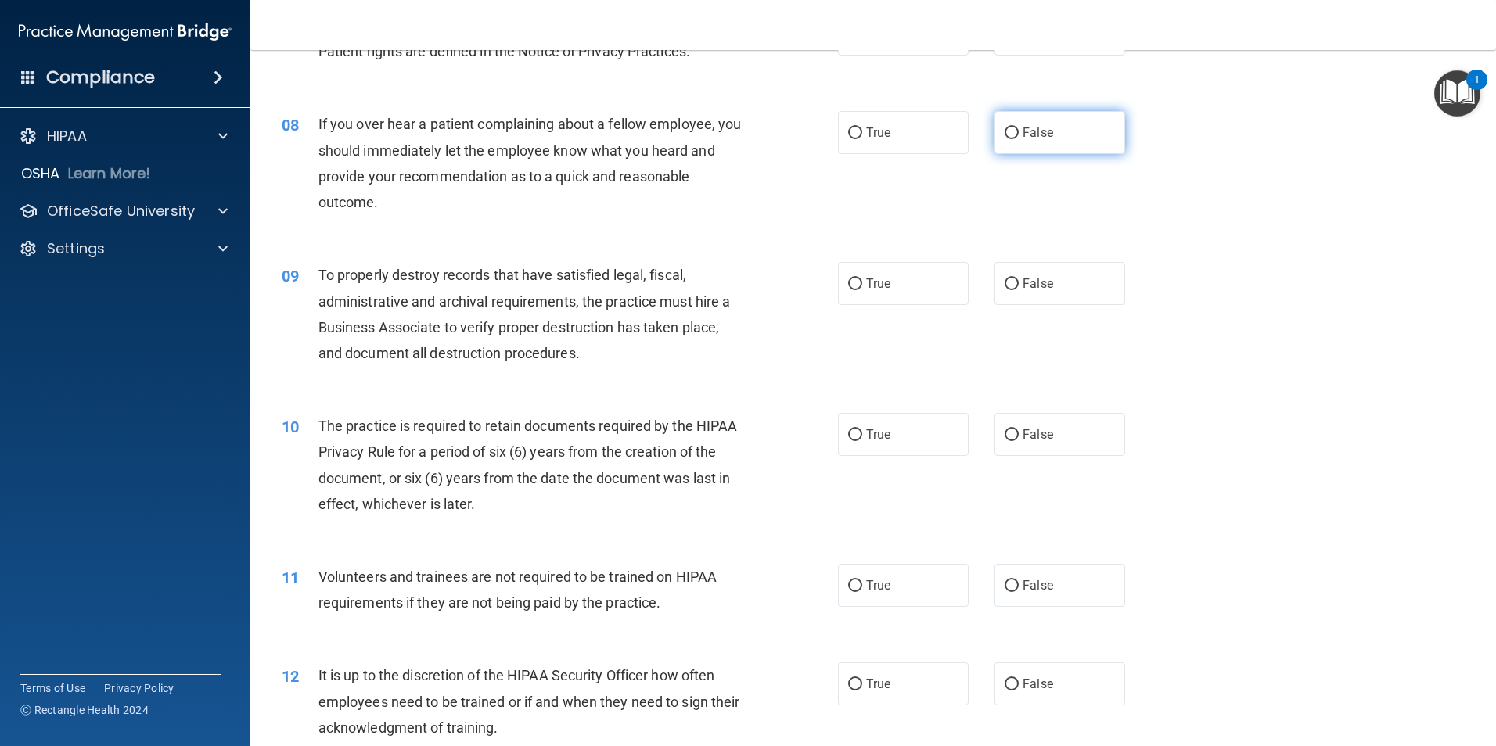
click at [1008, 131] on input "False" at bounding box center [1011, 134] width 14 height 12
radio input "true"
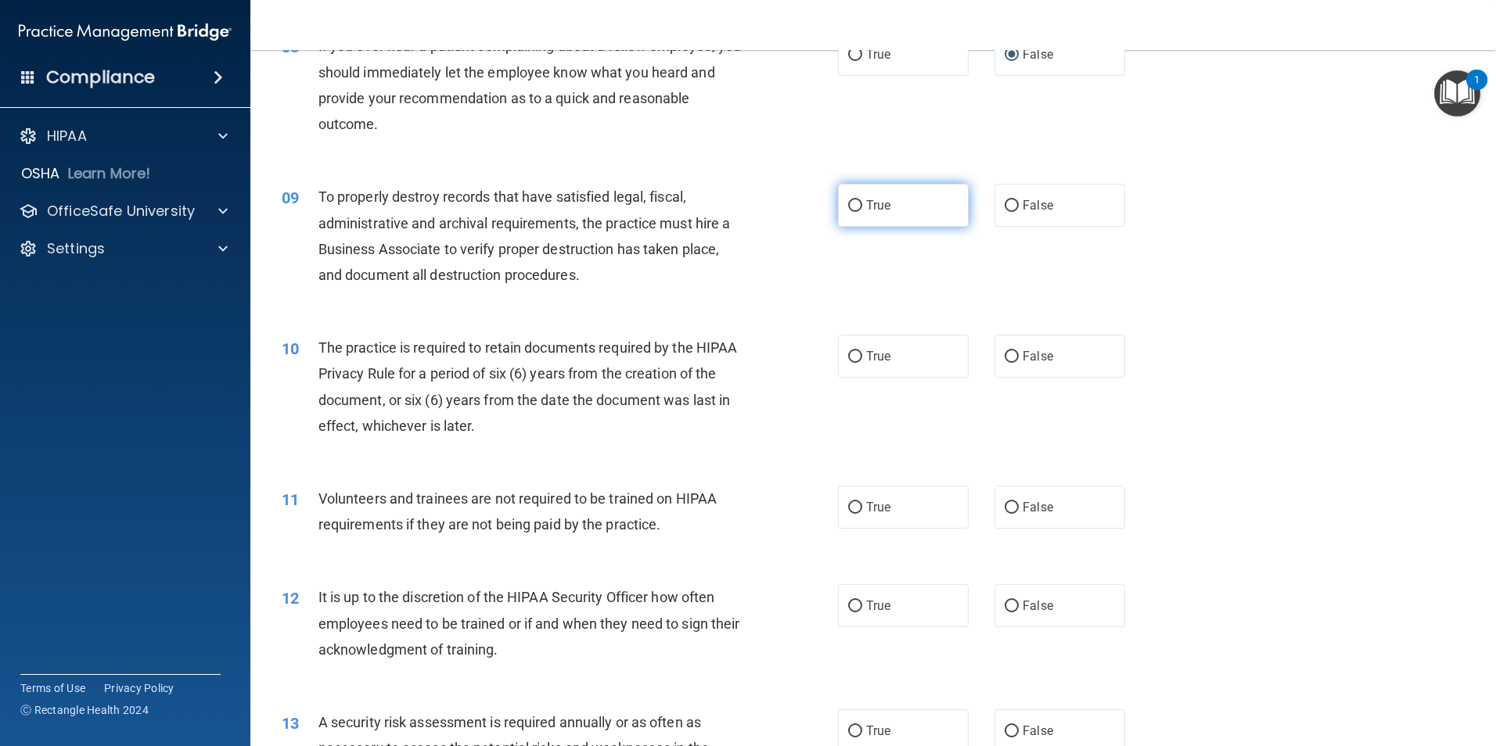
click at [854, 210] on input "True" at bounding box center [855, 206] width 14 height 12
radio input "true"
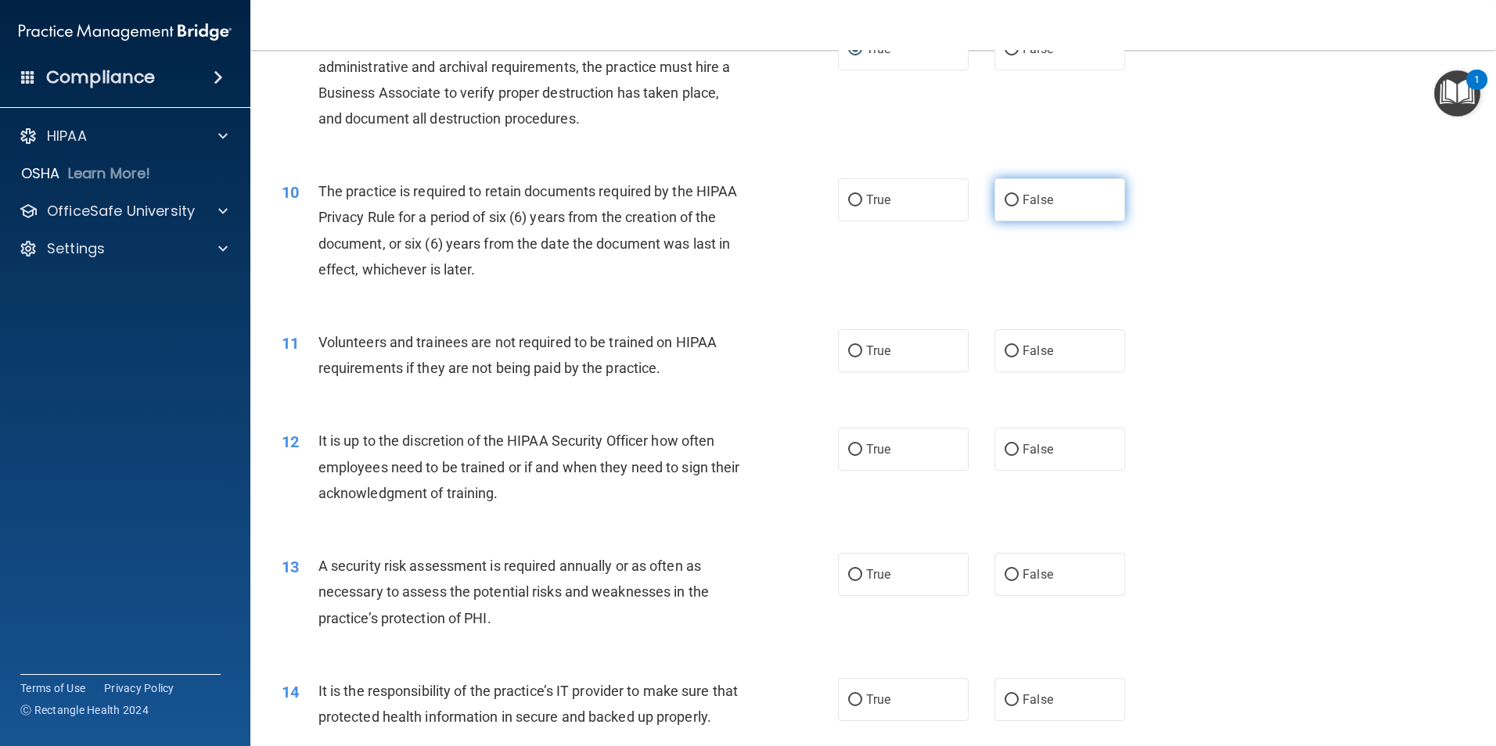
click at [1008, 200] on input "False" at bounding box center [1011, 201] width 14 height 12
radio input "true"
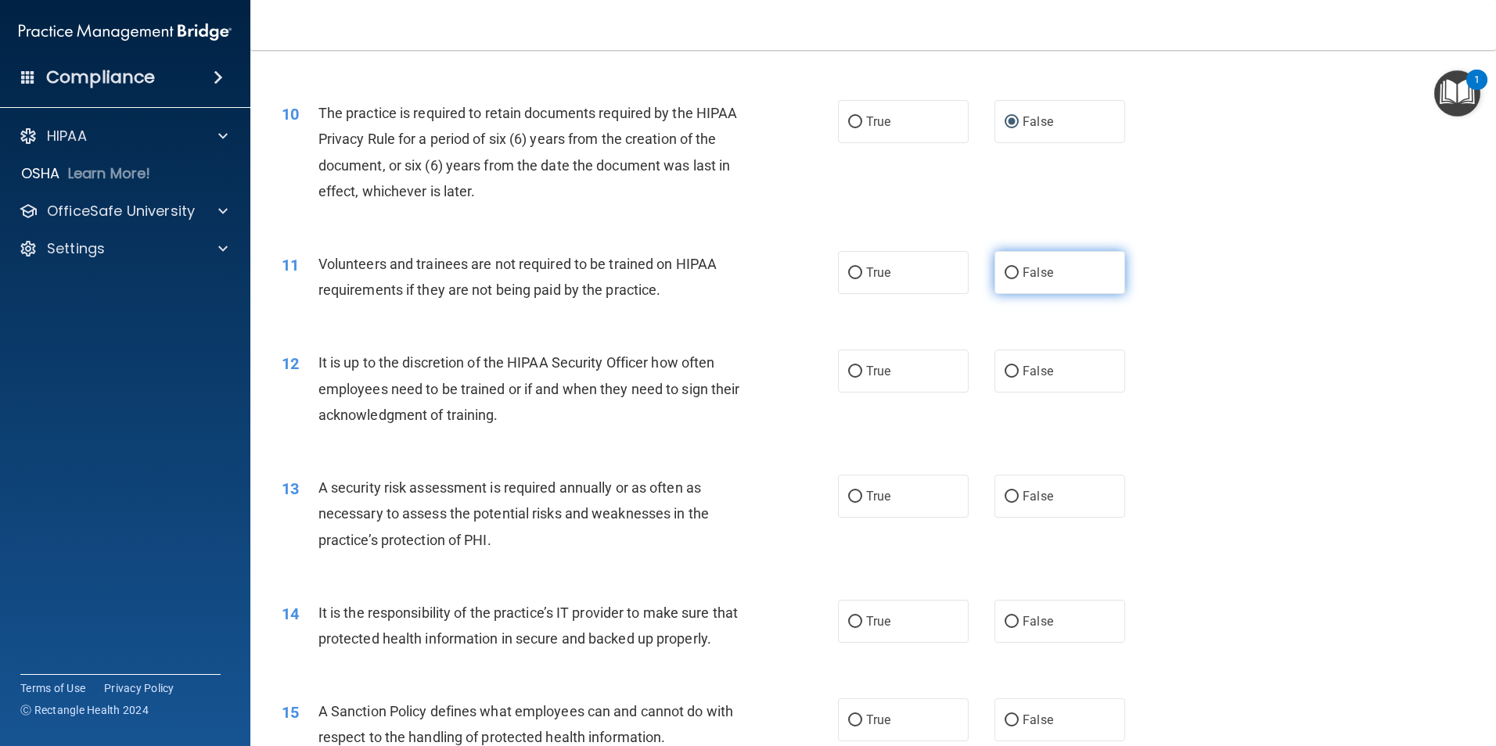
click at [1007, 271] on input "False" at bounding box center [1011, 274] width 14 height 12
radio input "true"
click at [1006, 370] on input "False" at bounding box center [1011, 372] width 14 height 12
radio input "true"
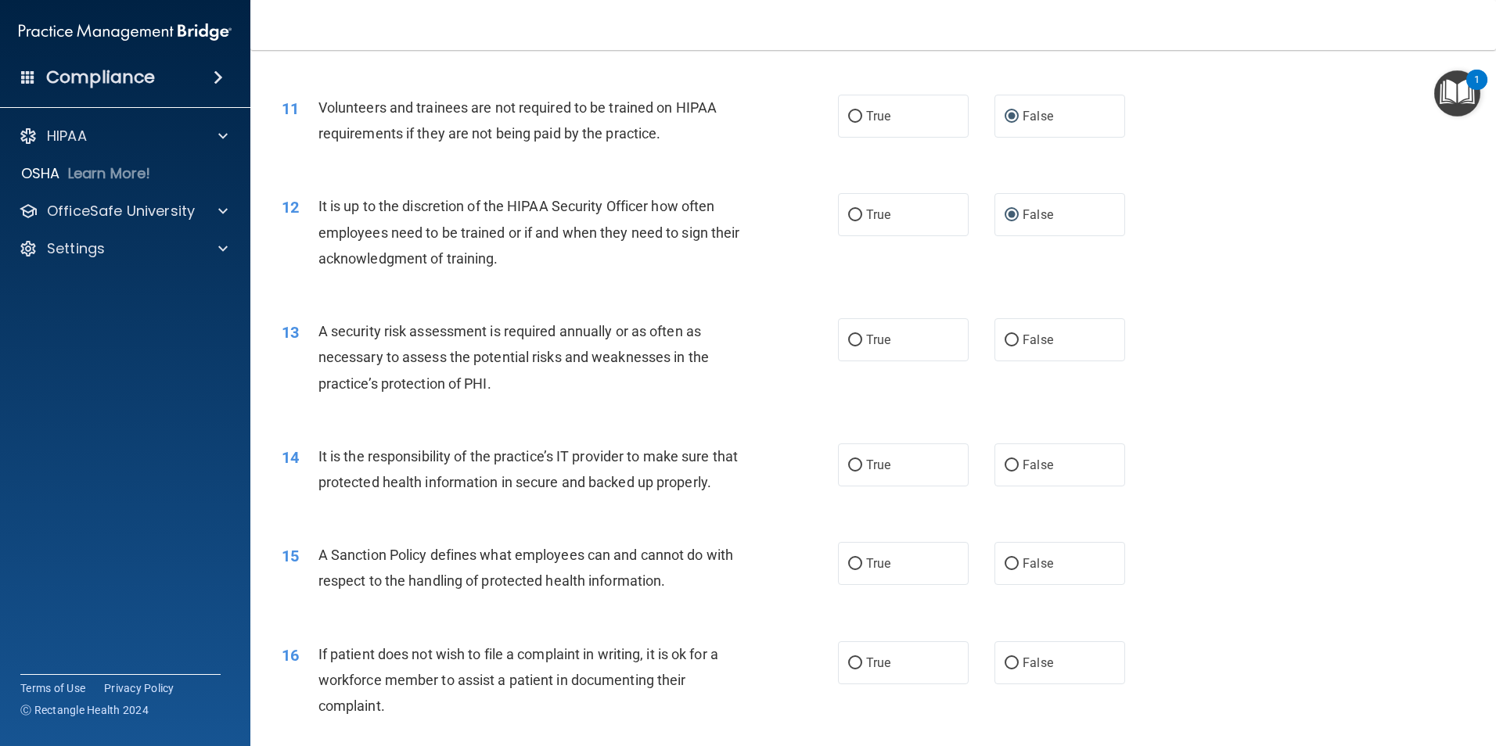
scroll to position [1565, 0]
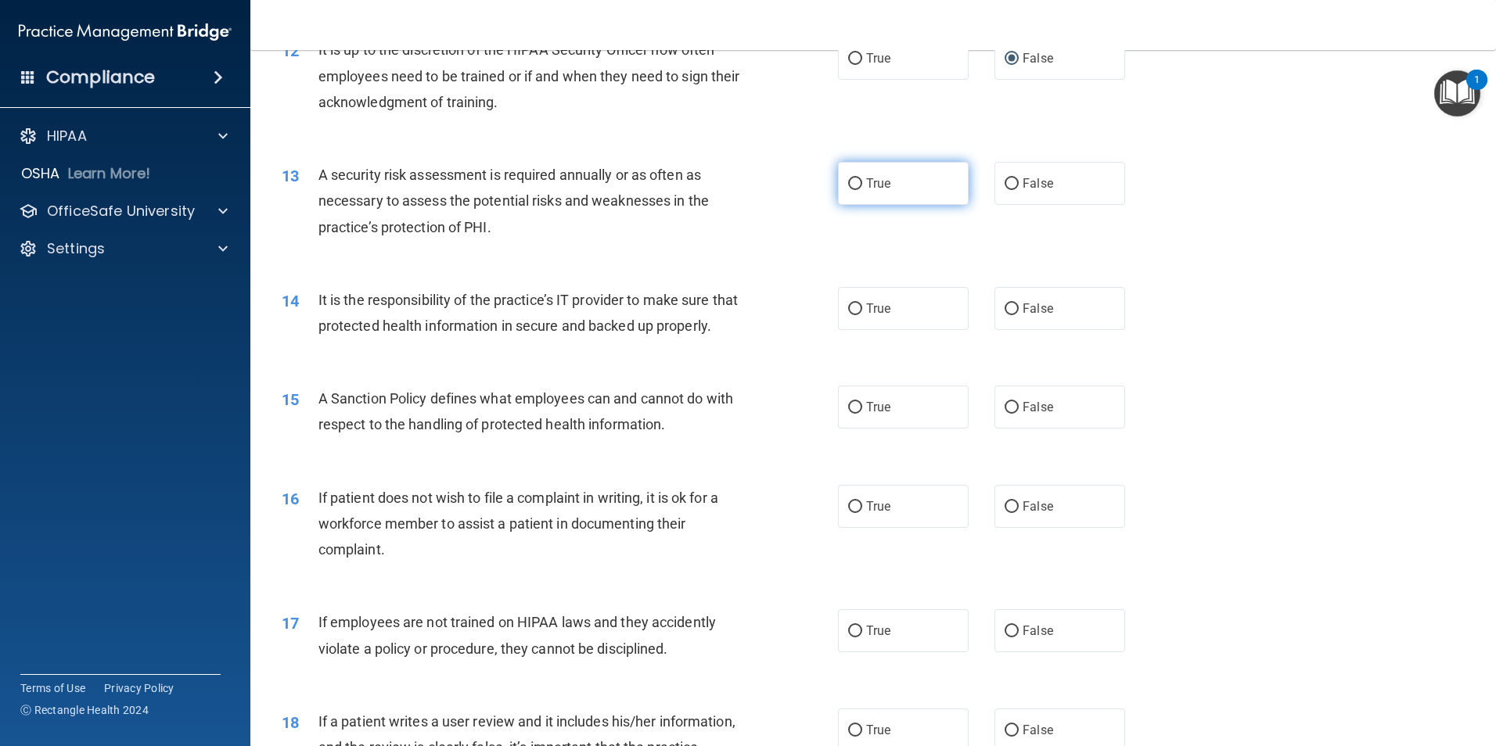
click at [852, 178] on input "True" at bounding box center [855, 184] width 14 height 12
radio input "true"
click at [857, 305] on label "True" at bounding box center [903, 308] width 131 height 43
click at [857, 305] on input "True" at bounding box center [855, 310] width 14 height 12
radio input "true"
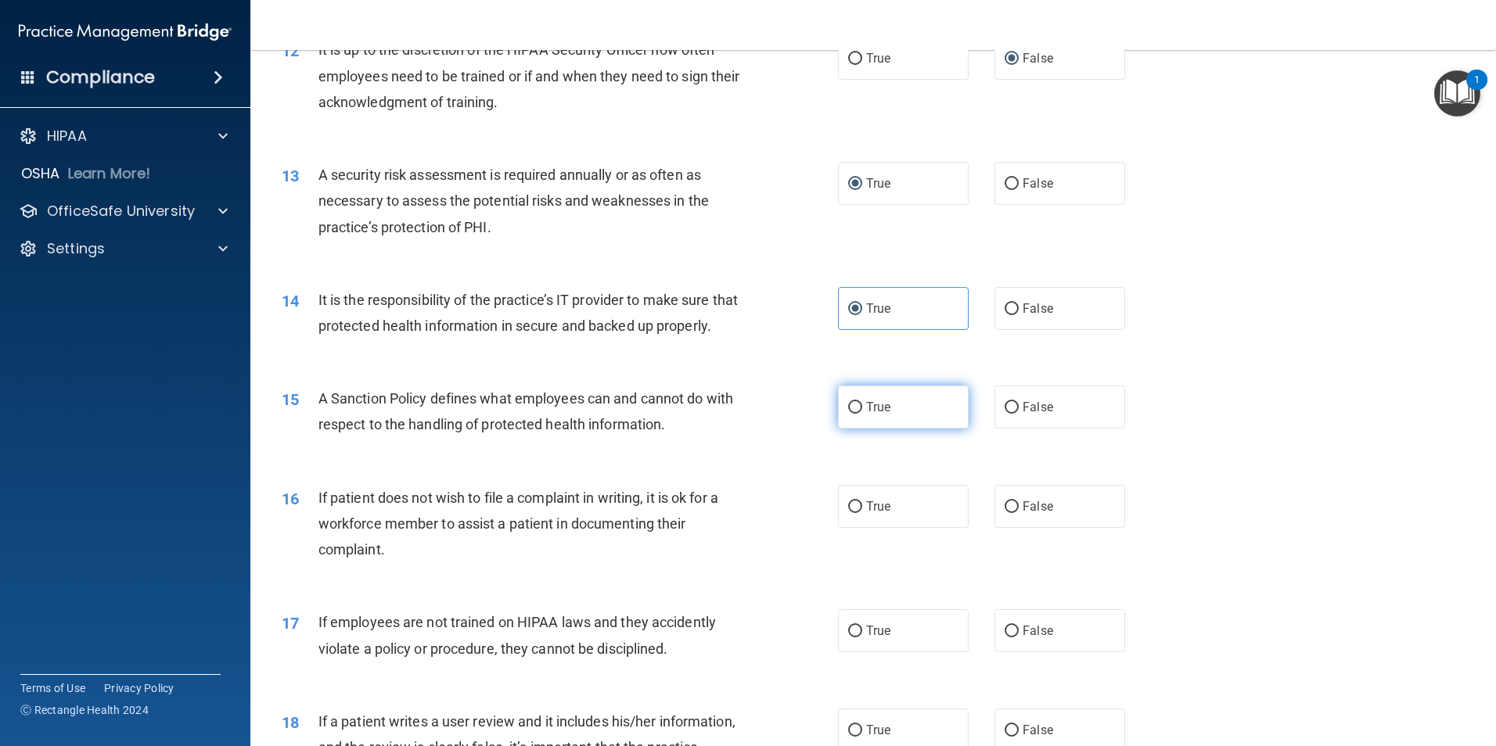
scroll to position [1721, 0]
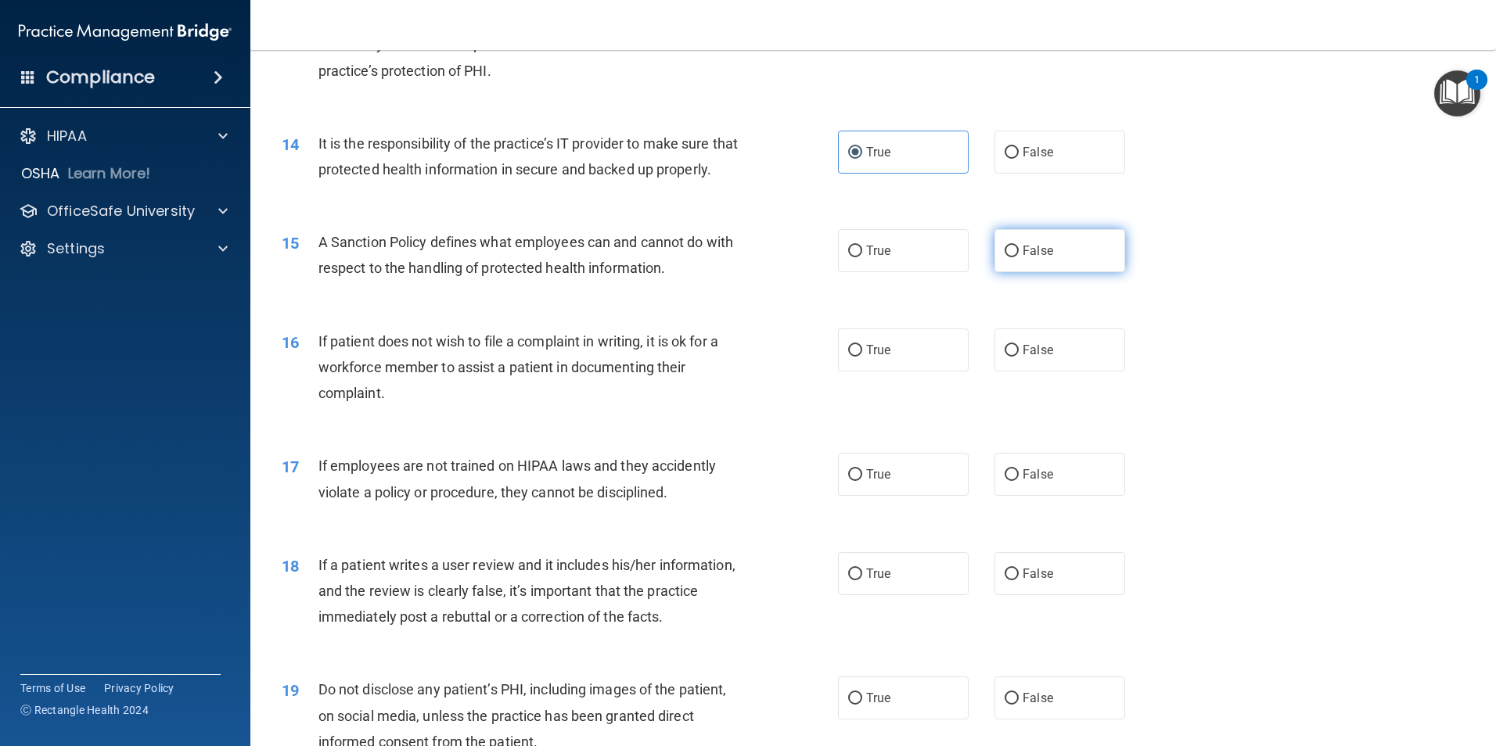
click at [1009, 257] on input "False" at bounding box center [1011, 252] width 14 height 12
radio input "true"
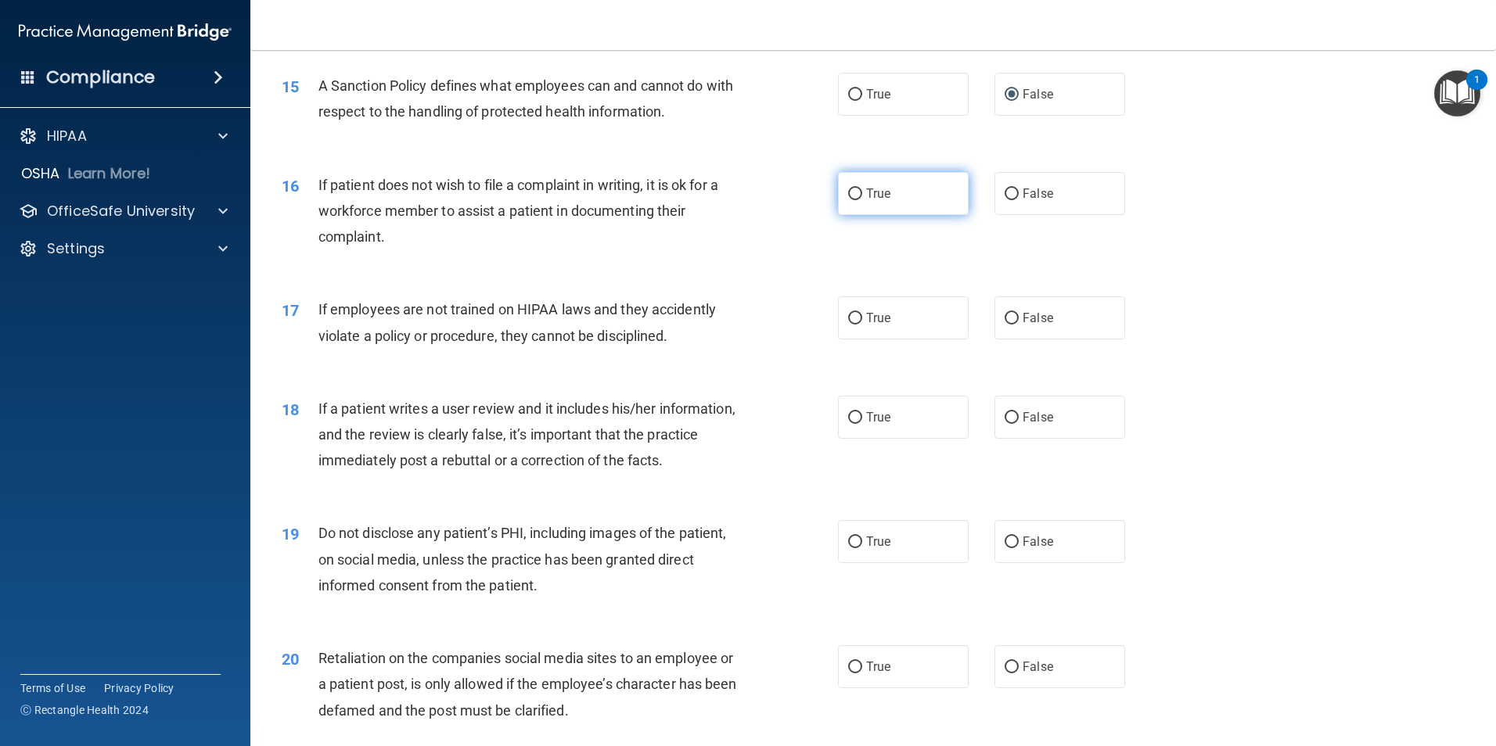
click at [852, 200] on input "True" at bounding box center [855, 195] width 14 height 12
radio input "true"
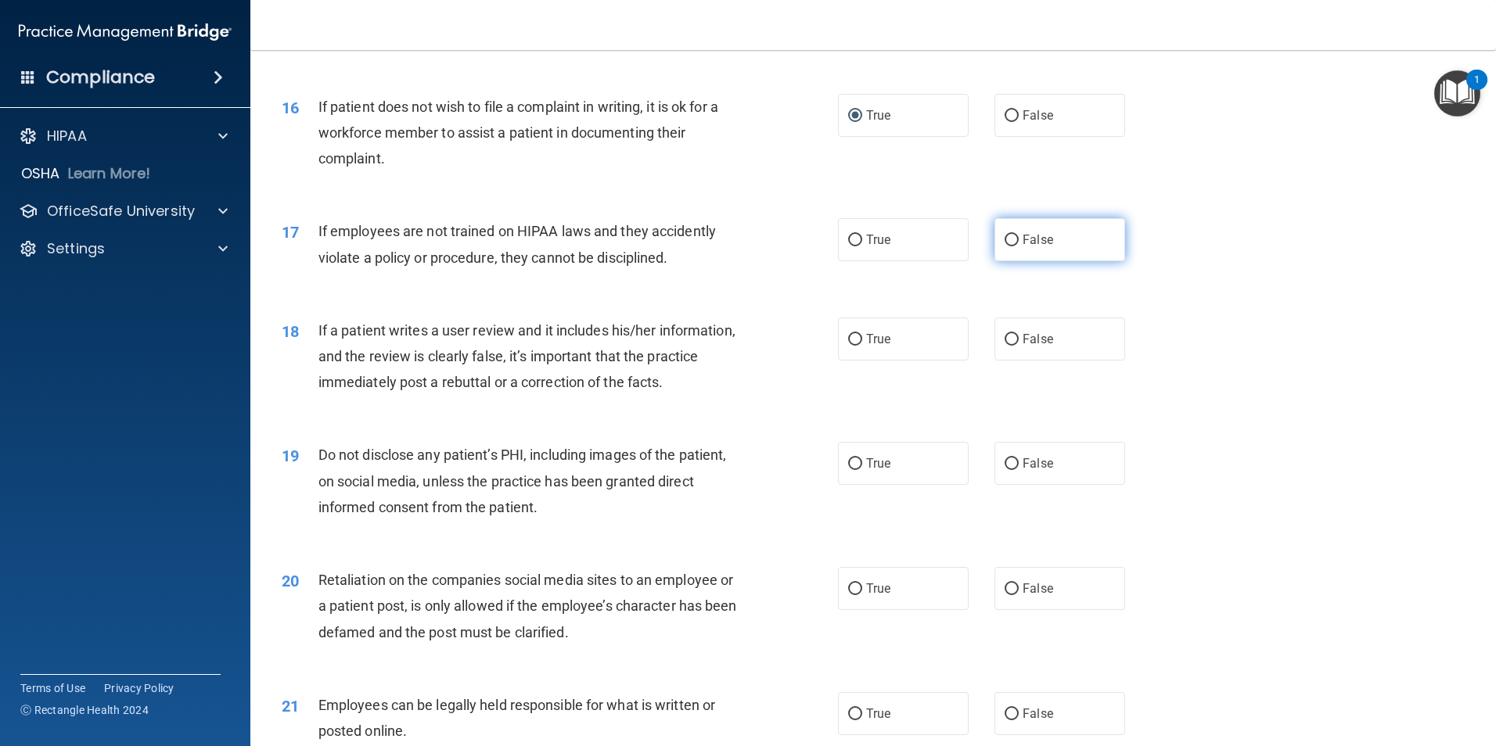
click at [1022, 247] on span "False" at bounding box center [1037, 239] width 31 height 15
click at [1015, 246] on input "False" at bounding box center [1011, 241] width 14 height 12
radio input "true"
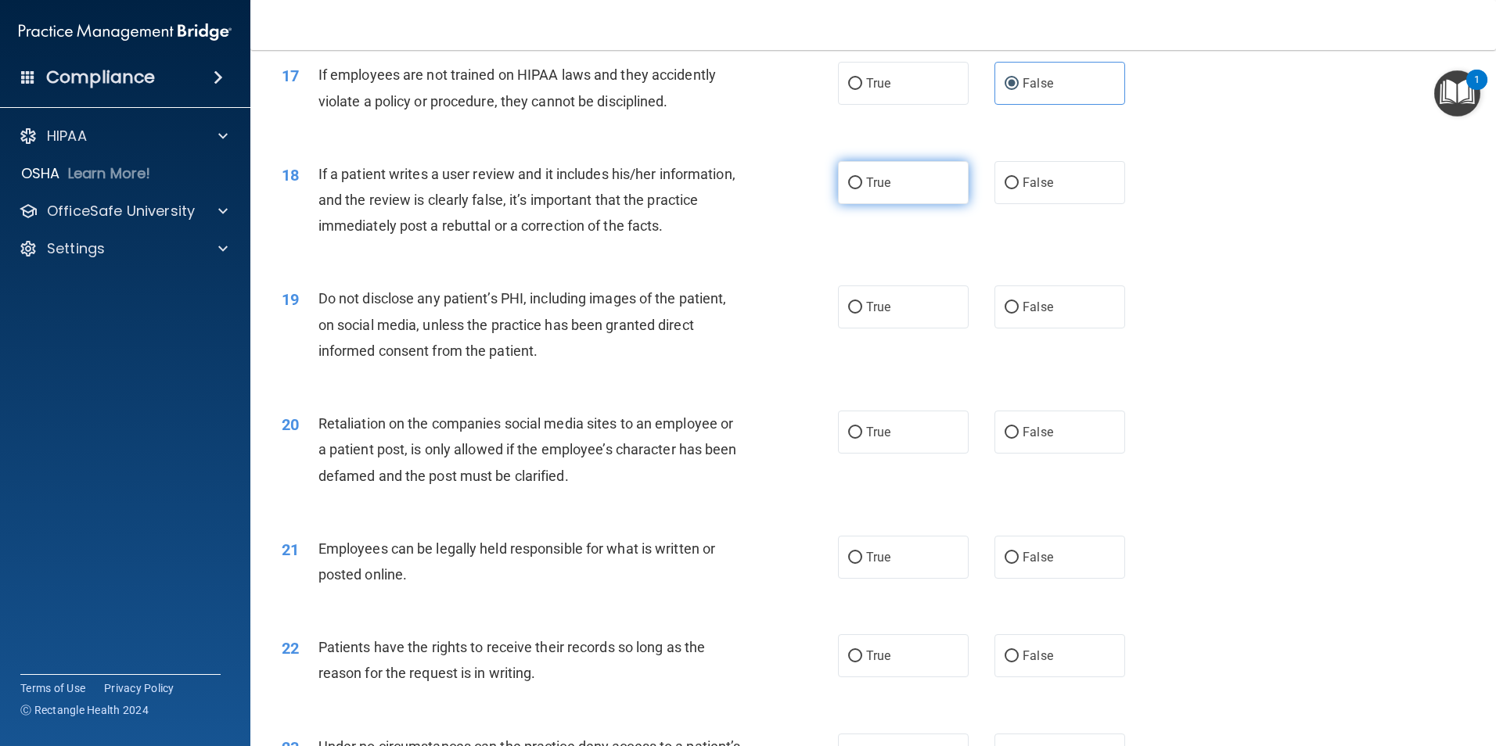
click at [856, 189] on input "True" at bounding box center [855, 184] width 14 height 12
radio input "true"
click at [848, 314] on input "True" at bounding box center [855, 308] width 14 height 12
radio input "true"
click at [1012, 329] on label "False" at bounding box center [1059, 307] width 131 height 43
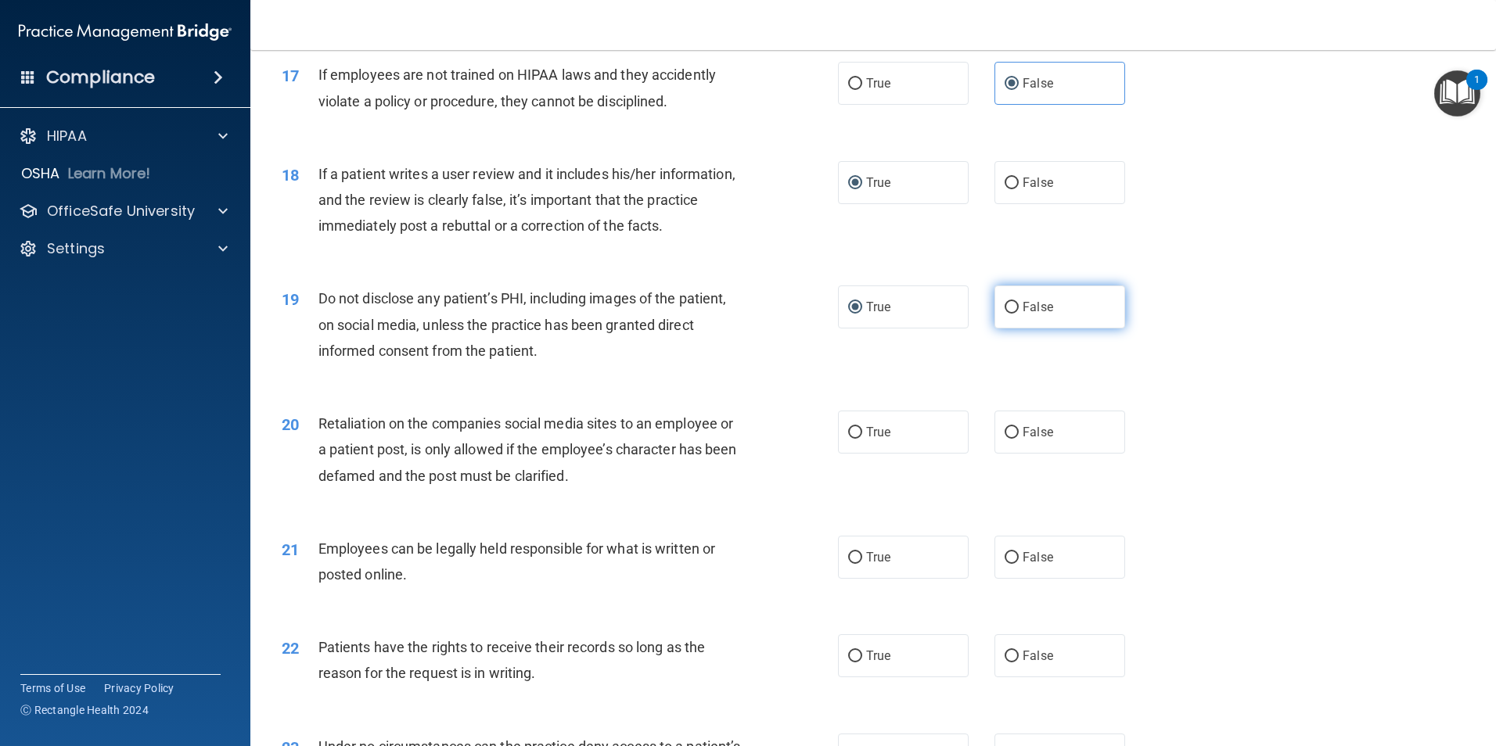
click at [1012, 314] on input "False" at bounding box center [1011, 308] width 14 height 12
radio input "true"
radio input "false"
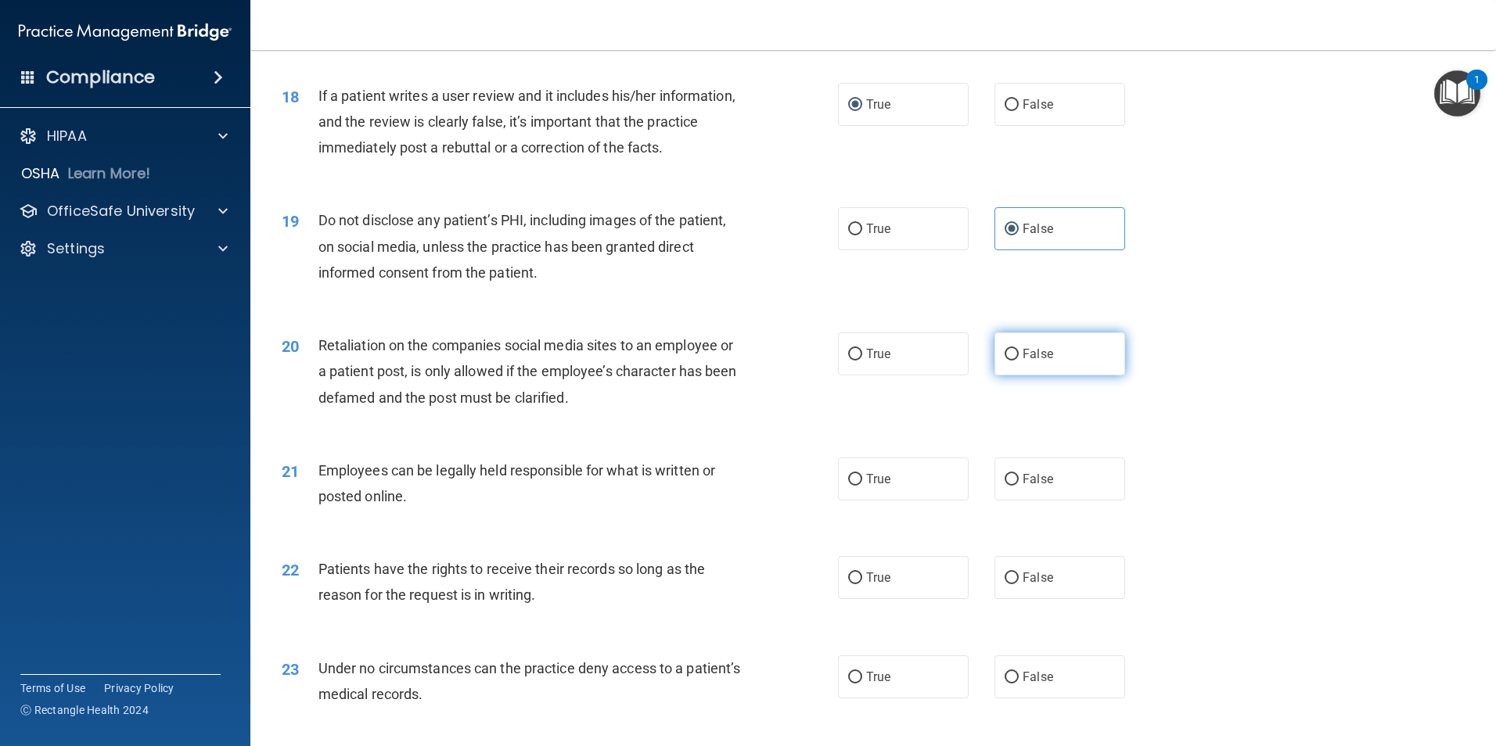
click at [1007, 361] on input "False" at bounding box center [1011, 355] width 14 height 12
radio input "true"
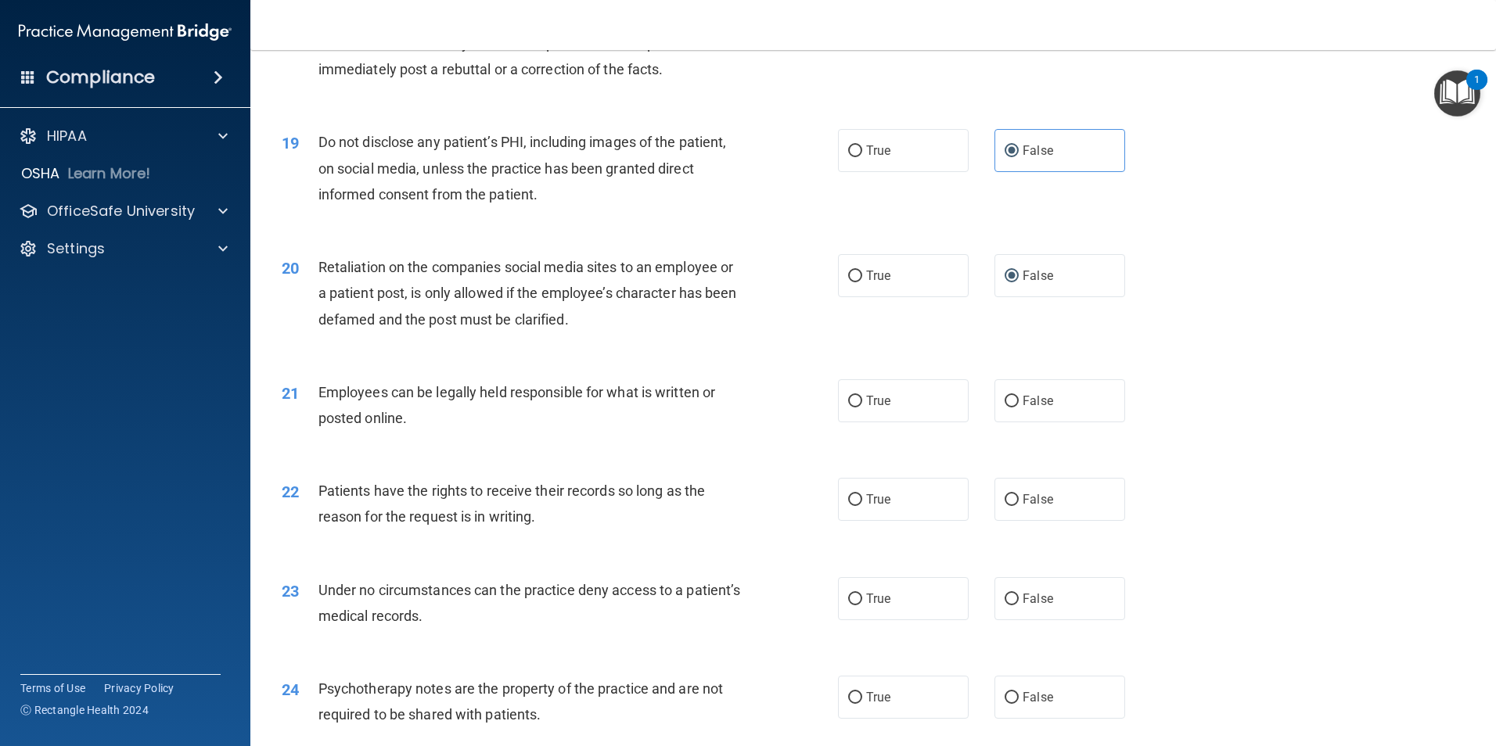
scroll to position [2347, 0]
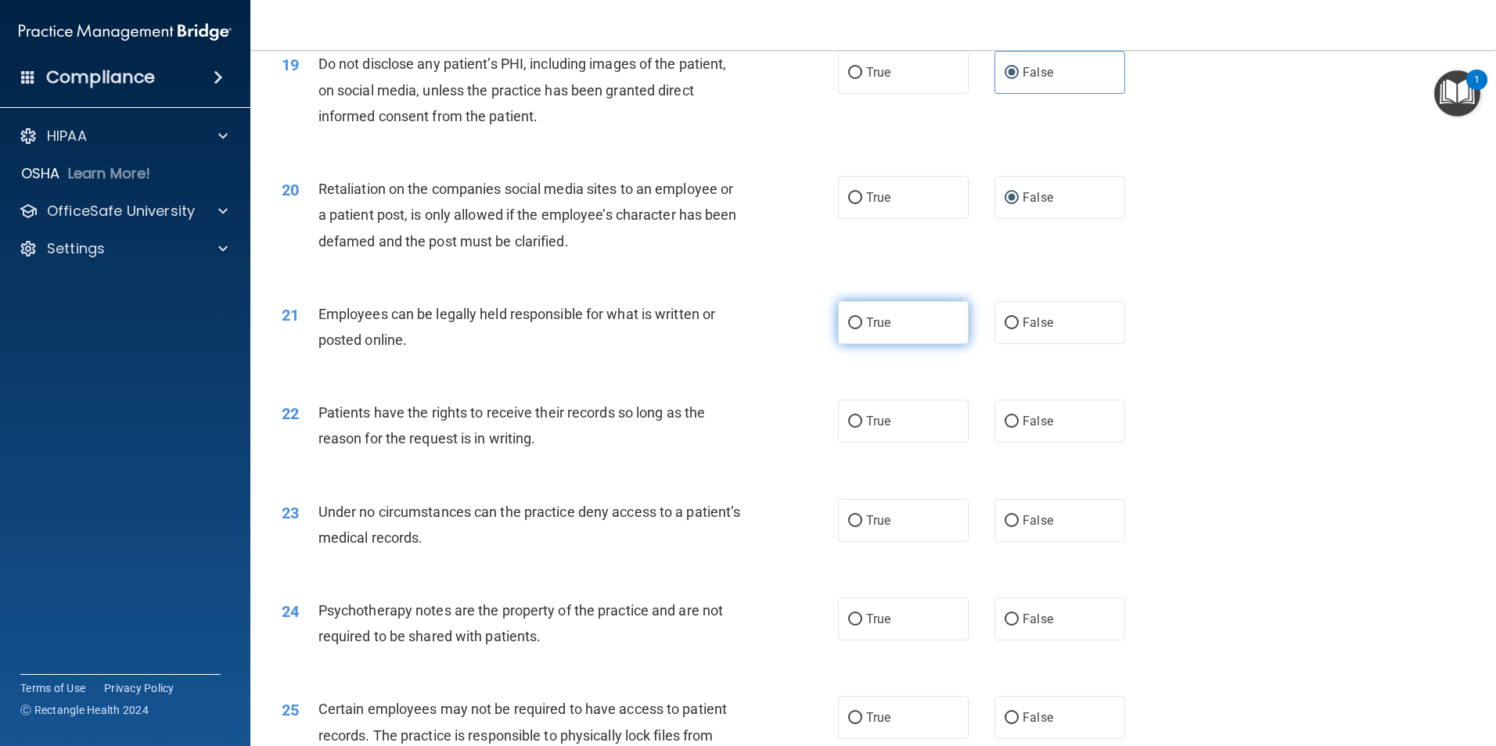
click at [843, 344] on label "True" at bounding box center [903, 322] width 131 height 43
click at [848, 329] on input "True" at bounding box center [855, 324] width 14 height 12
radio input "true"
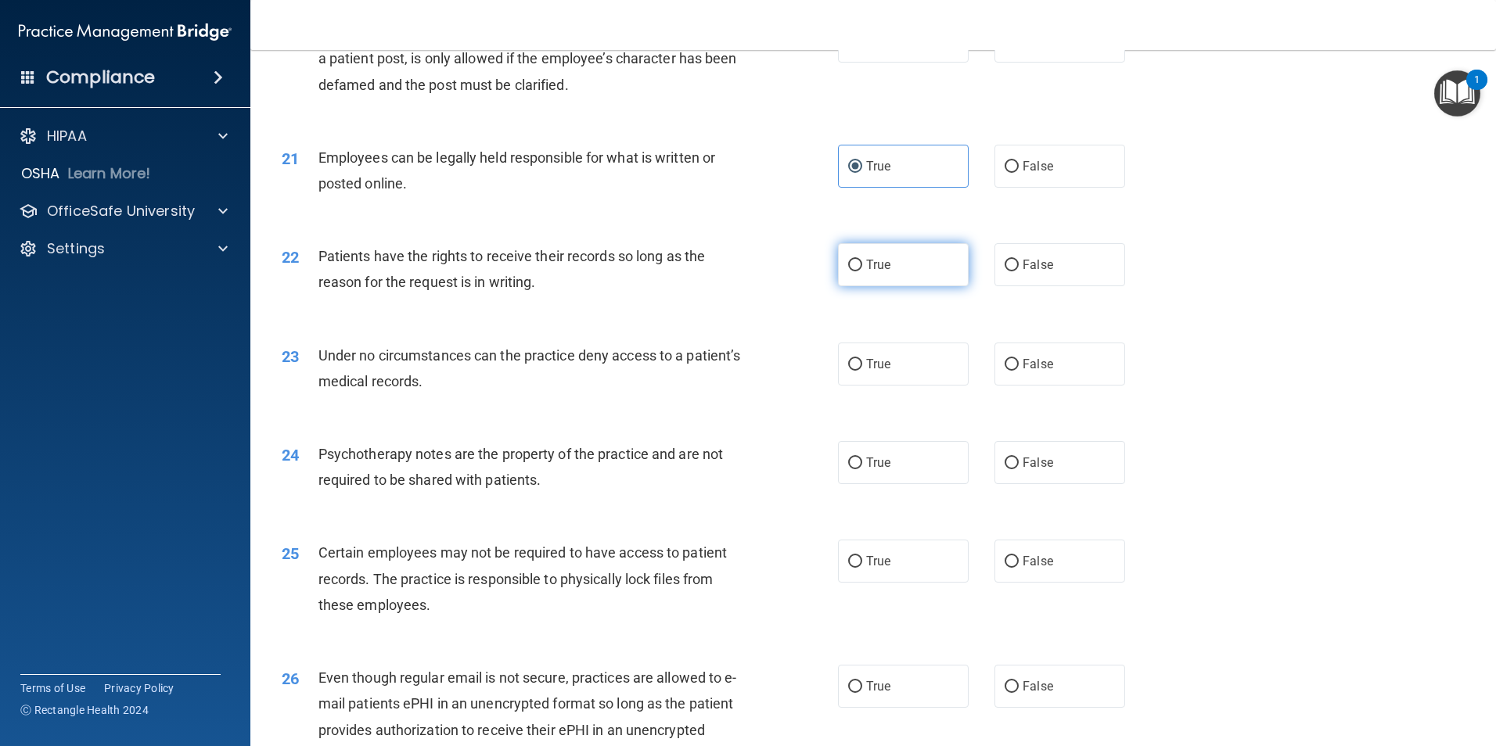
click at [852, 271] on input "True" at bounding box center [855, 266] width 14 height 12
radio input "true"
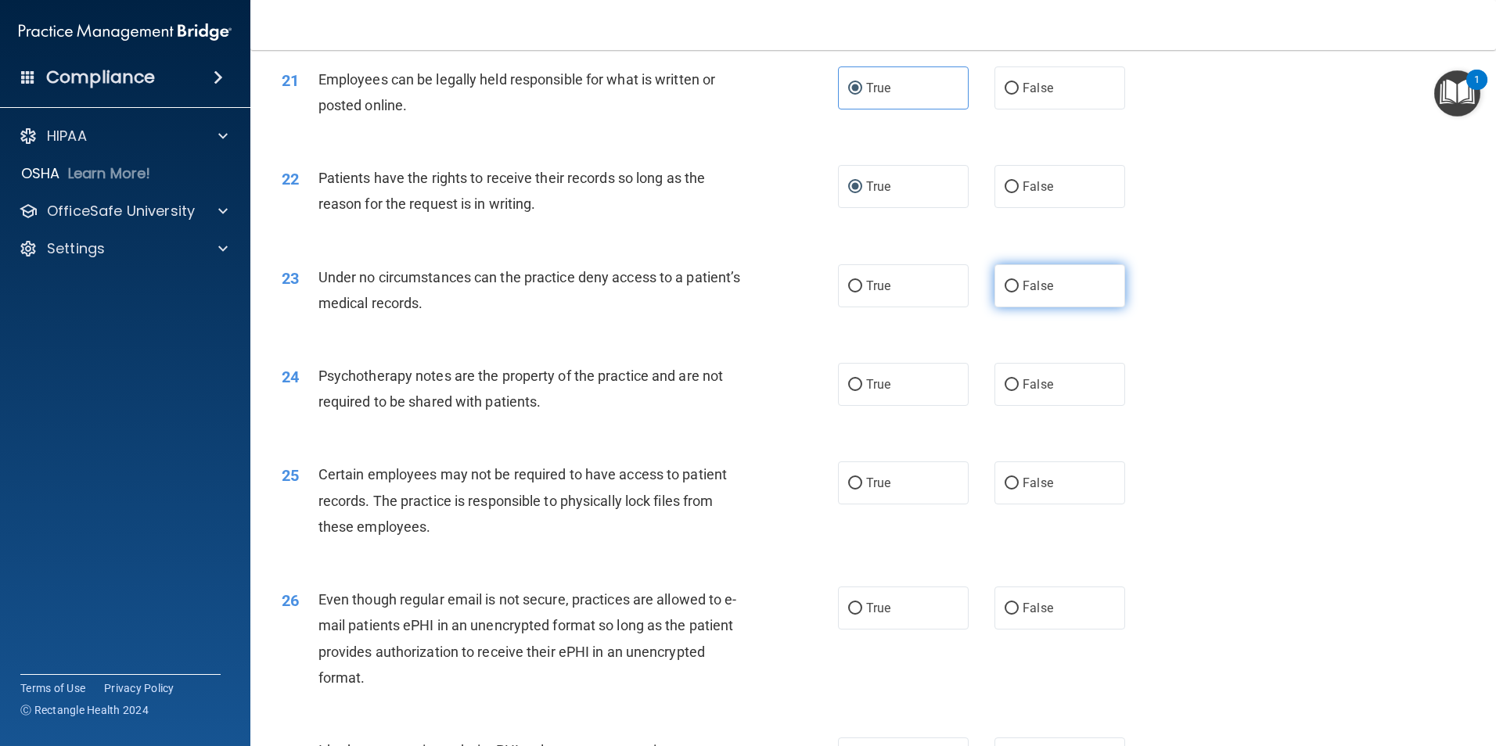
click at [1008, 293] on input "False" at bounding box center [1011, 287] width 14 height 12
radio input "true"
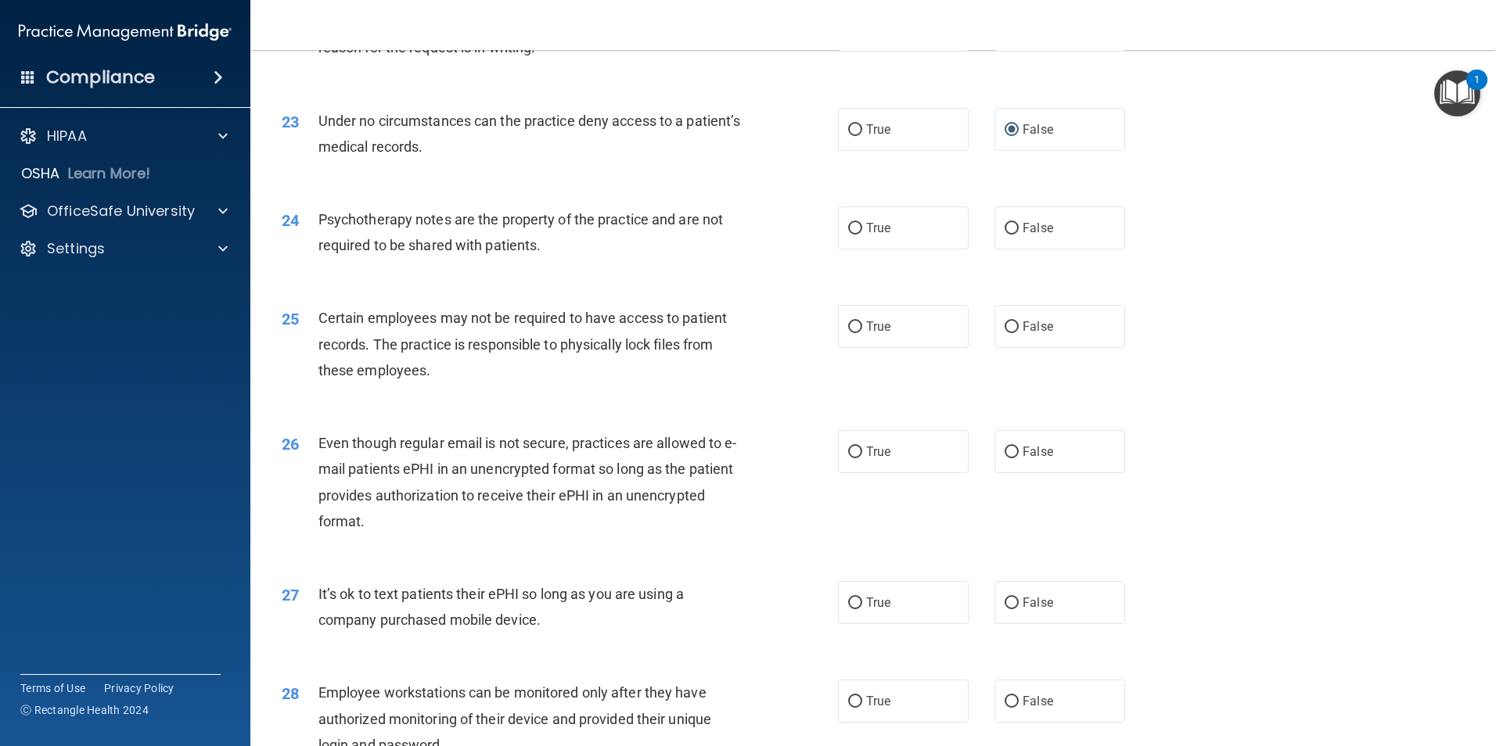
scroll to position [2816, 0]
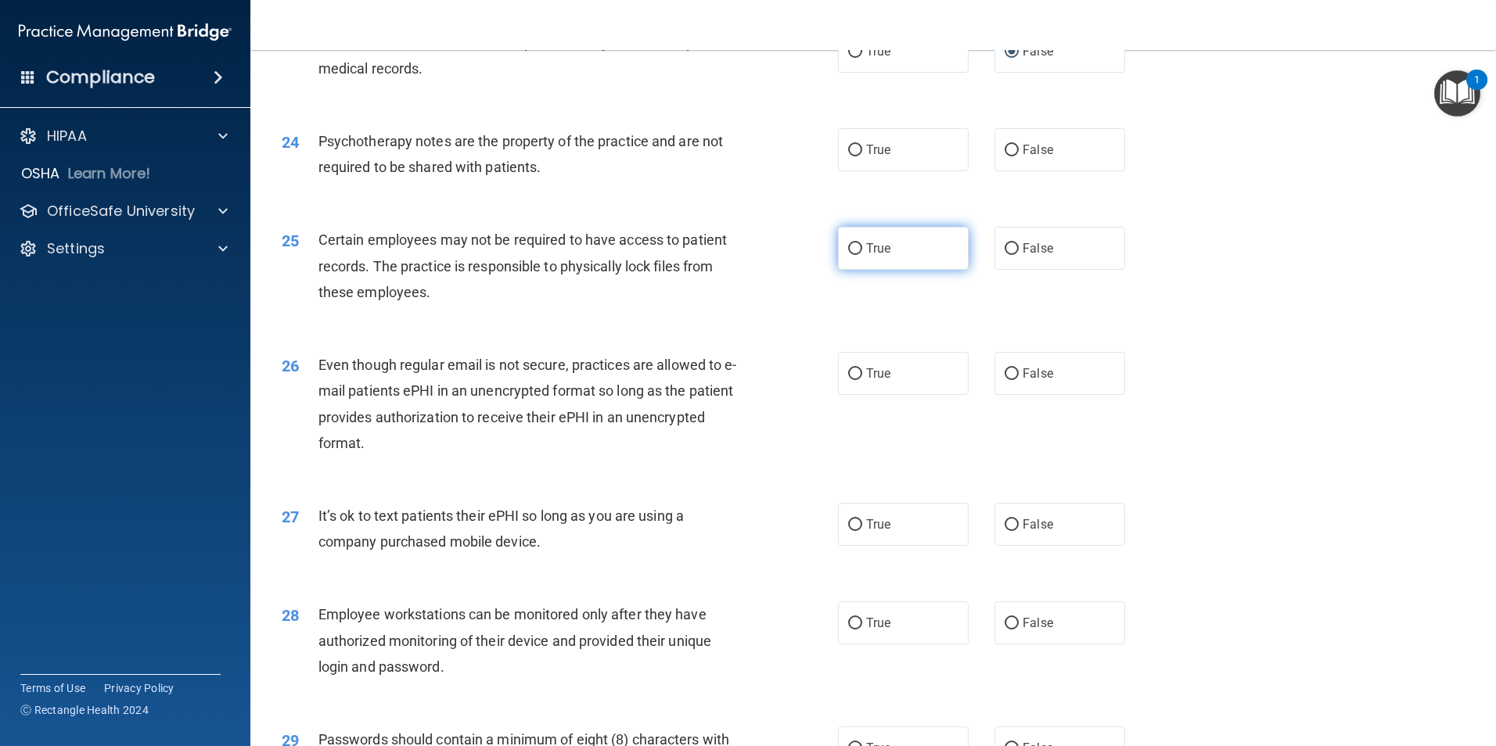
click at [849, 255] on input "True" at bounding box center [855, 249] width 14 height 12
radio input "true"
click at [853, 156] on input "True" at bounding box center [855, 151] width 14 height 12
radio input "true"
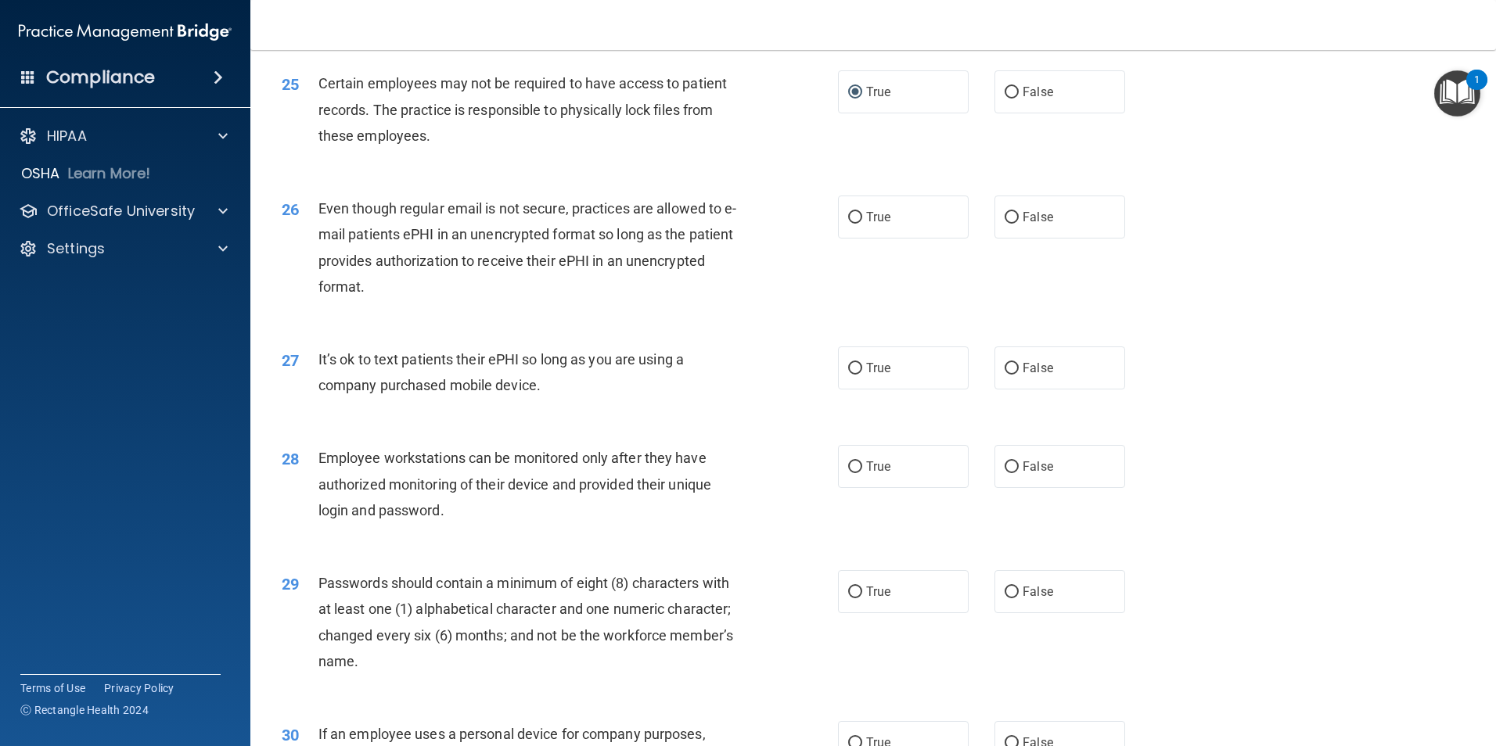
scroll to position [3129, 0]
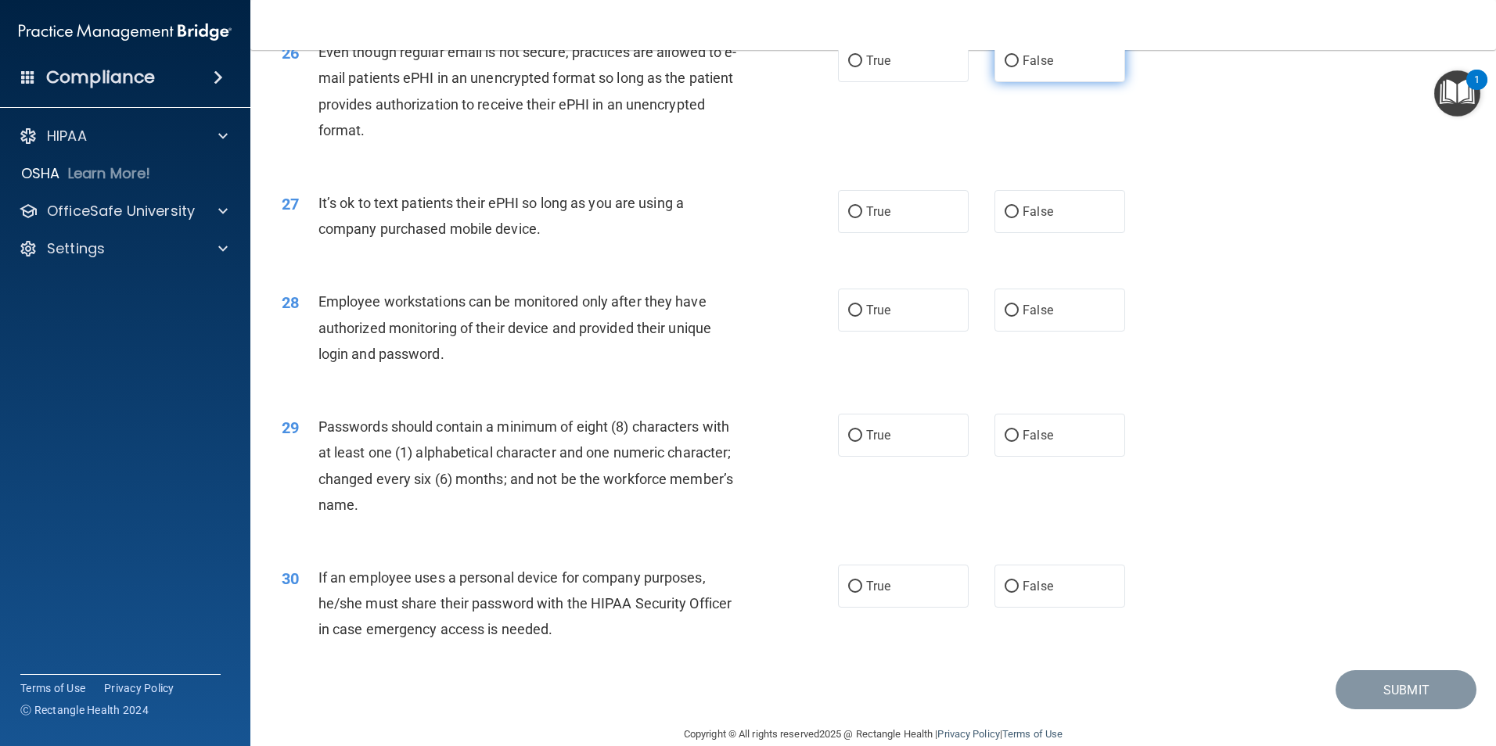
click at [1004, 67] on input "False" at bounding box center [1011, 62] width 14 height 12
radio input "true"
drag, startPoint x: 994, startPoint y: 239, endPoint x: 1004, endPoint y: 239, distance: 9.4
click at [1002, 233] on label "False" at bounding box center [1059, 211] width 131 height 43
click at [1008, 218] on input "False" at bounding box center [1011, 213] width 14 height 12
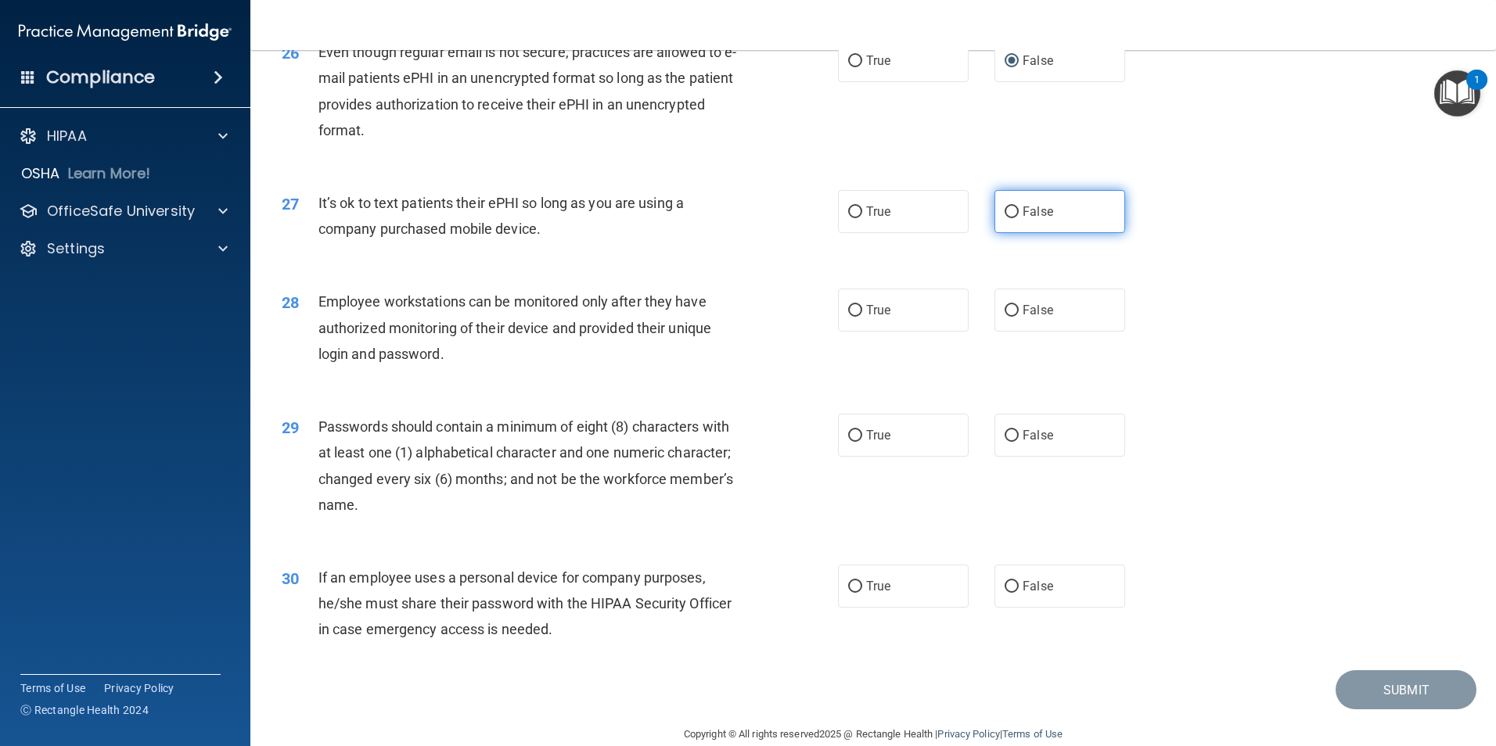
radio input "true"
click at [841, 332] on label "True" at bounding box center [903, 310] width 131 height 43
click at [848, 317] on input "True" at bounding box center [855, 311] width 14 height 12
radio input "true"
click at [856, 442] on input "True" at bounding box center [855, 436] width 14 height 12
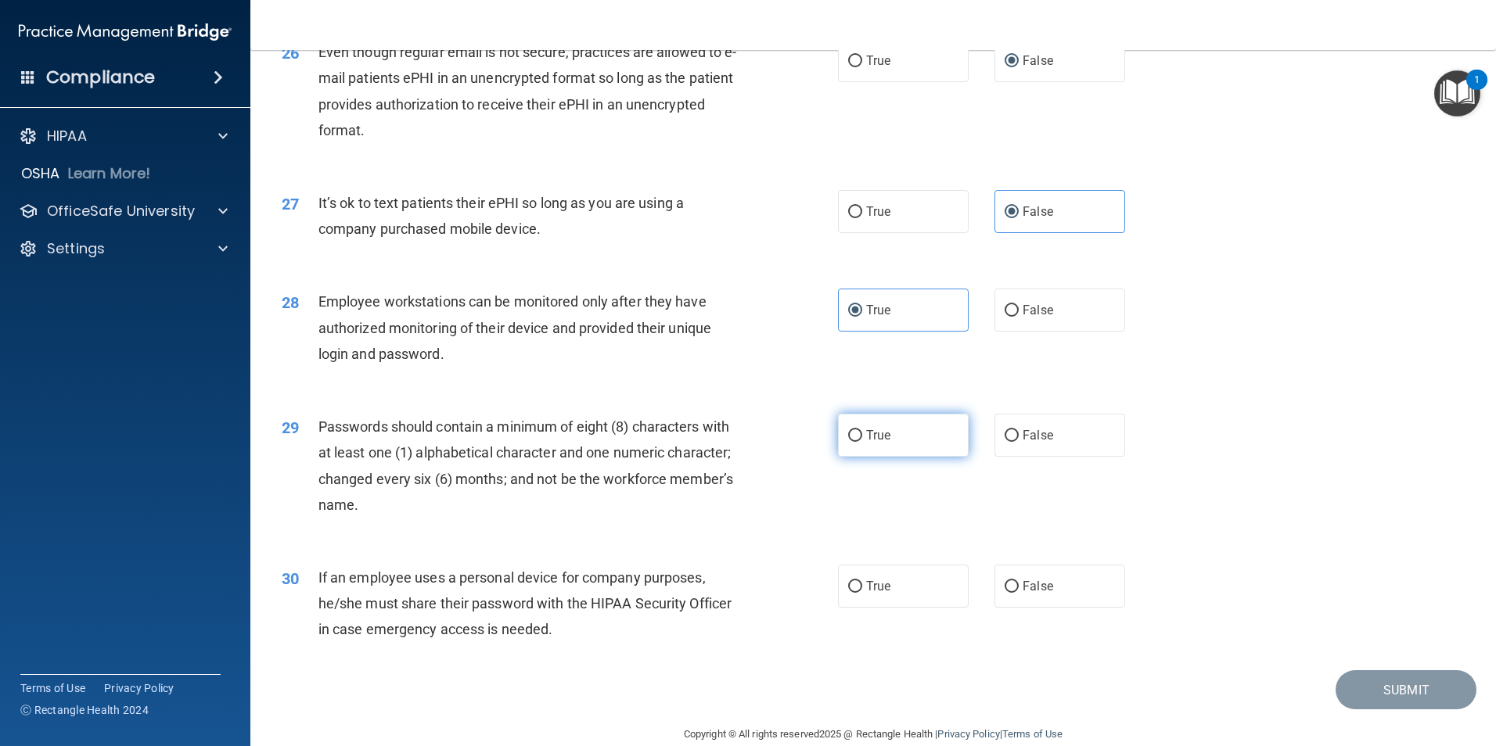
radio input "true"
click at [853, 593] on input "True" at bounding box center [855, 587] width 14 height 12
radio input "true"
click at [1407, 704] on button "Submit" at bounding box center [1405, 690] width 141 height 40
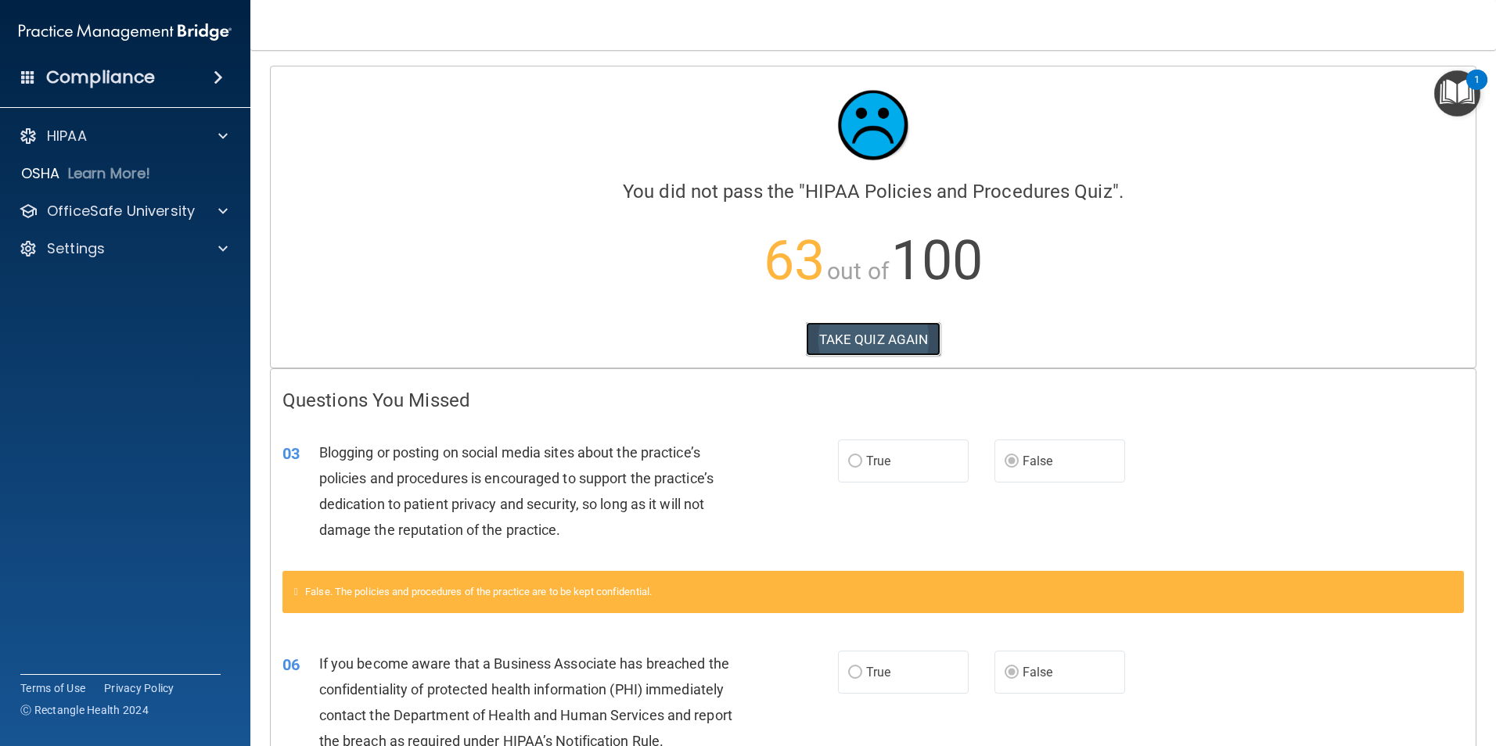
click at [834, 344] on button "TAKE QUIZ AGAIN" at bounding box center [873, 339] width 135 height 34
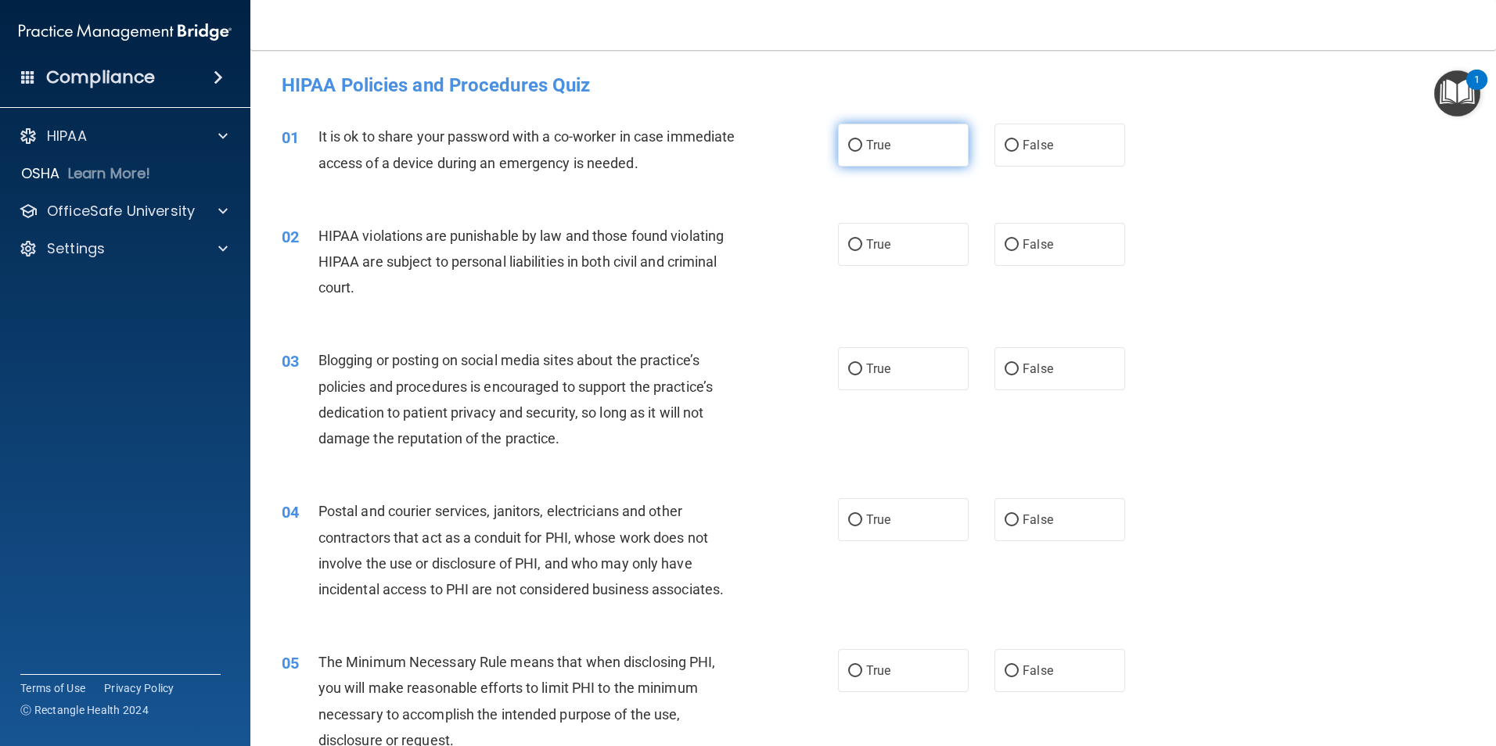
drag, startPoint x: 853, startPoint y: 146, endPoint x: 856, endPoint y: 156, distance: 11.2
click at [853, 146] on input "True" at bounding box center [855, 146] width 14 height 12
radio input "true"
click at [1004, 246] on input "False" at bounding box center [1011, 245] width 14 height 12
radio input "true"
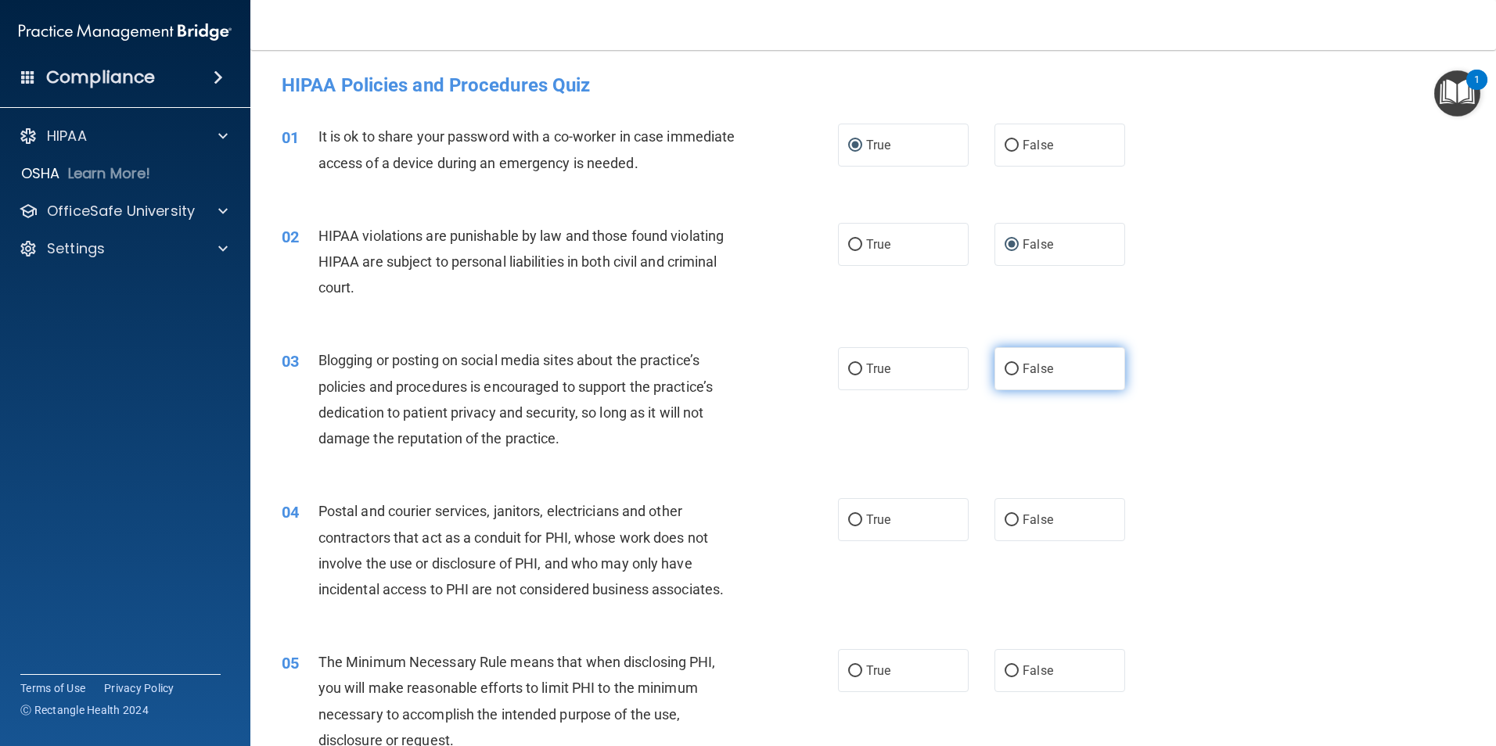
click at [1005, 364] on input "False" at bounding box center [1011, 370] width 14 height 12
radio input "true"
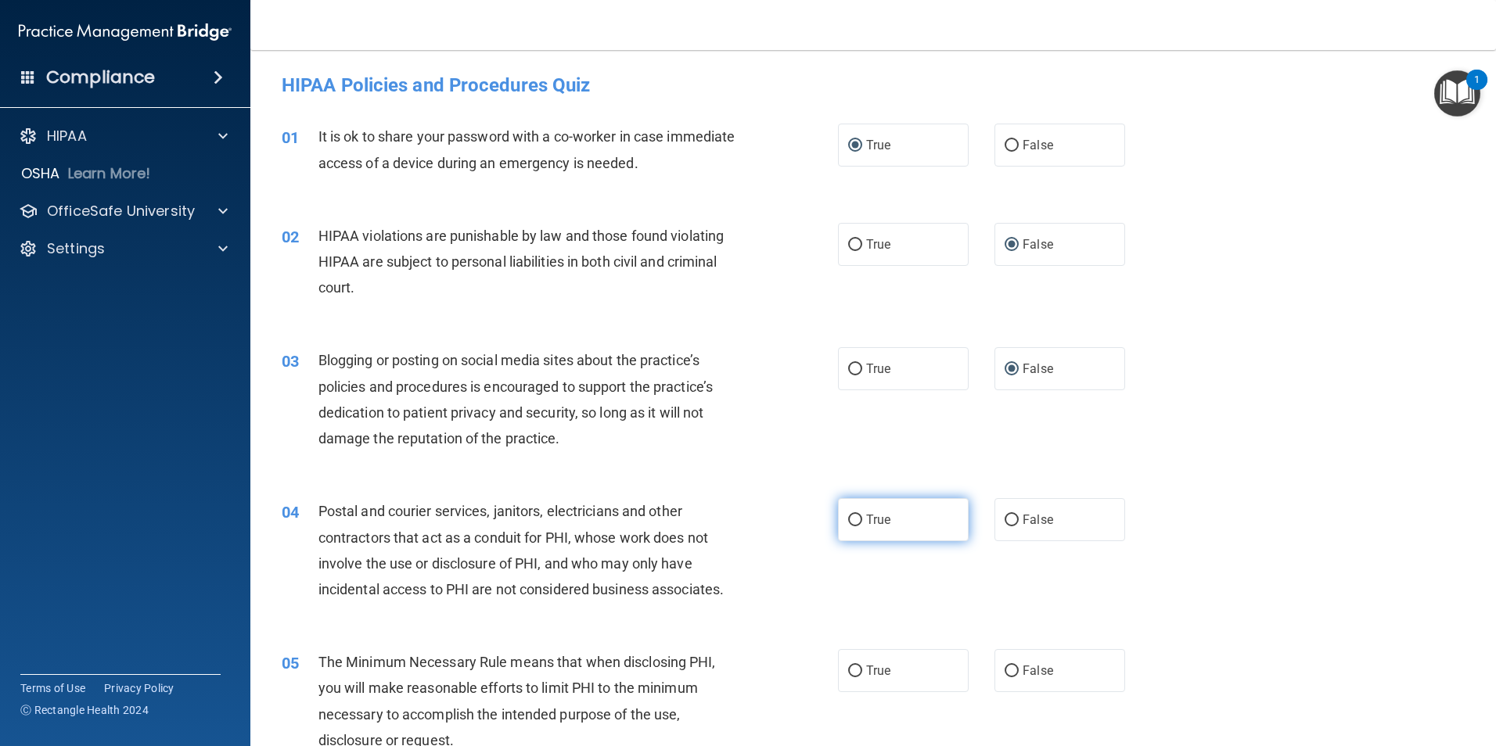
click at [844, 513] on label "True" at bounding box center [903, 519] width 131 height 43
click at [848, 515] on input "True" at bounding box center [855, 521] width 14 height 12
radio input "true"
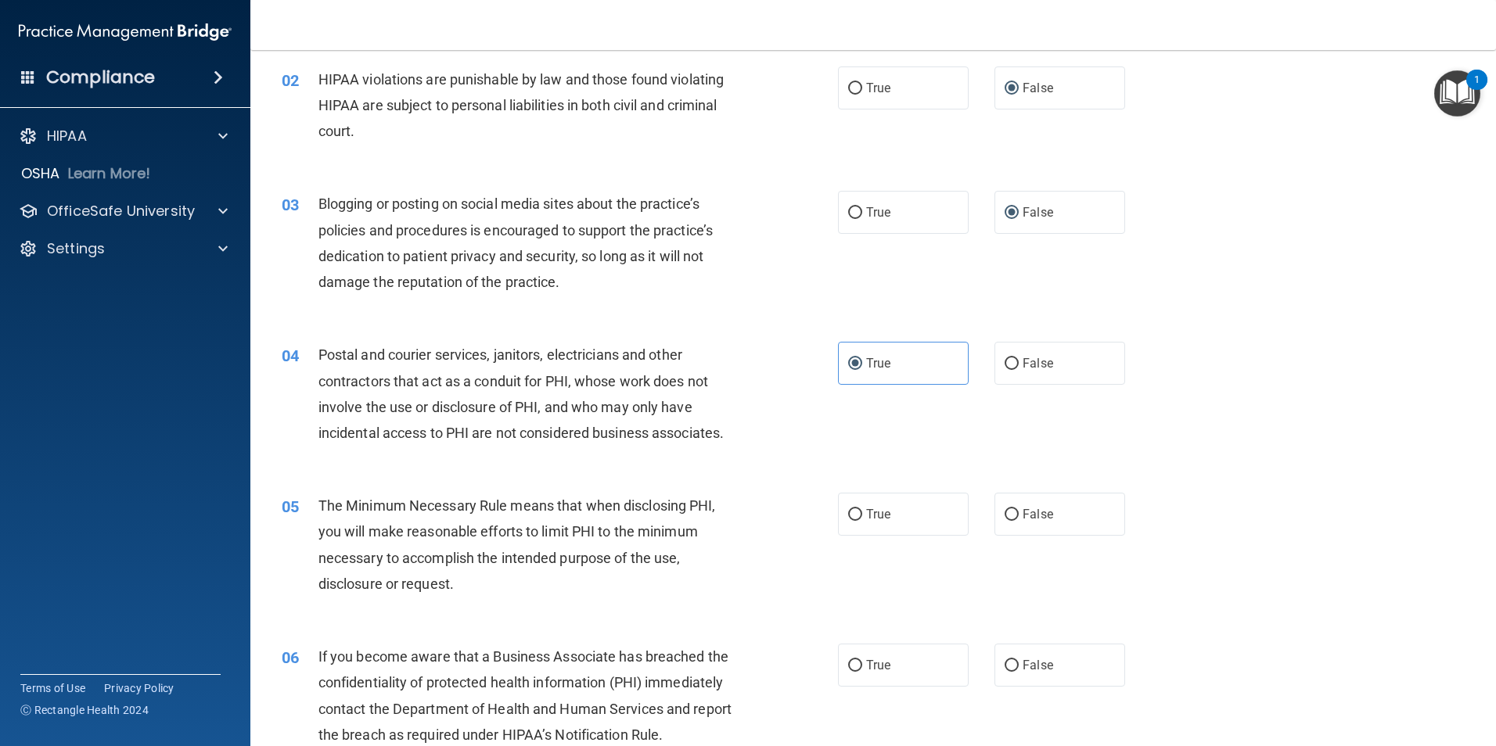
scroll to position [235, 0]
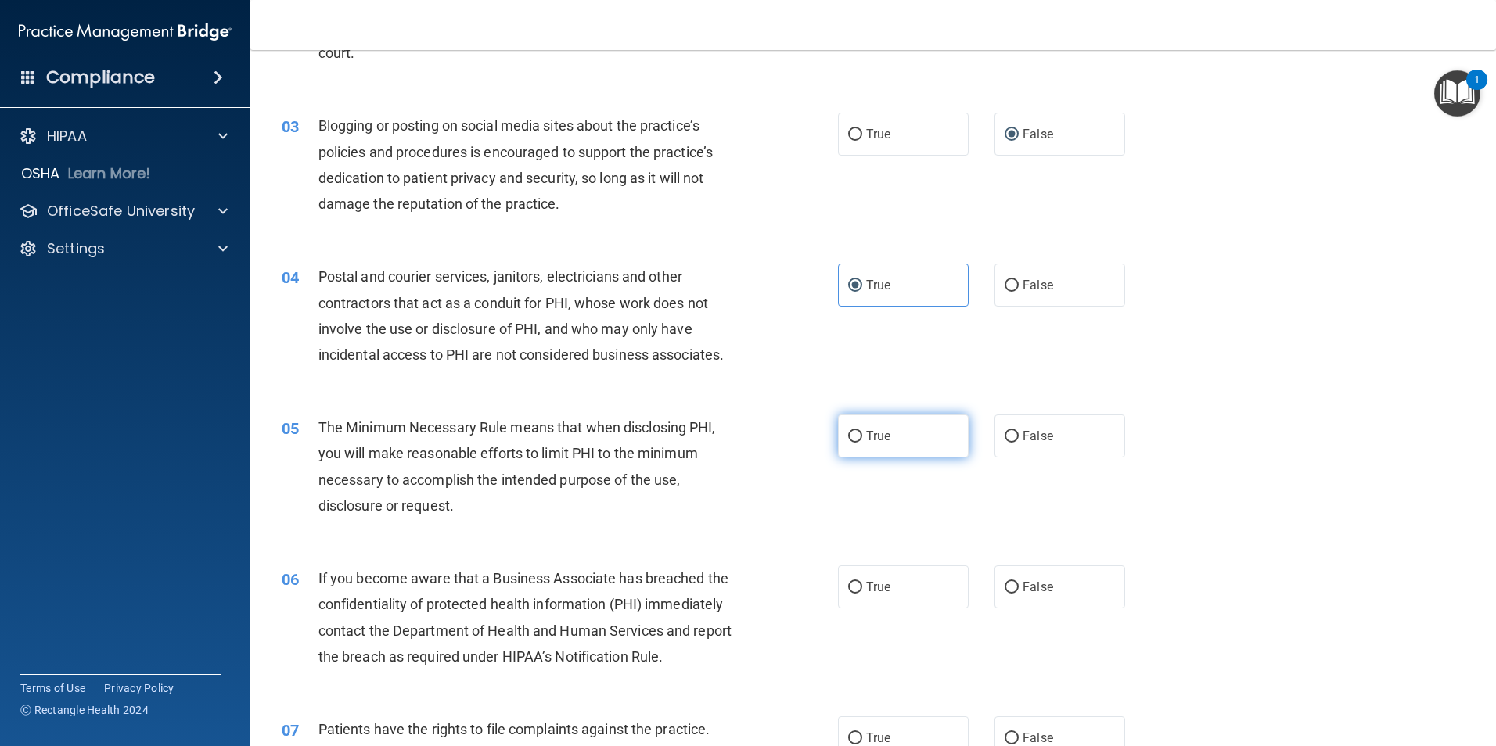
click at [840, 434] on label "True" at bounding box center [903, 436] width 131 height 43
click at [848, 434] on input "True" at bounding box center [855, 437] width 14 height 12
radio input "true"
click at [1010, 583] on input "False" at bounding box center [1011, 588] width 14 height 12
radio input "true"
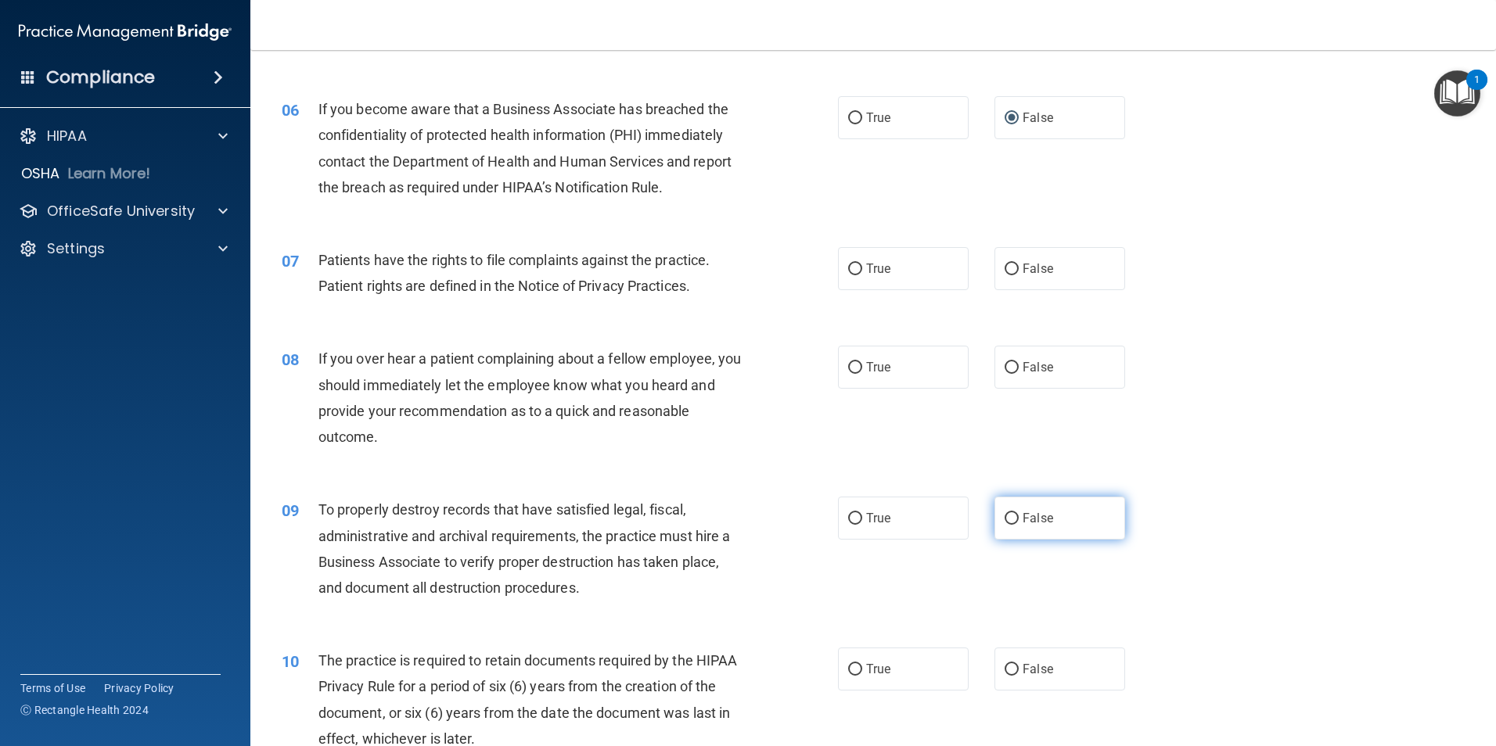
scroll to position [782, 0]
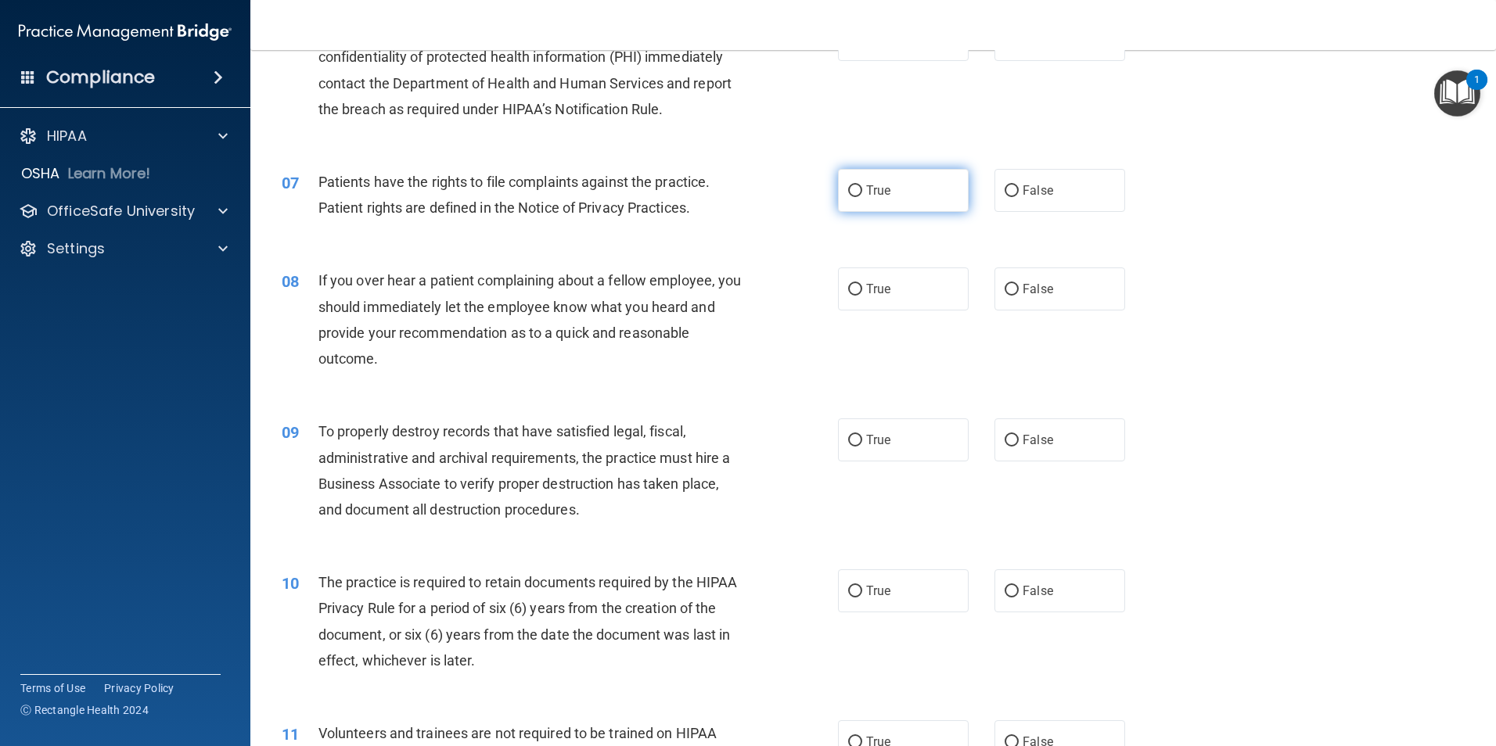
click at [848, 190] on input "True" at bounding box center [855, 191] width 14 height 12
radio input "true"
click at [1004, 287] on input "False" at bounding box center [1011, 290] width 14 height 12
radio input "true"
drag, startPoint x: 1003, startPoint y: 441, endPoint x: 1015, endPoint y: 448, distance: 13.7
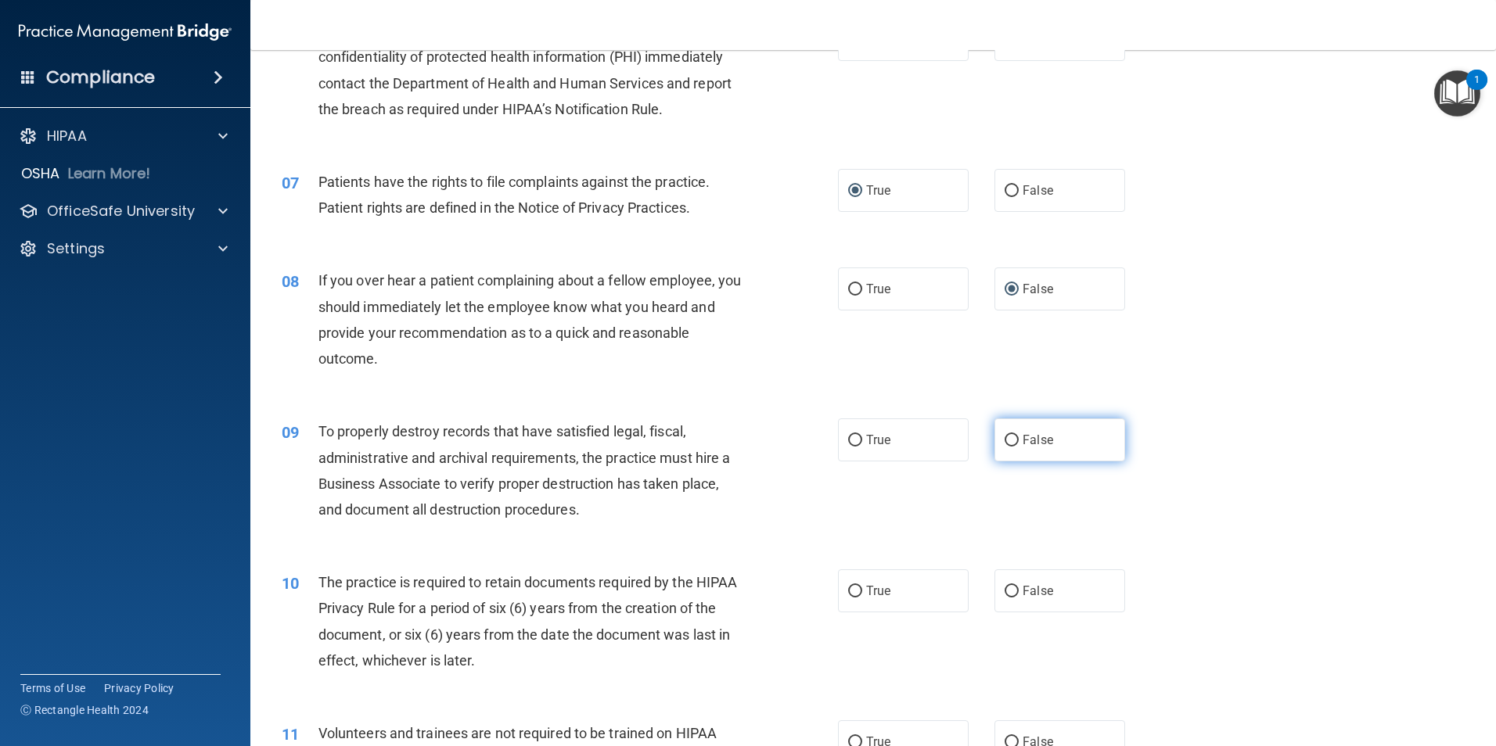
click at [1004, 441] on input "False" at bounding box center [1011, 441] width 14 height 12
radio input "true"
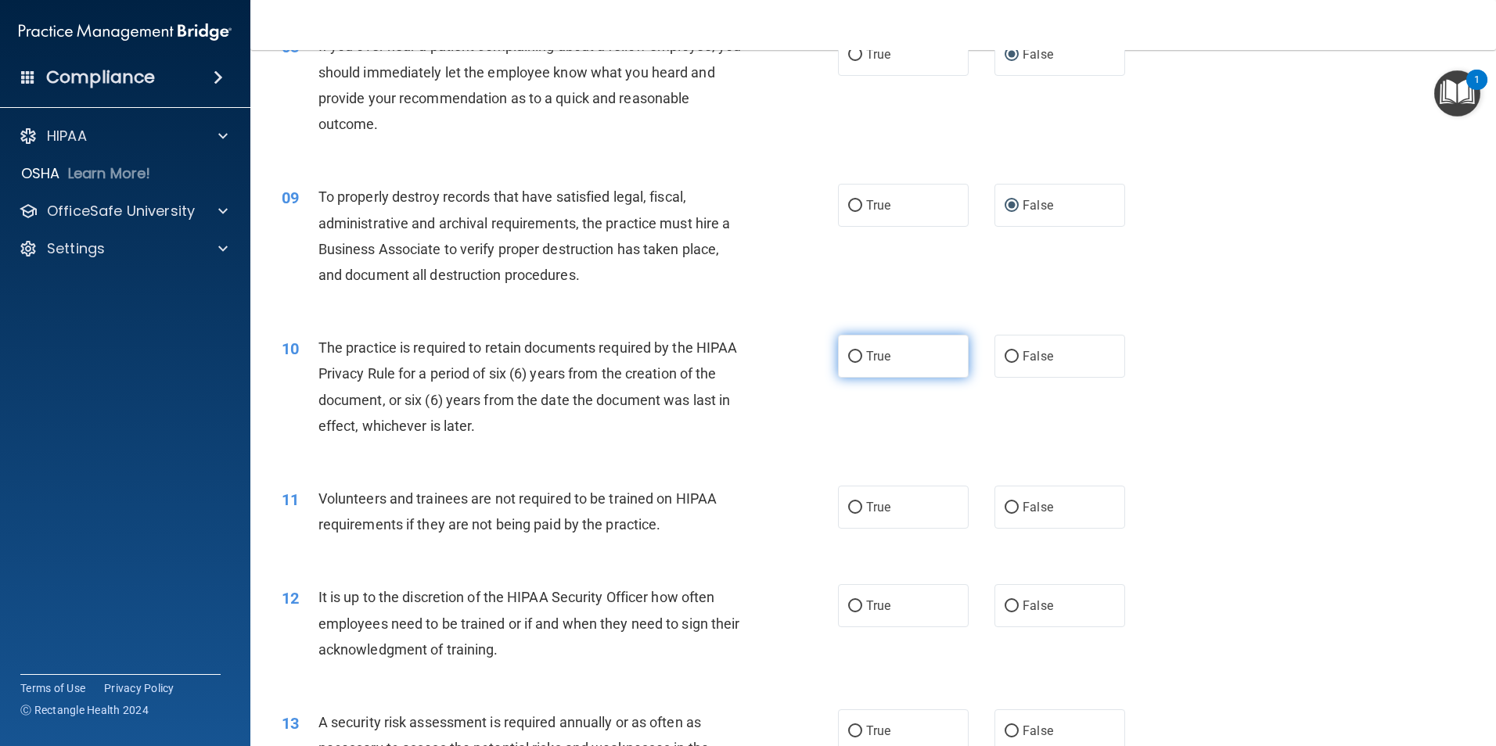
click at [852, 356] on input "True" at bounding box center [855, 357] width 14 height 12
radio input "true"
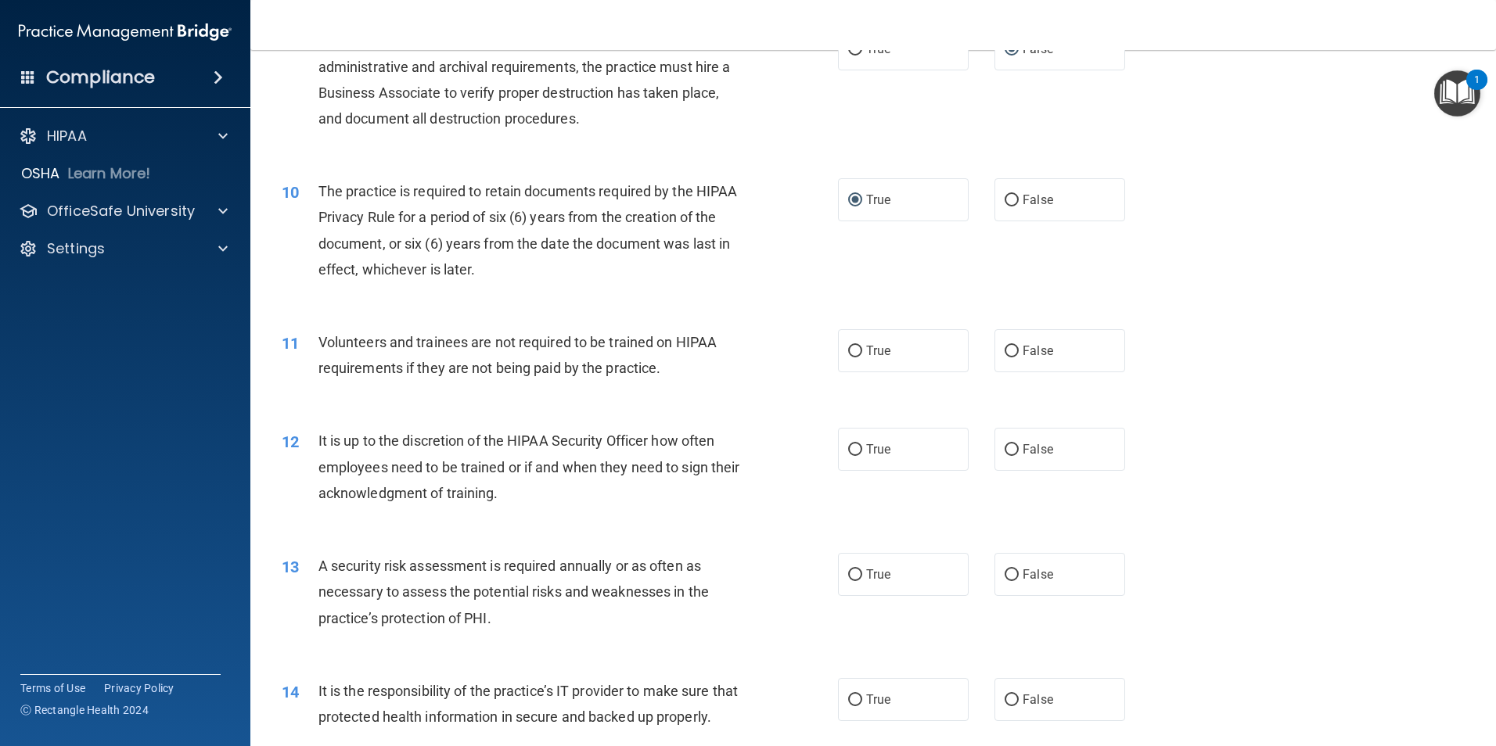
scroll to position [1252, 0]
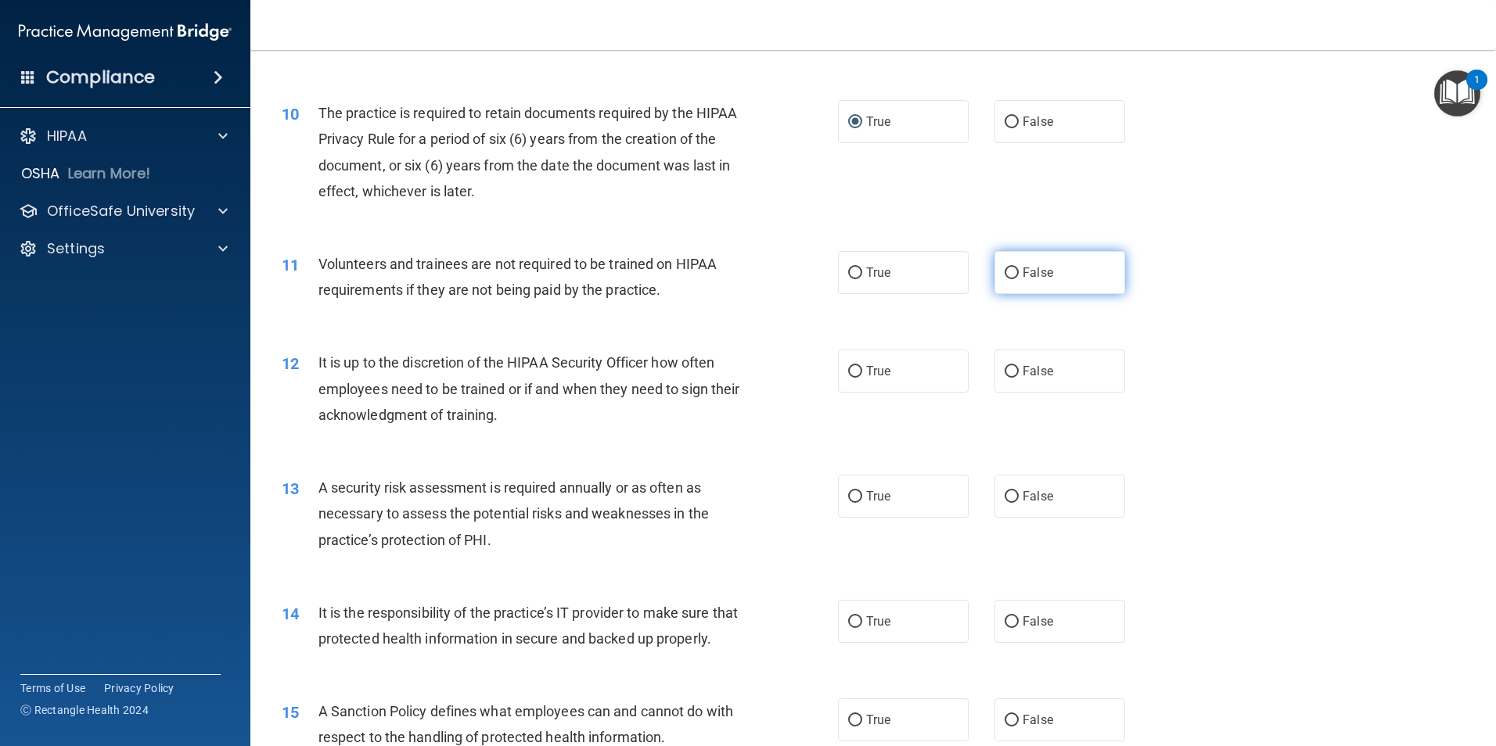
click at [1004, 269] on input "False" at bounding box center [1011, 274] width 14 height 12
radio input "true"
click at [1008, 369] on input "False" at bounding box center [1011, 372] width 14 height 12
radio input "true"
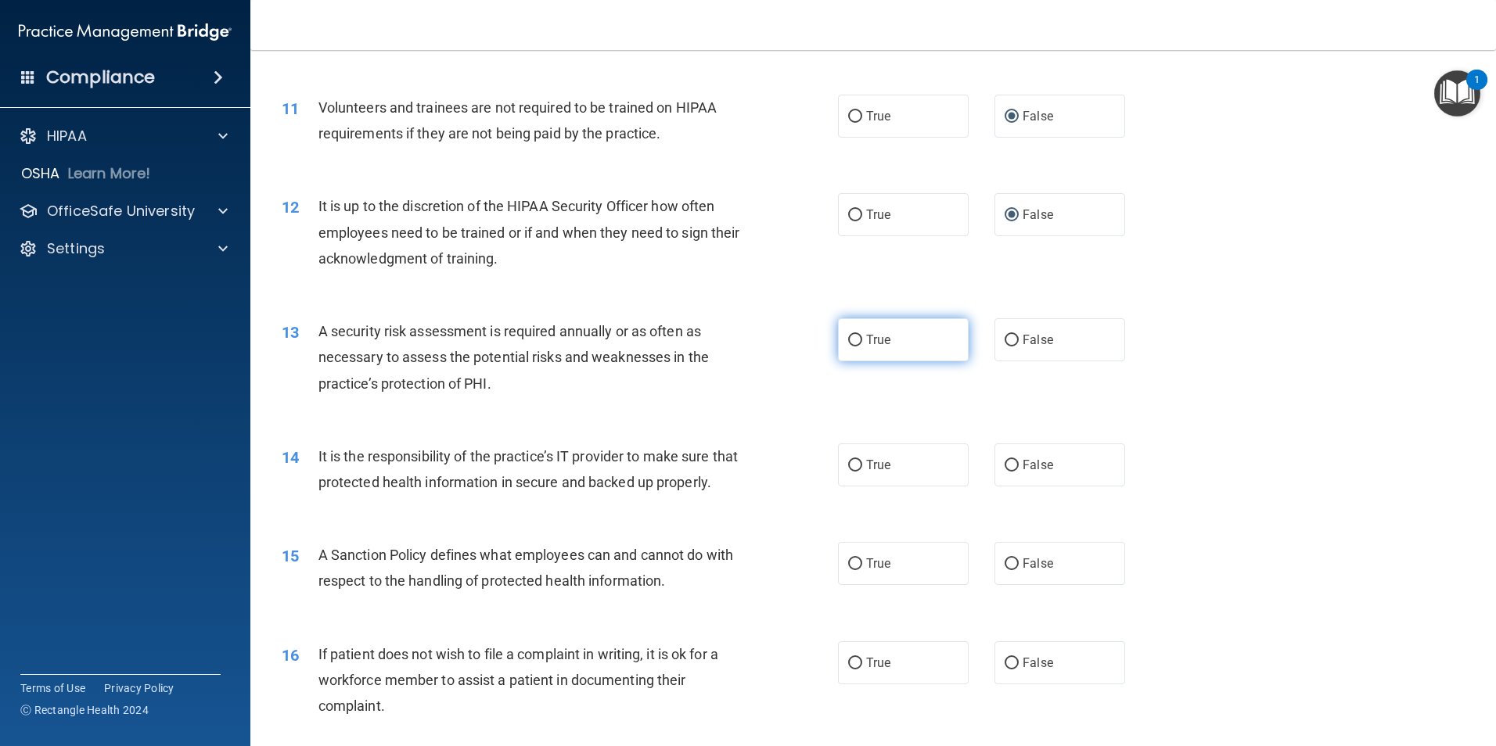
click at [846, 348] on label "True" at bounding box center [903, 339] width 131 height 43
click at [848, 347] on input "True" at bounding box center [855, 341] width 14 height 12
radio input "true"
click at [1008, 463] on input "False" at bounding box center [1011, 466] width 14 height 12
radio input "true"
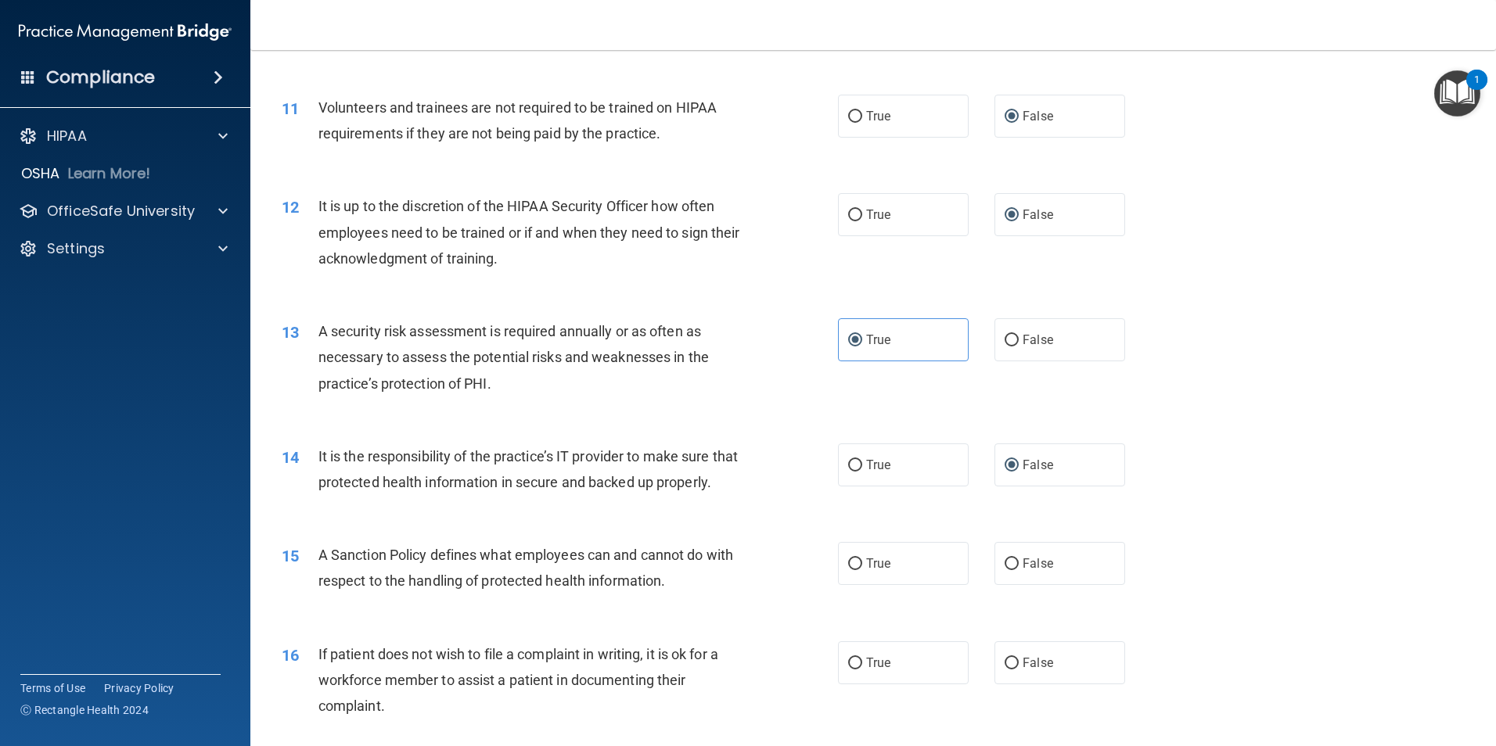
scroll to position [1565, 0]
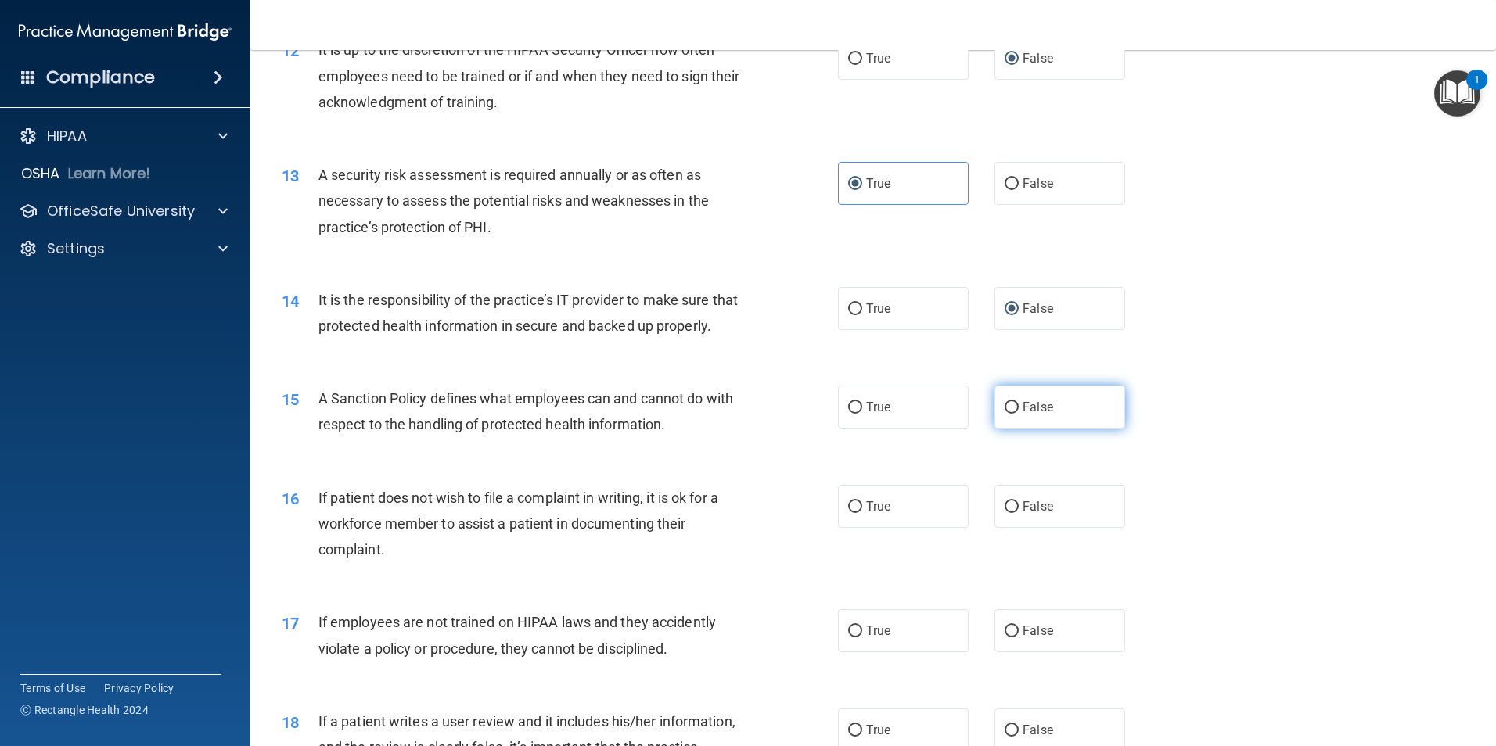
click at [1008, 414] on input "False" at bounding box center [1011, 408] width 14 height 12
radio input "true"
click at [854, 513] on input "True" at bounding box center [855, 507] width 14 height 12
radio input "true"
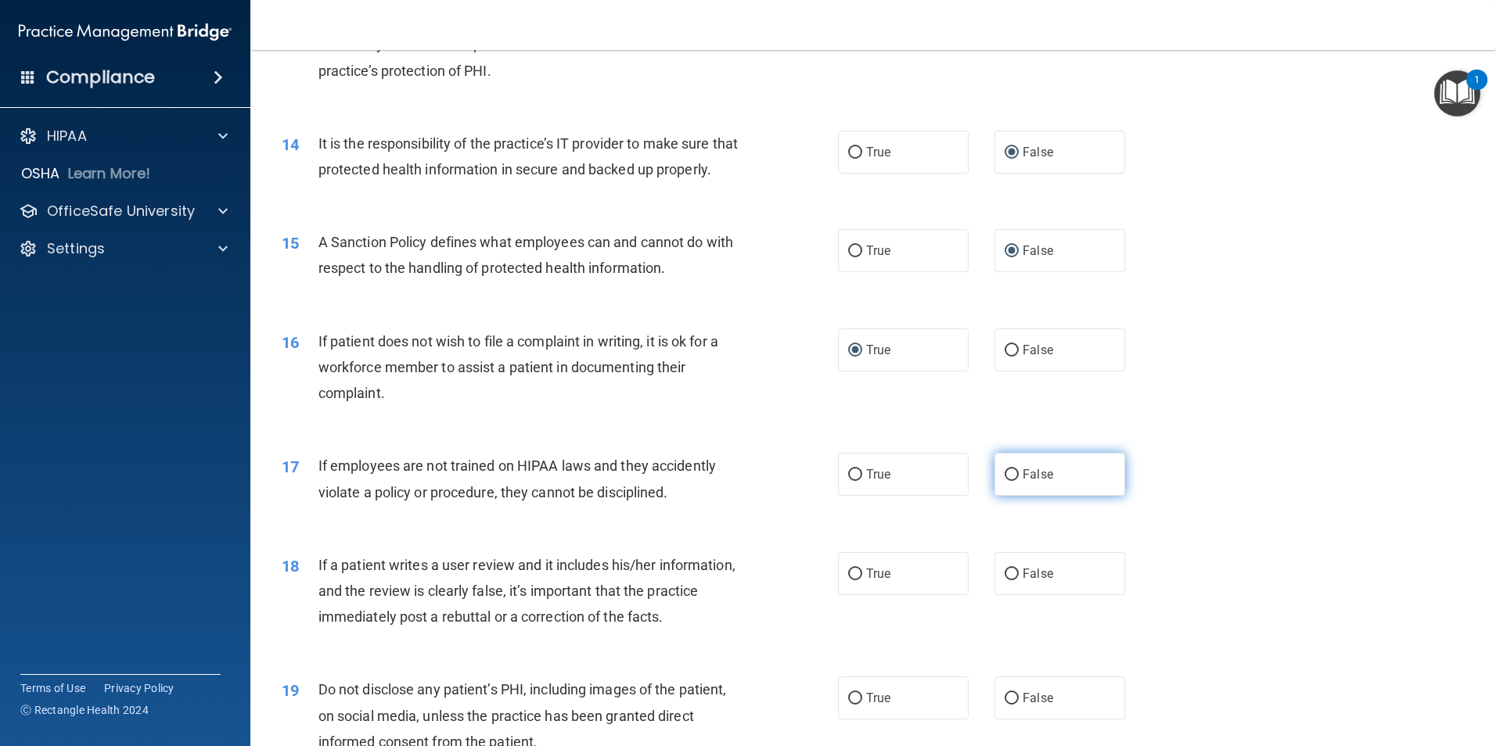
click at [1011, 493] on label "False" at bounding box center [1059, 474] width 131 height 43
click at [1011, 481] on input "False" at bounding box center [1011, 475] width 14 height 12
radio input "true"
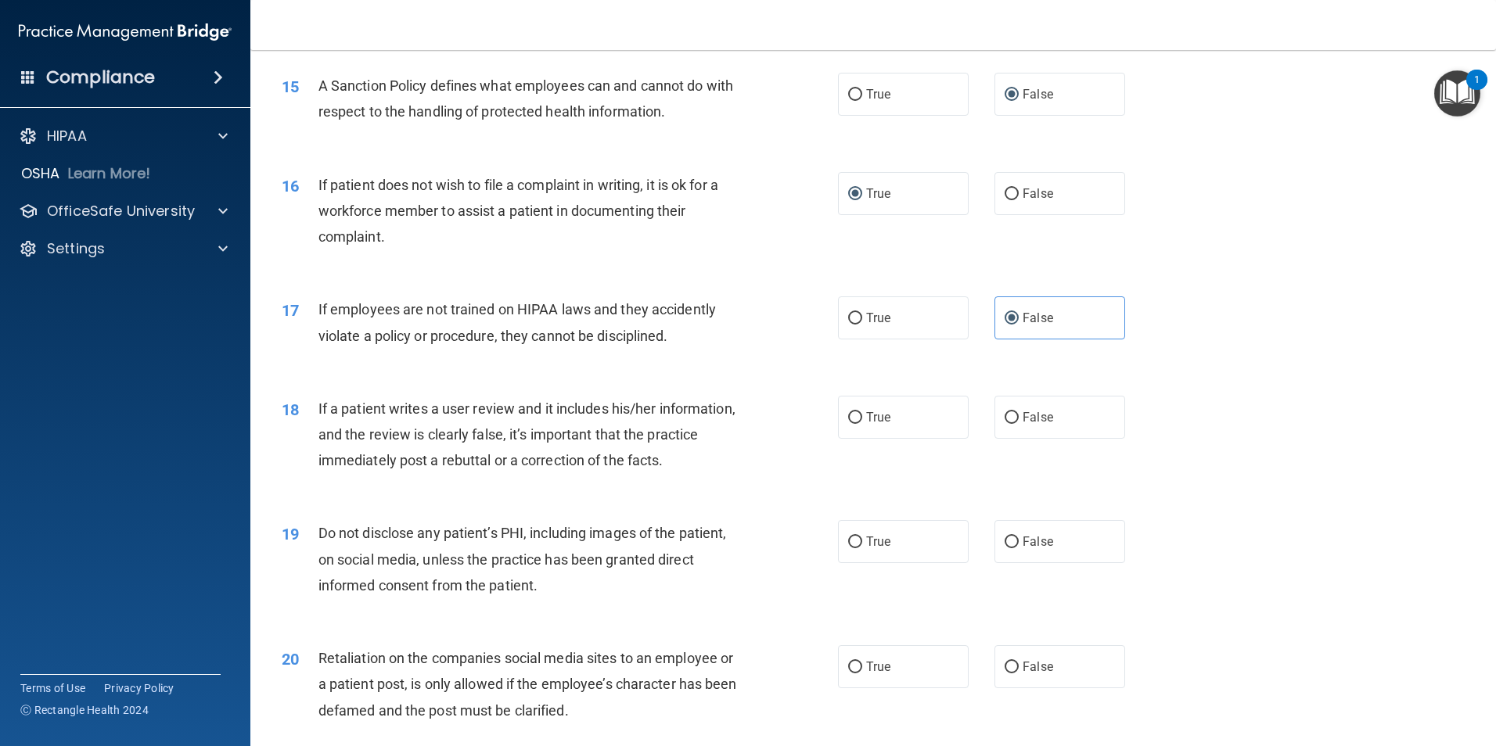
scroll to position [1956, 0]
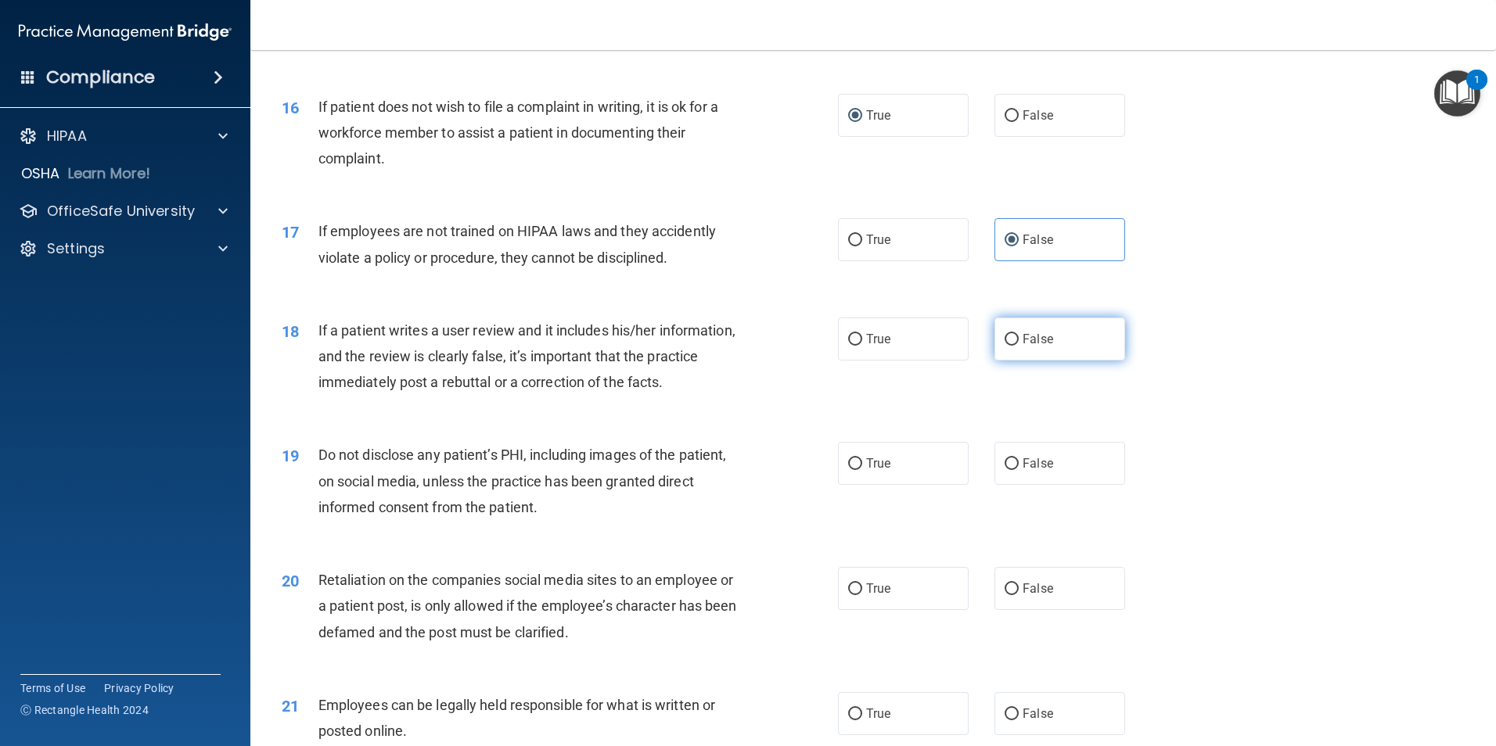
click at [1008, 346] on input "False" at bounding box center [1011, 340] width 14 height 12
radio input "true"
click at [1004, 470] on input "False" at bounding box center [1011, 464] width 14 height 12
radio input "true"
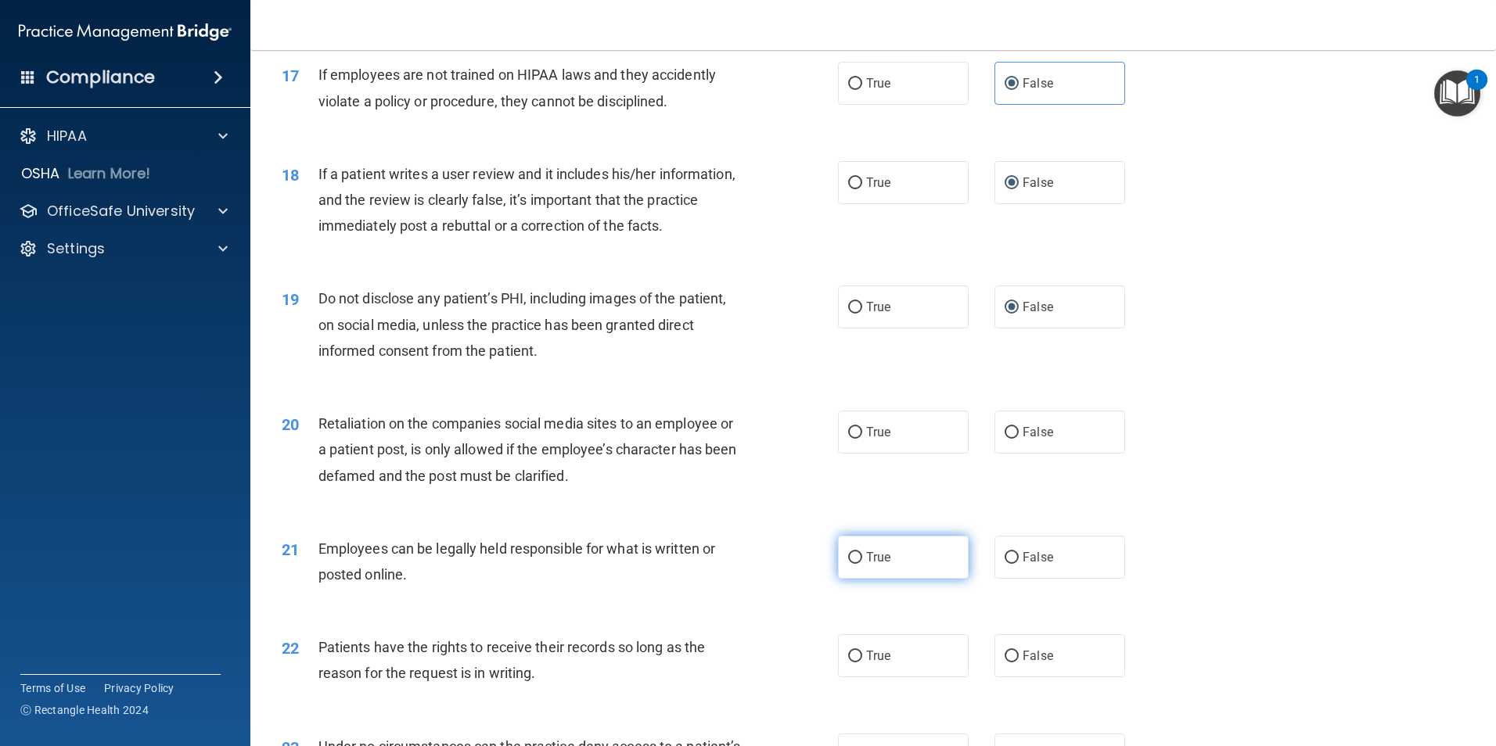
click at [855, 564] on input "True" at bounding box center [855, 558] width 14 height 12
radio input "true"
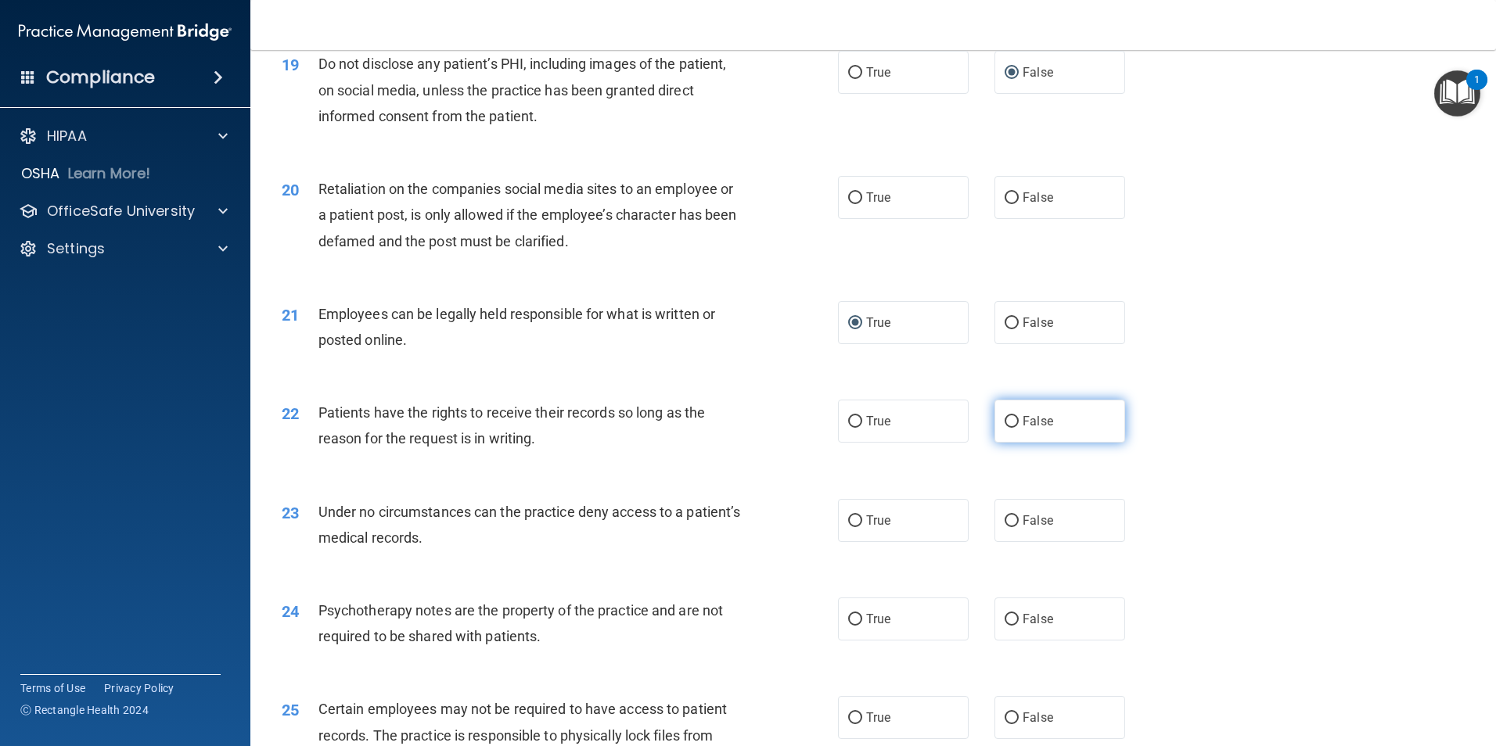
click at [1008, 428] on input "False" at bounding box center [1011, 422] width 14 height 12
radio input "true"
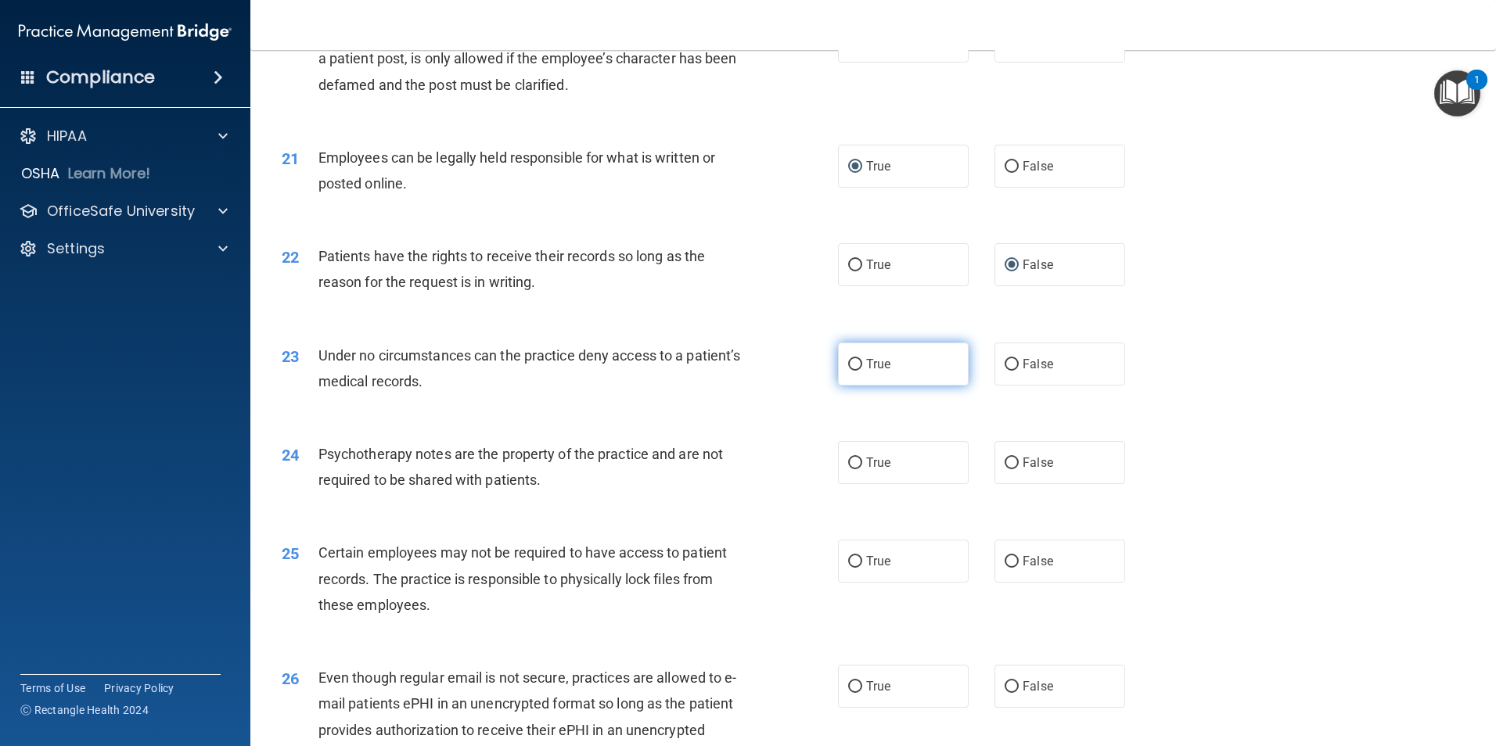
drag, startPoint x: 842, startPoint y: 385, endPoint x: 847, endPoint y: 394, distance: 10.9
click at [847, 386] on label "True" at bounding box center [903, 364] width 131 height 43
click at [848, 371] on input "True" at bounding box center [855, 365] width 14 height 12
radio input "true"
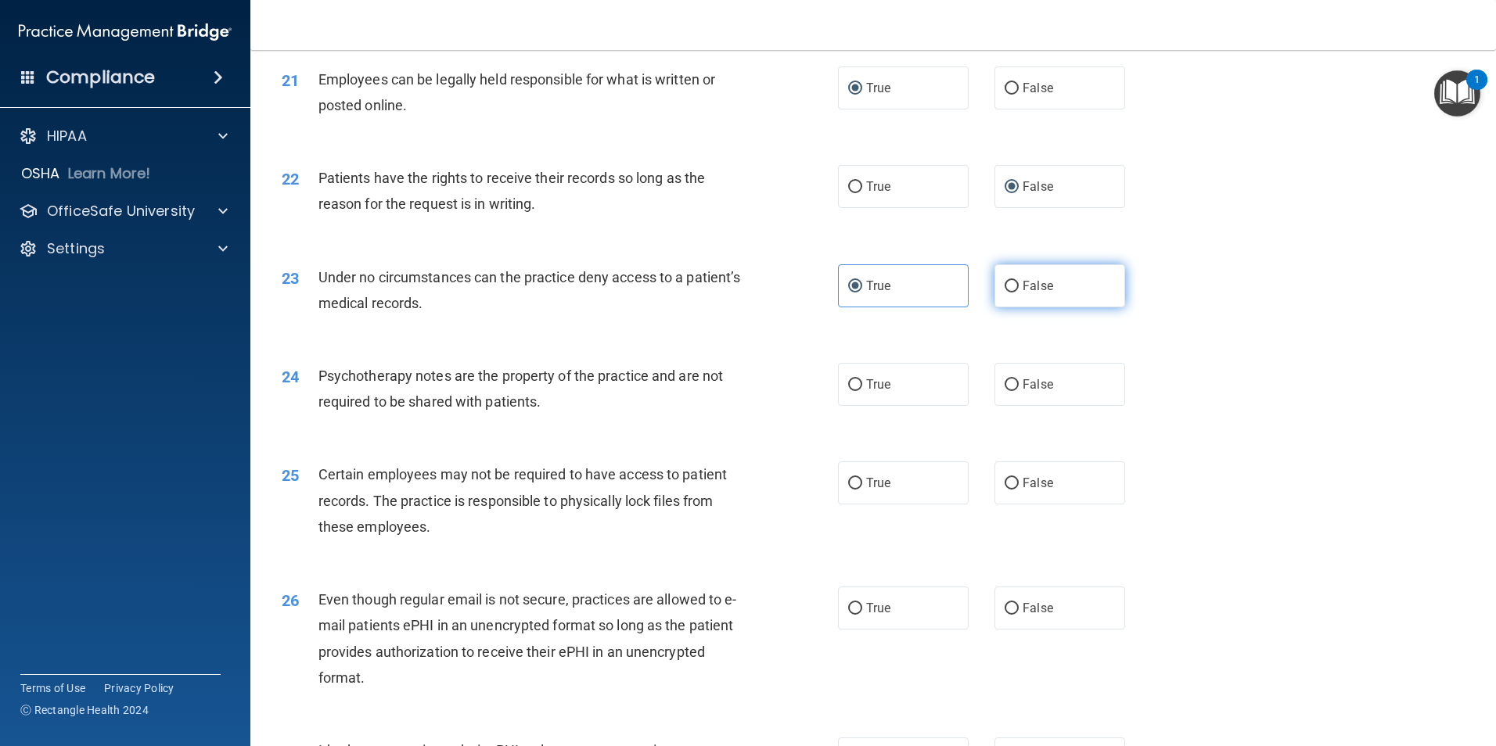
click at [1004, 293] on input "False" at bounding box center [1011, 287] width 14 height 12
radio input "true"
radio input "false"
click at [852, 193] on input "True" at bounding box center [855, 187] width 14 height 12
radio input "true"
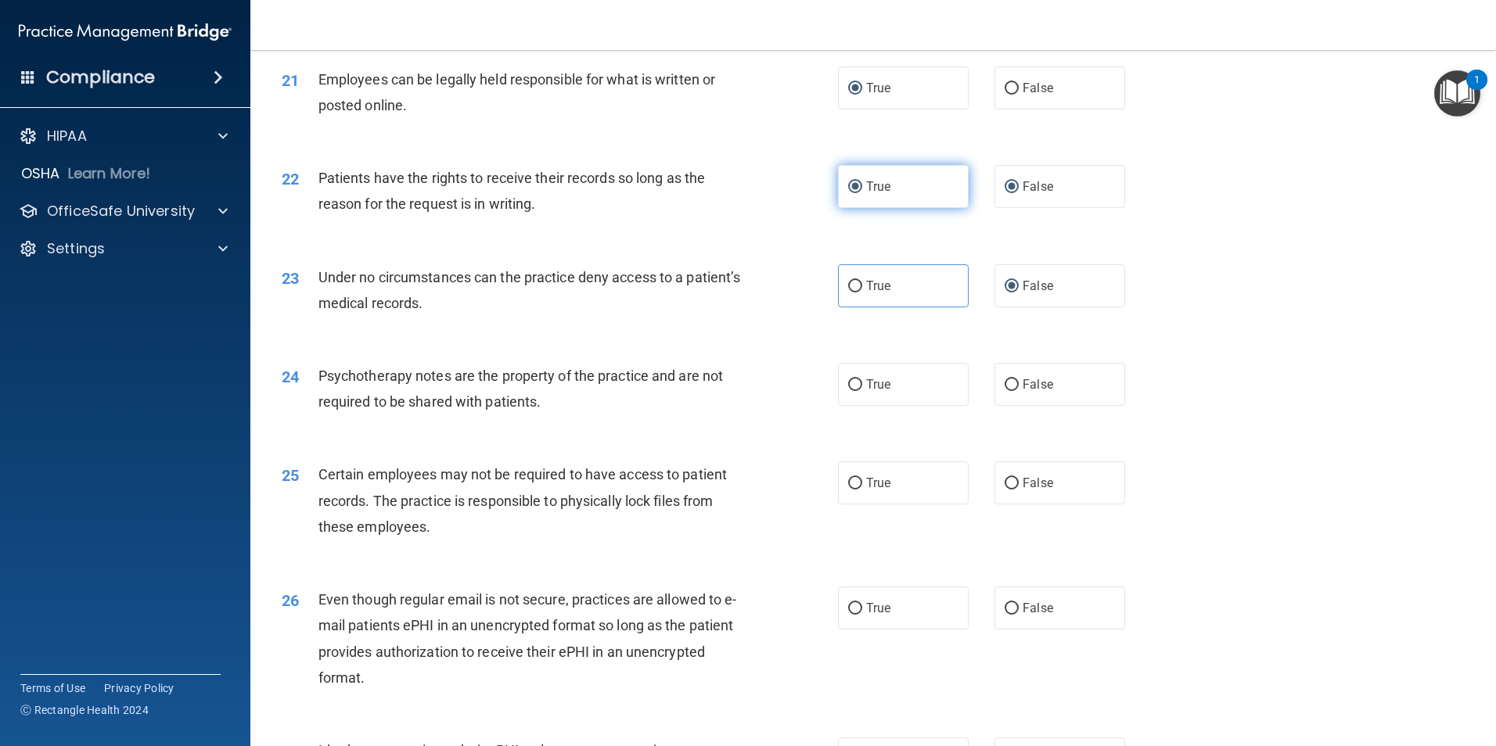
radio input "false"
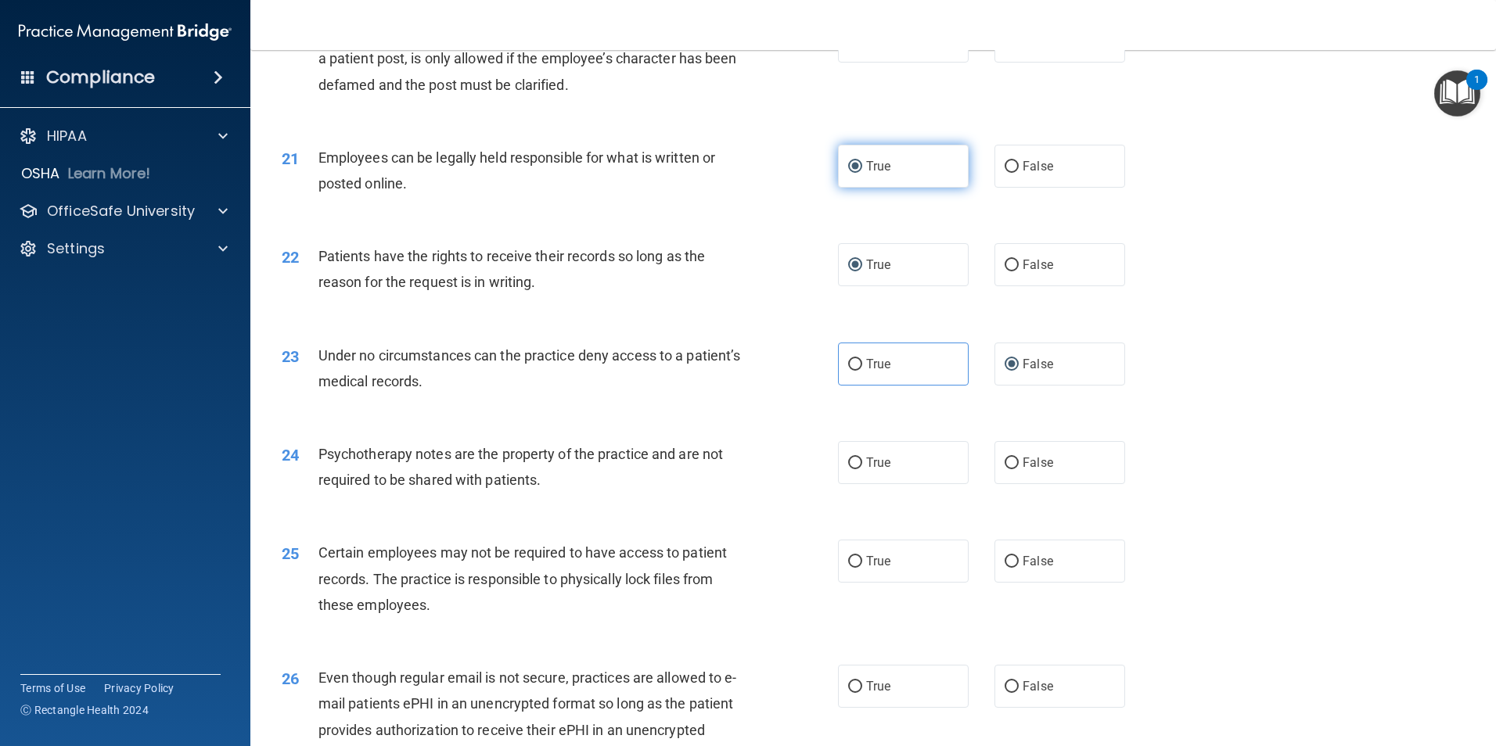
scroll to position [2425, 0]
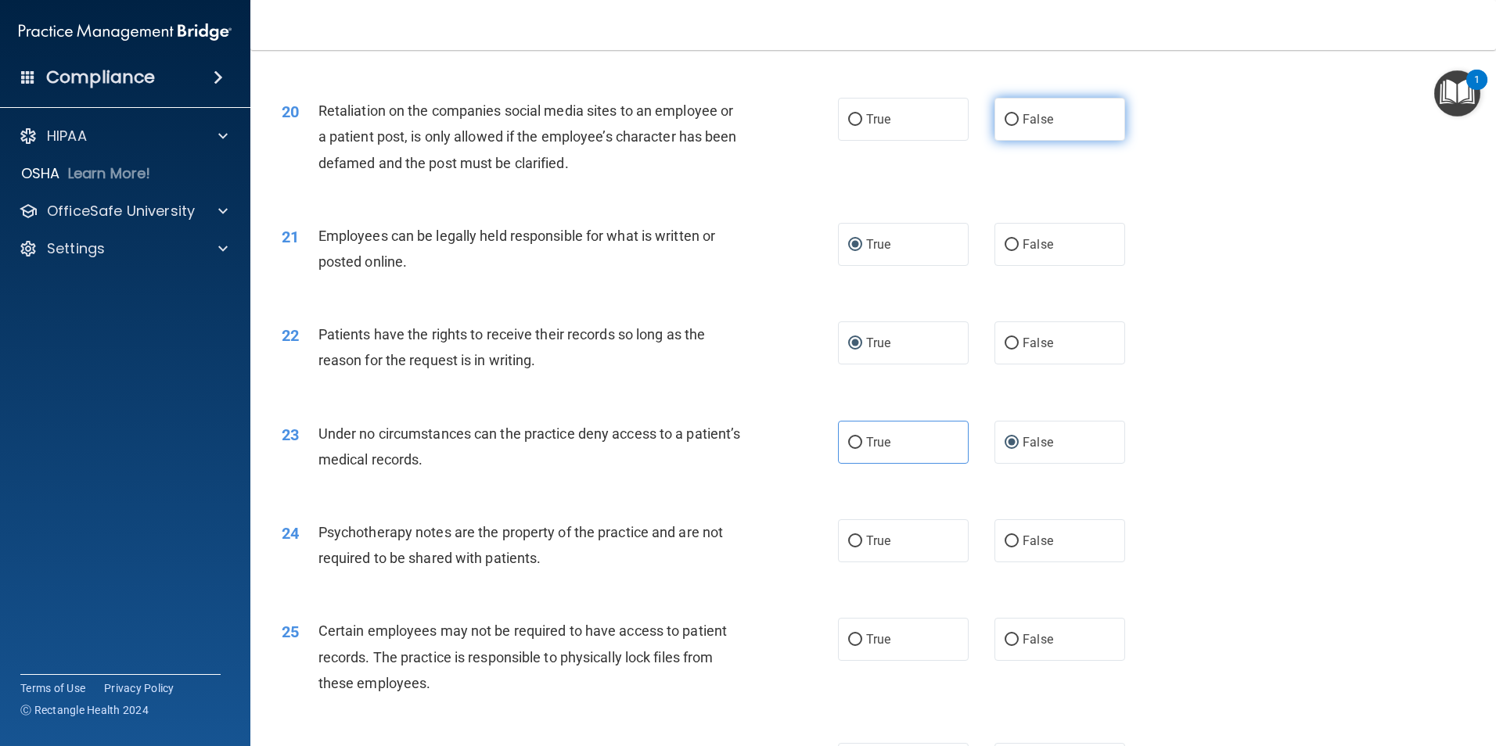
click at [1010, 126] on input "False" at bounding box center [1011, 120] width 14 height 12
radio input "true"
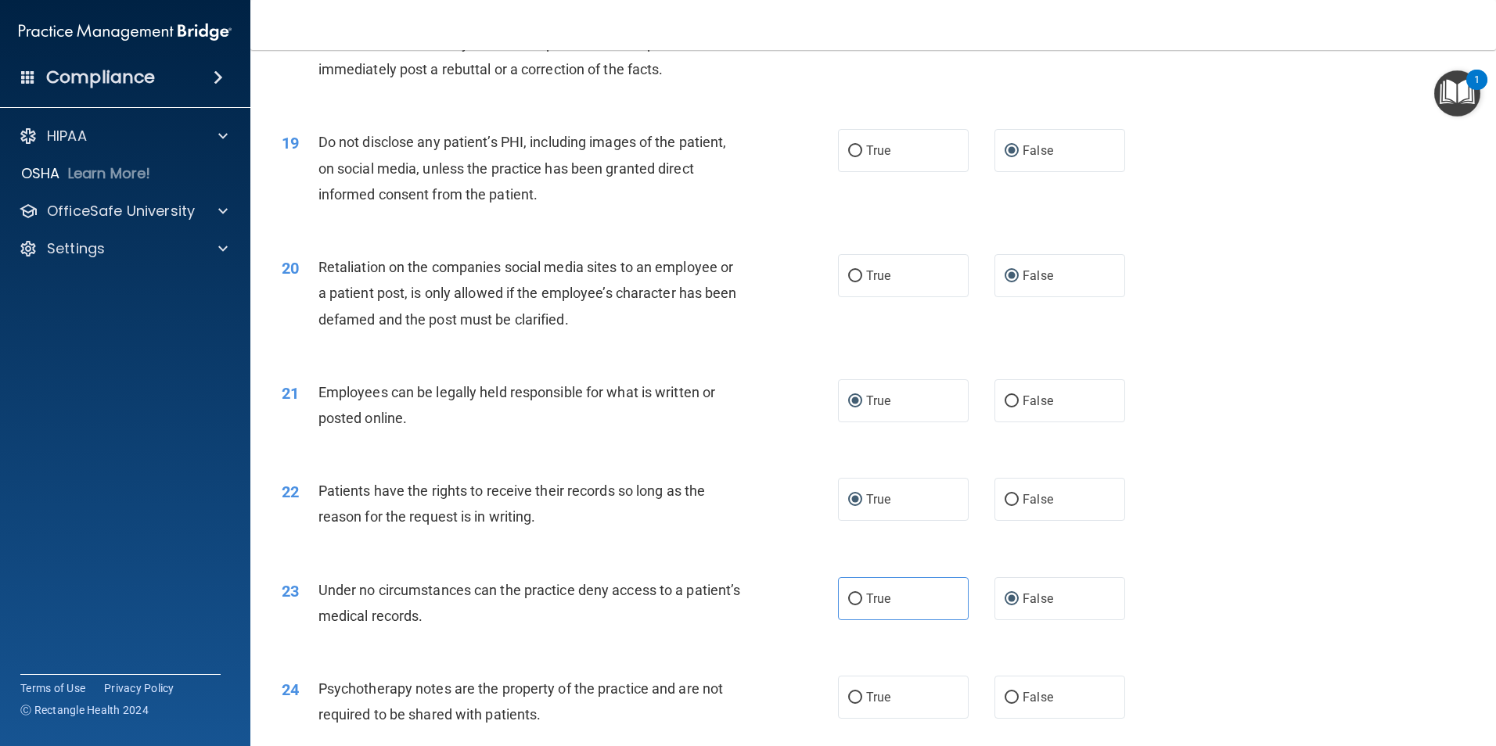
scroll to position [2347, 0]
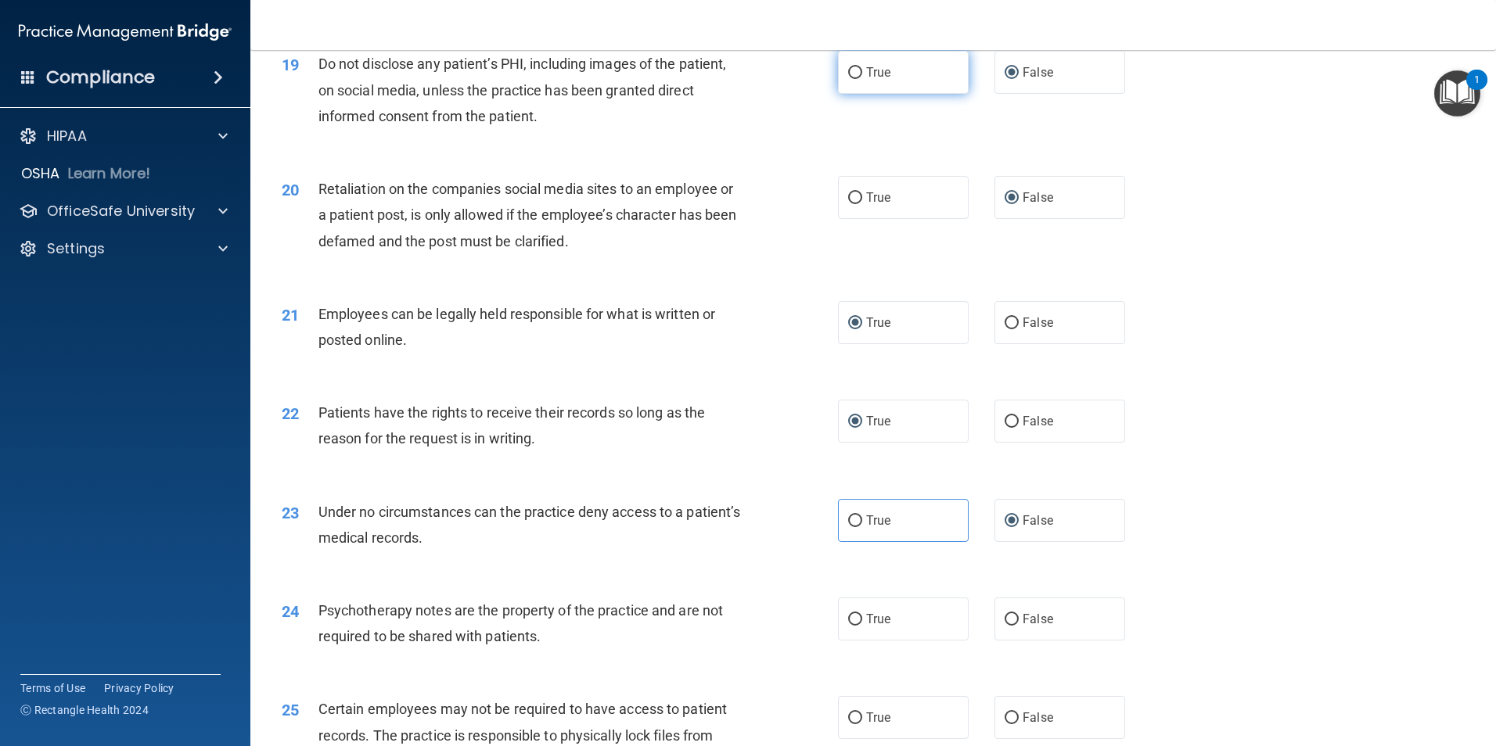
click at [850, 79] on input "True" at bounding box center [855, 73] width 14 height 12
radio input "true"
radio input "false"
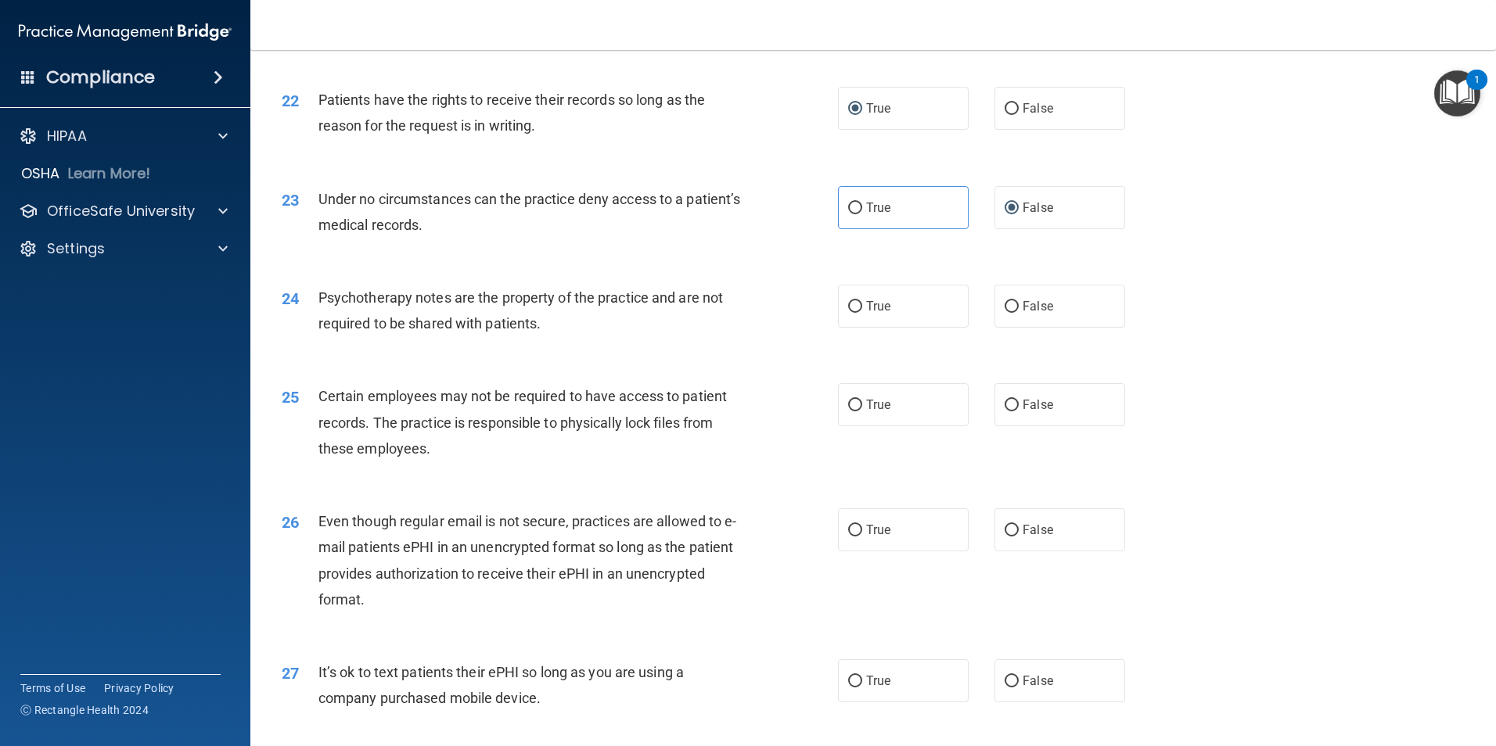
scroll to position [2738, 0]
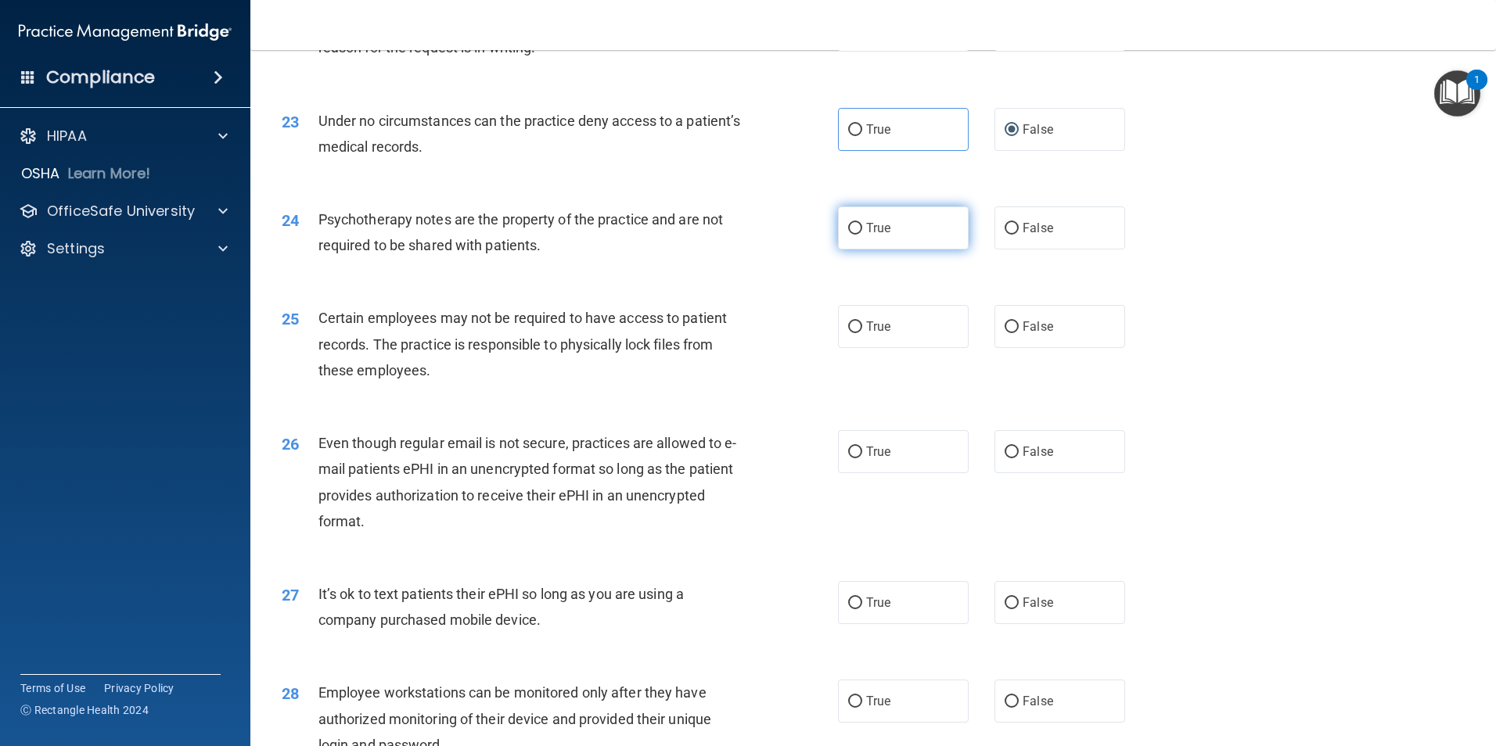
click at [851, 235] on input "True" at bounding box center [855, 229] width 14 height 12
radio input "true"
click at [848, 333] on input "True" at bounding box center [855, 328] width 14 height 12
radio input "true"
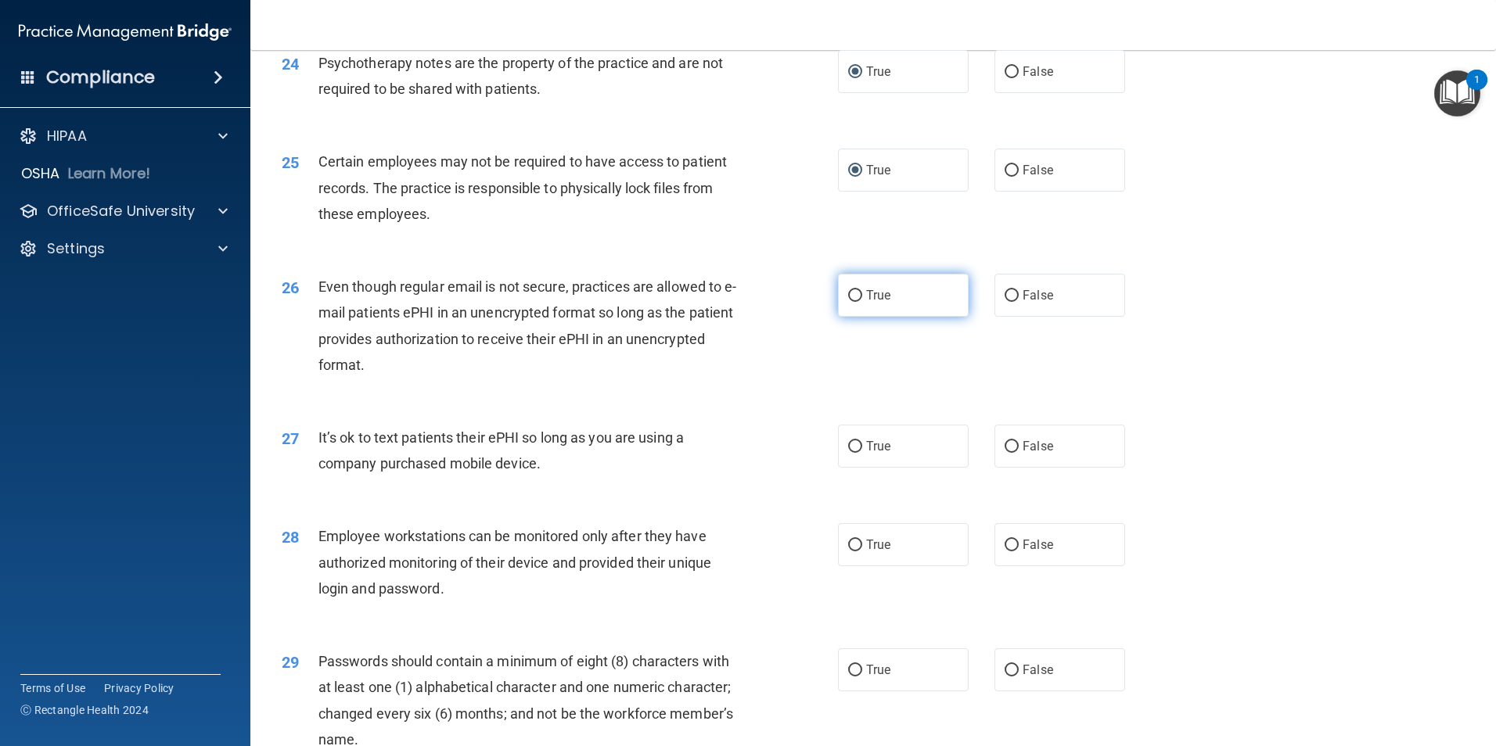
click at [848, 302] on input "True" at bounding box center [855, 296] width 14 height 12
radio input "true"
click at [1004, 453] on input "False" at bounding box center [1011, 447] width 14 height 12
radio input "true"
click at [1004, 552] on input "False" at bounding box center [1011, 546] width 14 height 12
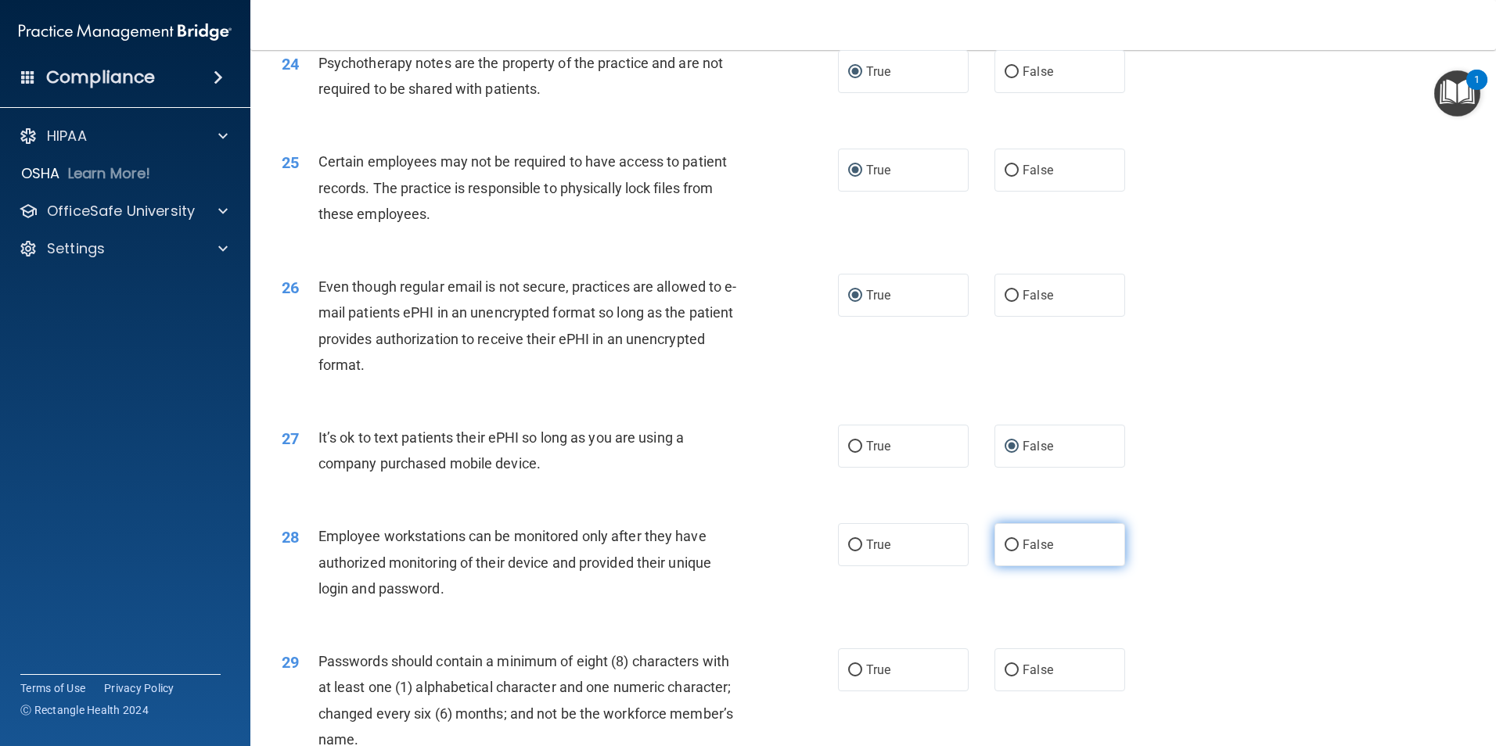
radio input "true"
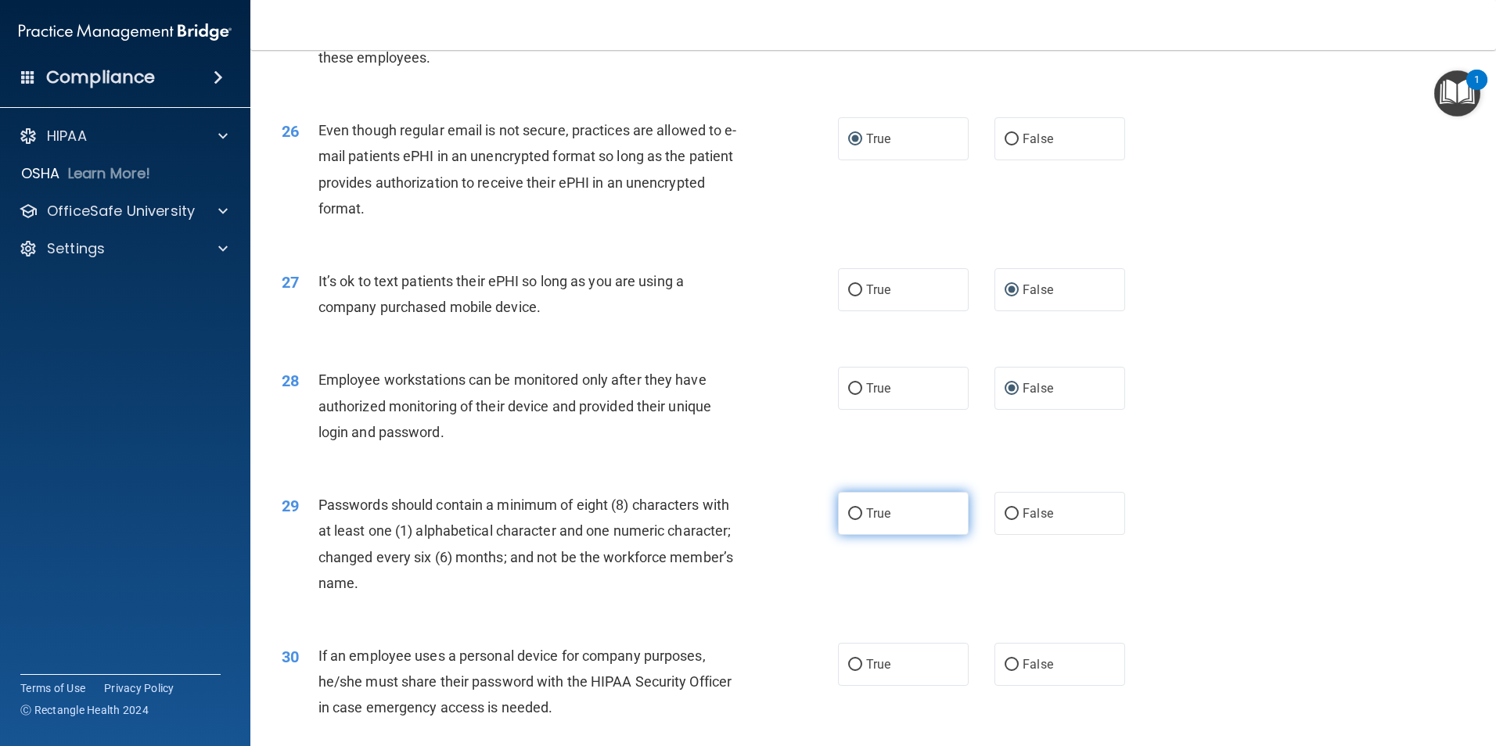
click at [840, 534] on label "True" at bounding box center [903, 513] width 131 height 43
click at [848, 520] on input "True" at bounding box center [855, 515] width 14 height 12
radio input "true"
drag, startPoint x: 1007, startPoint y: 690, endPoint x: 1169, endPoint y: 656, distance: 165.4
click at [1008, 671] on input "False" at bounding box center [1011, 665] width 14 height 12
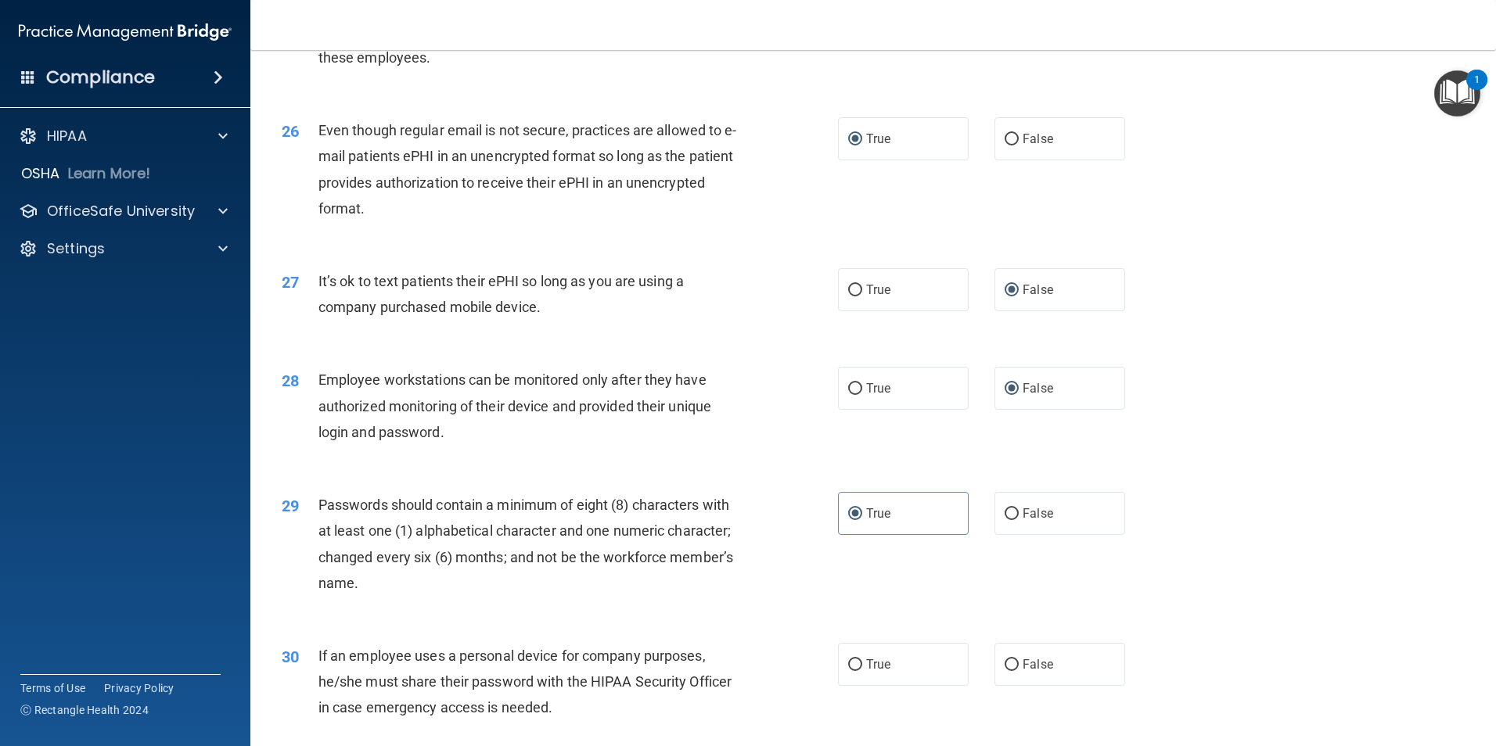
radio input "true"
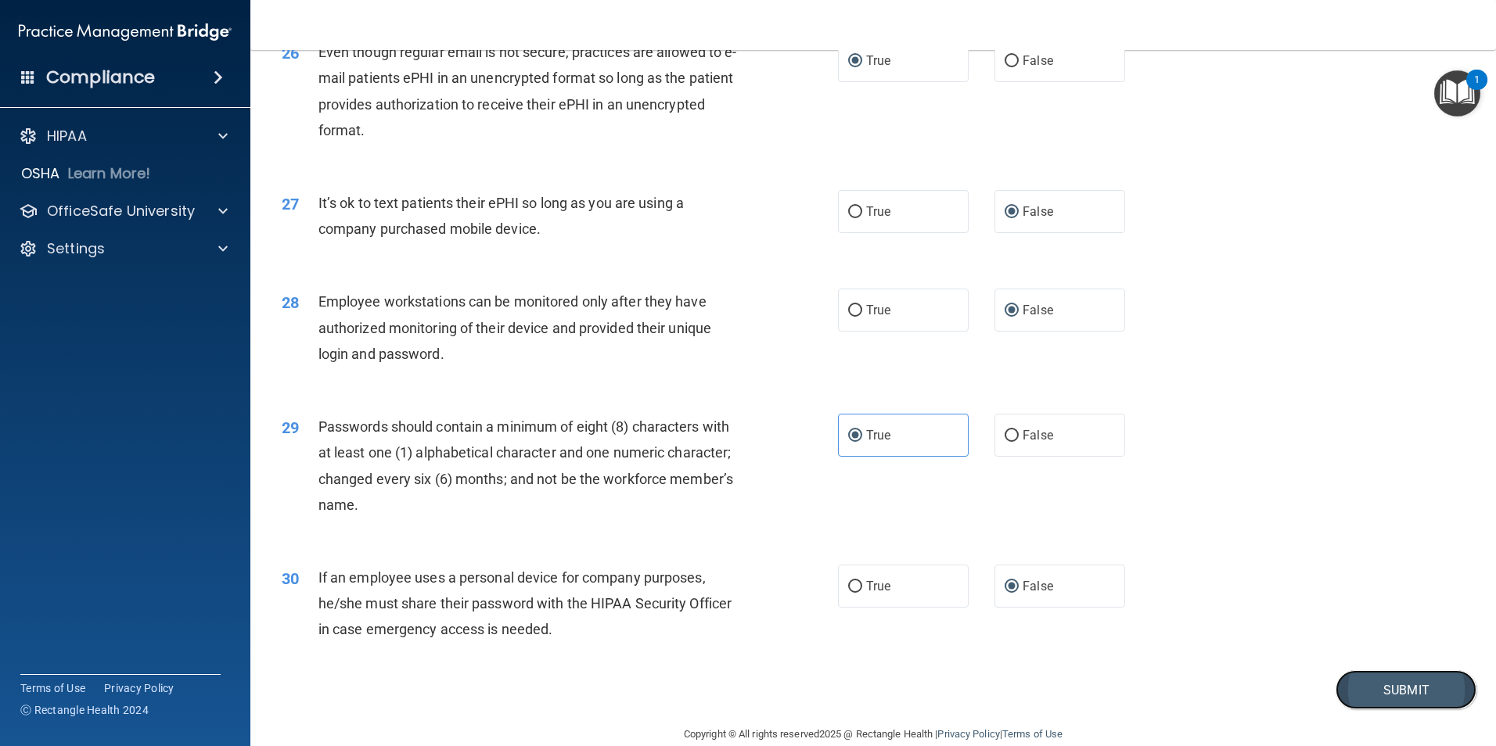
click at [1397, 710] on button "Submit" at bounding box center [1405, 690] width 141 height 40
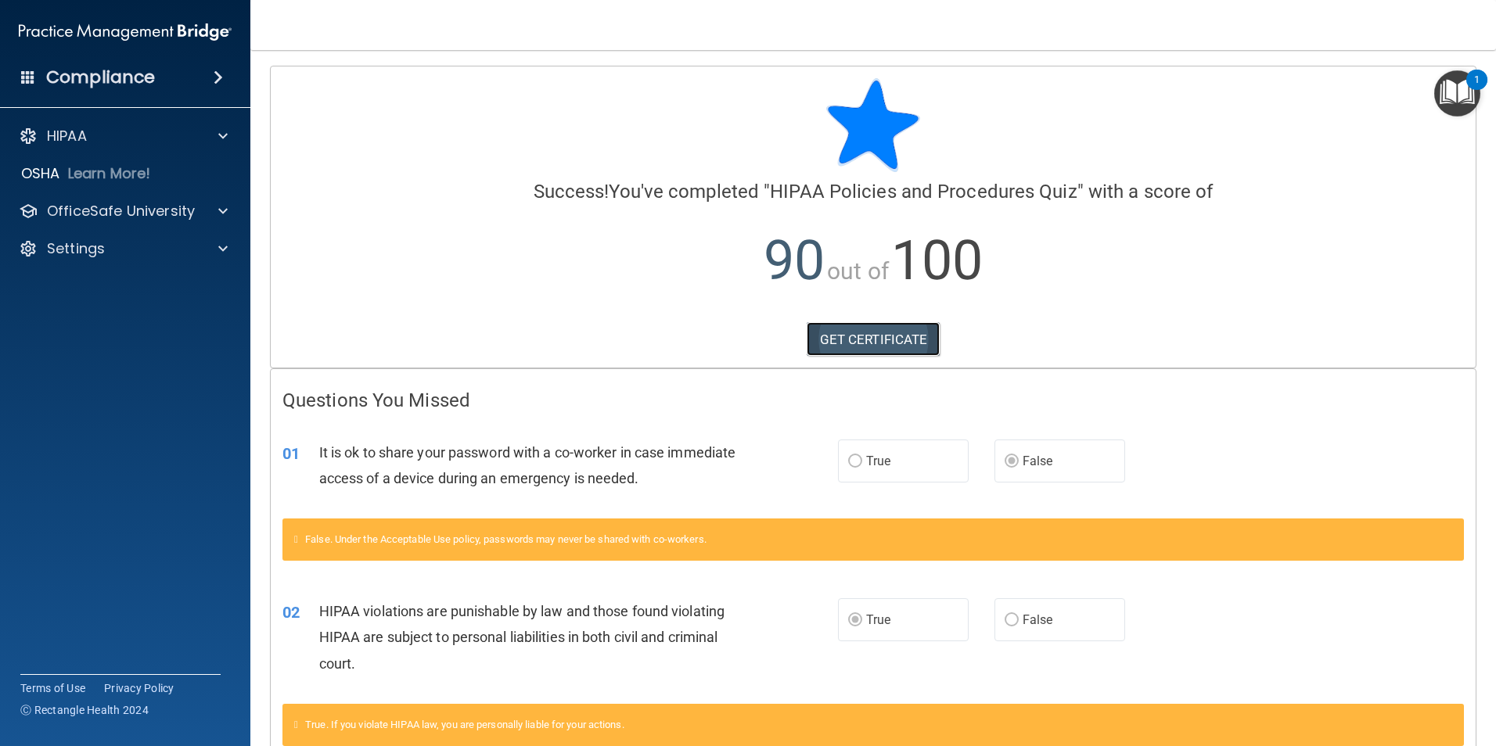
click at [844, 344] on link "GET CERTIFICATE" at bounding box center [874, 339] width 134 height 34
click at [85, 207] on p "OfficeSafe University" at bounding box center [121, 211] width 148 height 19
click at [92, 243] on p "HIPAA Training" at bounding box center [74, 249] width 129 height 16
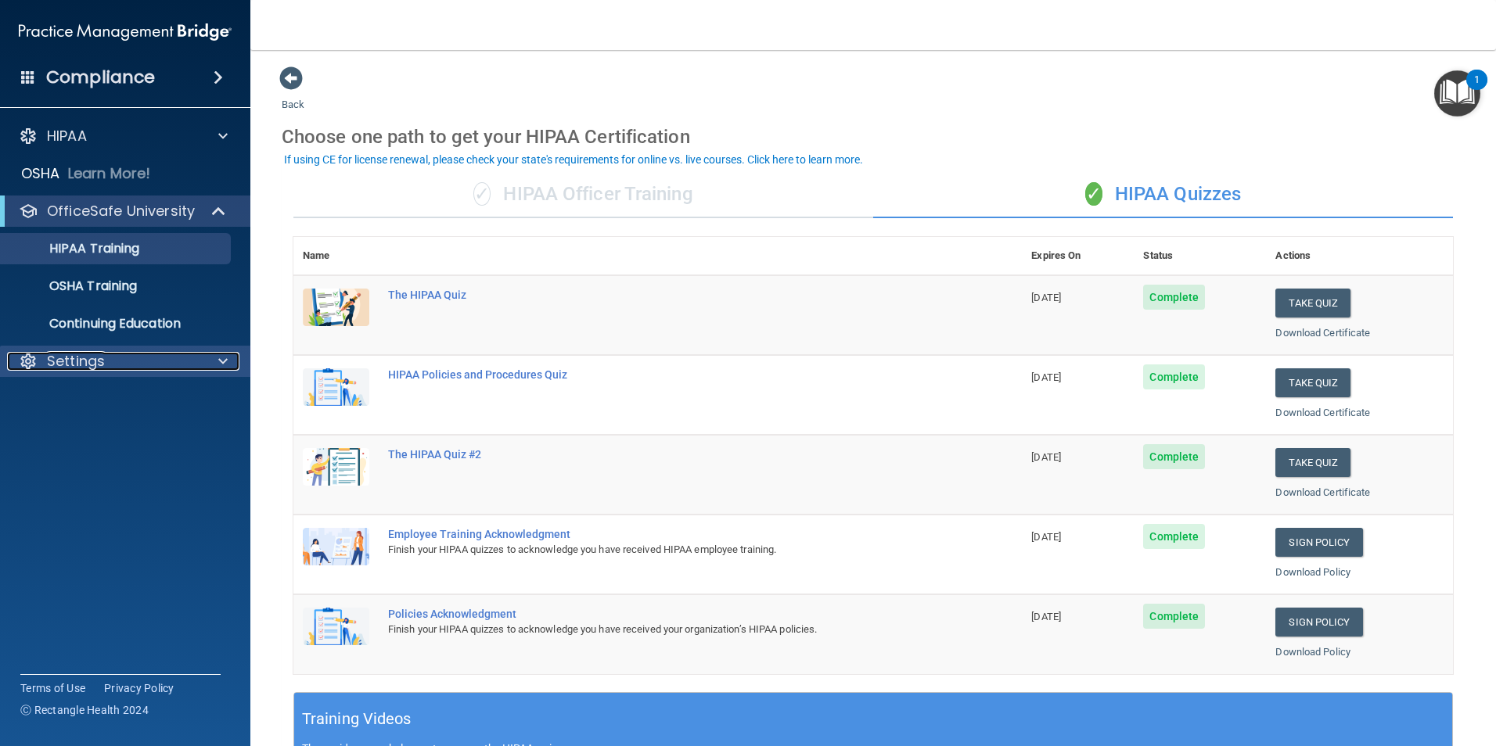
click at [226, 354] on span at bounding box center [222, 361] width 9 height 19
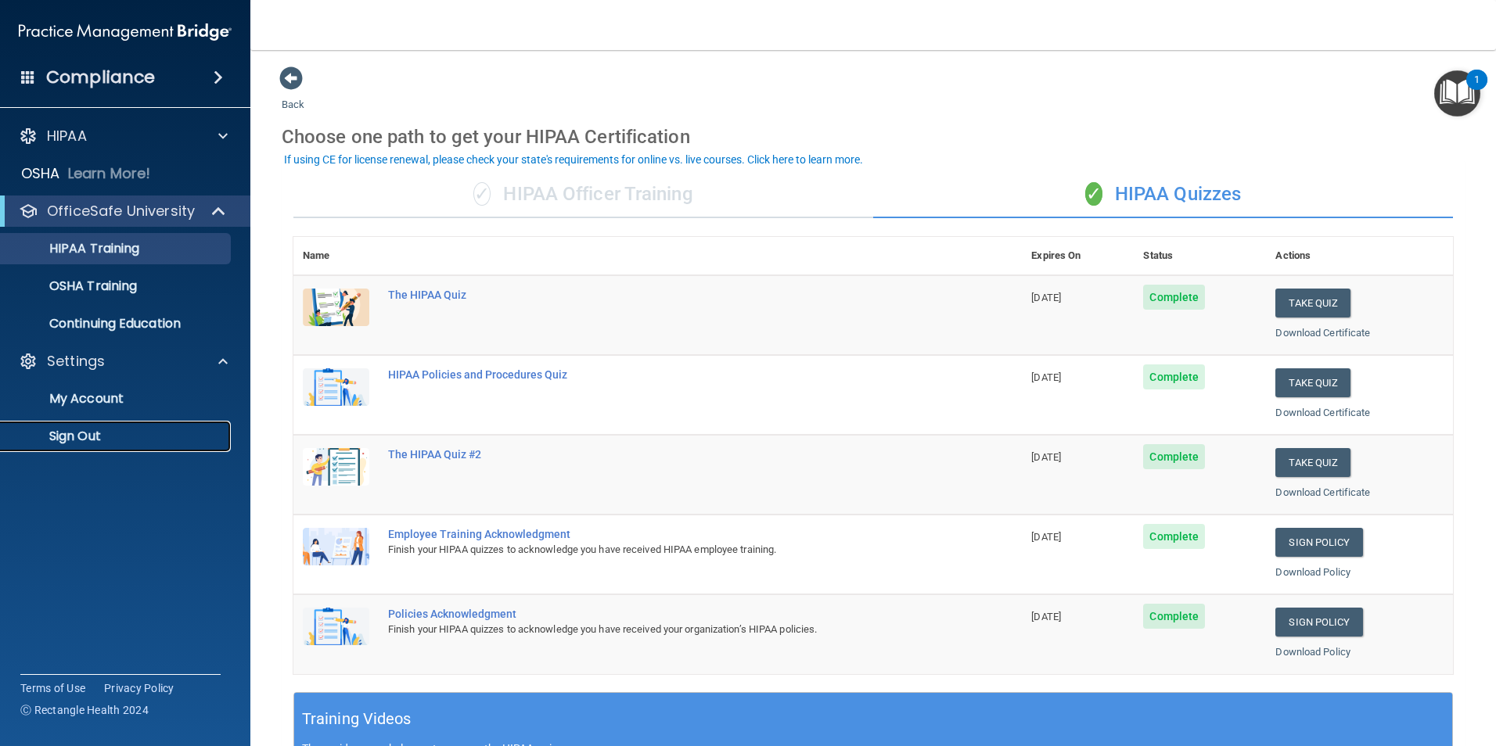
click at [94, 434] on p "Sign Out" at bounding box center [117, 437] width 214 height 16
